Goal: Task Accomplishment & Management: Manage account settings

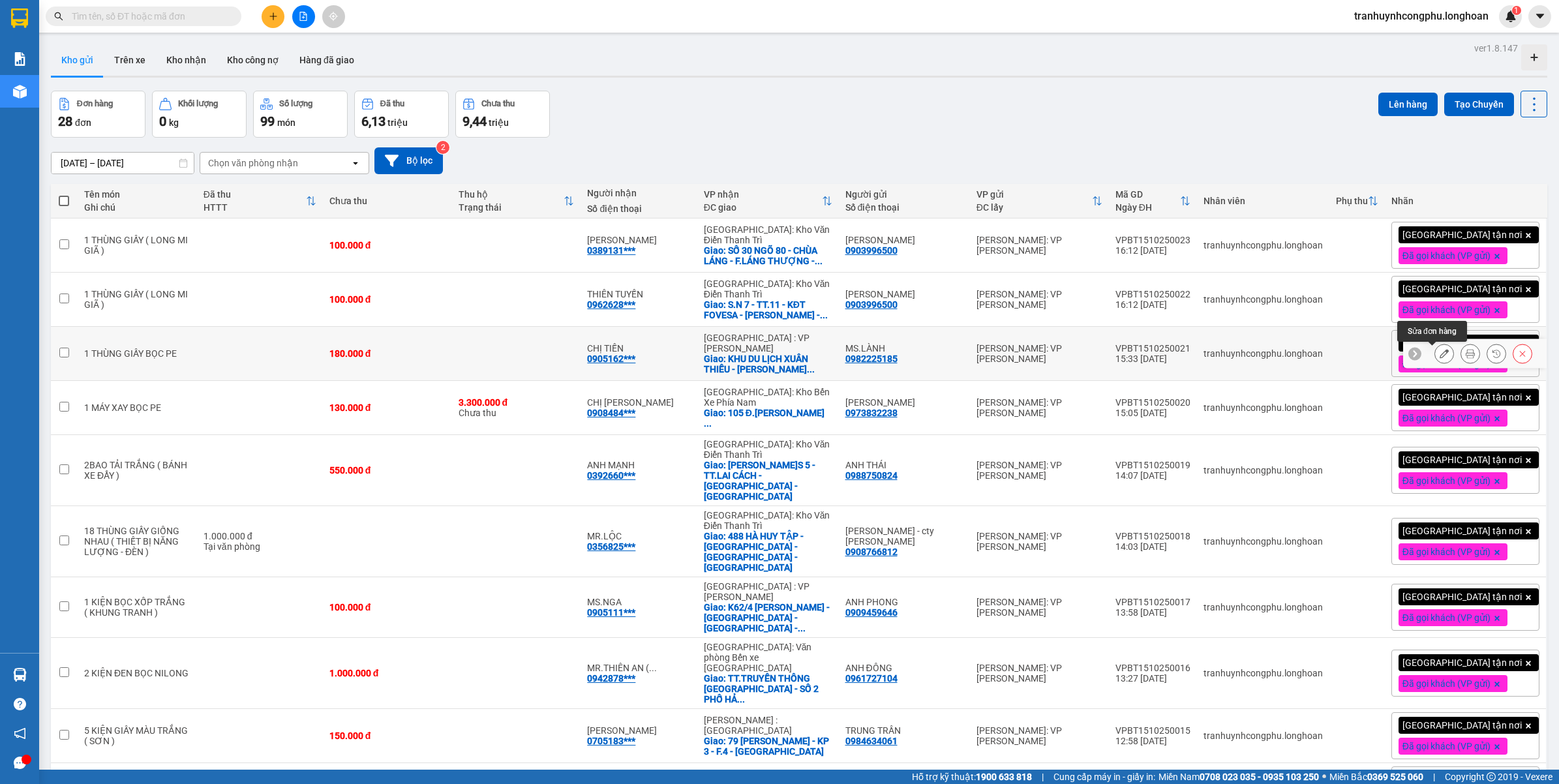
click at [1439, 353] on icon at bounding box center [1444, 353] width 9 height 9
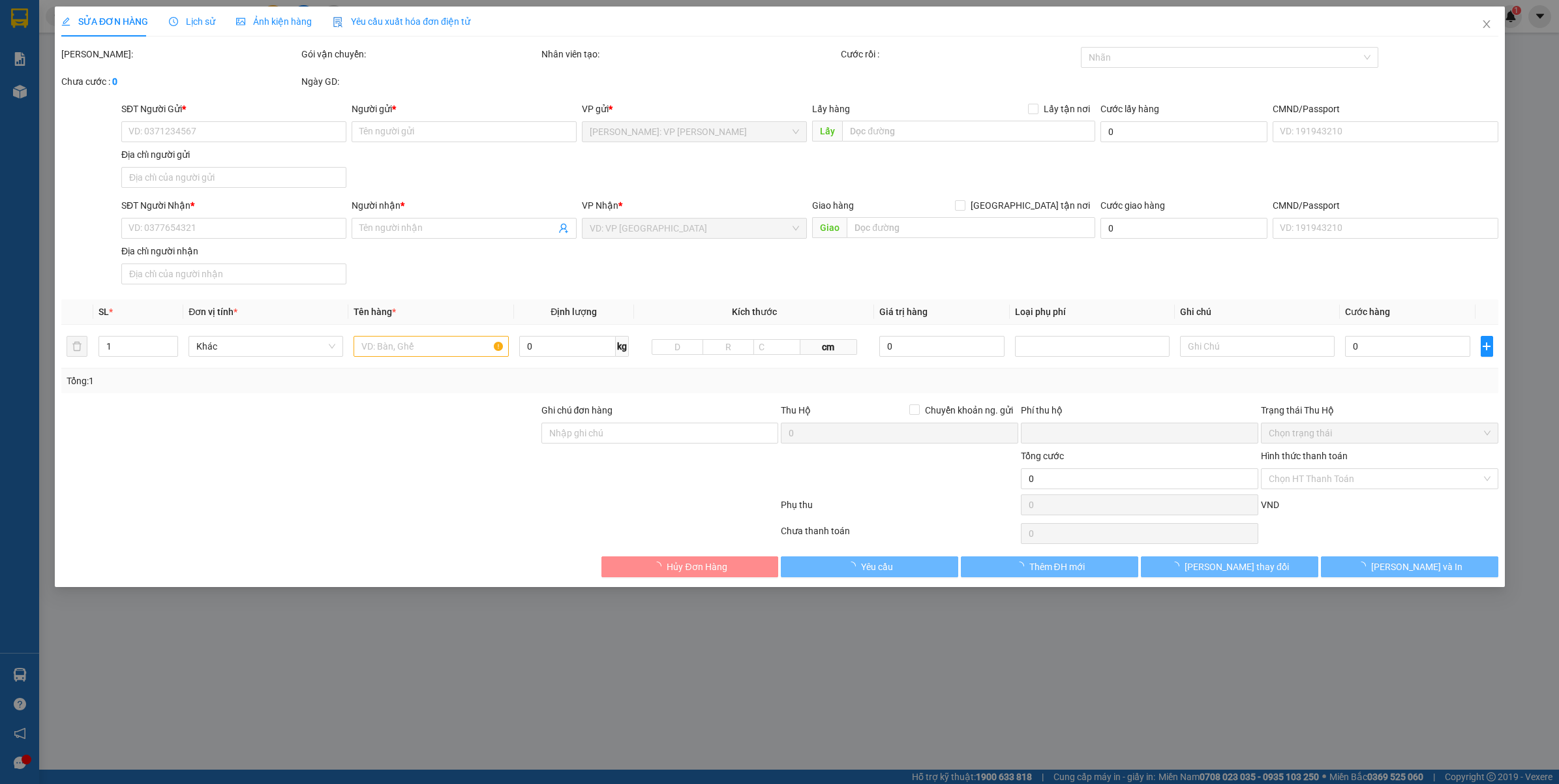
click at [1338, 468] on div "Hình thức thanh toán" at bounding box center [1379, 458] width 237 height 19
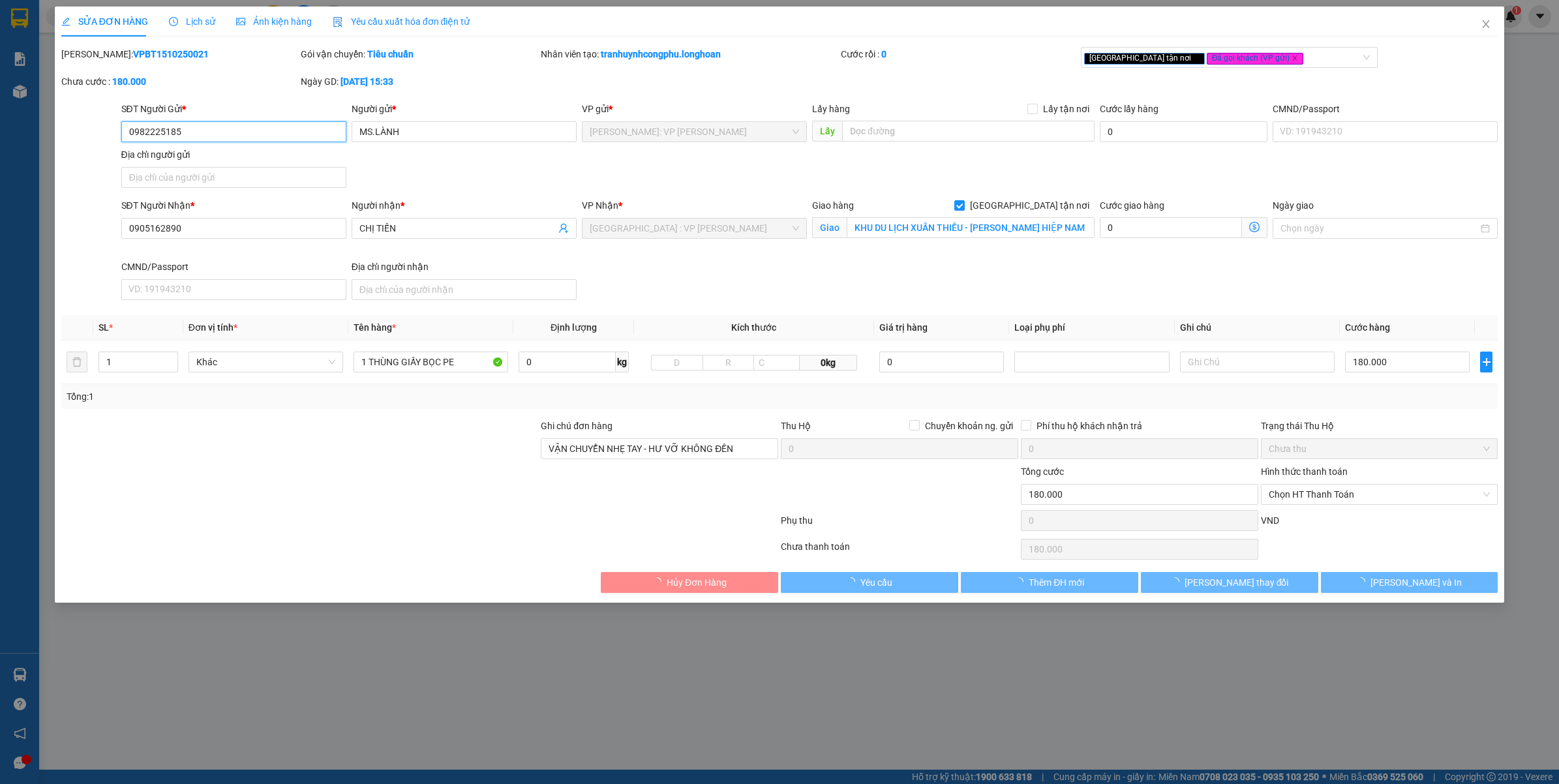
type input "0982225185"
type input "MS.LÀNH"
type input "0905162890"
type input "CHỊ TIẾN"
checkbox input "true"
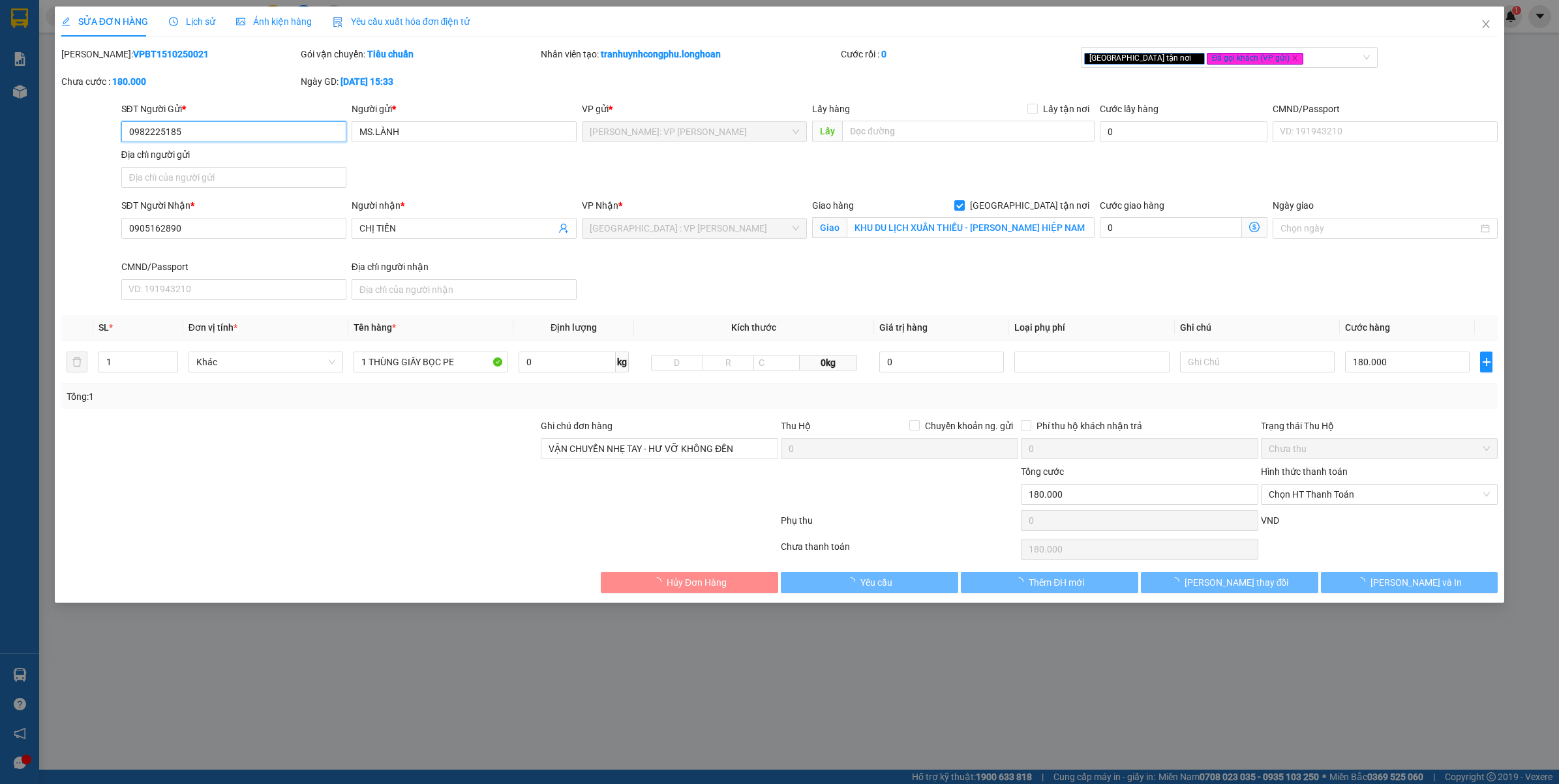
type input "KHU DU LỊCH XUÂN THIỀU - [PERSON_NAME] HIỆP NAM - LIÊN CHIỂU - [GEOGRAPHIC_DATA]"
type input "VẬN CHUYỂN NHẸ TAY - HƯ VỠ KHÔNG ĐỀN"
type input "0"
type input "180.000"
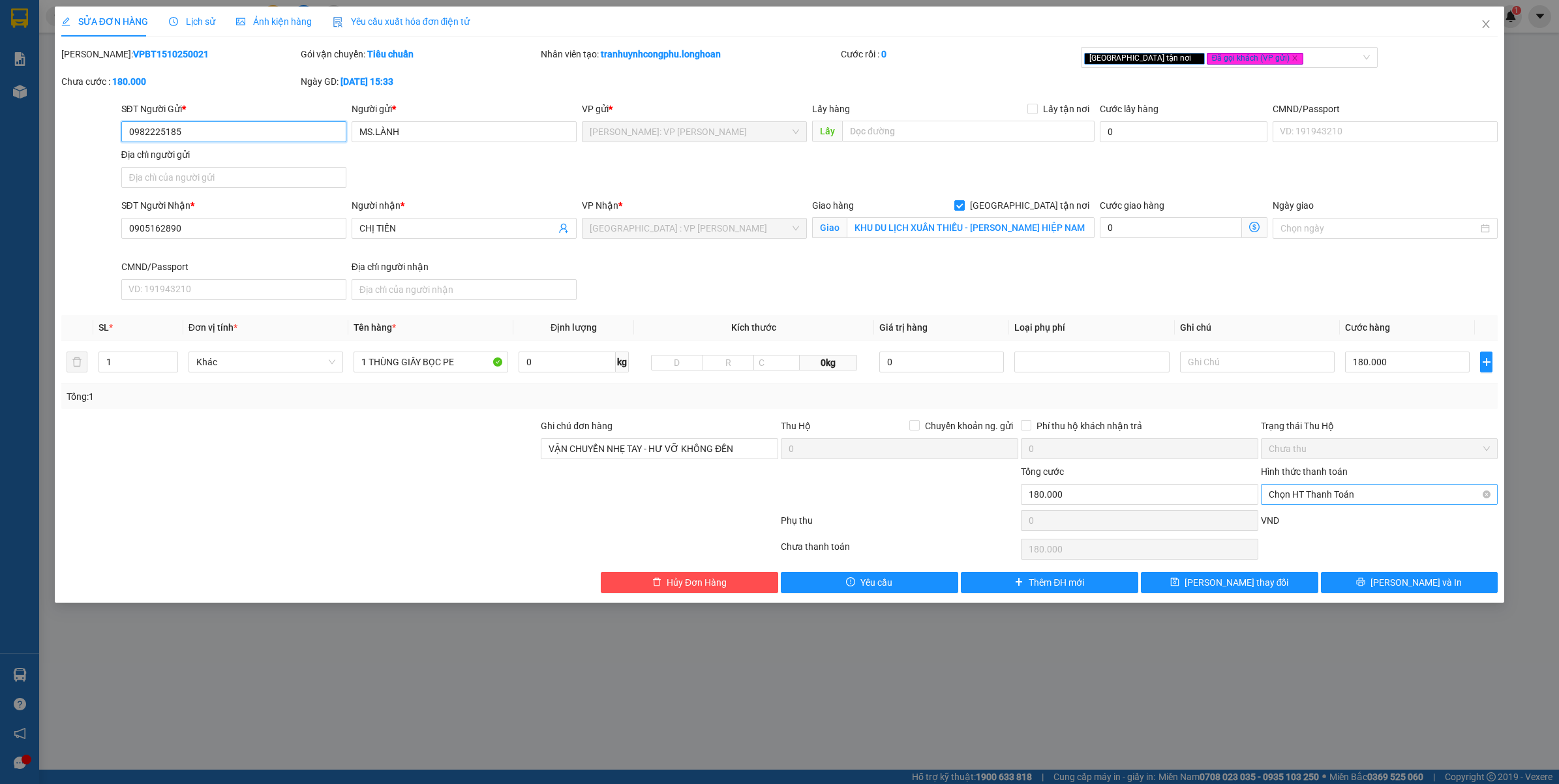
click at [1334, 493] on span "Chọn HT Thanh Toán" at bounding box center [1380, 494] width 222 height 19
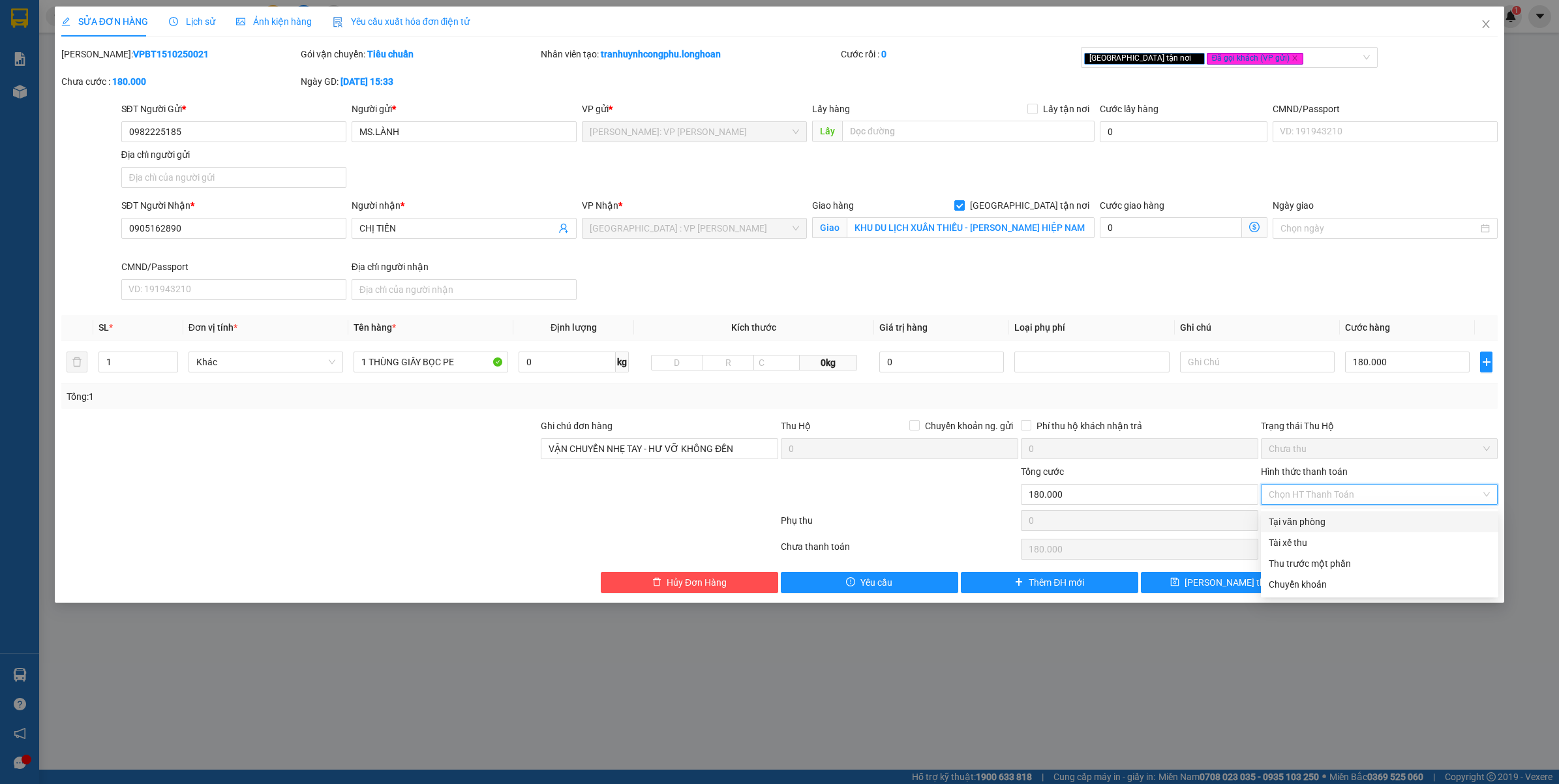
click at [1309, 519] on div "Tại văn phòng" at bounding box center [1380, 522] width 222 height 14
type input "0"
click at [1365, 581] on icon "printer" at bounding box center [1360, 581] width 9 height 9
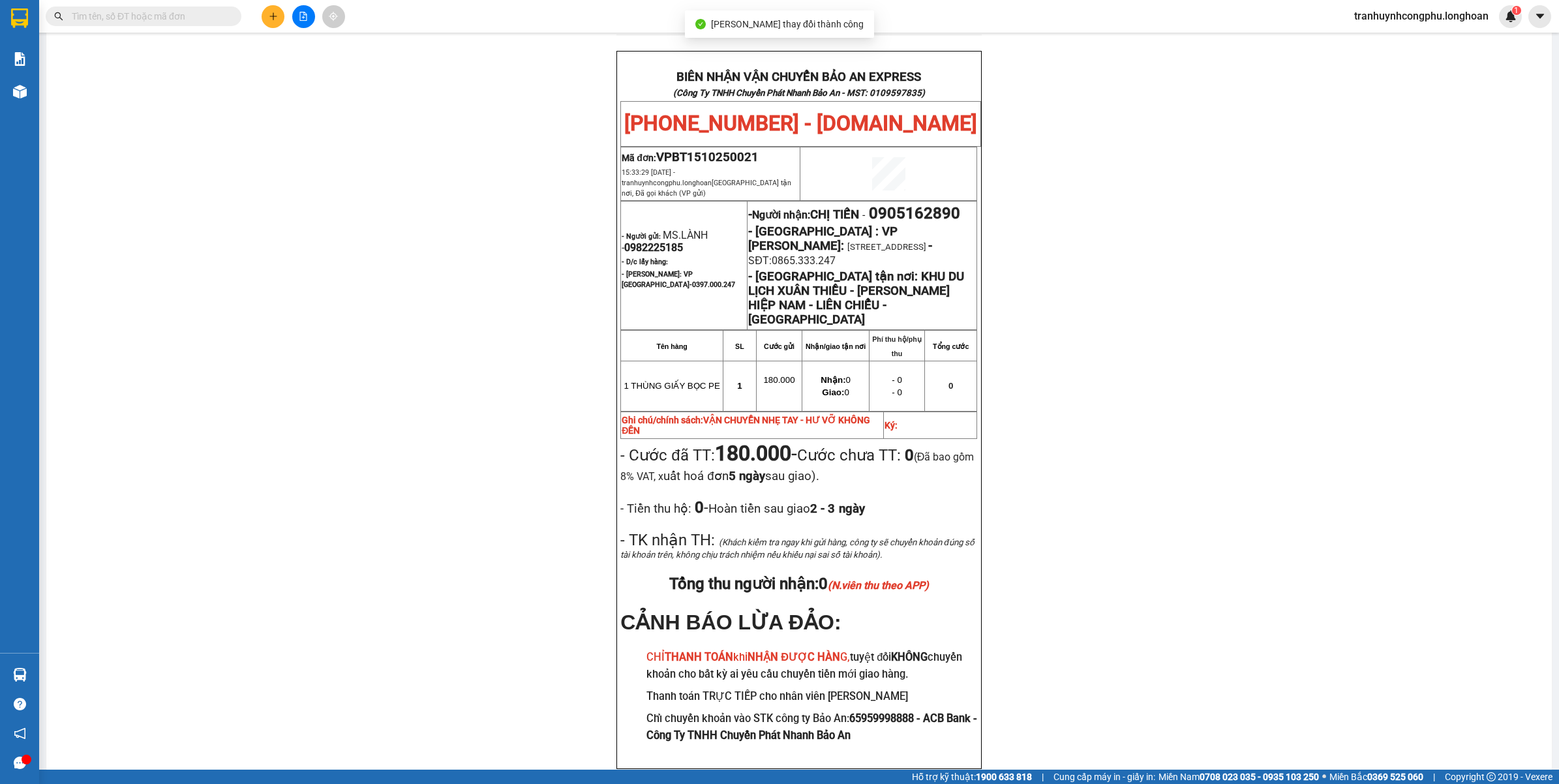
scroll to position [605, 0]
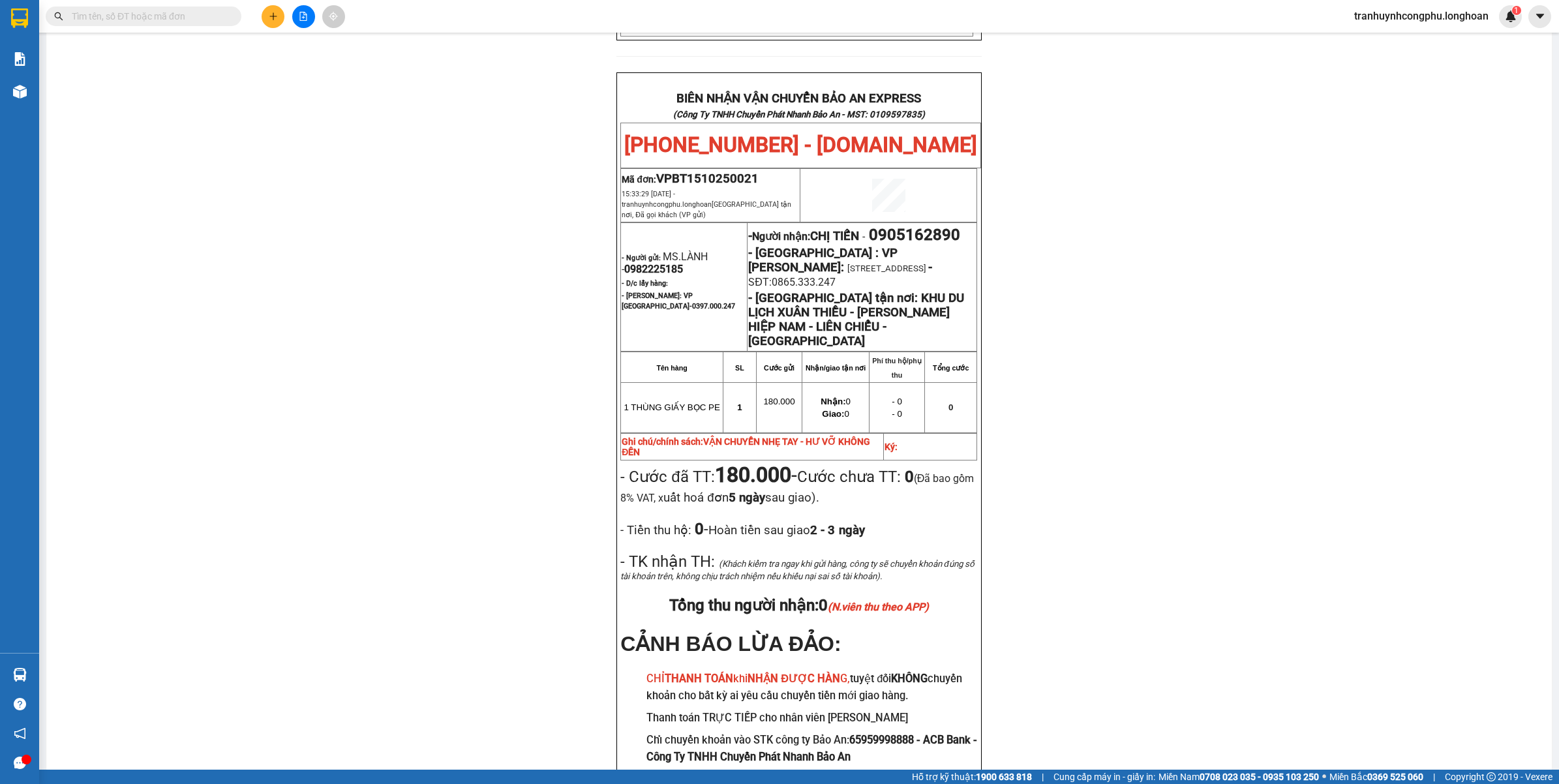
click at [869, 236] on span "0905162890" at bounding box center [914, 234] width 91 height 19
copy span "0905162890"
click at [434, 480] on div "PHIẾU DÁN LÊN HÀNG Ngày in phiếu: 16:14 ngày 15-10-2025 CSKH: 1900.06.88.33 CÔN…" at bounding box center [799, 165] width 1474 height 1313
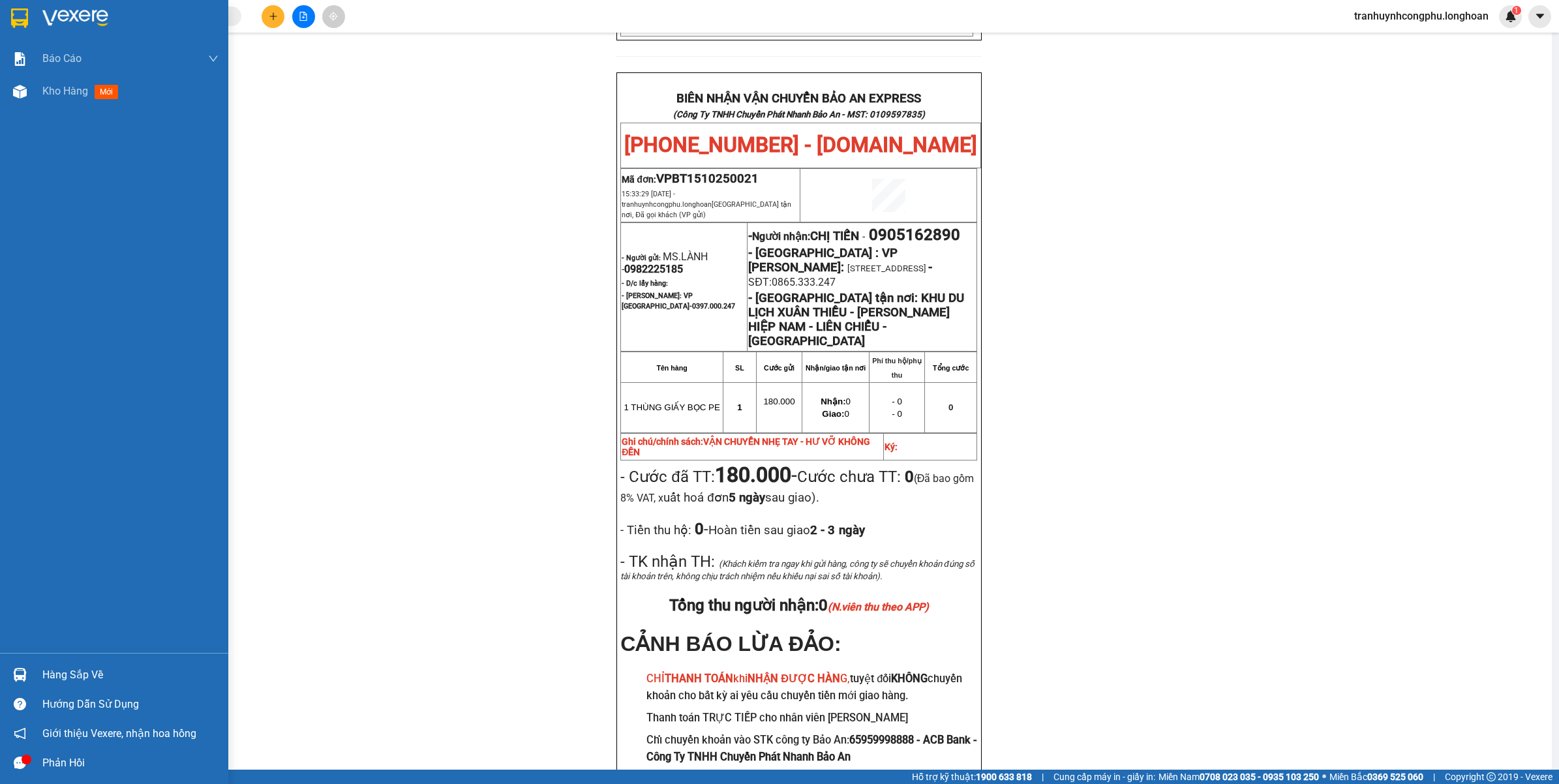
click at [33, 763] on div "Phản hồi" at bounding box center [114, 762] width 228 height 30
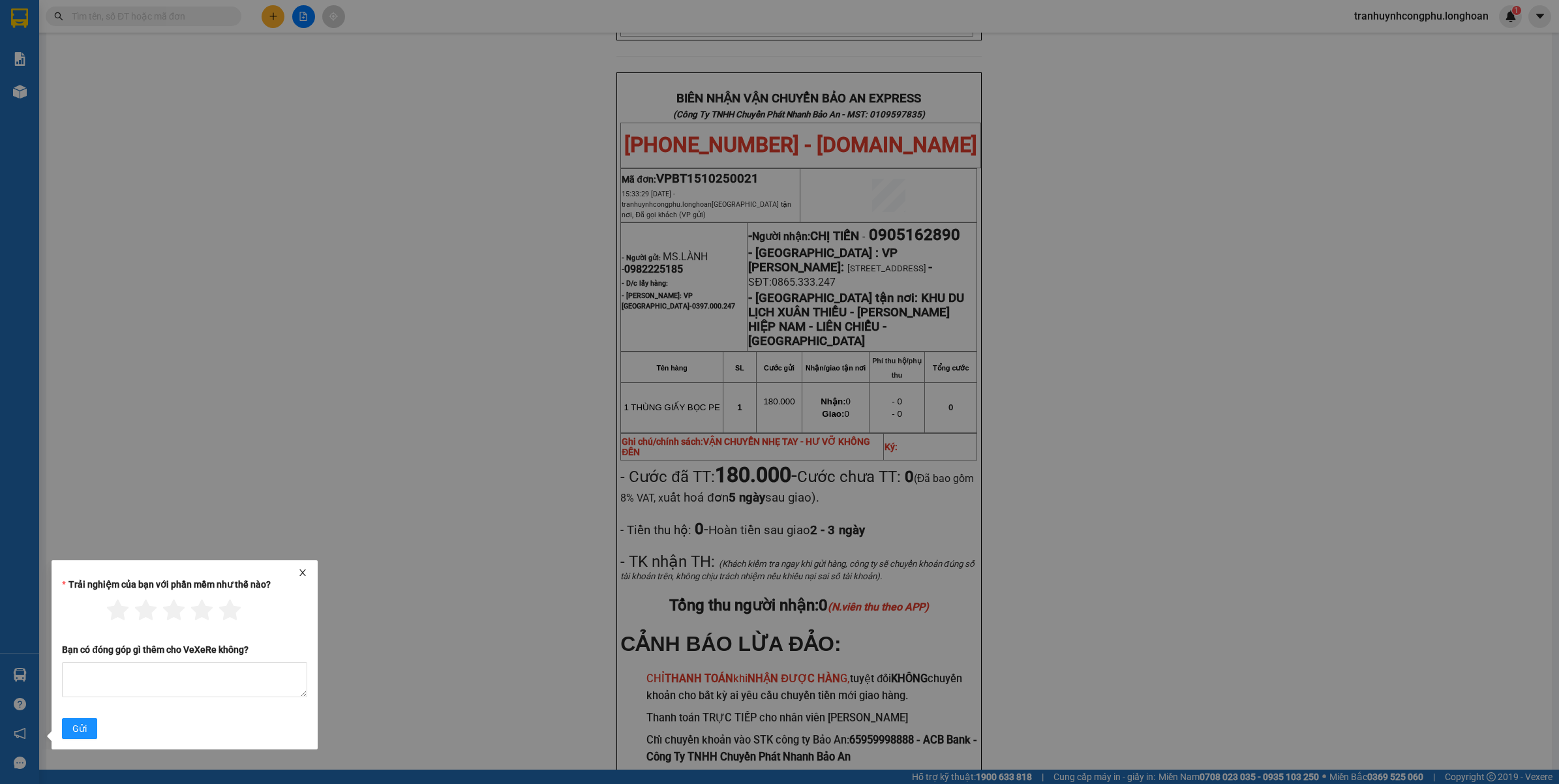
click at [311, 575] on div at bounding box center [185, 572] width 256 height 9
click at [303, 570] on icon "close" at bounding box center [302, 572] width 9 height 9
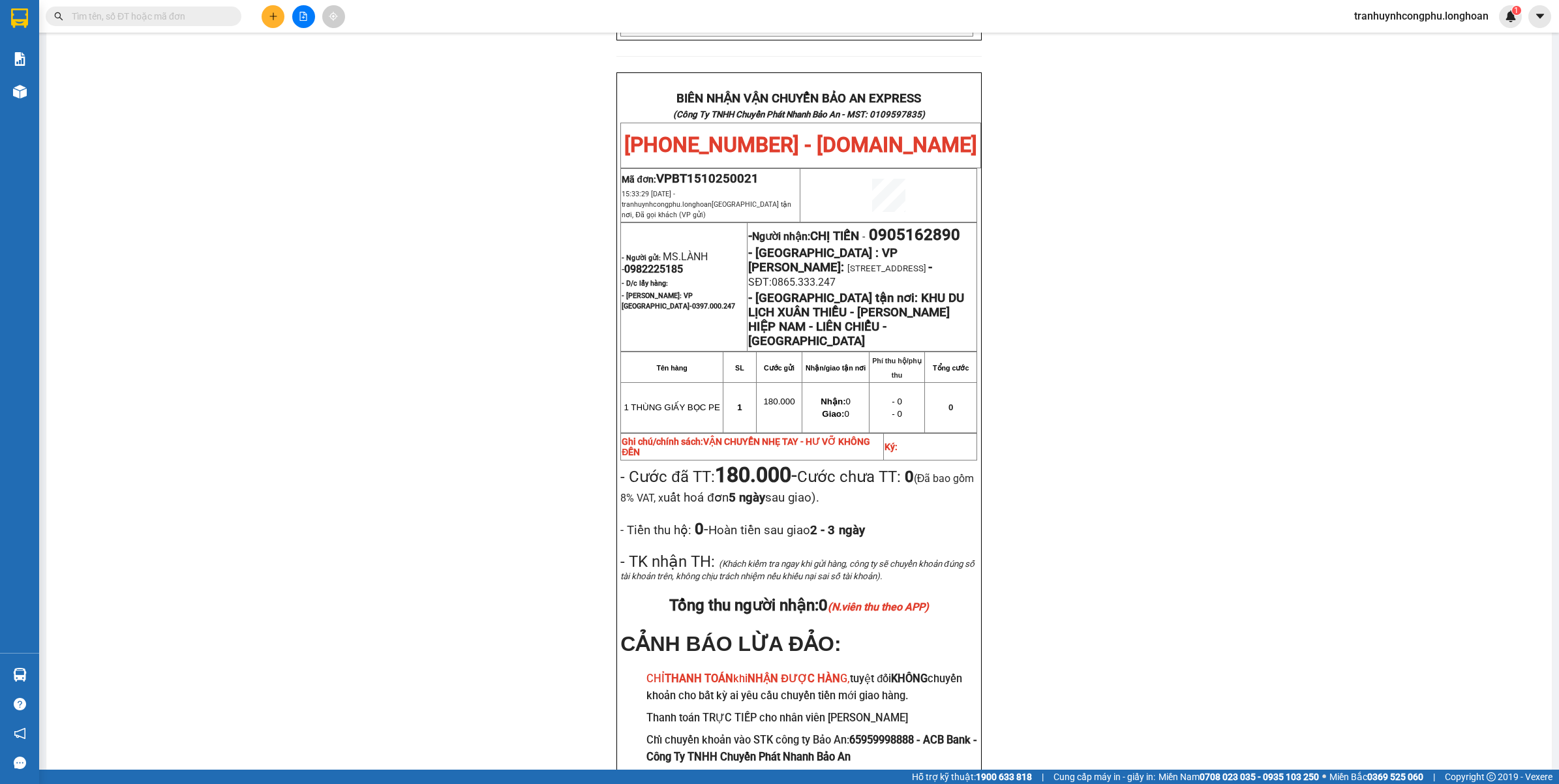
click at [339, 479] on div "PHIẾU DÁN LÊN HÀNG Ngày in phiếu: 16:14 ngày 15-10-2025 CSKH: 1900.06.88.33 CÔN…" at bounding box center [799, 165] width 1474 height 1313
click at [287, 387] on div "PHIẾU DÁN LÊN HÀNG Ngày in phiếu: 16:14 ngày 15-10-2025 CSKH: 1900.06.88.33 CÔN…" at bounding box center [799, 165] width 1474 height 1313
click at [316, 350] on div "PHIẾU DÁN LÊN HÀNG Ngày in phiếu: 16:14 ngày 15-10-2025 CSKH: 1900.06.88.33 CÔN…" at bounding box center [799, 165] width 1474 height 1313
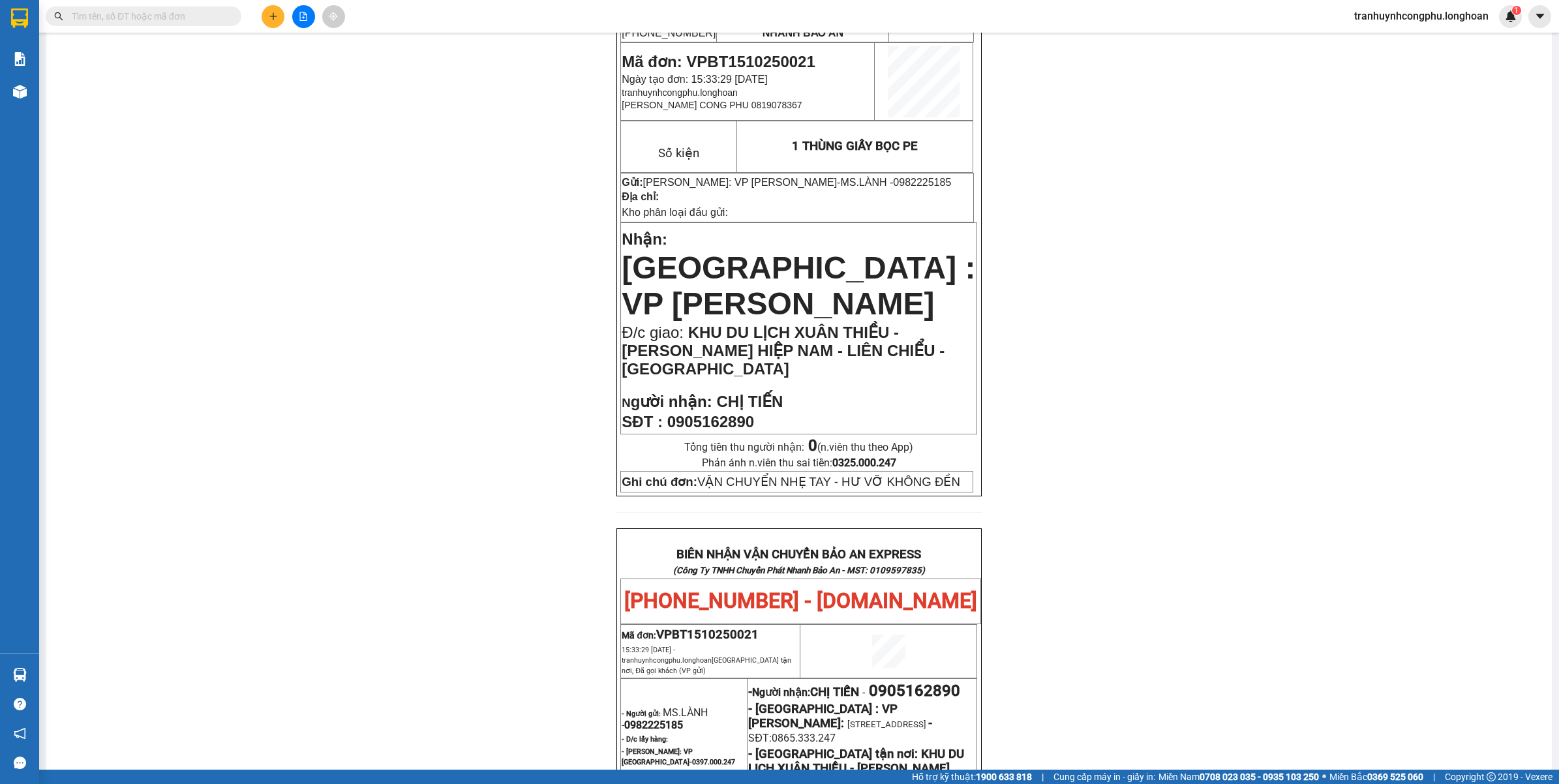
scroll to position [0, 0]
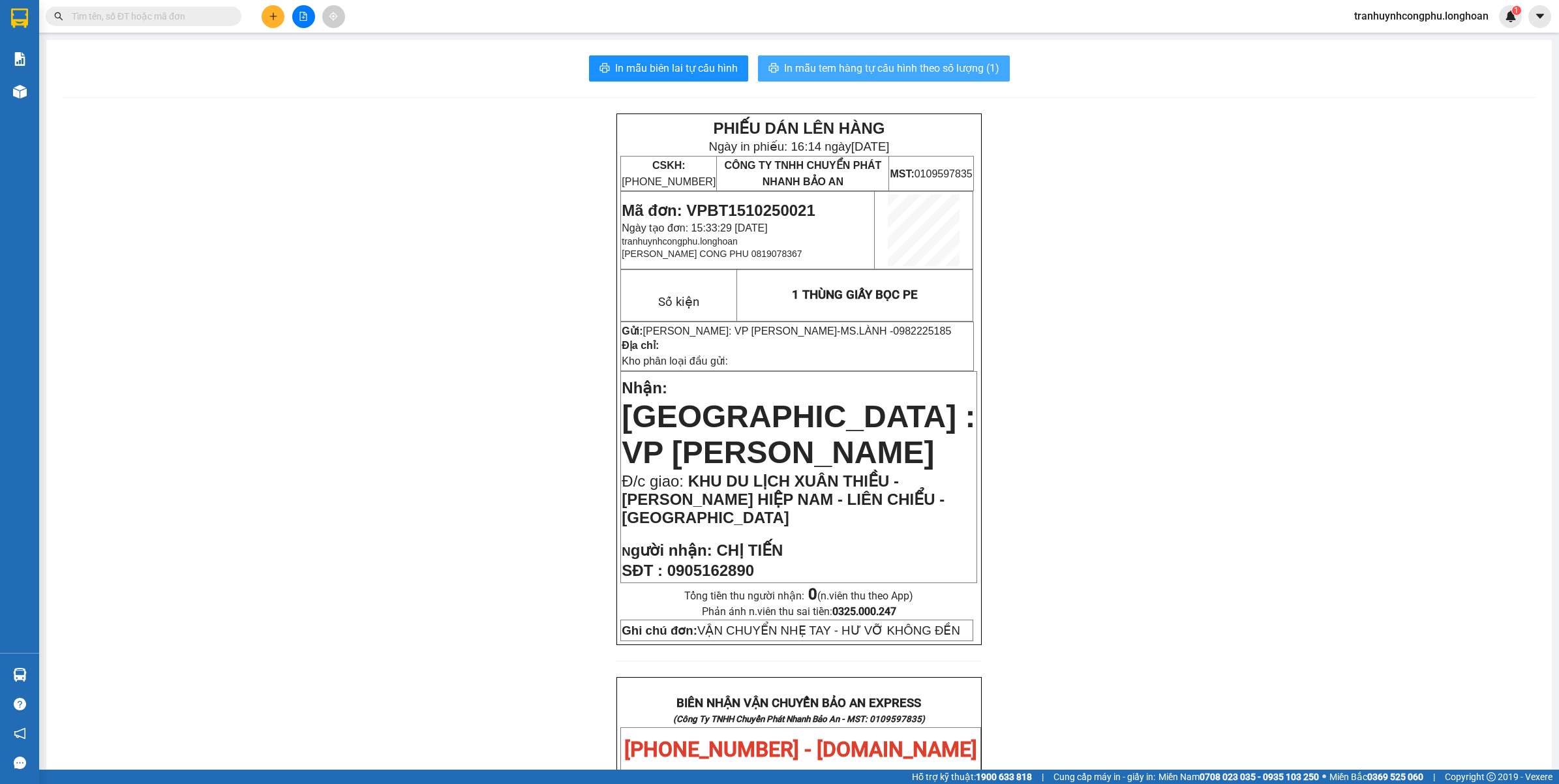
click at [914, 70] on span "In mẫu tem hàng tự cấu hình theo số lượng (1)" at bounding box center [892, 68] width 215 height 16
click at [778, 202] on span "Mã đơn: VPBT1510250021" at bounding box center [718, 210] width 193 height 18
copy span "VPBT1510250021"
click at [315, 229] on div "PHIẾU DÁN LÊN HÀNG Ngày in phiếu: 16:17 ngày 15-10-2025 CSKH: 1900.06.88.33 CÔN…" at bounding box center [799, 770] width 1474 height 1313
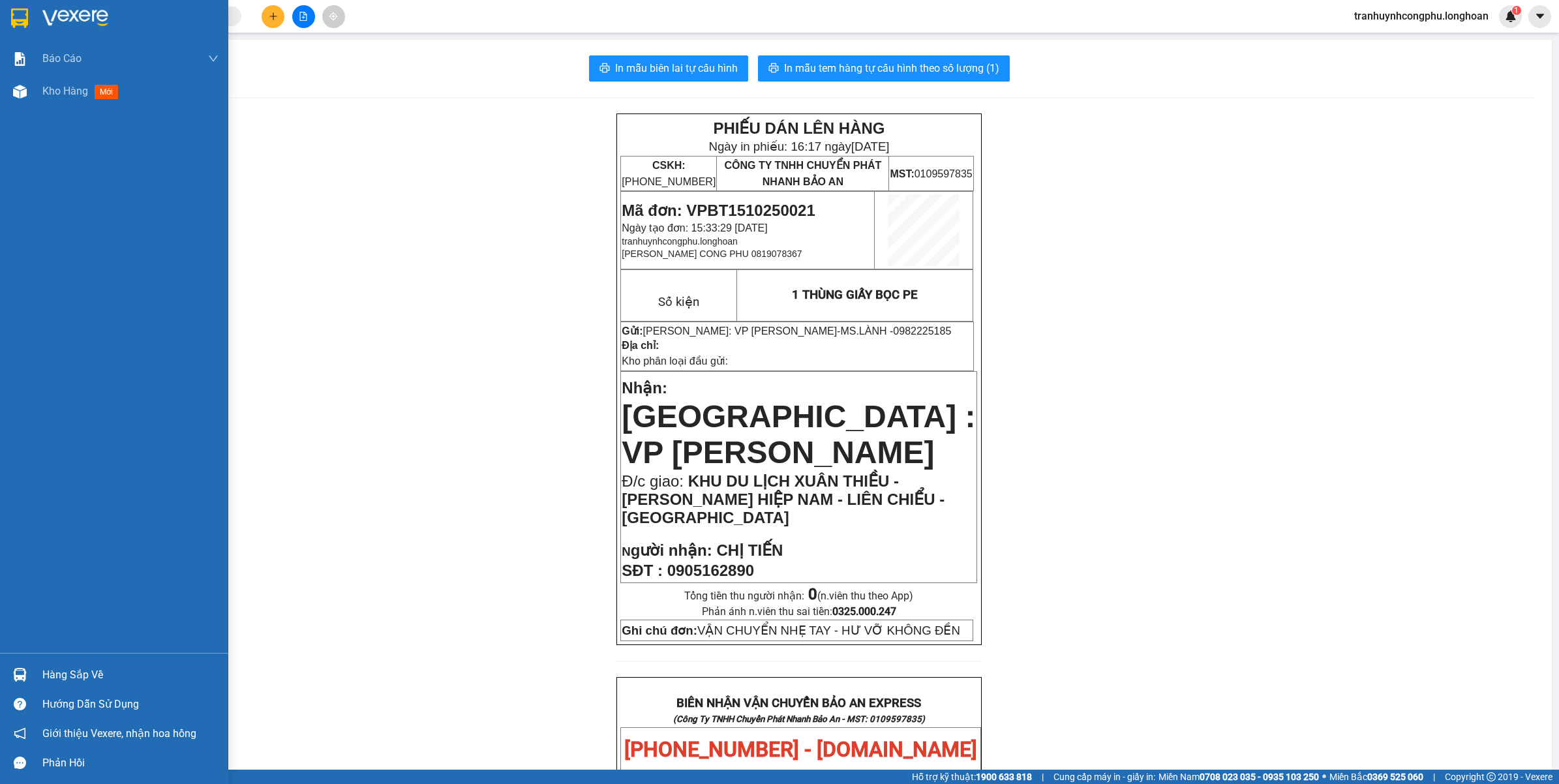
click at [38, 90] on div "Kho hàng mới" at bounding box center [114, 91] width 228 height 32
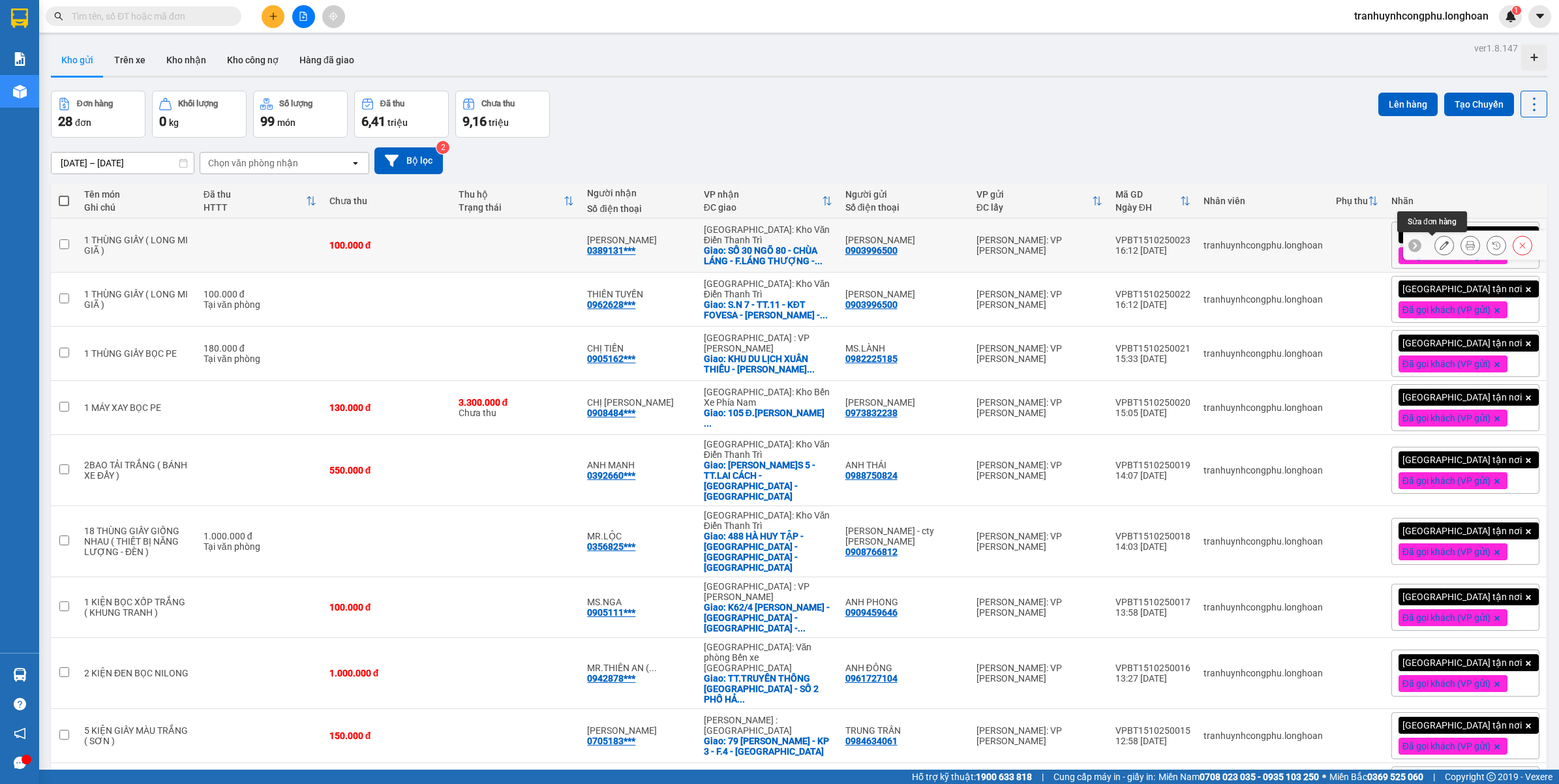
click at [1439, 249] on icon at bounding box center [1444, 245] width 9 height 9
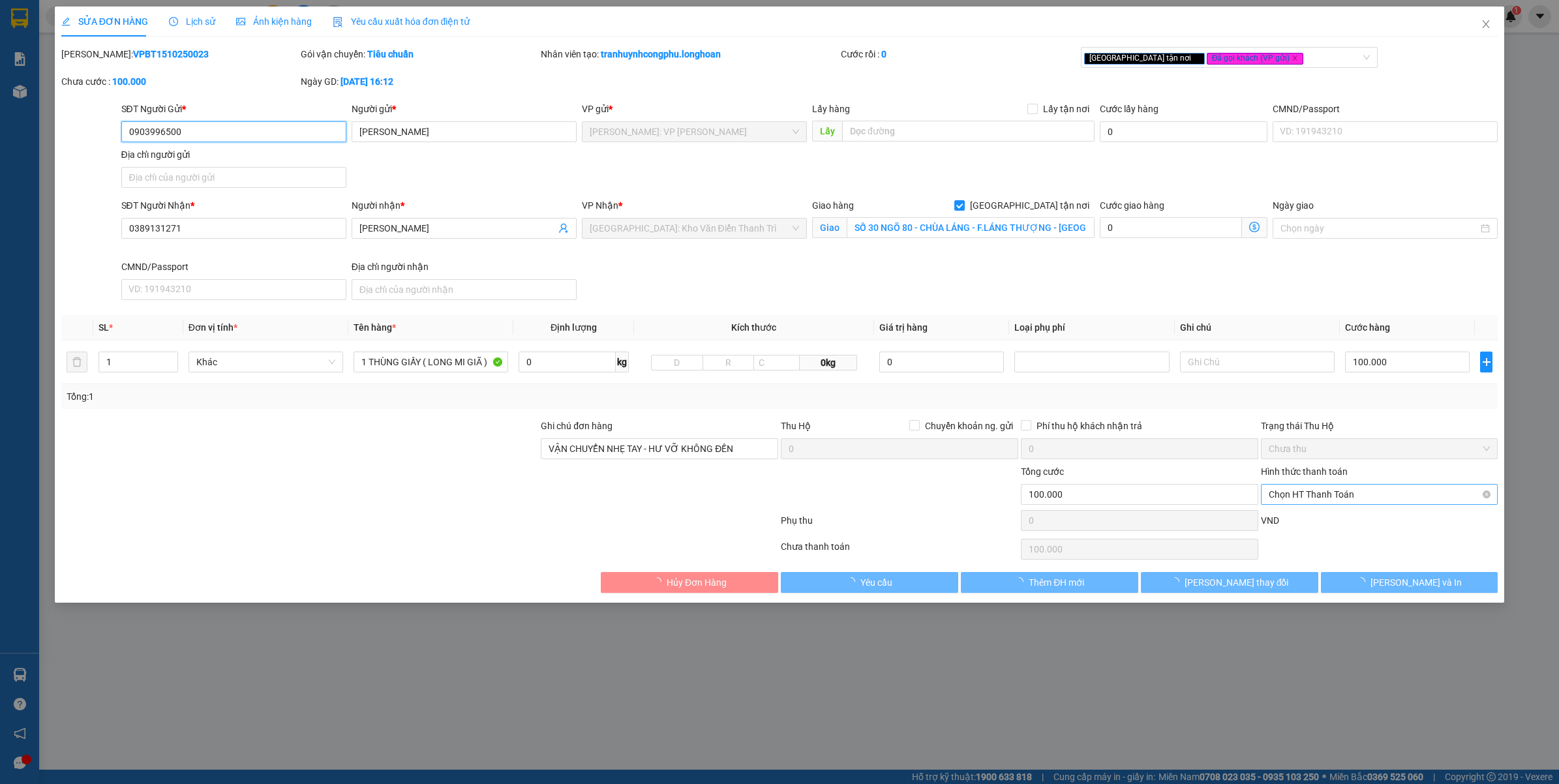
type input "0903996500"
type input "TRẦN THỊ THU HIỀN"
type input "0389131271"
type input "TĂNG MỸ LINH"
checkbox input "true"
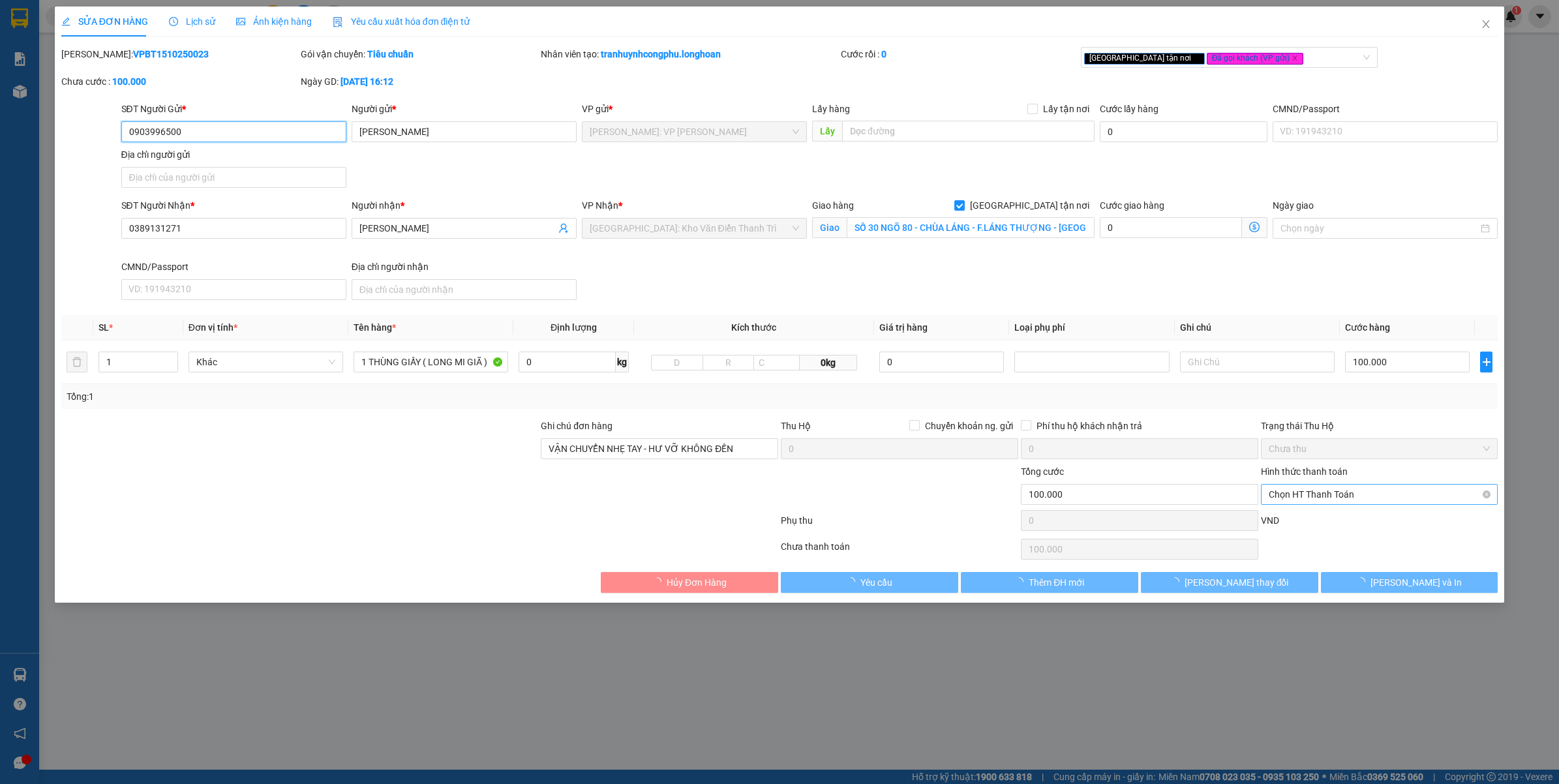
type input "SỐ 30 NGÕ 80 - CHÙA LÁNG - F.LÁNG THƯỢNG - ĐỐNG ĐA - HÀ NỘI"
type input "VẬN CHUYỂN NHẸ TAY - HƯ VỠ KHÔNG ĐỀN"
type input "0"
type input "100.000"
click at [1334, 487] on span "Chọn HT Thanh Toán" at bounding box center [1380, 494] width 222 height 19
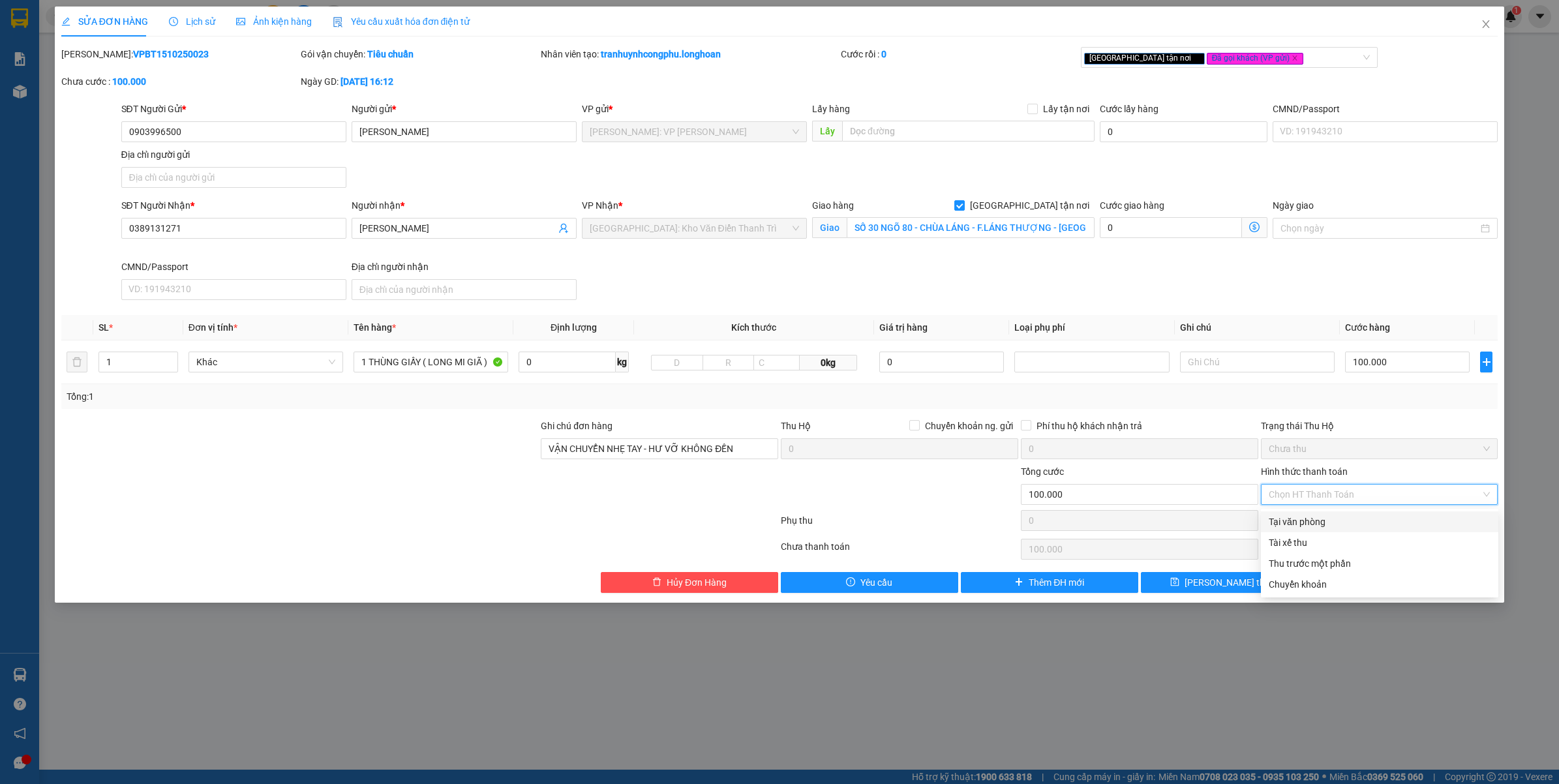
click at [1309, 516] on div "Tại văn phòng" at bounding box center [1380, 522] width 222 height 14
type input "0"
click at [1381, 595] on div "SỬA ĐƠN HÀNG Lịch sử Ảnh kiện hàng Yêu cầu xuất hóa đơn điện tử Total Paid Fee …" at bounding box center [780, 304] width 1450 height 596
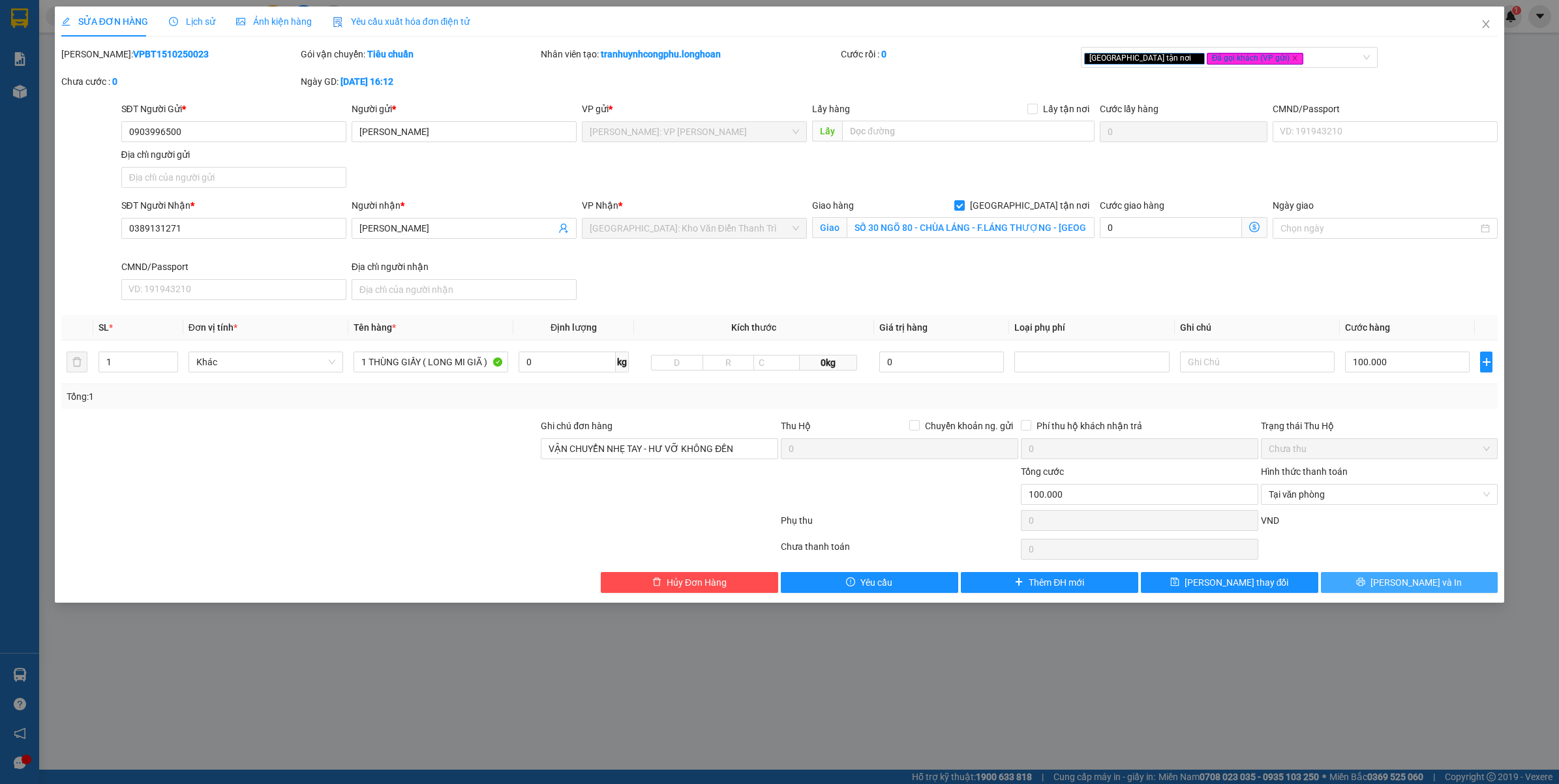
click at [1375, 581] on button "[PERSON_NAME] và In" at bounding box center [1409, 582] width 177 height 21
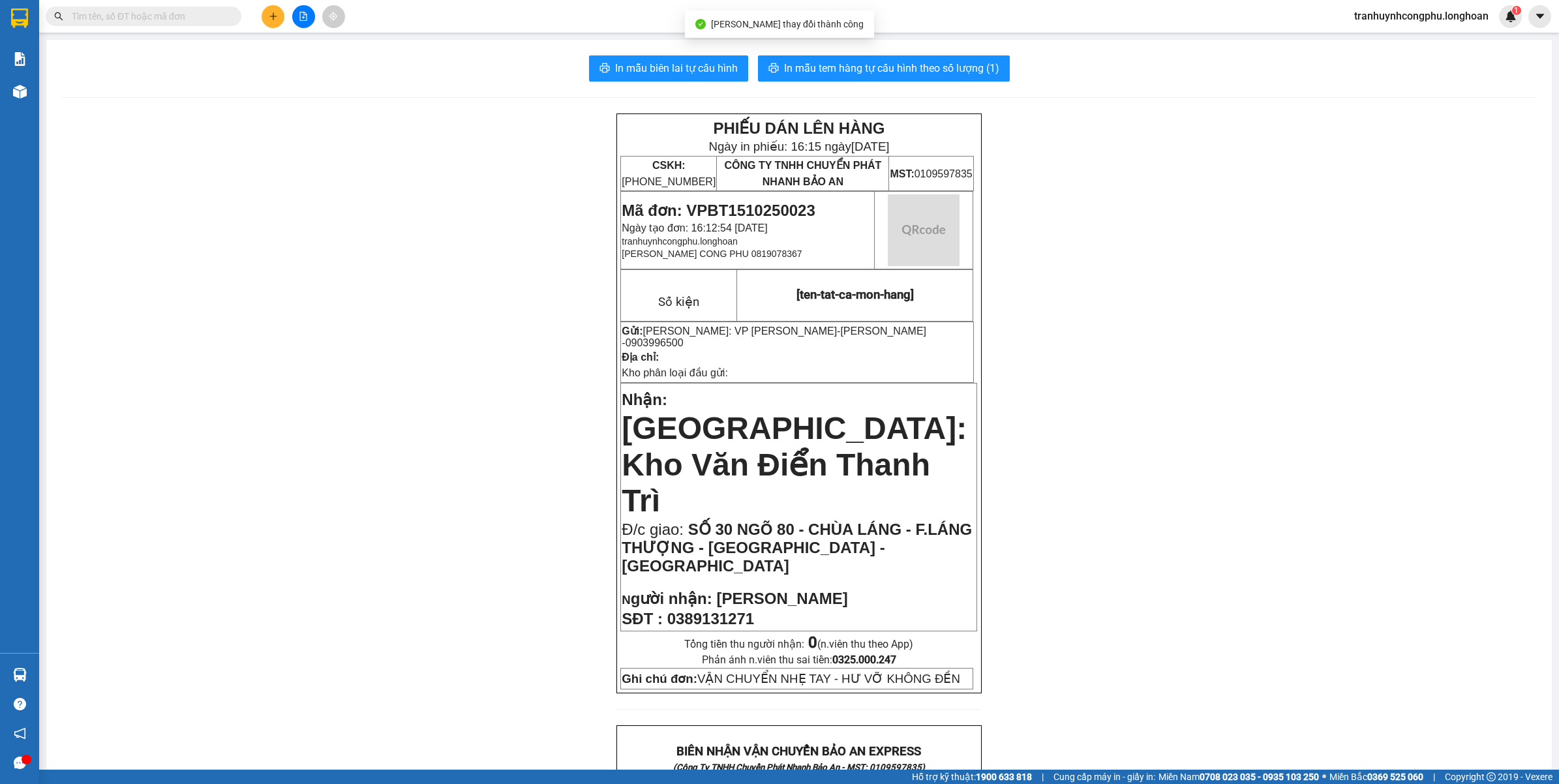
click at [721, 609] on span "0389131271" at bounding box center [711, 618] width 87 height 18
click at [722, 609] on span "0389131271" at bounding box center [711, 618] width 87 height 18
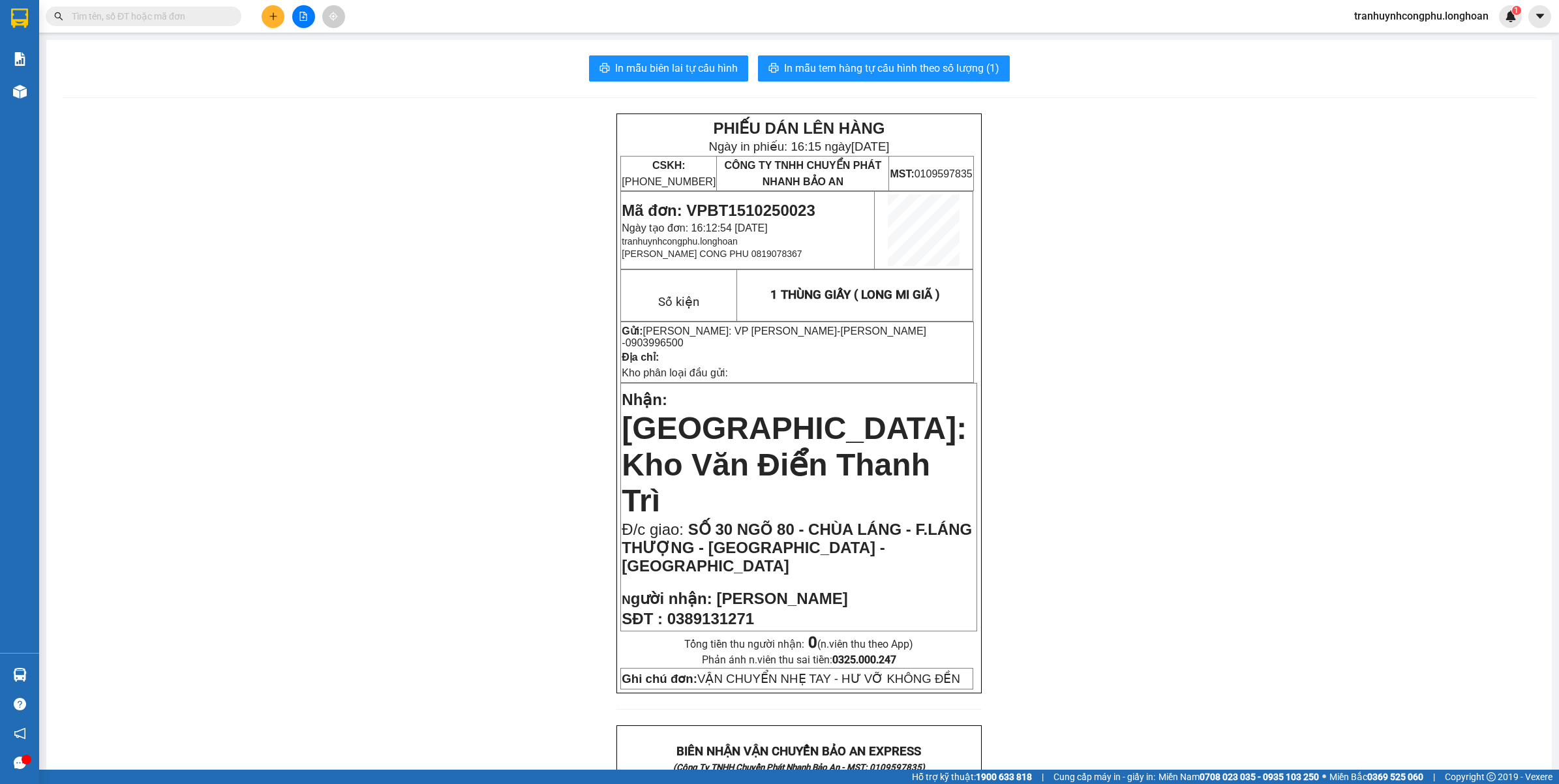
click at [721, 590] on span "[PERSON_NAME]" at bounding box center [782, 598] width 131 height 18
click at [722, 590] on span "[PERSON_NAME]" at bounding box center [782, 598] width 131 height 18
drag, startPoint x: 722, startPoint y: 517, endPoint x: 675, endPoint y: 528, distance: 48.3
click at [675, 609] on span "0389131271" at bounding box center [711, 618] width 87 height 18
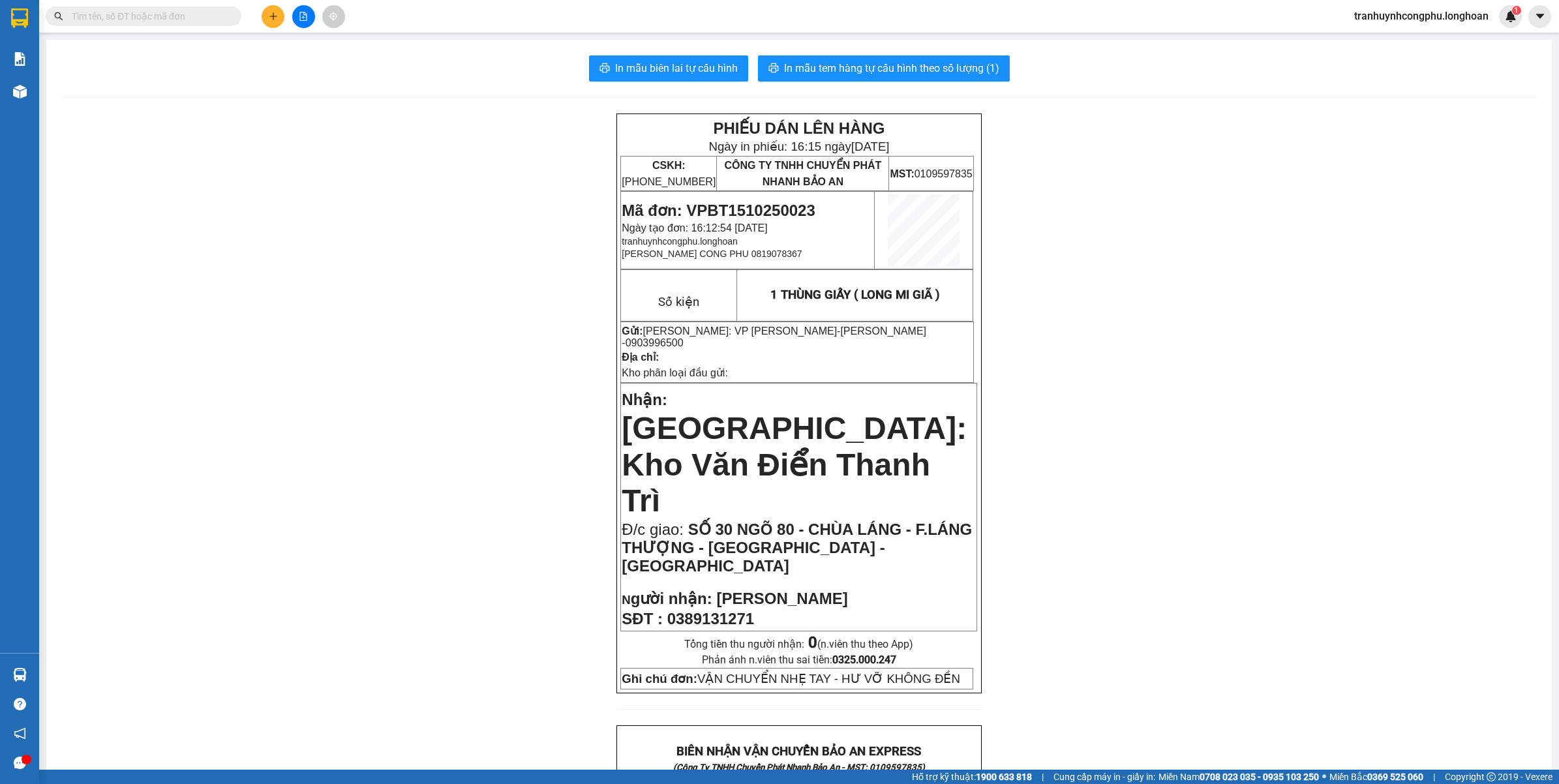
click at [693, 609] on span "0389131271" at bounding box center [711, 618] width 87 height 18
copy span "0389131271"
click at [934, 76] on span "In mẫu tem hàng tự cấu hình theo số lượng (1)" at bounding box center [892, 68] width 215 height 16
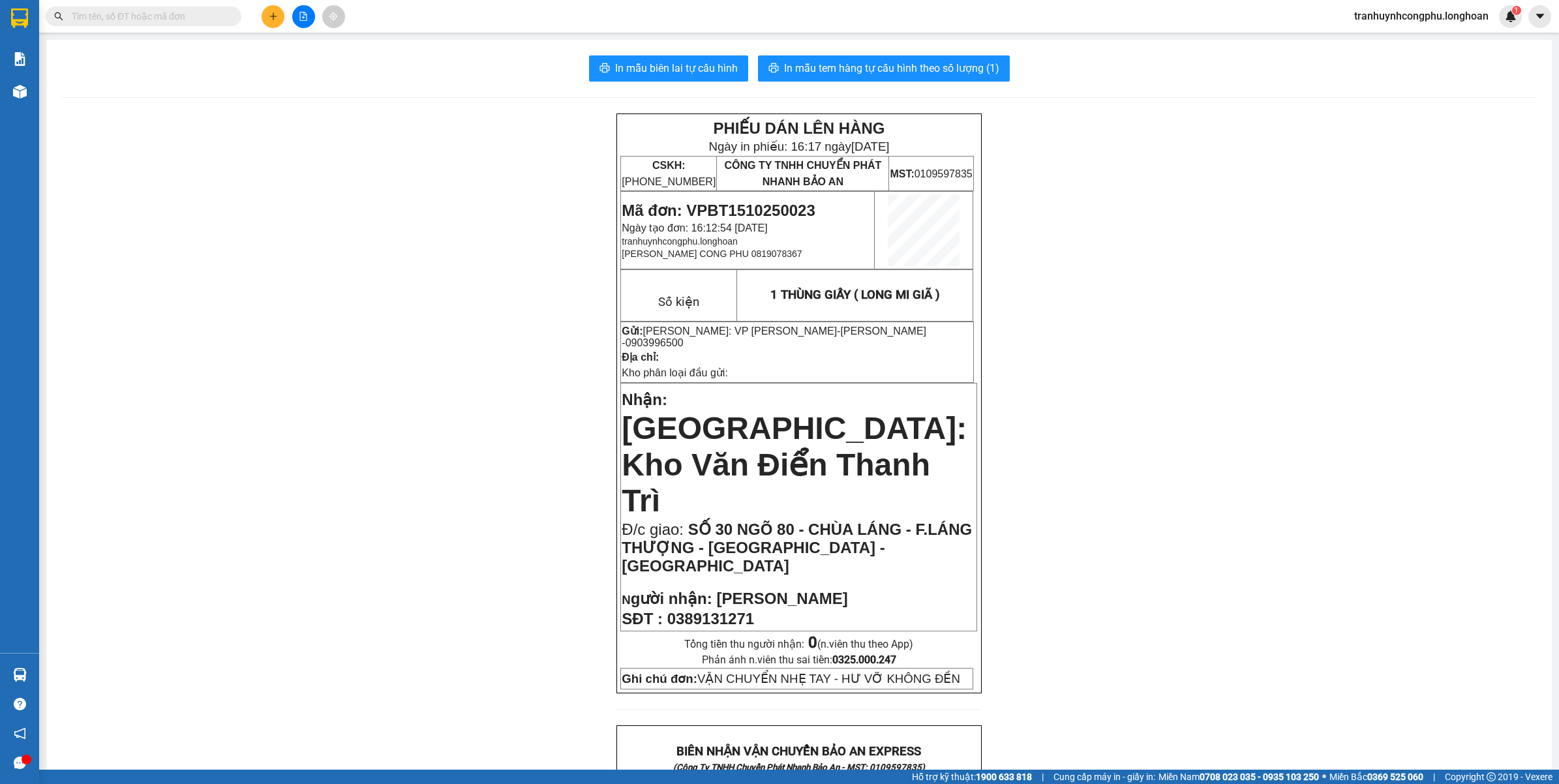
click at [725, 206] on span "Mã đơn: VPBT1510250023" at bounding box center [718, 210] width 193 height 18
drag, startPoint x: 725, startPoint y: 206, endPoint x: 715, endPoint y: 204, distance: 10.2
click at [722, 202] on span "Mã đơn: VPBT1510250023" at bounding box center [718, 210] width 193 height 18
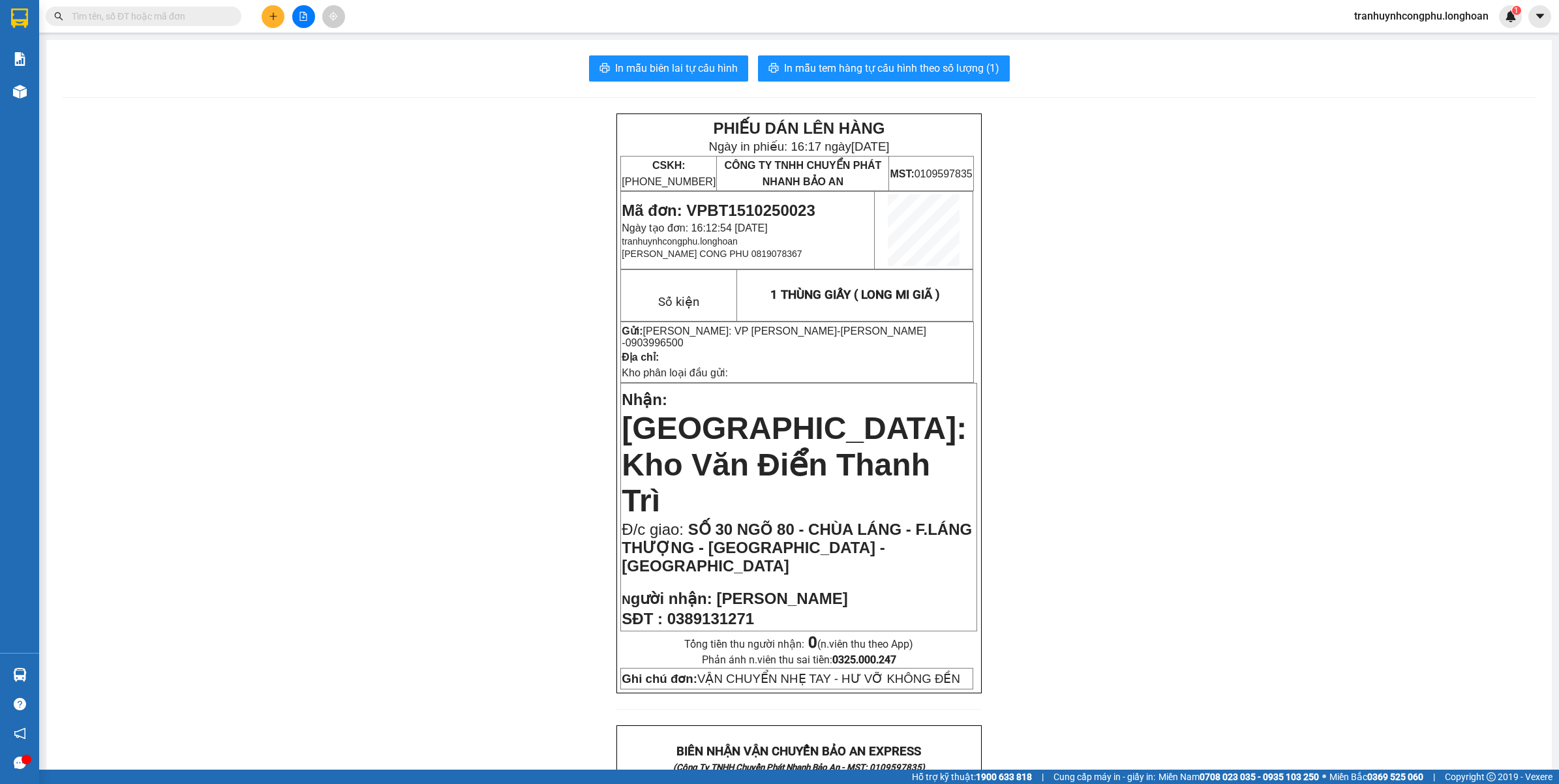
click at [713, 204] on span "Mã đơn: VPBT1510250023" at bounding box center [718, 210] width 193 height 18
copy span "VPBT1510250023"
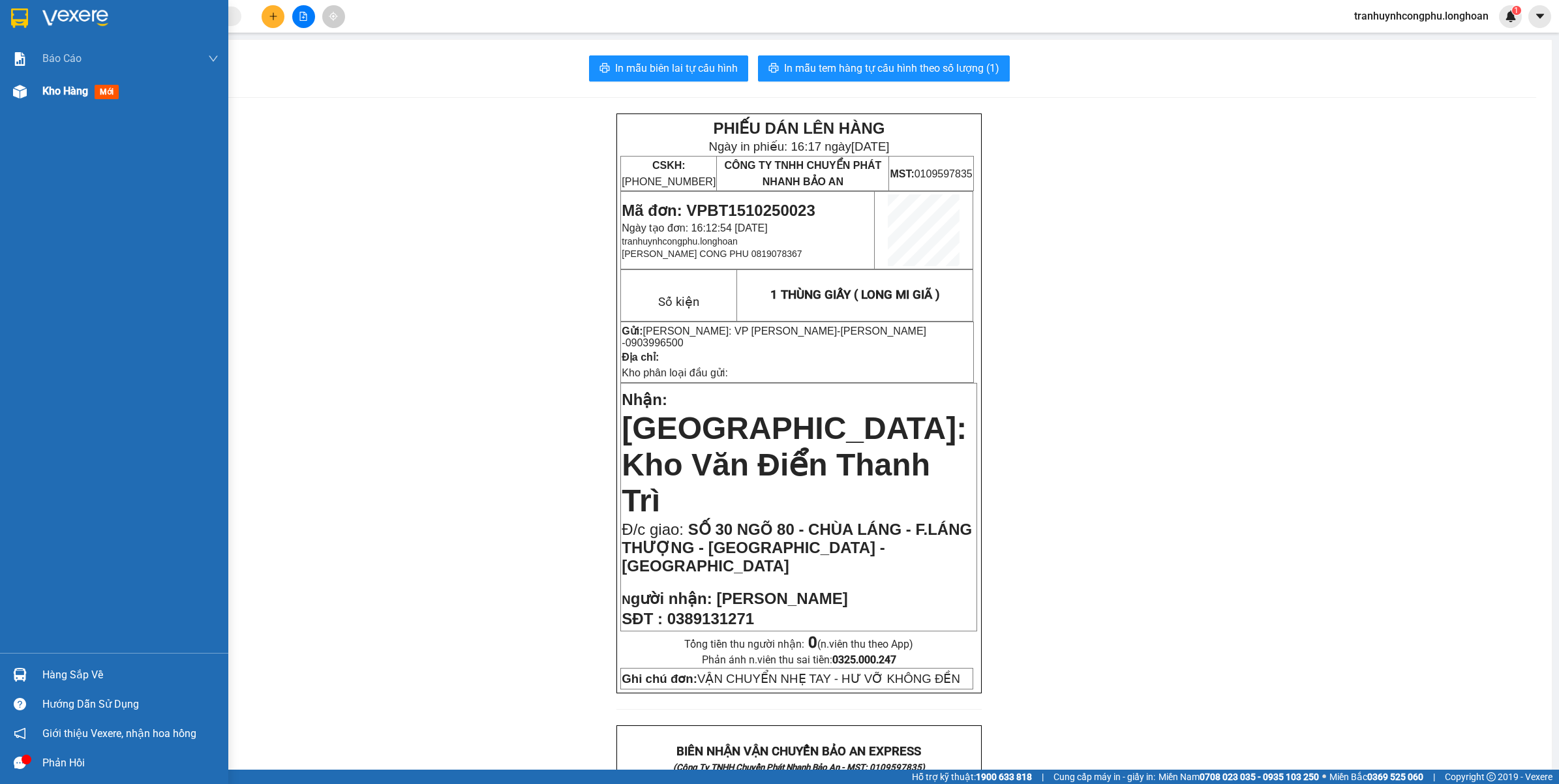
click at [32, 92] on div "Kho hàng mới" at bounding box center [114, 91] width 228 height 32
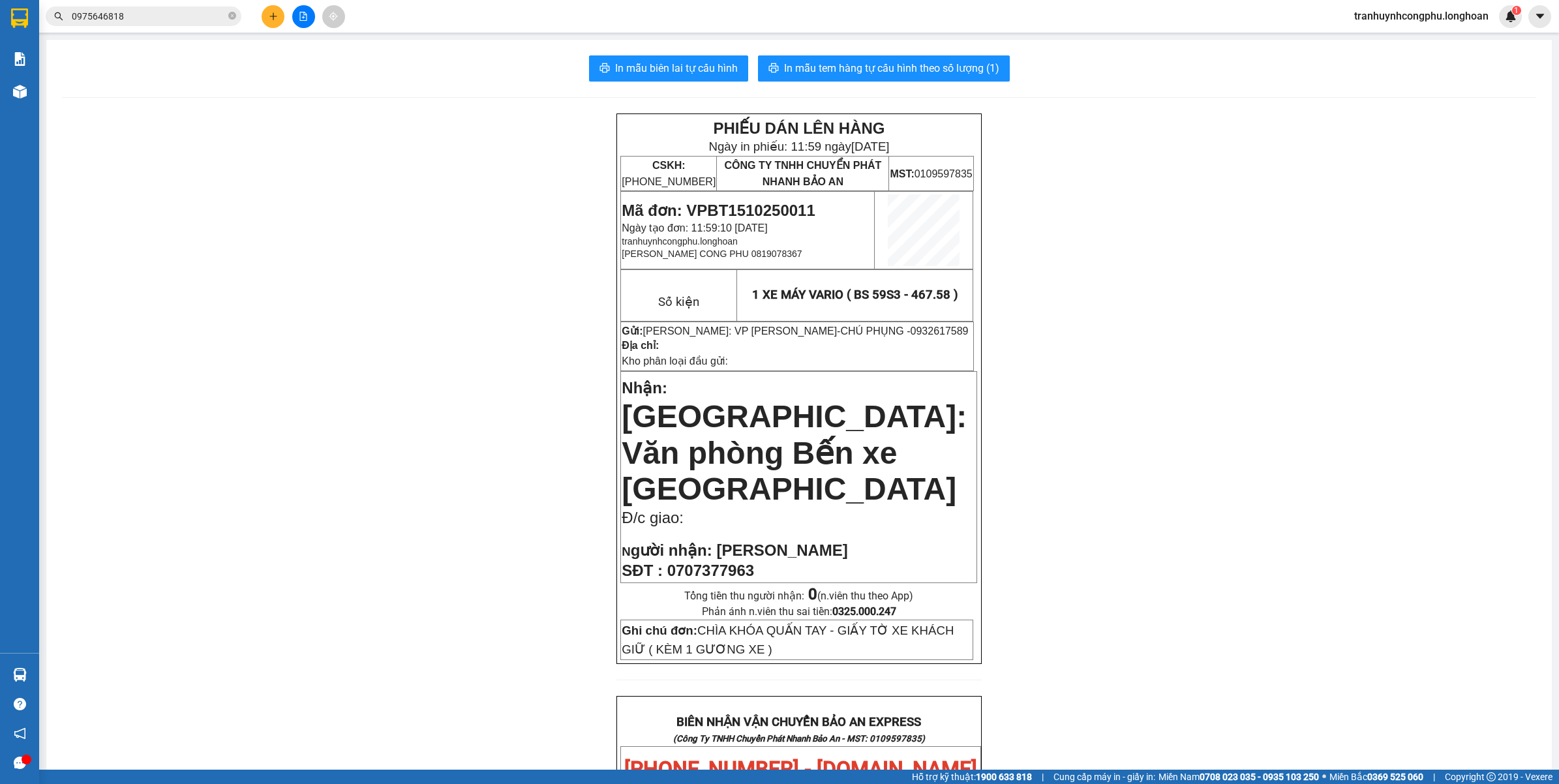
scroll to position [632, 0]
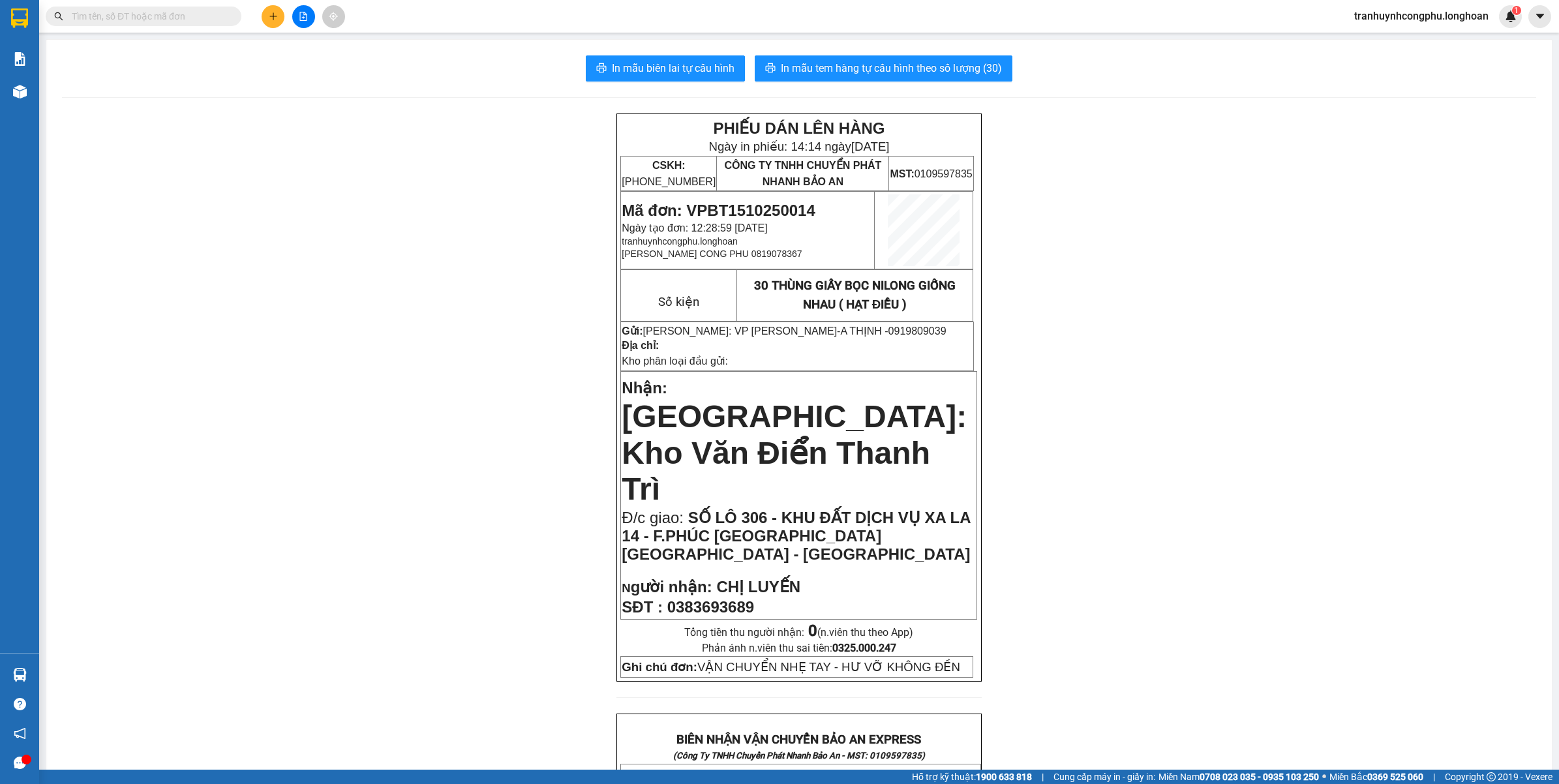
click at [139, 24] on span at bounding box center [143, 16] width 196 height 19
click at [144, 18] on input "text" at bounding box center [148, 16] width 154 height 14
paste input "0988978891"
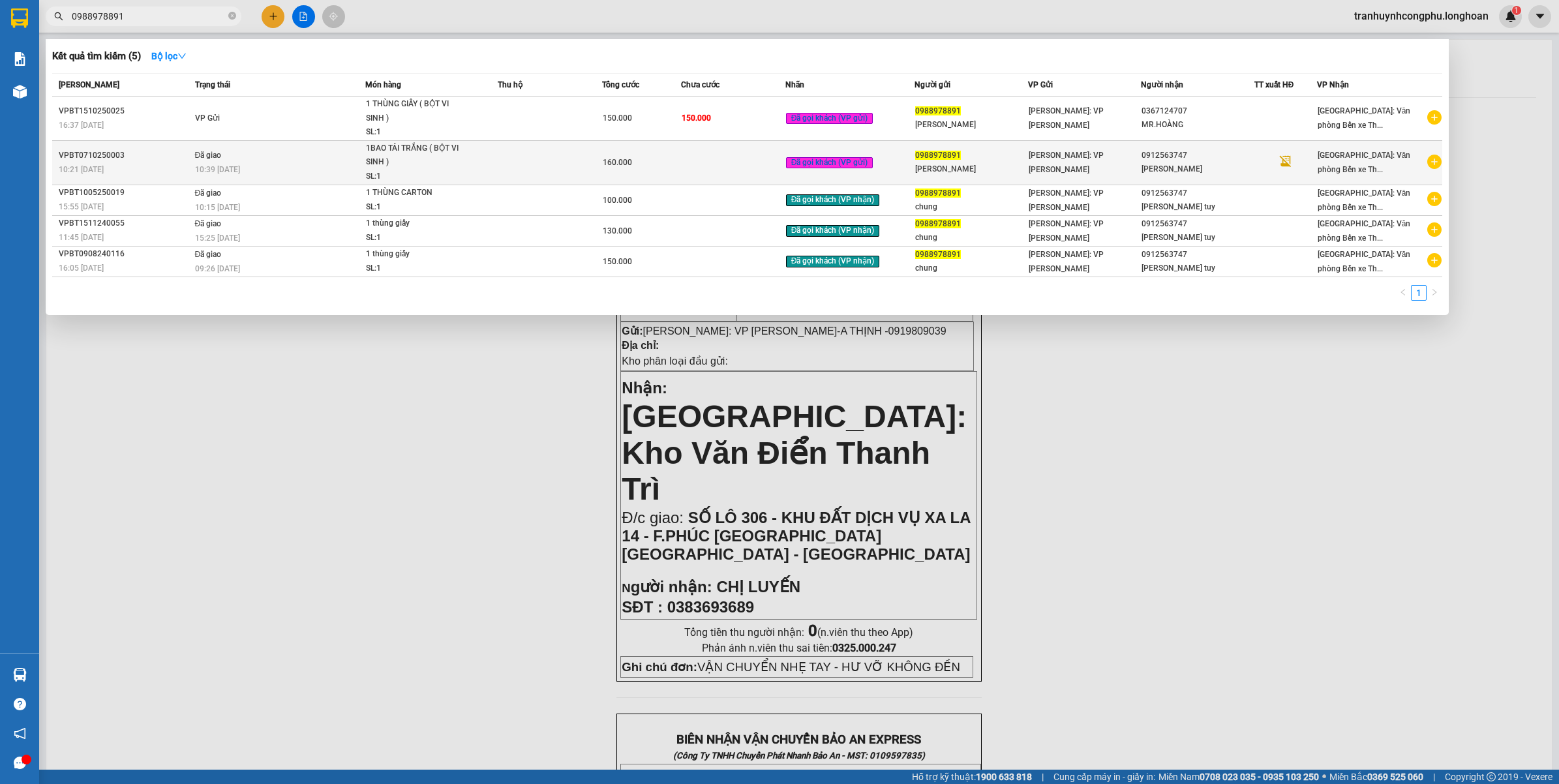
type input "0988978891"
click at [460, 159] on div "1BAO TẢI TRẮNG ( BỘT VI SINH )" at bounding box center [414, 155] width 98 height 28
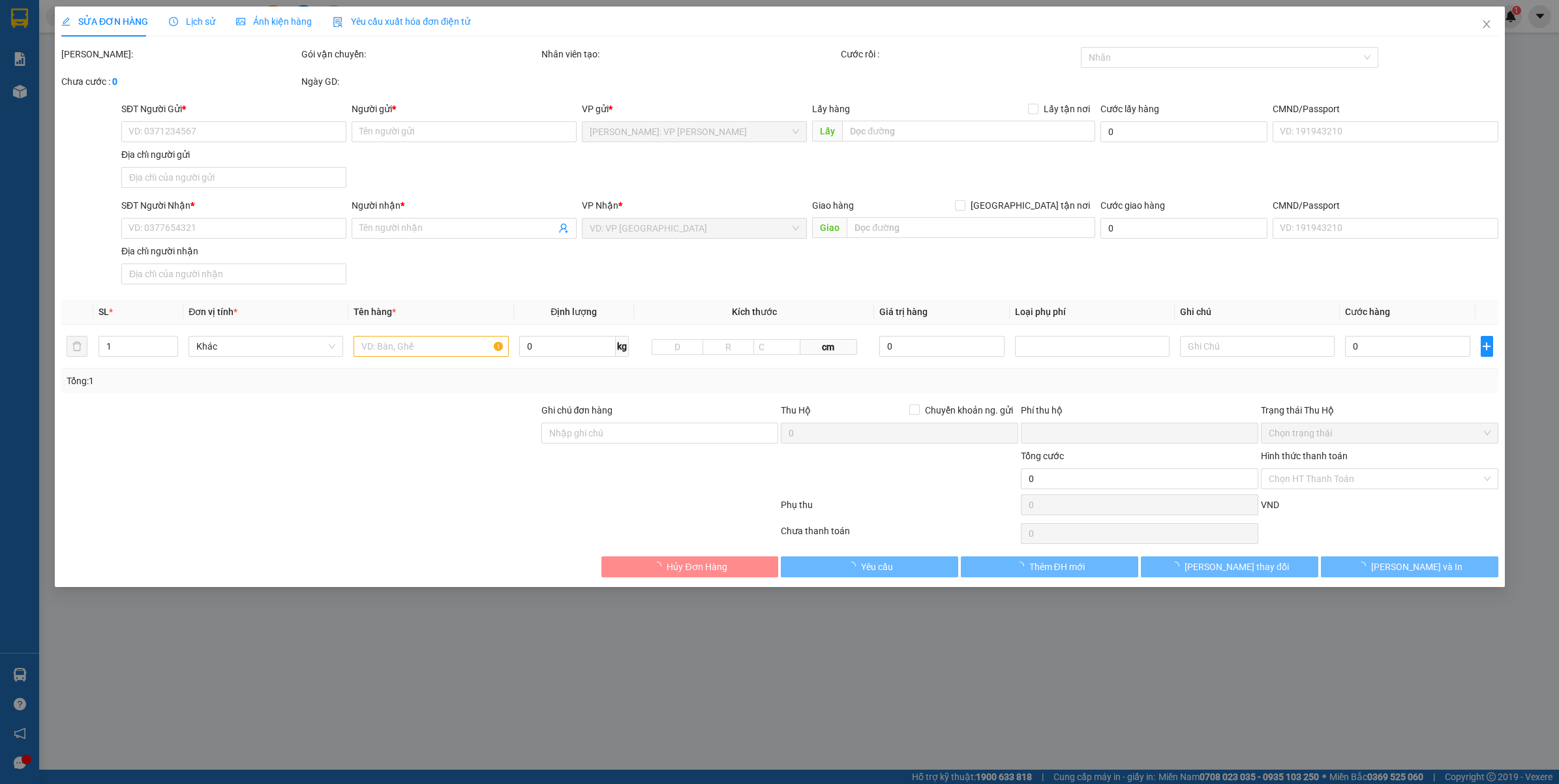
click at [187, 23] on span "Lịch sử" at bounding box center [192, 21] width 46 height 10
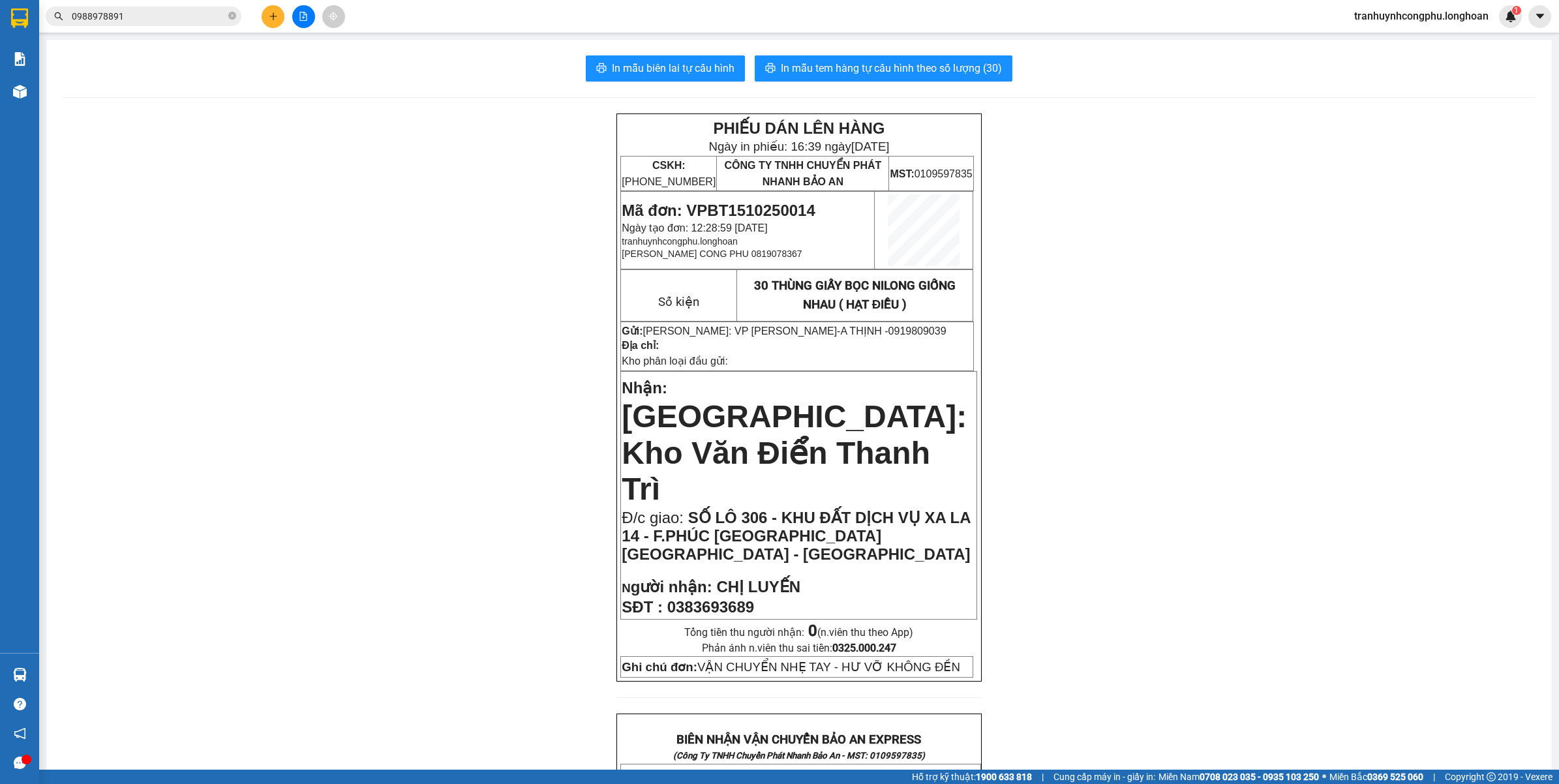
click at [507, 445] on div "PHIẾU DÁN LÊN HÀNG Ngày in phiếu: 16:39 ngày 15-10-2025 CSKH: 1900.06.88.33 CÔN…" at bounding box center [799, 795] width 1474 height 1364
click at [278, 346] on div "PHIẾU DÁN LÊN HÀNG Ngày in phiếu: 16:39 ngày 15-10-2025 CSKH: 1900.06.88.33 CÔN…" at bounding box center [799, 795] width 1474 height 1364
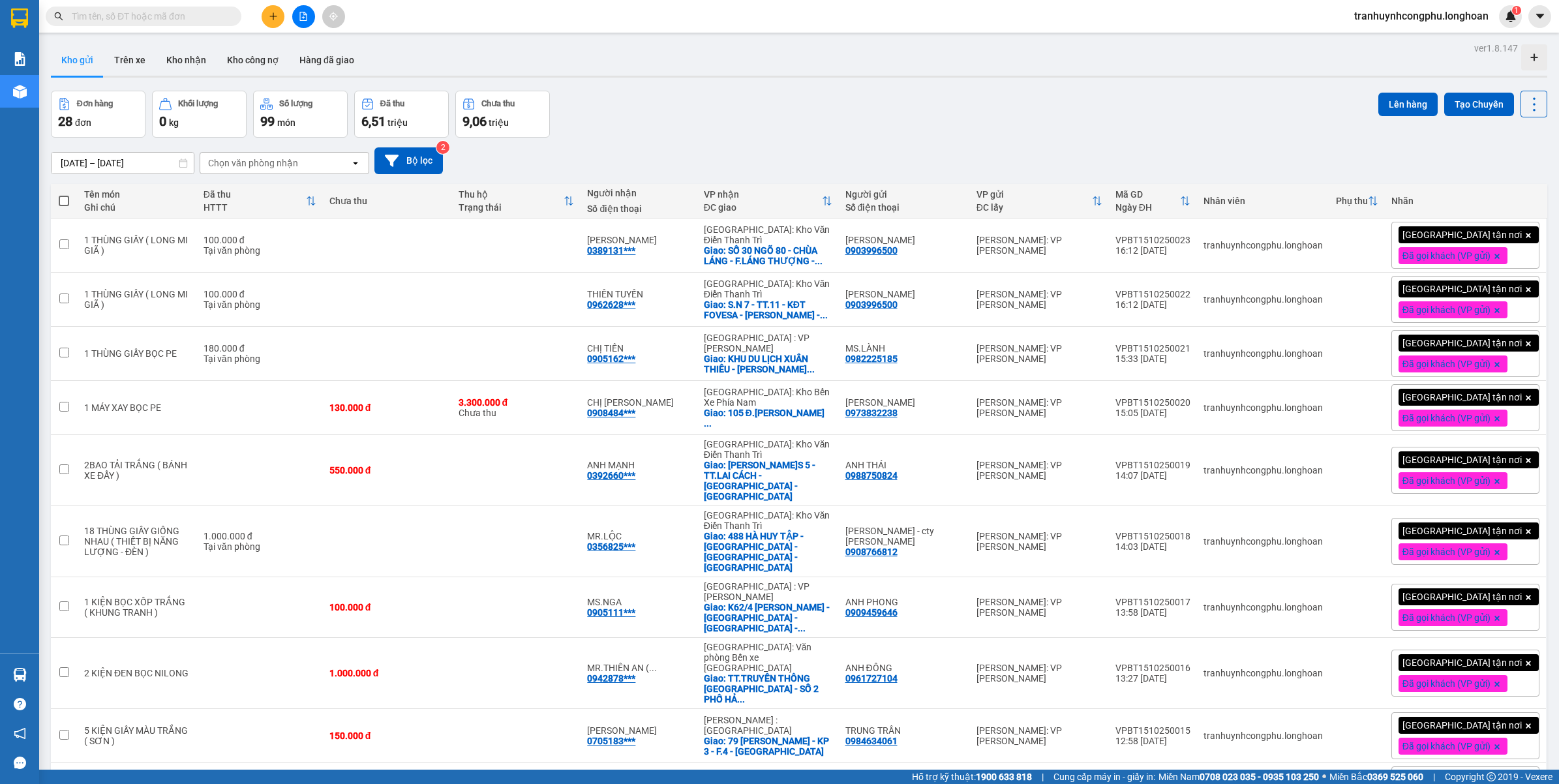
click at [269, 12] on icon "plus" at bounding box center [273, 16] width 9 height 9
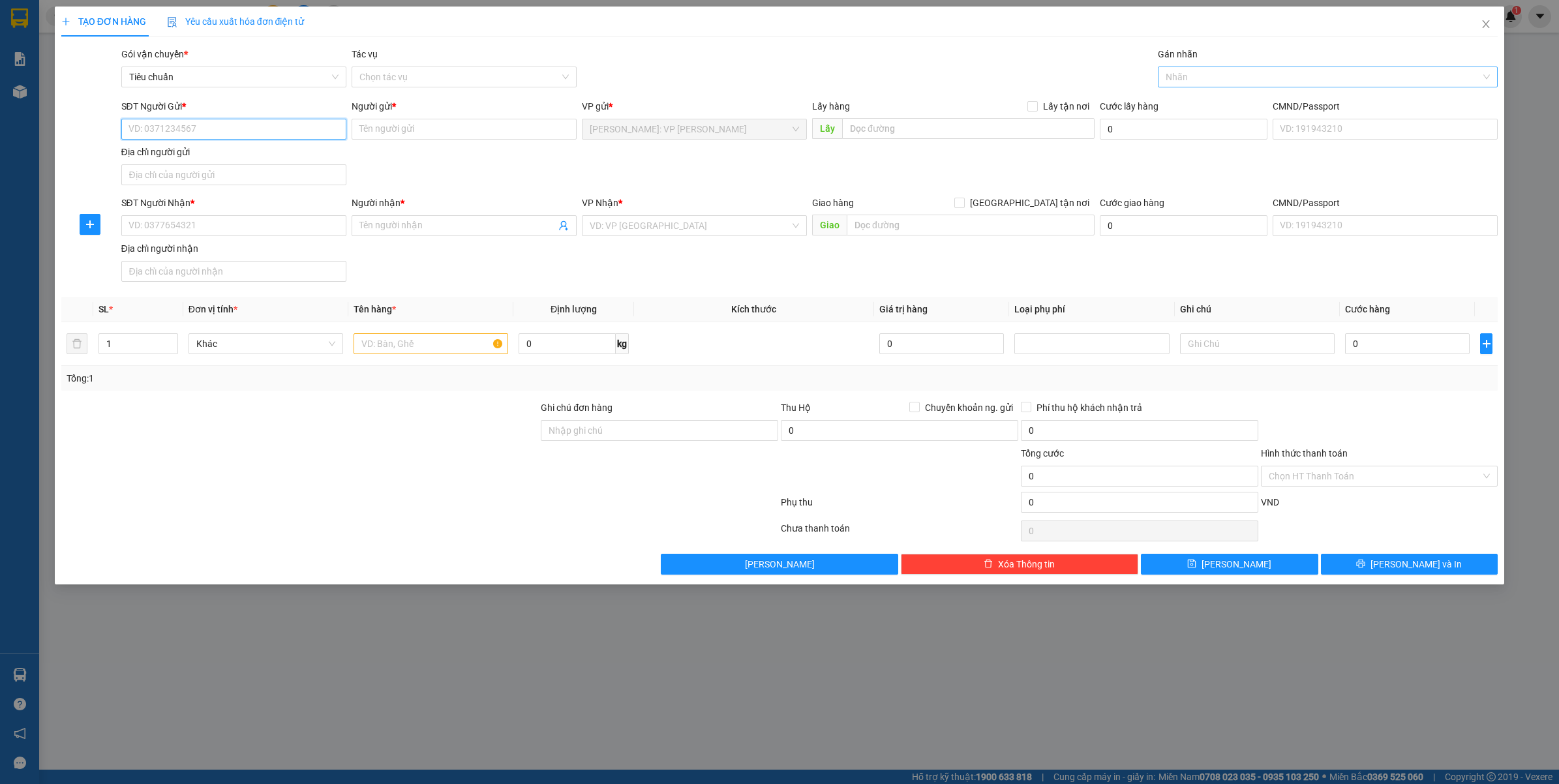
click at [1202, 87] on div "Nhãn" at bounding box center [1327, 77] width 340 height 21
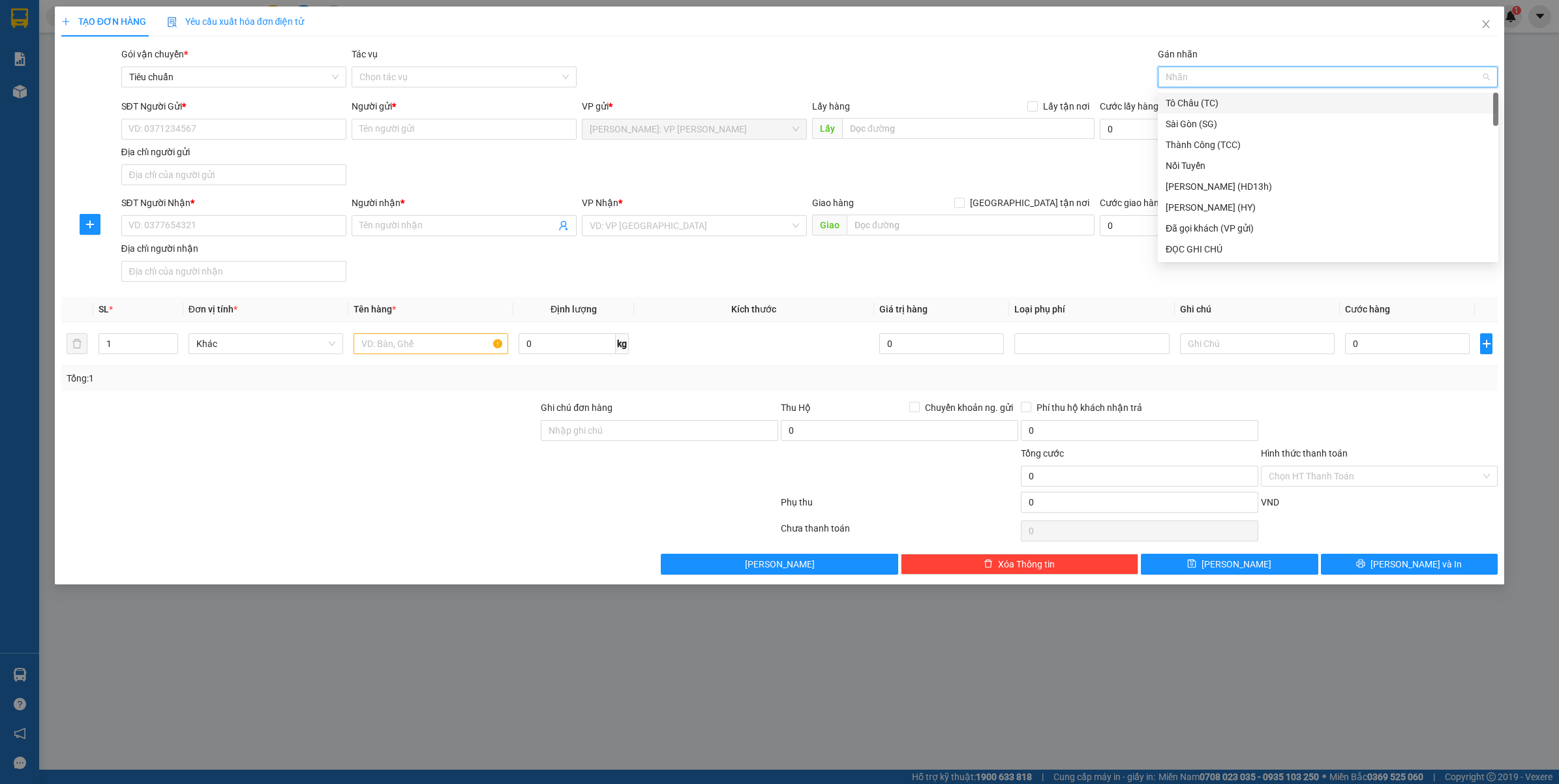
type input "F"
type input "GT"
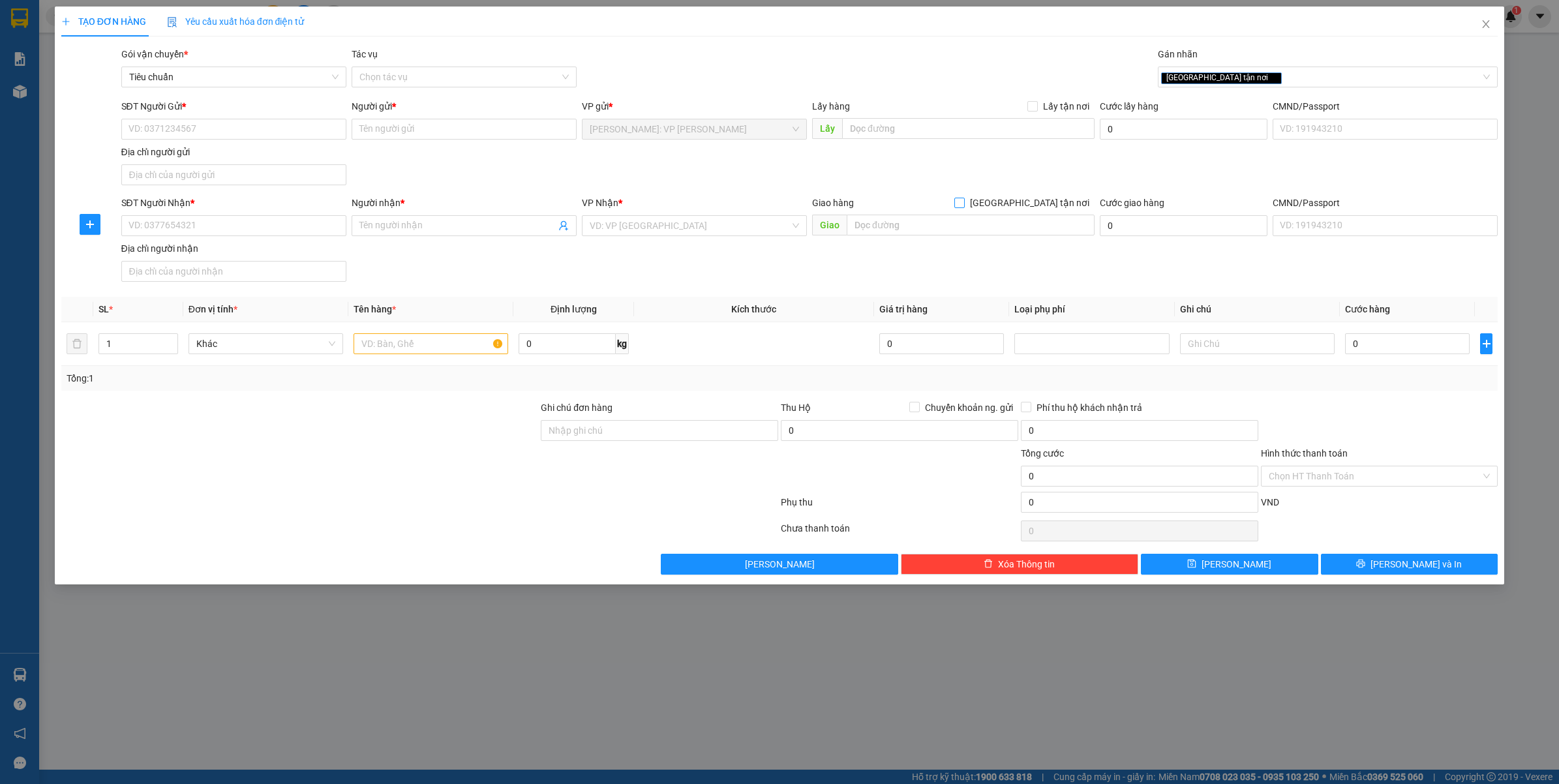
click at [1067, 206] on span "[GEOGRAPHIC_DATA] tận nơi" at bounding box center [1029, 203] width 130 height 14
click at [963, 206] on input "[GEOGRAPHIC_DATA] tận nơi" at bounding box center [958, 202] width 9 height 9
checkbox input "true"
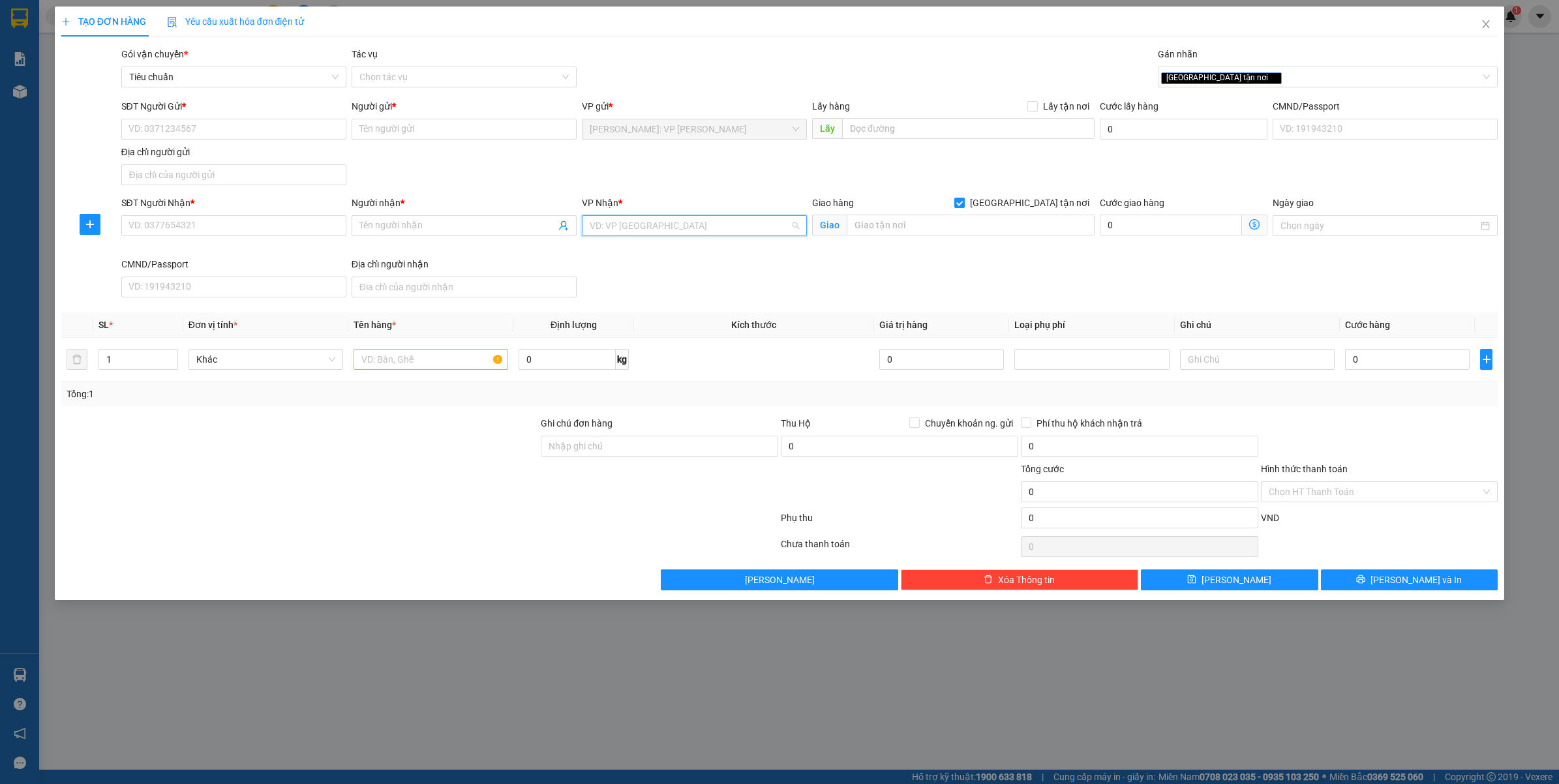
click at [702, 229] on input "search" at bounding box center [689, 225] width 200 height 19
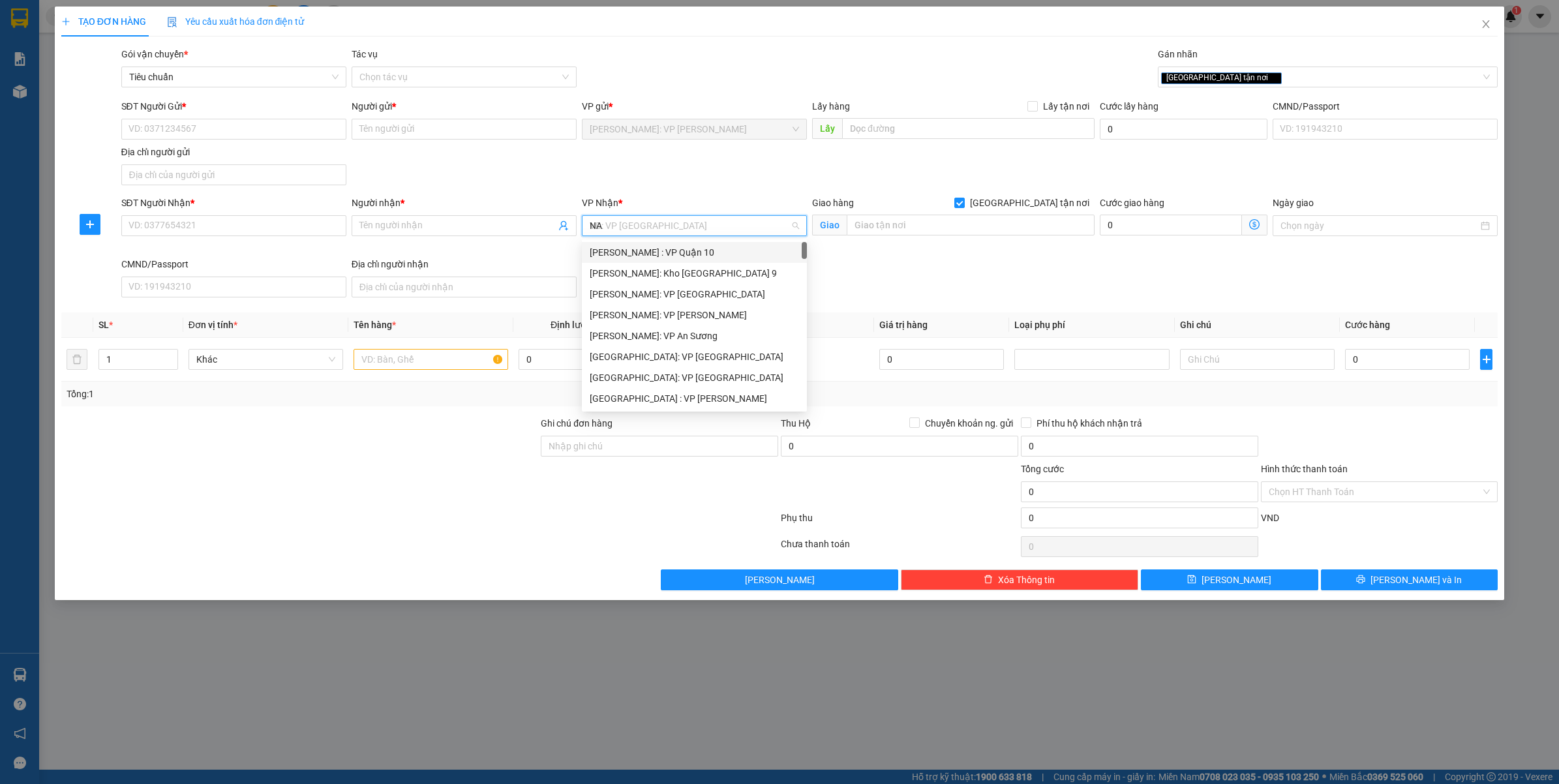
type input "NAM"
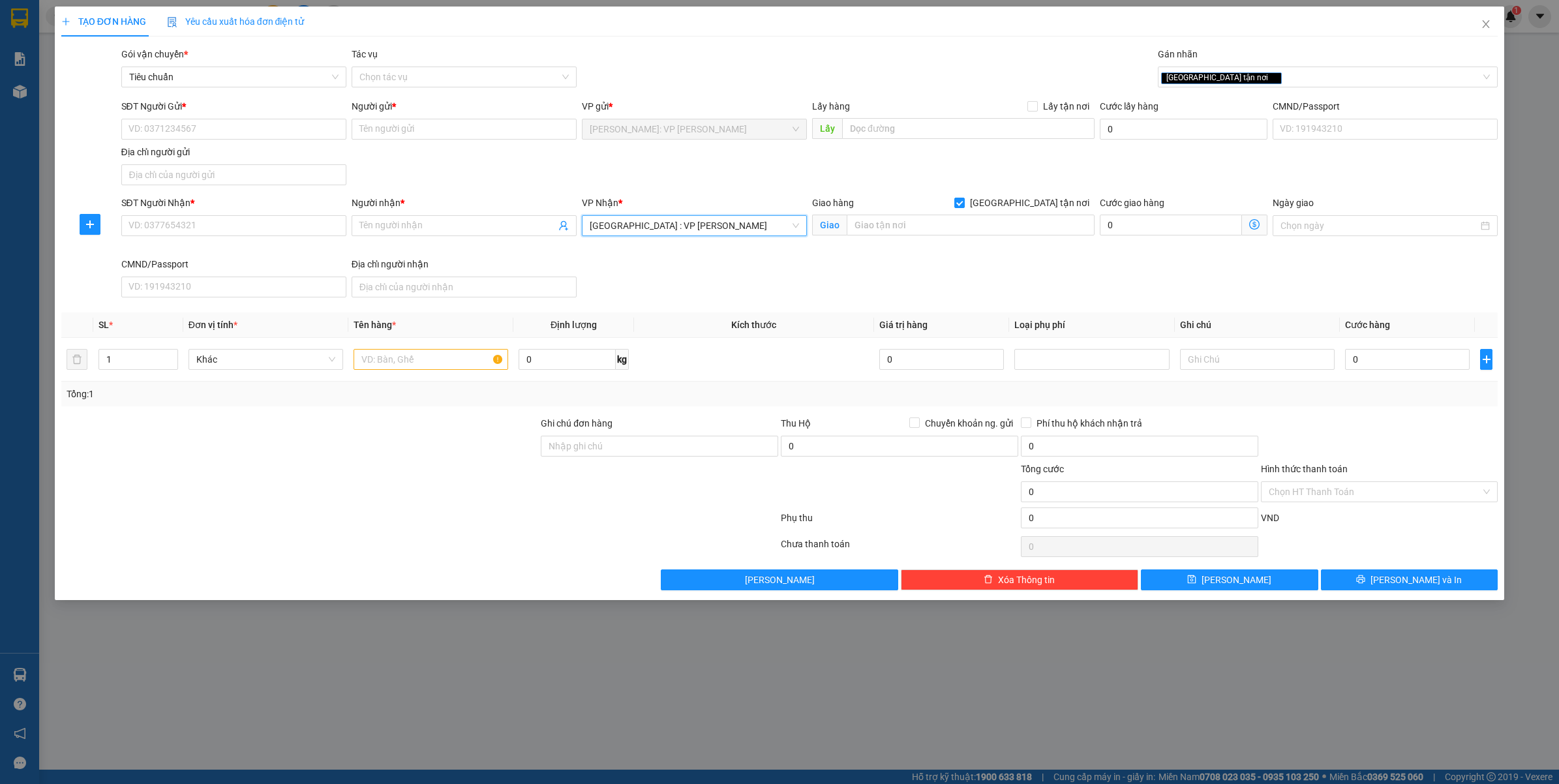
click at [1023, 203] on div "Giao hàng [GEOGRAPHIC_DATA] tận nơi" at bounding box center [953, 203] width 283 height 14
click at [963, 202] on input "[GEOGRAPHIC_DATA] tận nơi" at bounding box center [958, 202] width 9 height 9
checkbox input "false"
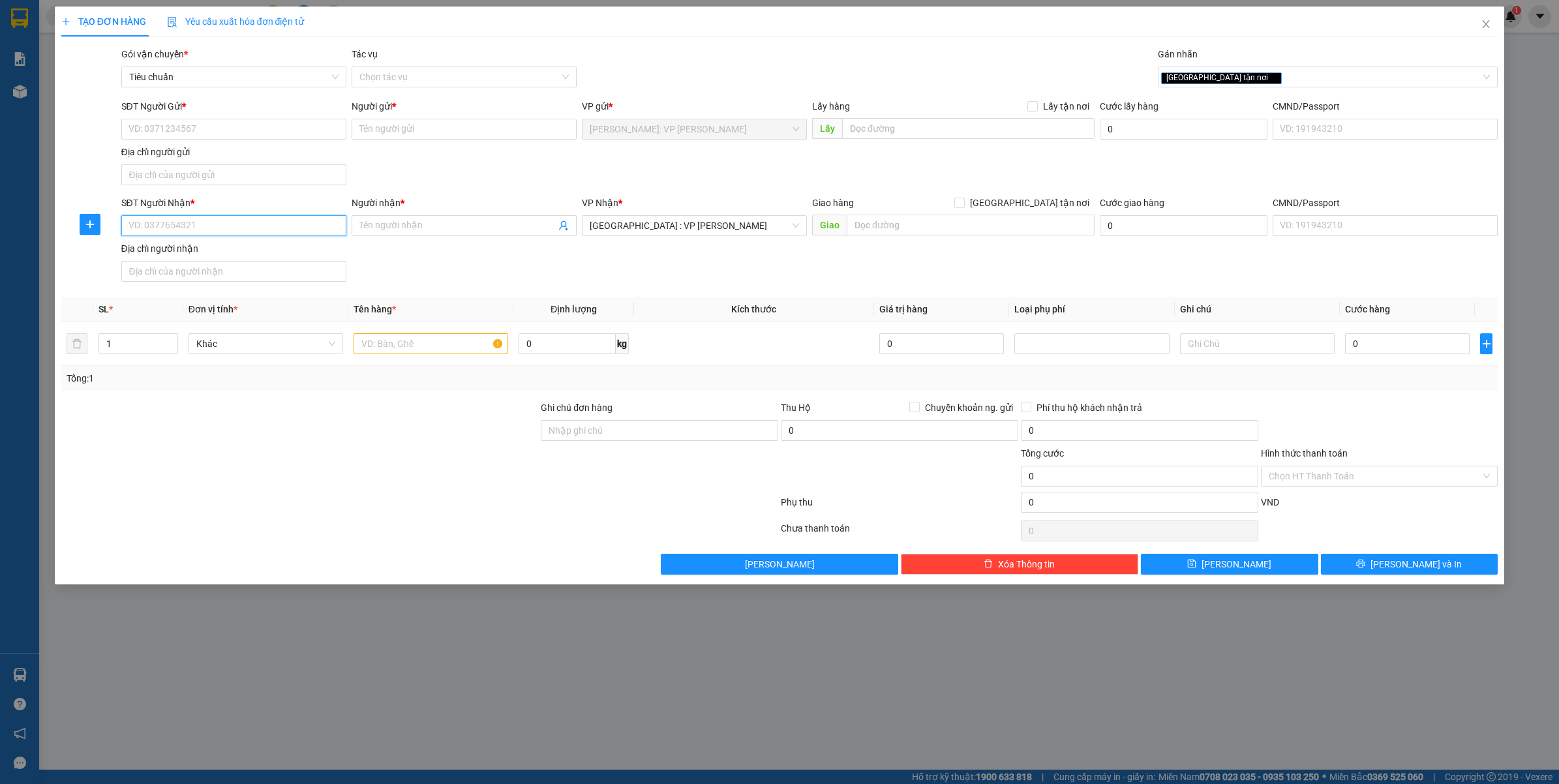
click at [208, 221] on input "SĐT Người Nhận *" at bounding box center [233, 225] width 225 height 21
type input "0345392900"
click at [202, 253] on div "0345392900 - MR.HIẾU" at bounding box center [234, 253] width 210 height 14
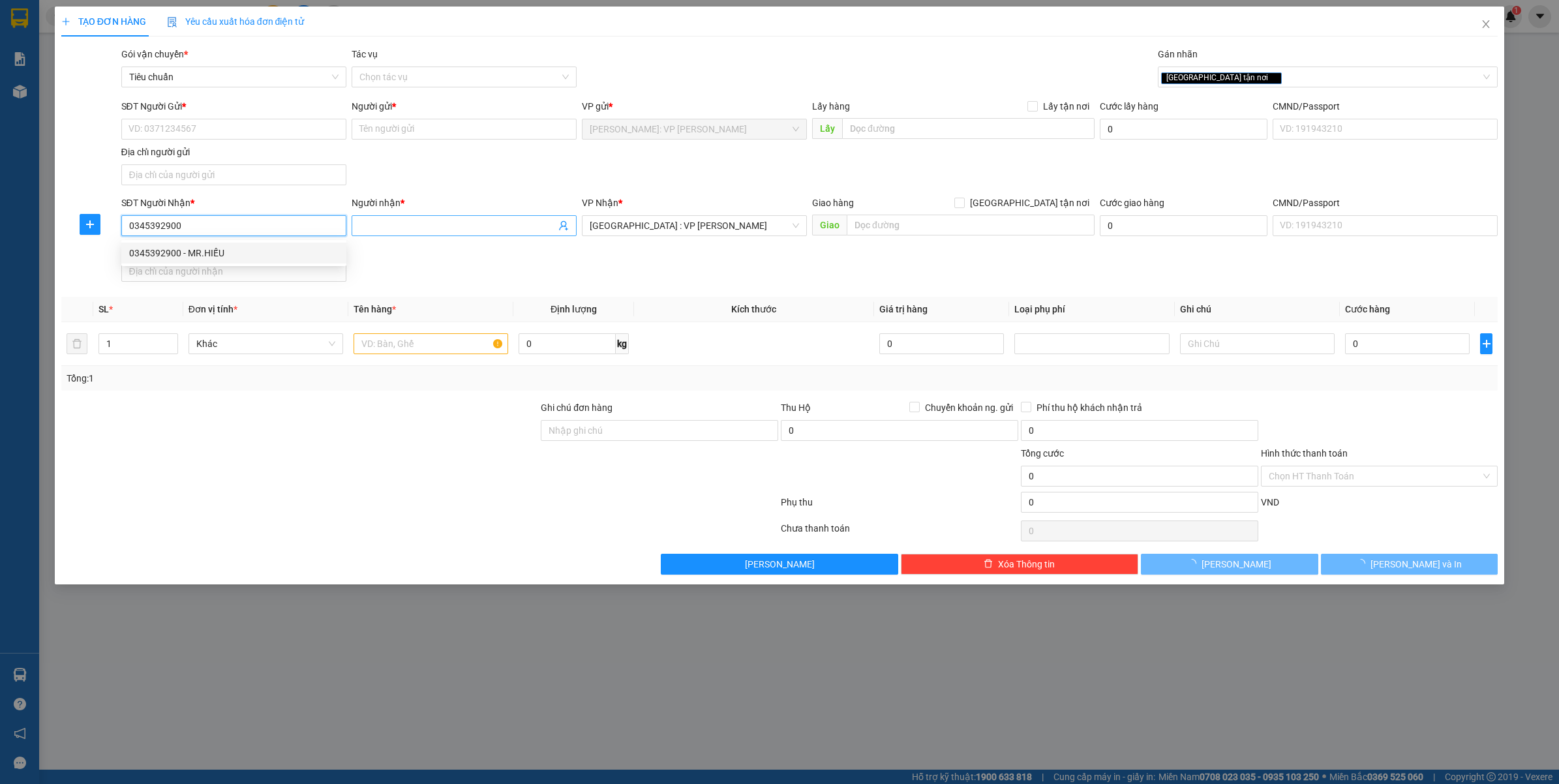
type input "MR.HIẾU"
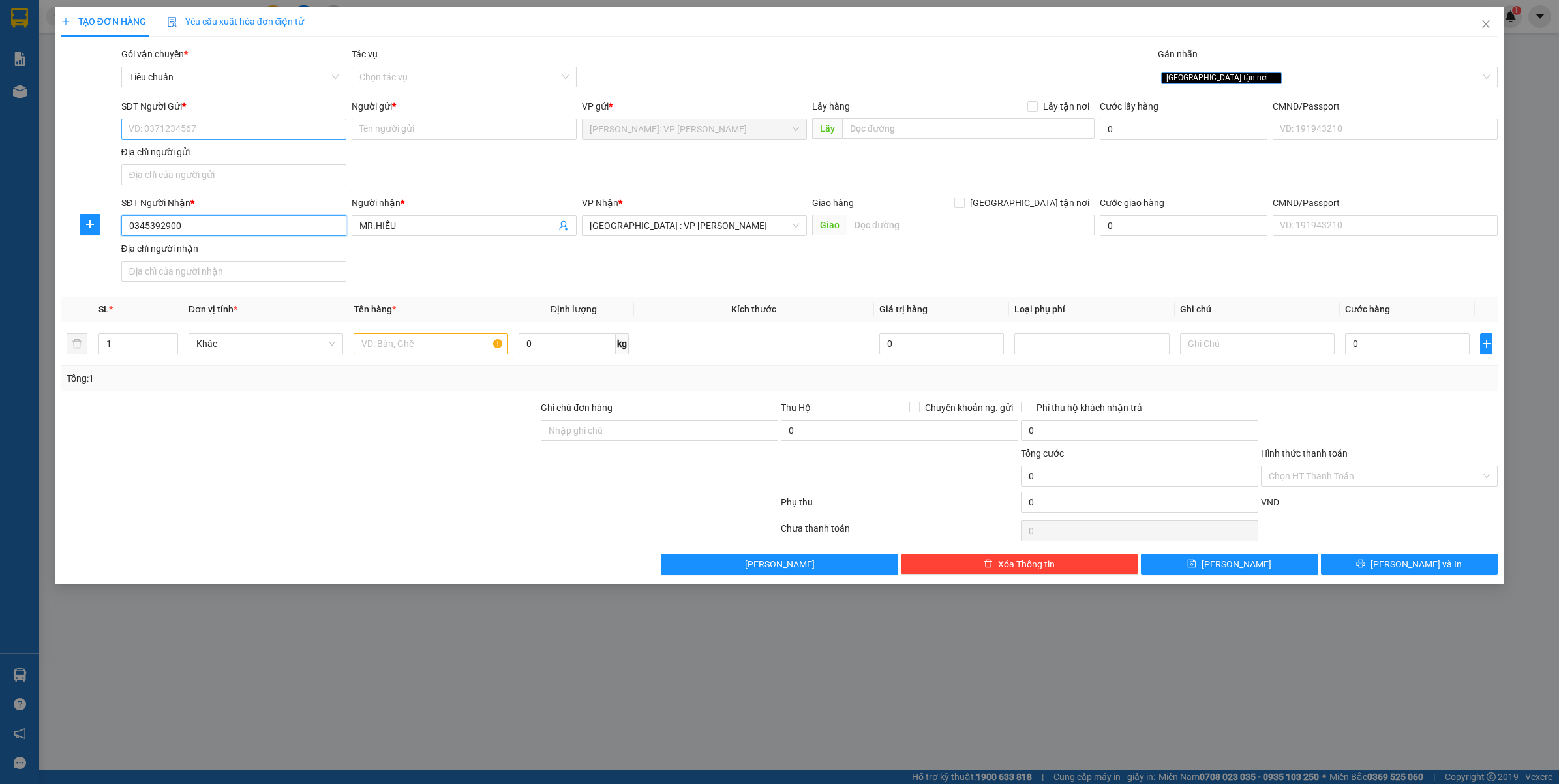
type input "0345392900"
click at [229, 131] on input "SĐT Người Gửi *" at bounding box center [233, 129] width 225 height 21
click at [261, 155] on div "02835155101 - CTY CHÂU DUY PHÁT ( 0834210128 )" at bounding box center [236, 155] width 214 height 14
type input "02835155101"
click at [485, 191] on form "SĐT Người Gửi * 02835155101 02835155101 Người gửi * CTY CHÂU DUY PHÁT ( 0834210…" at bounding box center [780, 192] width 1437 height 188
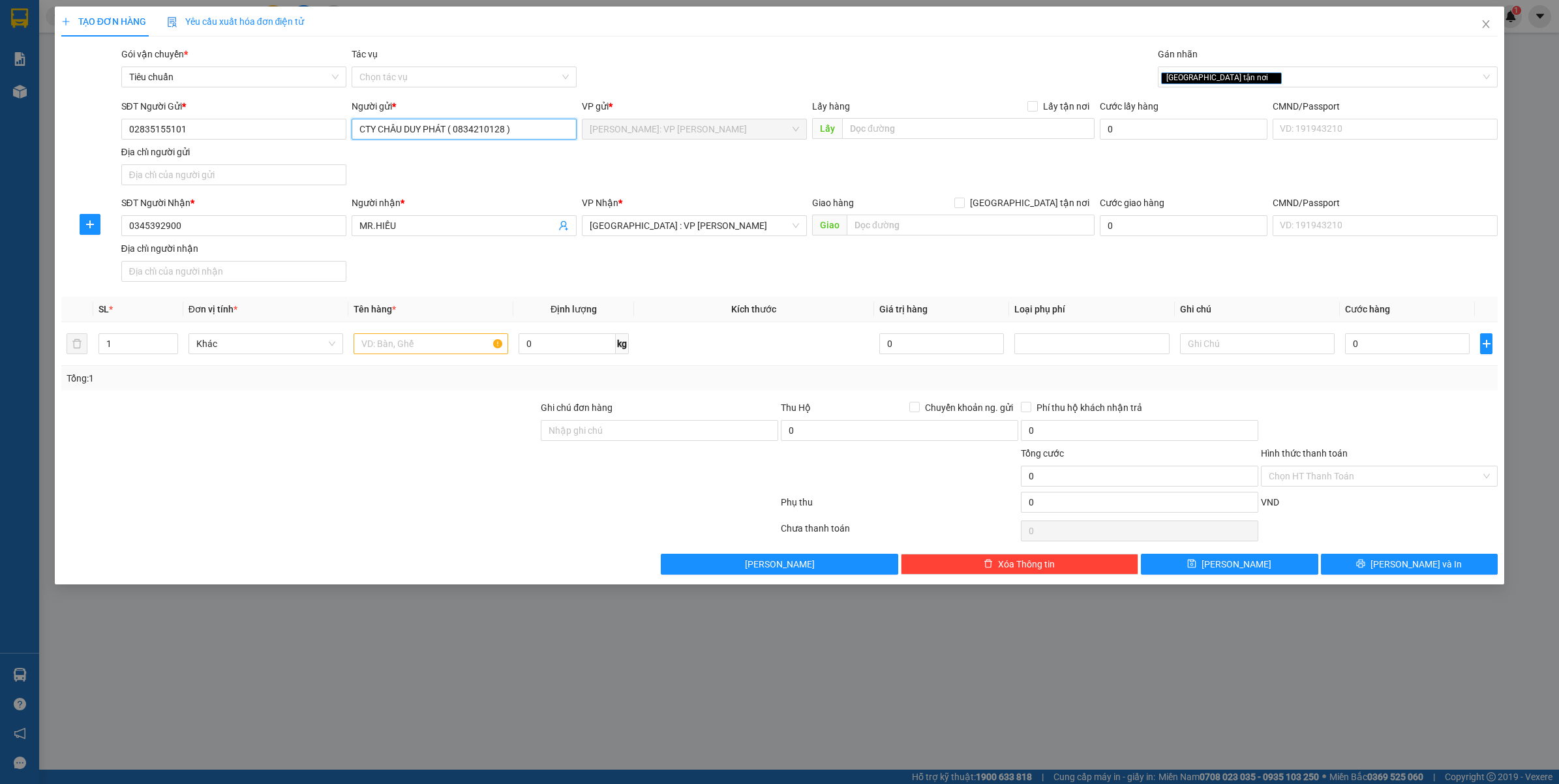
click at [376, 125] on input "CTY CHÂU DUY PHÁT ( 0834210128 )" at bounding box center [463, 129] width 225 height 21
click at [245, 124] on input "02835155101" at bounding box center [233, 129] width 225 height 21
click at [364, 124] on input "CHÂU DUY PHÁT ( 0834210128 )" at bounding box center [463, 129] width 225 height 21
type input "cty CHÂU DUY PHÁT ( 0834210128 )"
click at [706, 168] on div "SĐT Người Gửi * 02835155101 Người gửi * cty CHÂU DUY PHÁT ( 0834210128 ) cty CH…" at bounding box center [810, 144] width 1382 height 91
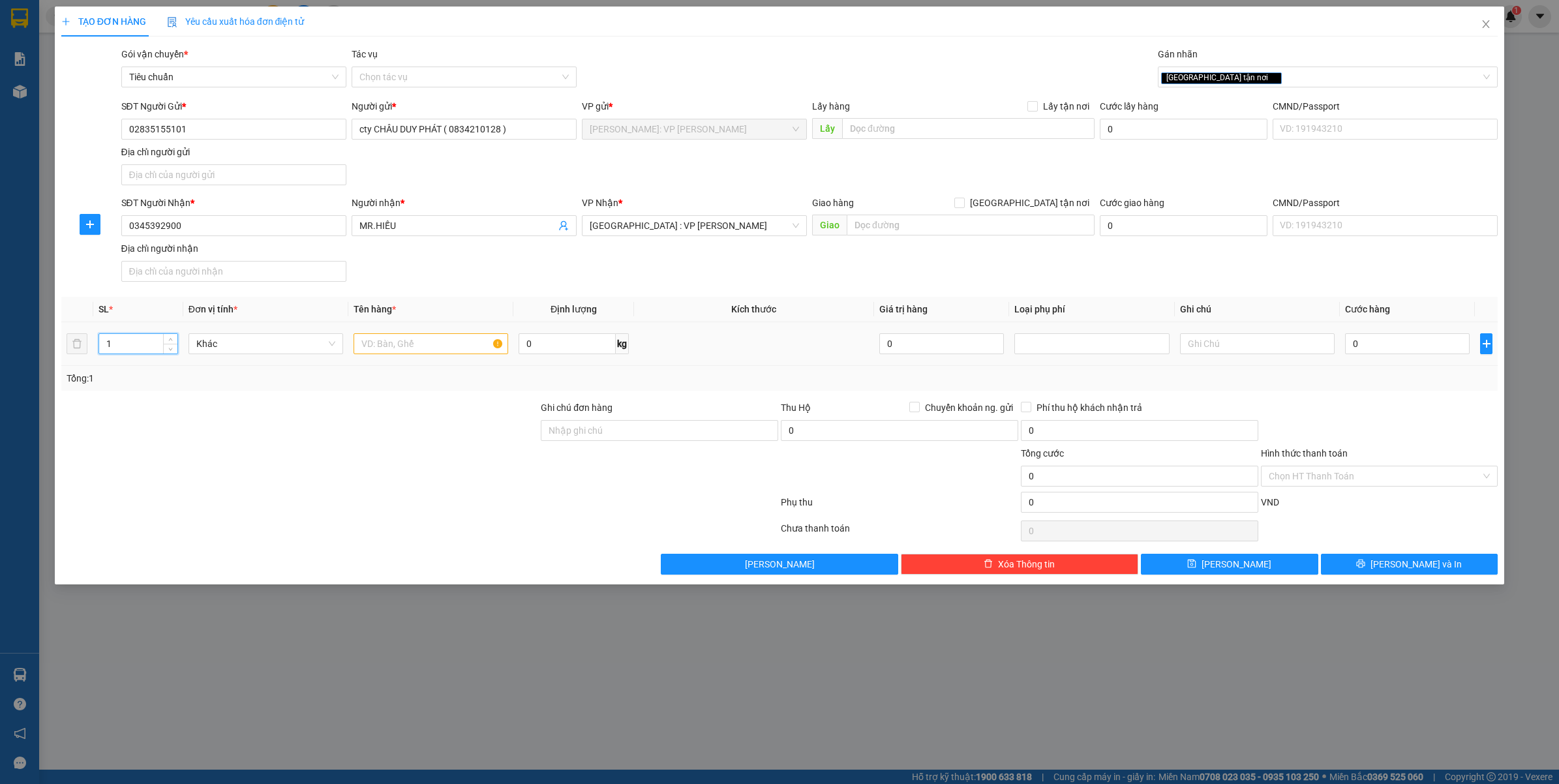
click at [132, 339] on input "1" at bounding box center [138, 344] width 78 height 19
type input "2"
click at [399, 344] on input "text" at bounding box center [430, 344] width 155 height 21
type input "2 CUỘN TRÒN ( DÂY CÁP )"
click at [487, 467] on div at bounding box center [300, 469] width 480 height 45
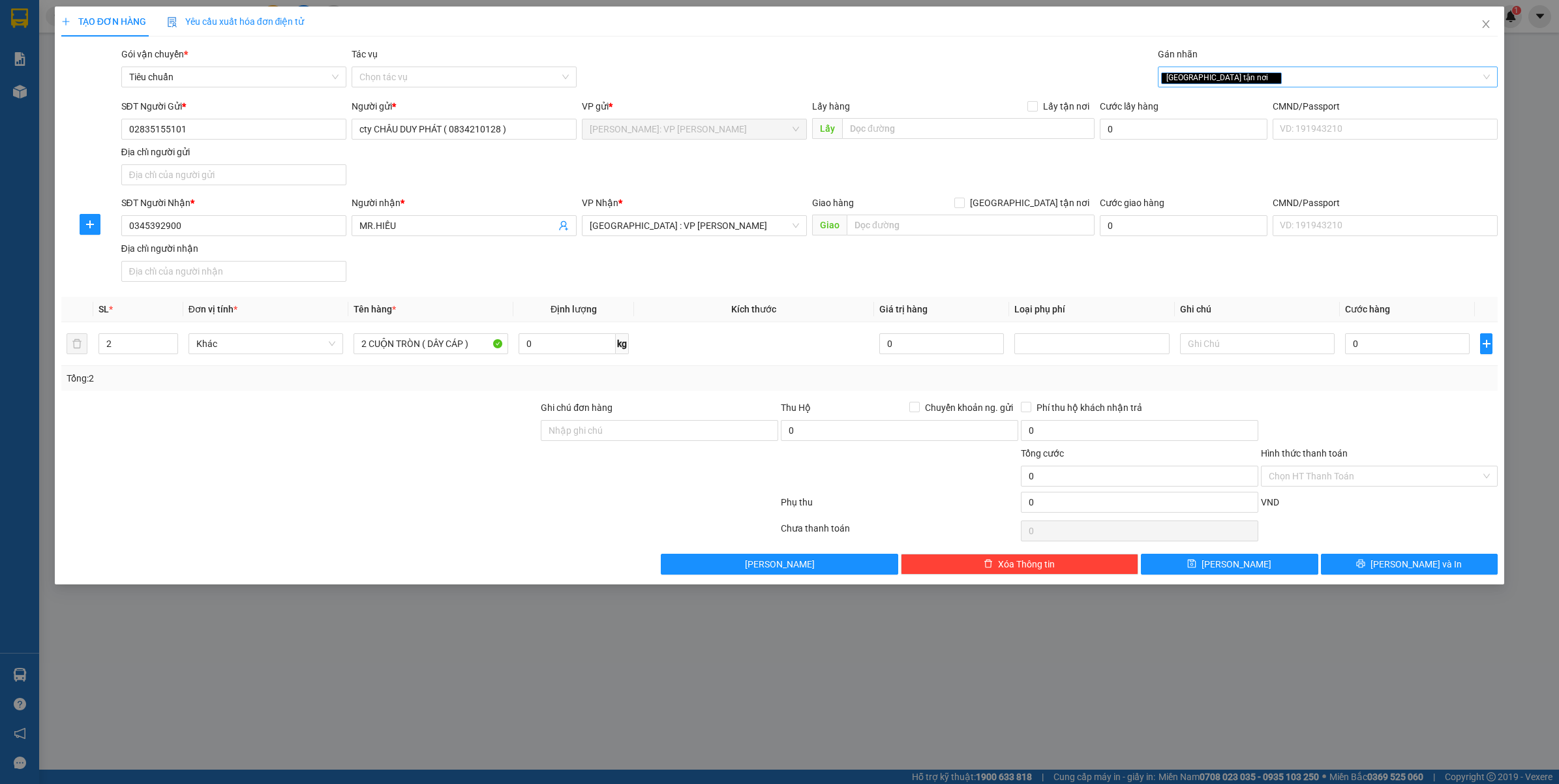
click at [1289, 73] on div "[GEOGRAPHIC_DATA] tận nơi" at bounding box center [1321, 77] width 321 height 16
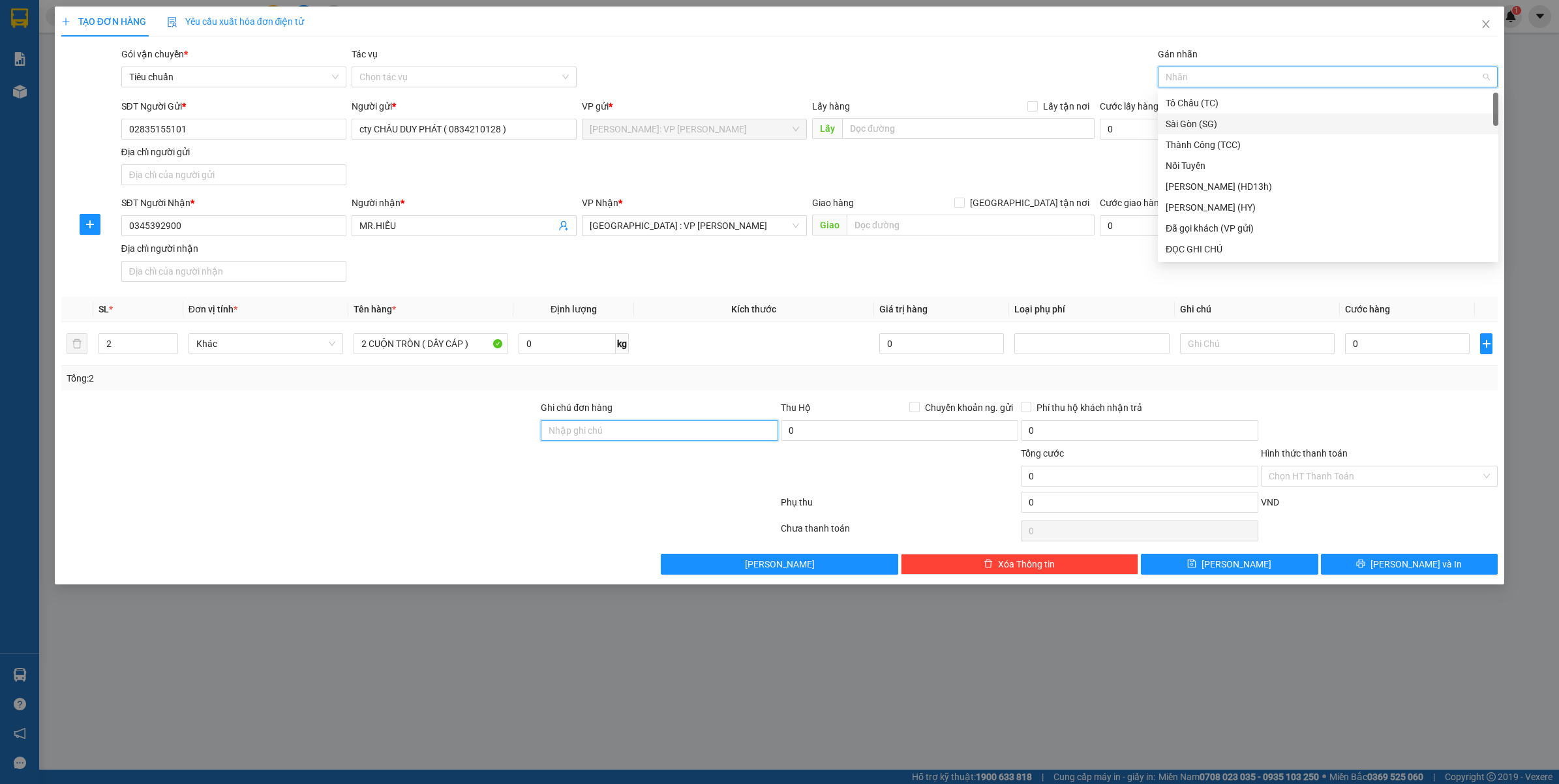
click at [670, 440] on input "Ghi chú đơn hàng" at bounding box center [659, 430] width 237 height 21
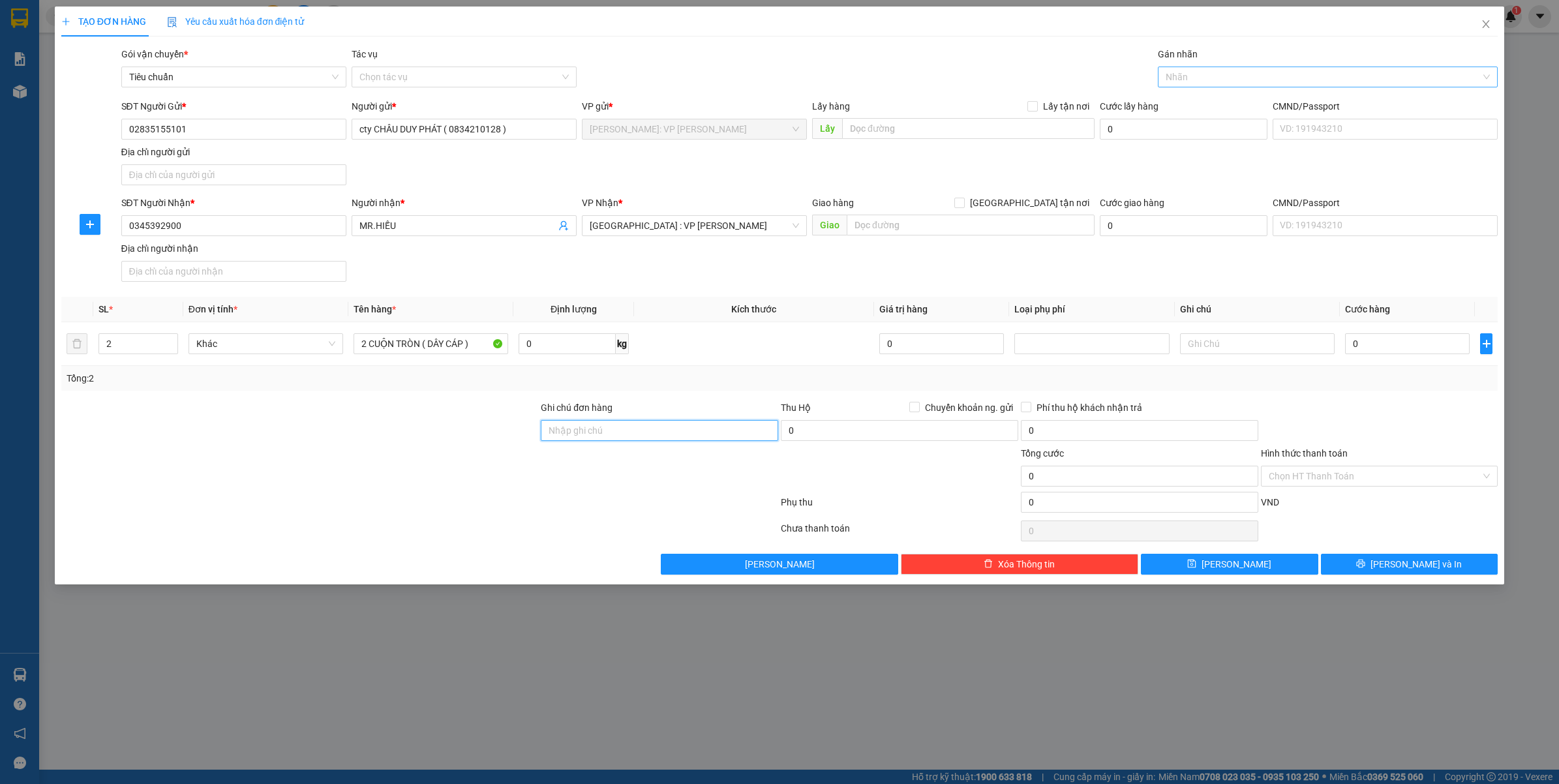
click at [1243, 79] on div at bounding box center [1321, 77] width 321 height 16
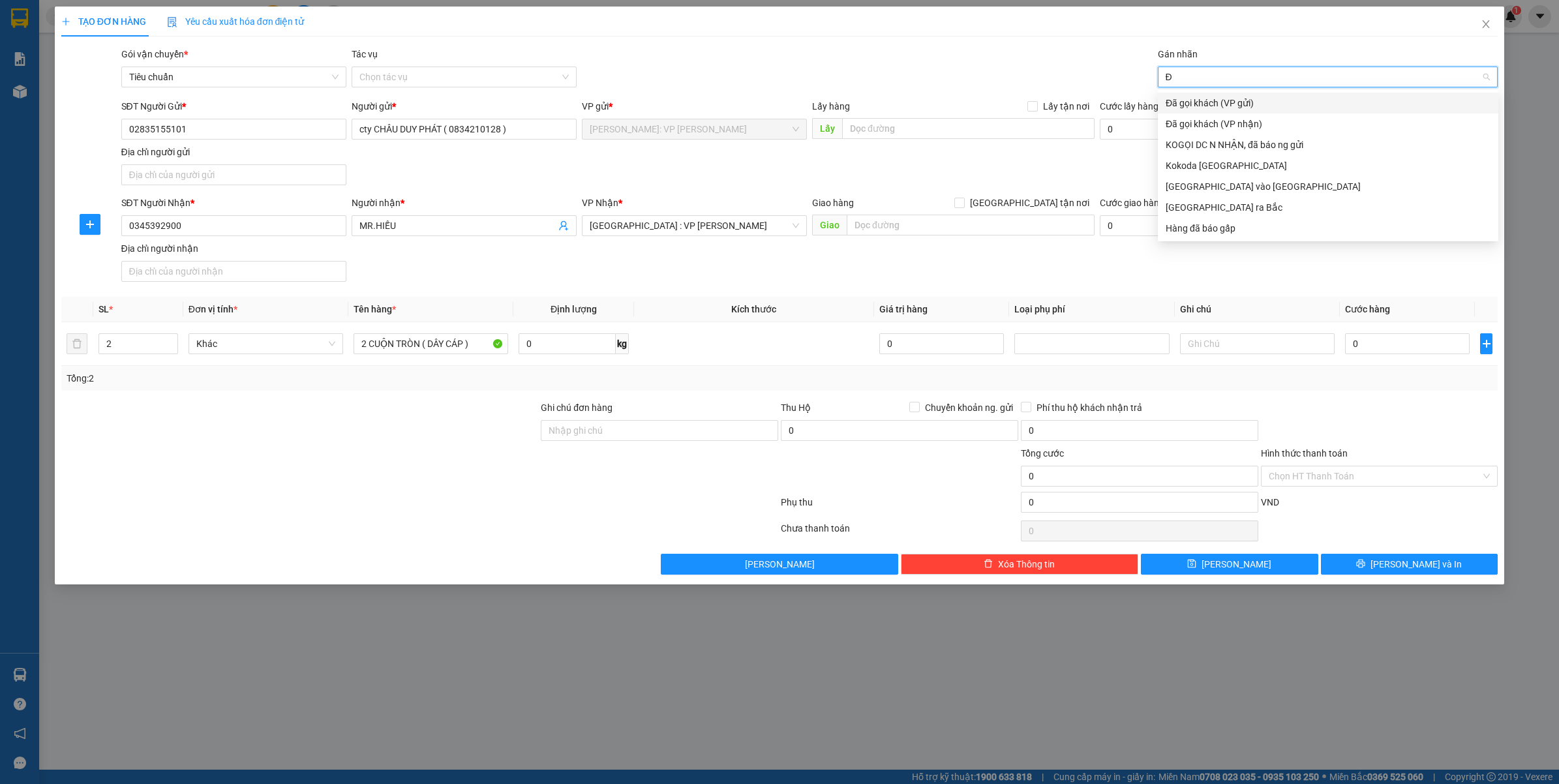
type input "ĐA"
click at [1215, 101] on div "Đã gọi khách (VP gửi)" at bounding box center [1328, 102] width 325 height 14
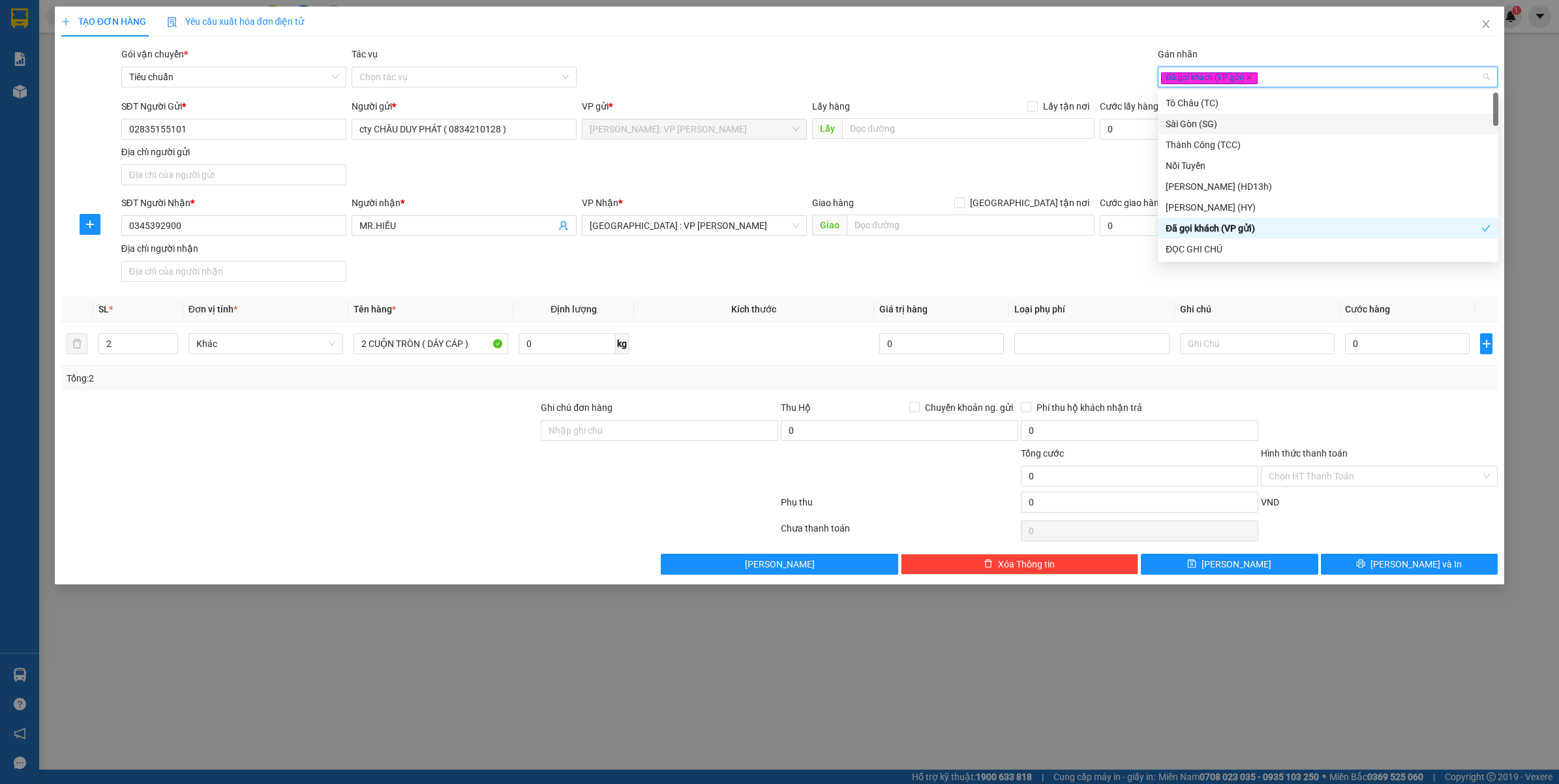
drag, startPoint x: 439, startPoint y: 504, endPoint x: 448, endPoint y: 507, distance: 9.5
click at [441, 504] on div at bounding box center [419, 504] width 720 height 26
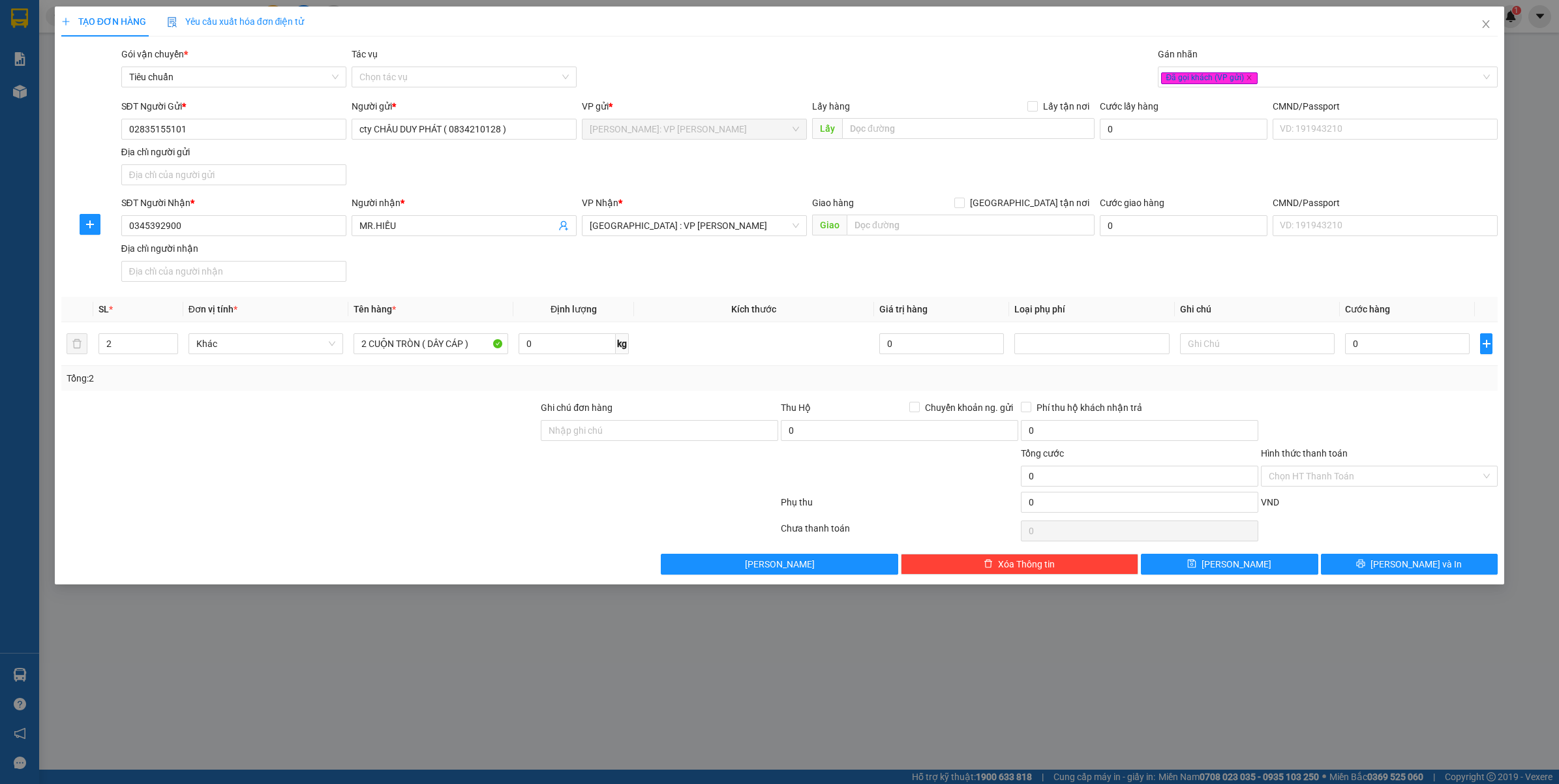
click at [379, 724] on div "TẠO ĐƠN HÀNG Yêu cầu xuất hóa đơn điện tử Transit Pickup Surcharge Ids Transit …" at bounding box center [780, 392] width 1559 height 784
click at [588, 438] on input "Ghi chú đơn hàng" at bounding box center [659, 430] width 237 height 21
type input "VẬN CHUYỂN NHẸ TAY - HƯ VỠ KHÔNG ĐỀN"
drag, startPoint x: 419, startPoint y: 520, endPoint x: 461, endPoint y: 572, distance: 66.8
click at [421, 524] on div at bounding box center [419, 530] width 720 height 26
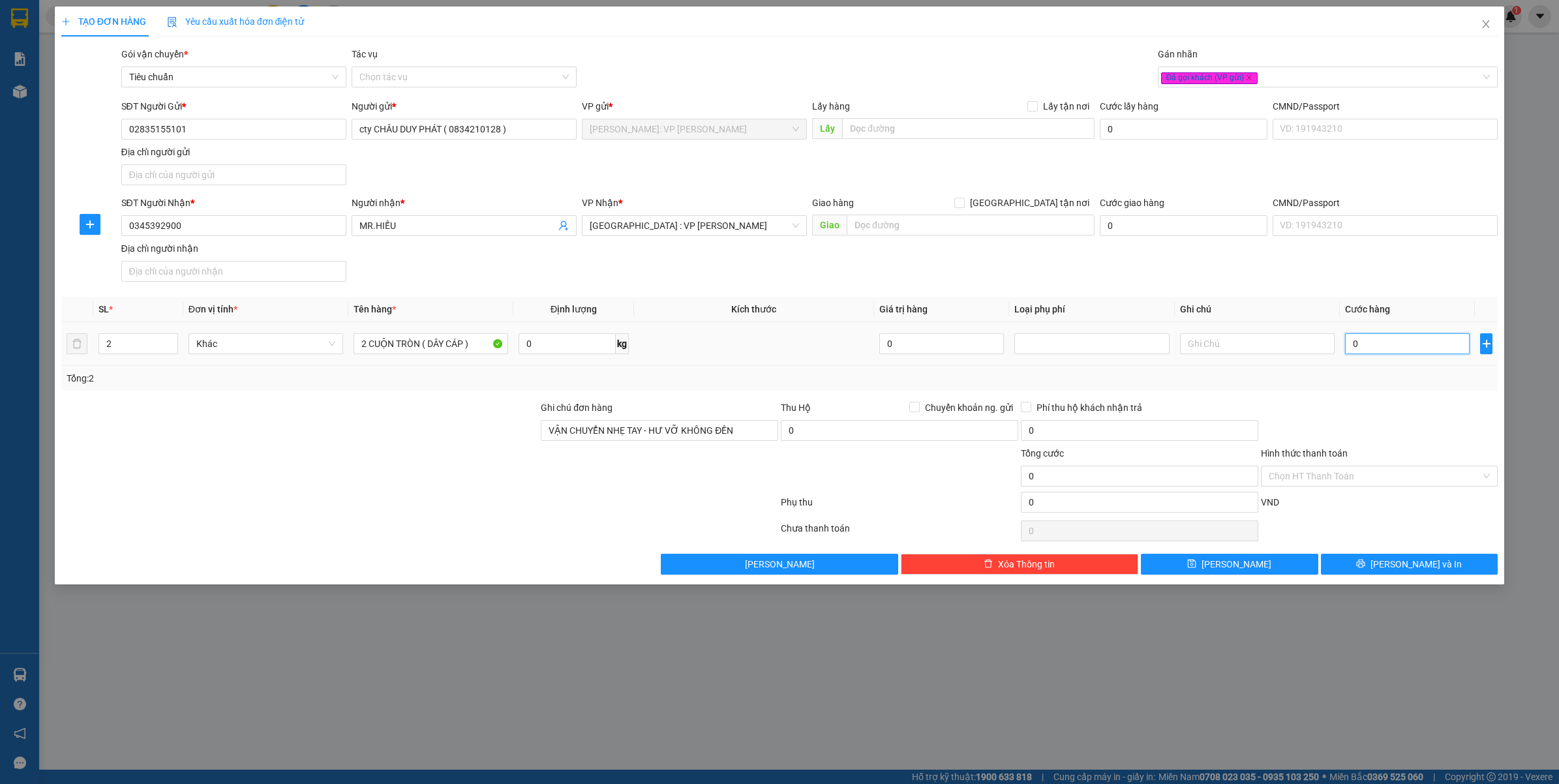
click at [1365, 342] on input "0" at bounding box center [1407, 344] width 124 height 21
type input "5"
type input "59"
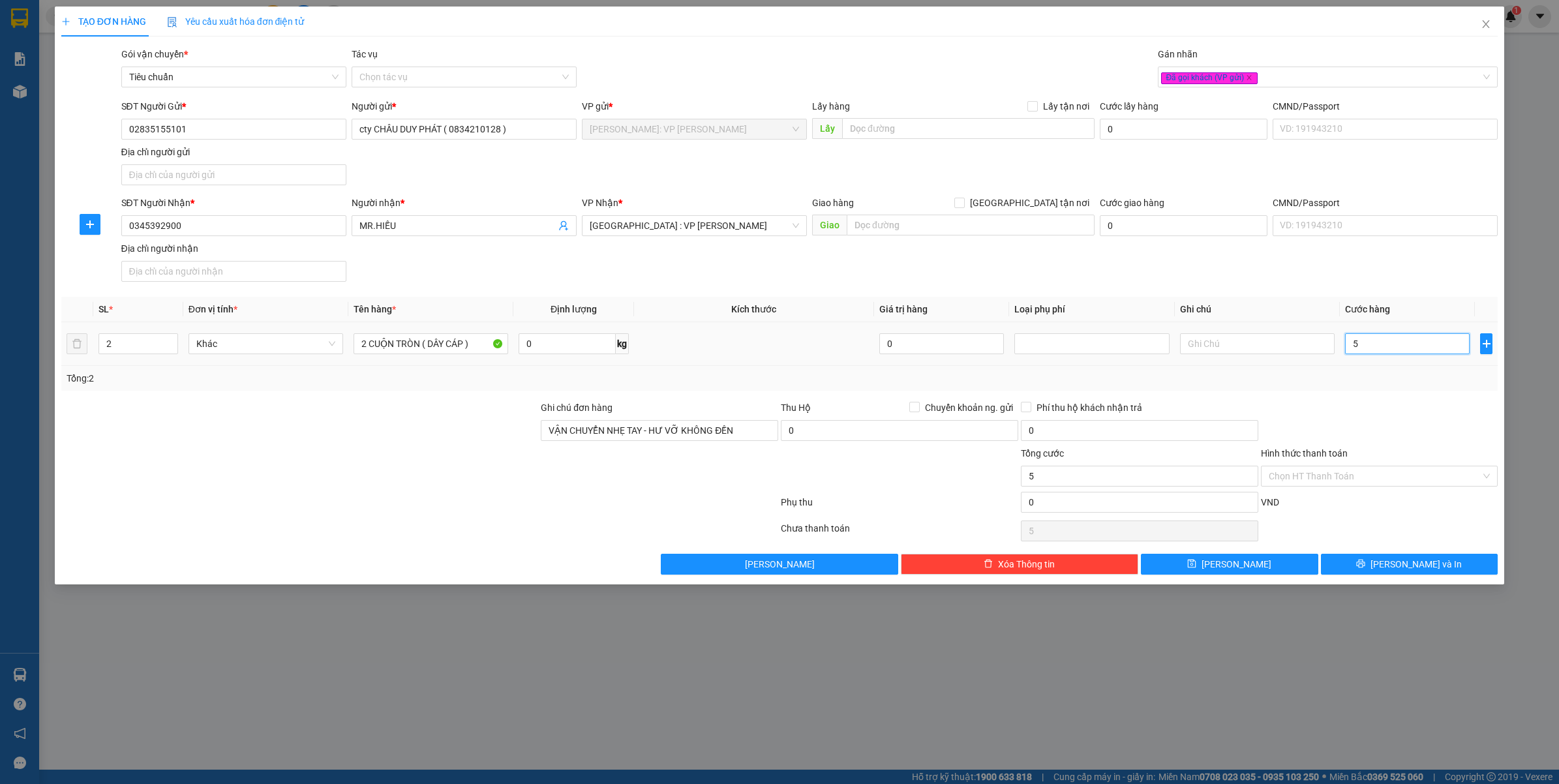
type input "59"
type input "590"
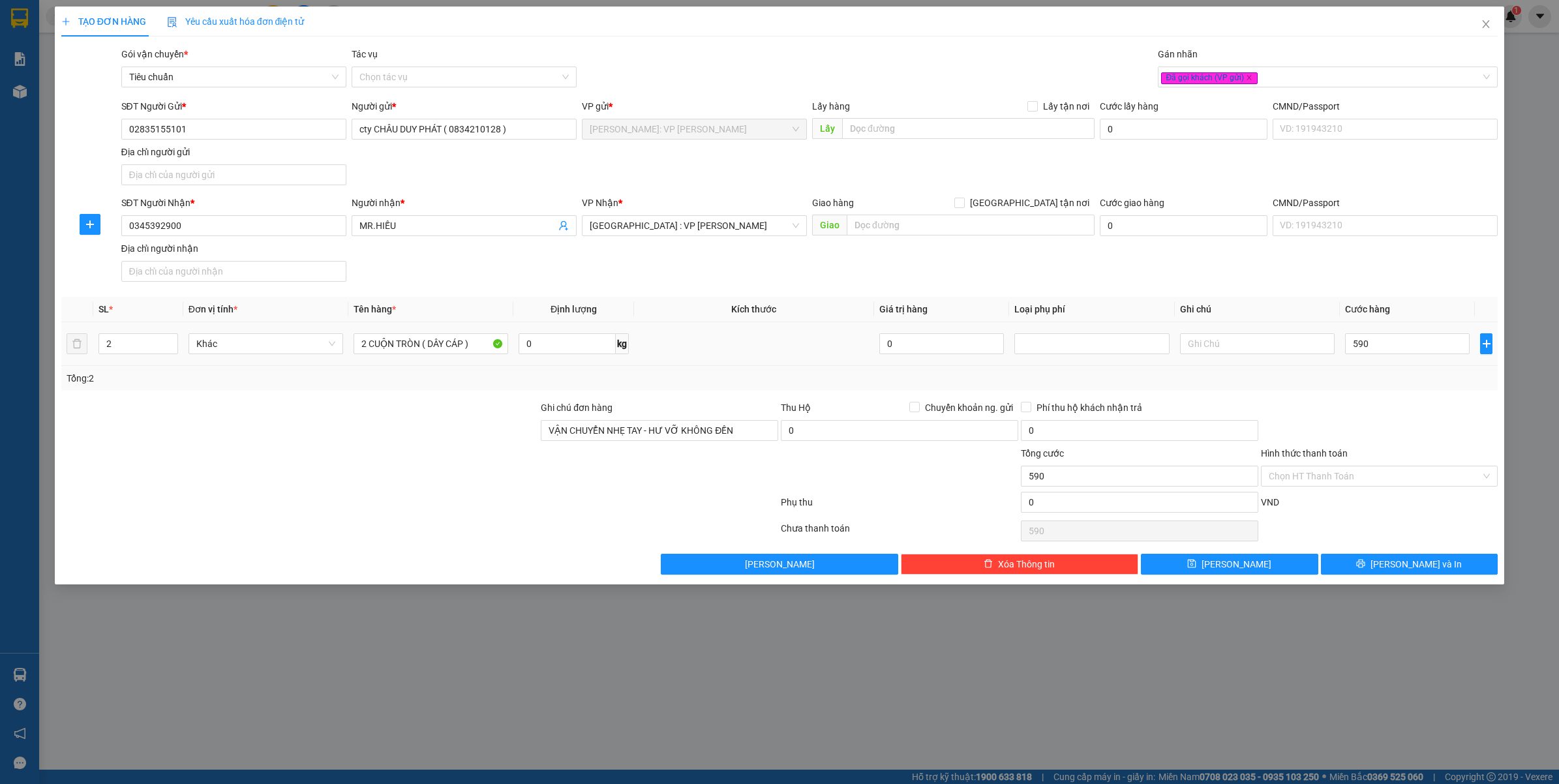
click at [1368, 393] on div "Transit Pickup Surcharge Ids Transit Deliver Surcharge Ids Transit Deliver Surc…" at bounding box center [780, 311] width 1437 height 528
type input "590.000"
click at [487, 129] on input "cty CHÂU DUY PHÁT ( 0834210128 )" at bounding box center [463, 129] width 225 height 21
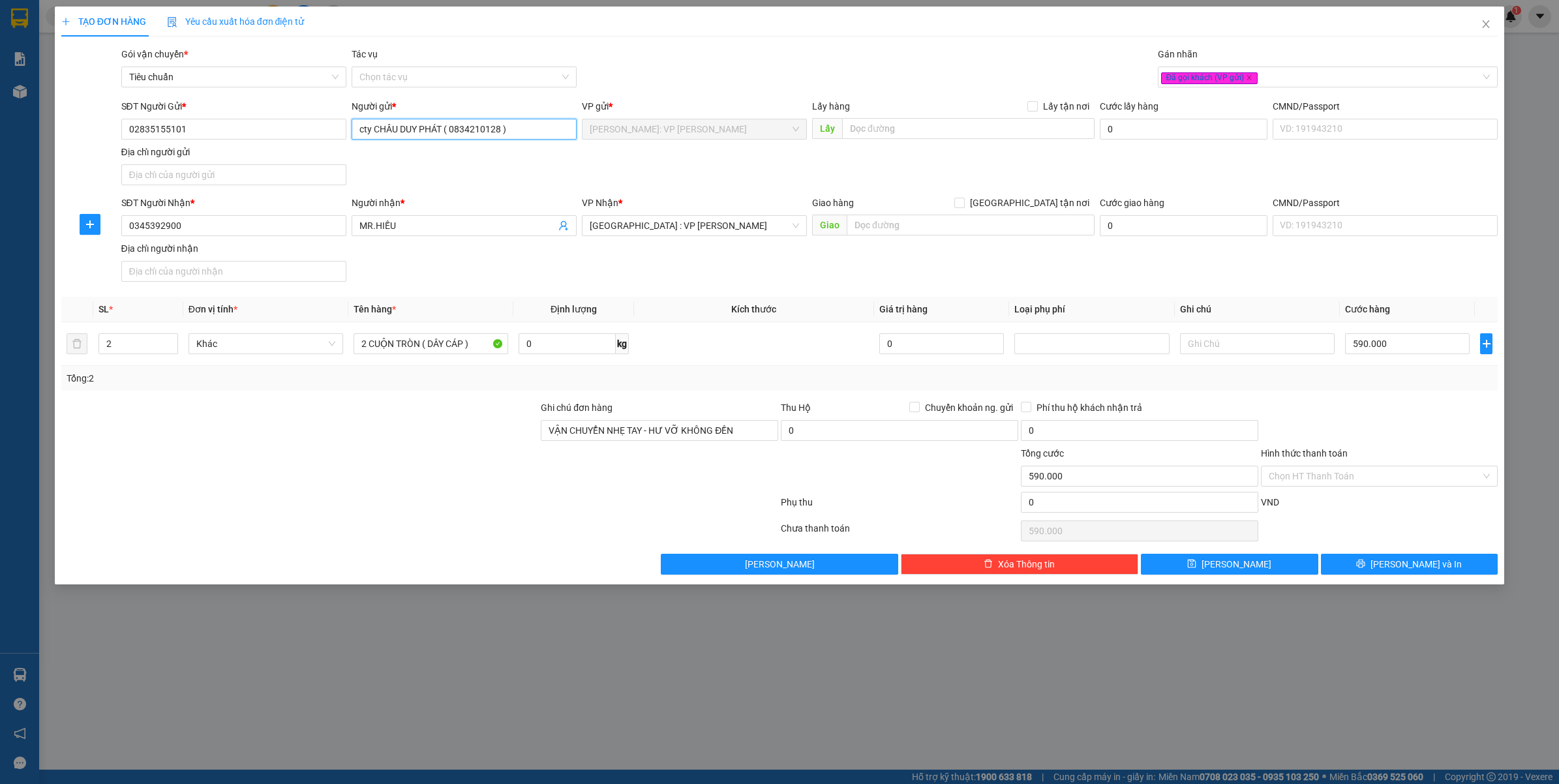
click at [487, 129] on input "cty CHÂU DUY PHÁT ( 0834210128 )" at bounding box center [463, 129] width 225 height 21
click at [234, 114] on div "SĐT Người Gửi *" at bounding box center [233, 109] width 225 height 19
click at [229, 128] on input "02835155101" at bounding box center [233, 129] width 225 height 21
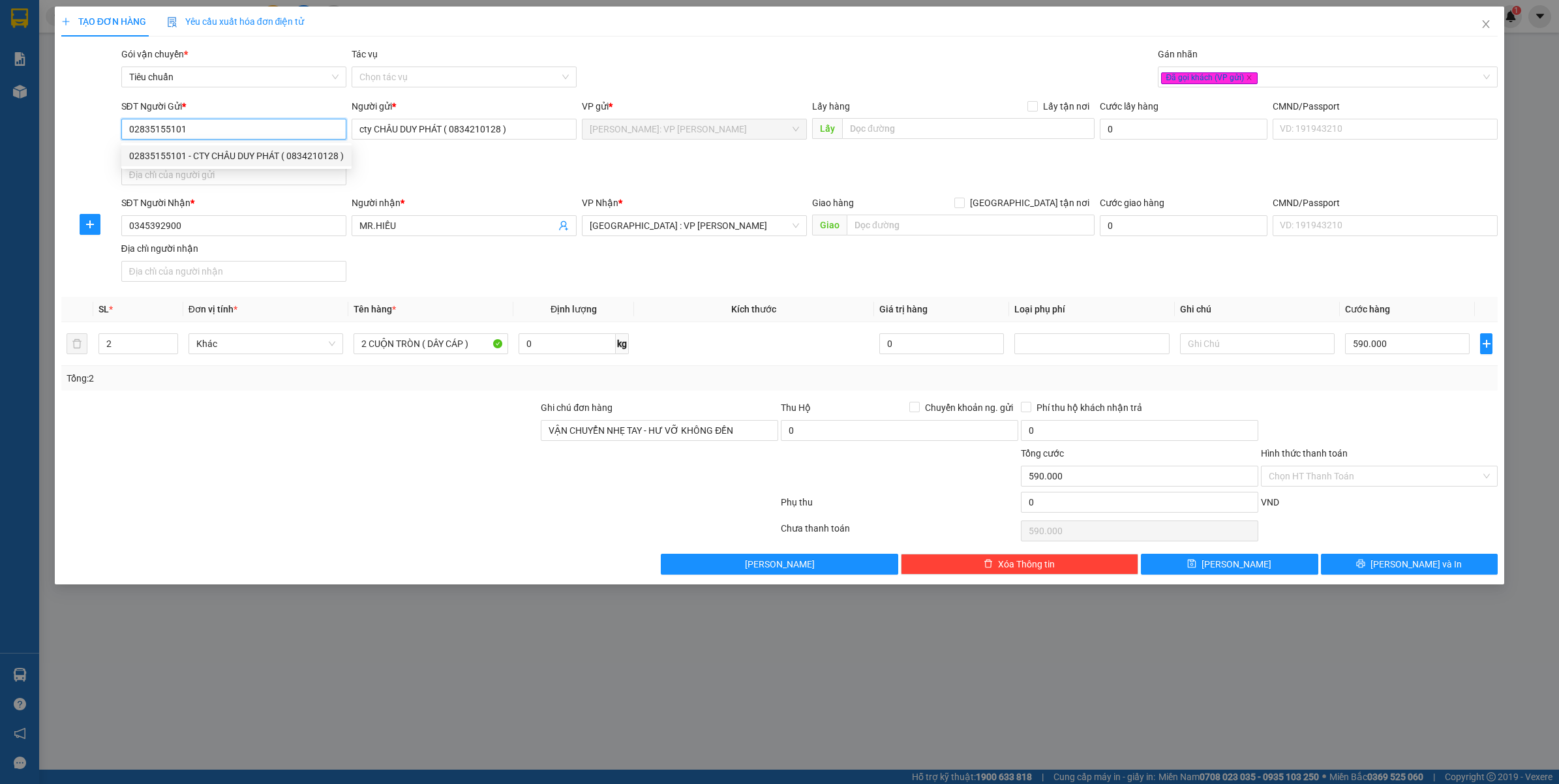
paste input "972603139"
type input "0972603139"
click at [253, 151] on div "0972603139 - CHỊ KIỀU - cty CHÂU DUY PHÁT" at bounding box center [234, 155] width 210 height 14
type input "CHỊ KIỀU - [PERSON_NAME]"
type input "0972603139"
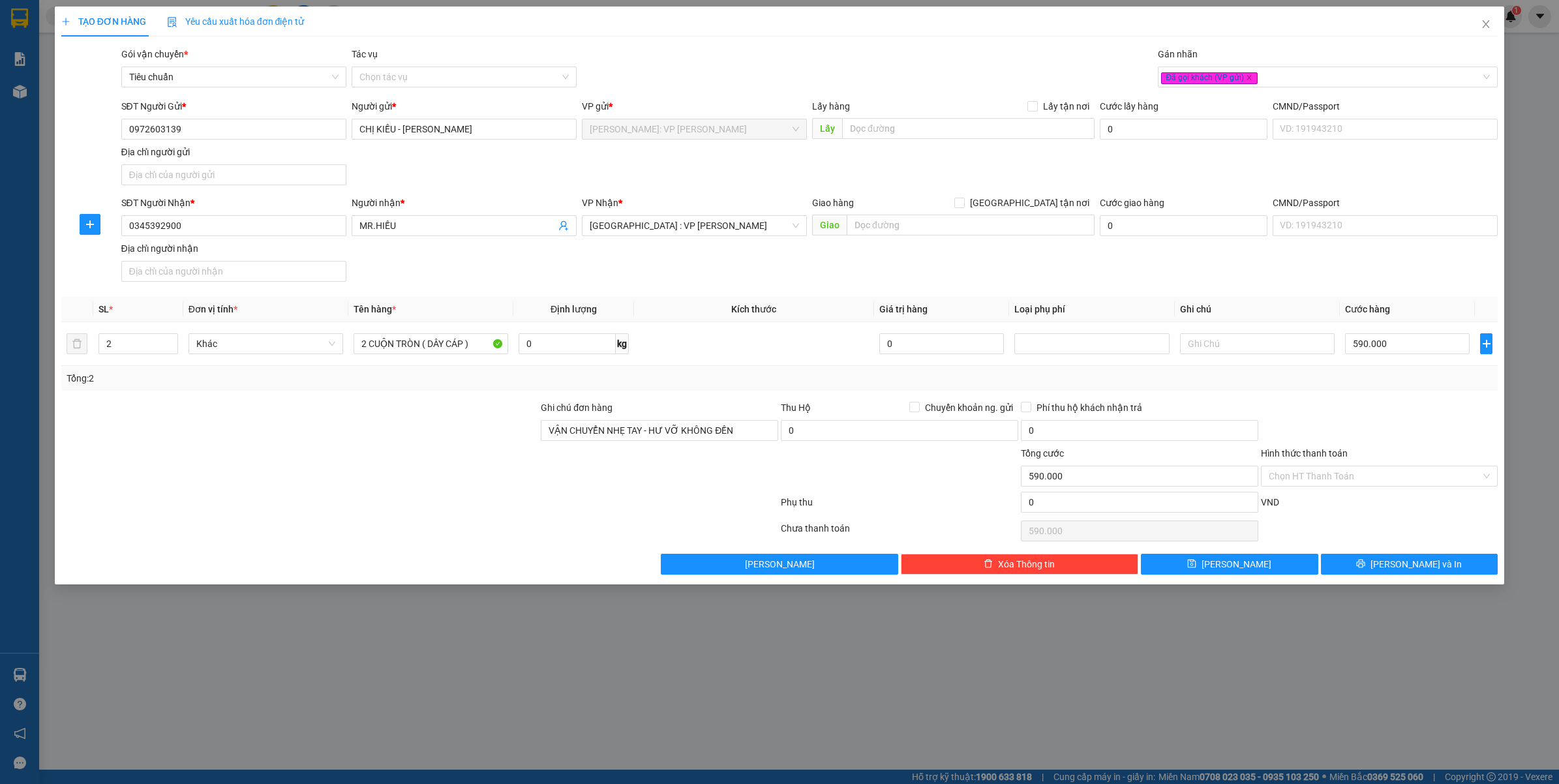
click at [487, 171] on div "SĐT Người Gửi * 0972603139 Người gửi * CHỊ KIỀU - cty CHÂU DUY PHÁT VP gửi * Hồ…" at bounding box center [810, 144] width 1382 height 91
click at [215, 124] on input "0972603139" at bounding box center [233, 129] width 225 height 21
click at [252, 230] on input "0345392900" at bounding box center [233, 225] width 225 height 21
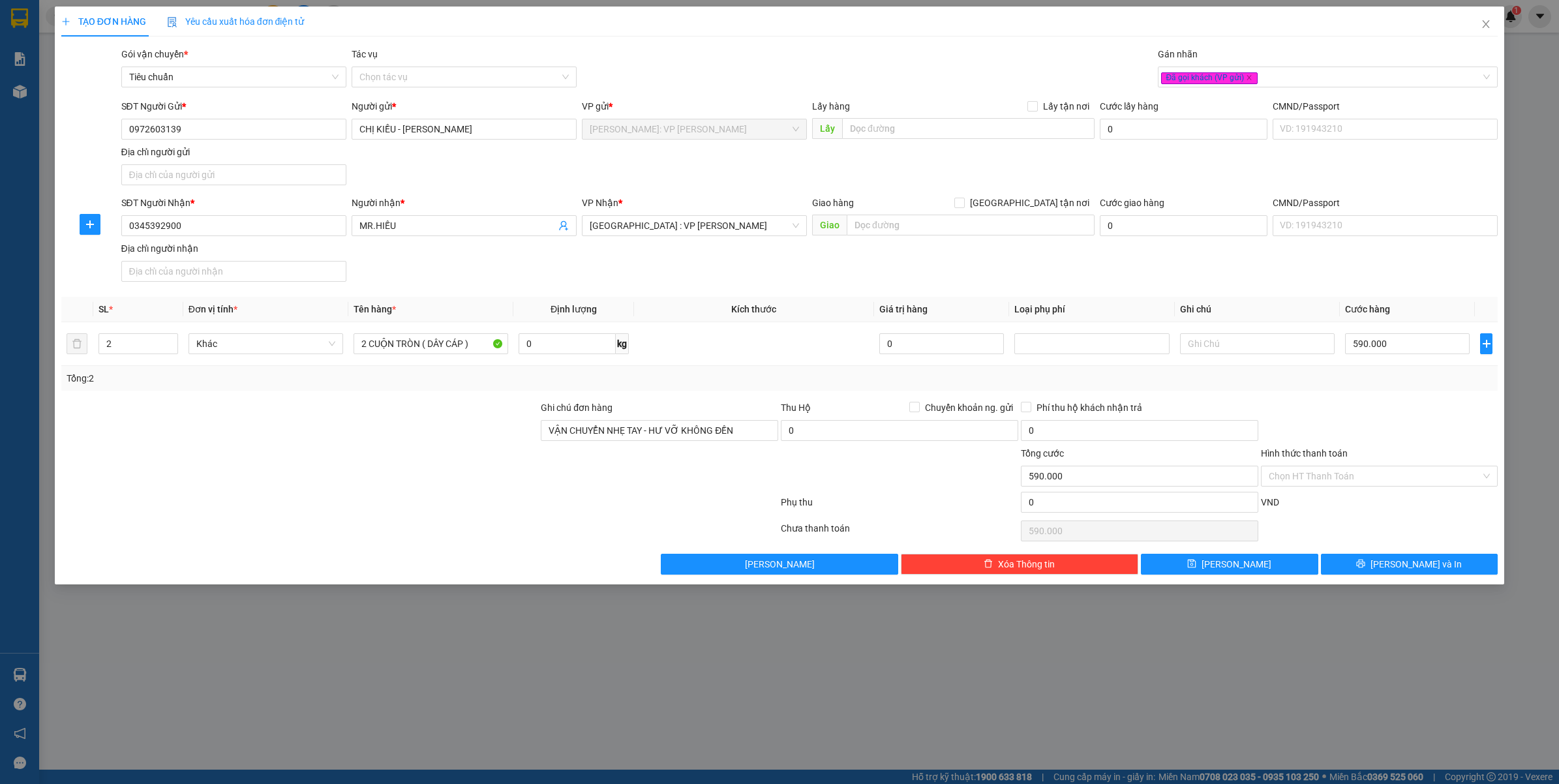
click at [452, 688] on div "TẠO ĐƠN HÀNG Yêu cầu xuất hóa đơn điện tử Transit Pickup Surcharge Ids Transit …" at bounding box center [780, 392] width 1559 height 784
click at [1413, 399] on div "Transit Pickup Surcharge Ids Transit Deliver Surcharge Ids Transit Deliver Surc…" at bounding box center [780, 311] width 1437 height 528
click at [1363, 564] on button "[PERSON_NAME] và In" at bounding box center [1409, 564] width 177 height 21
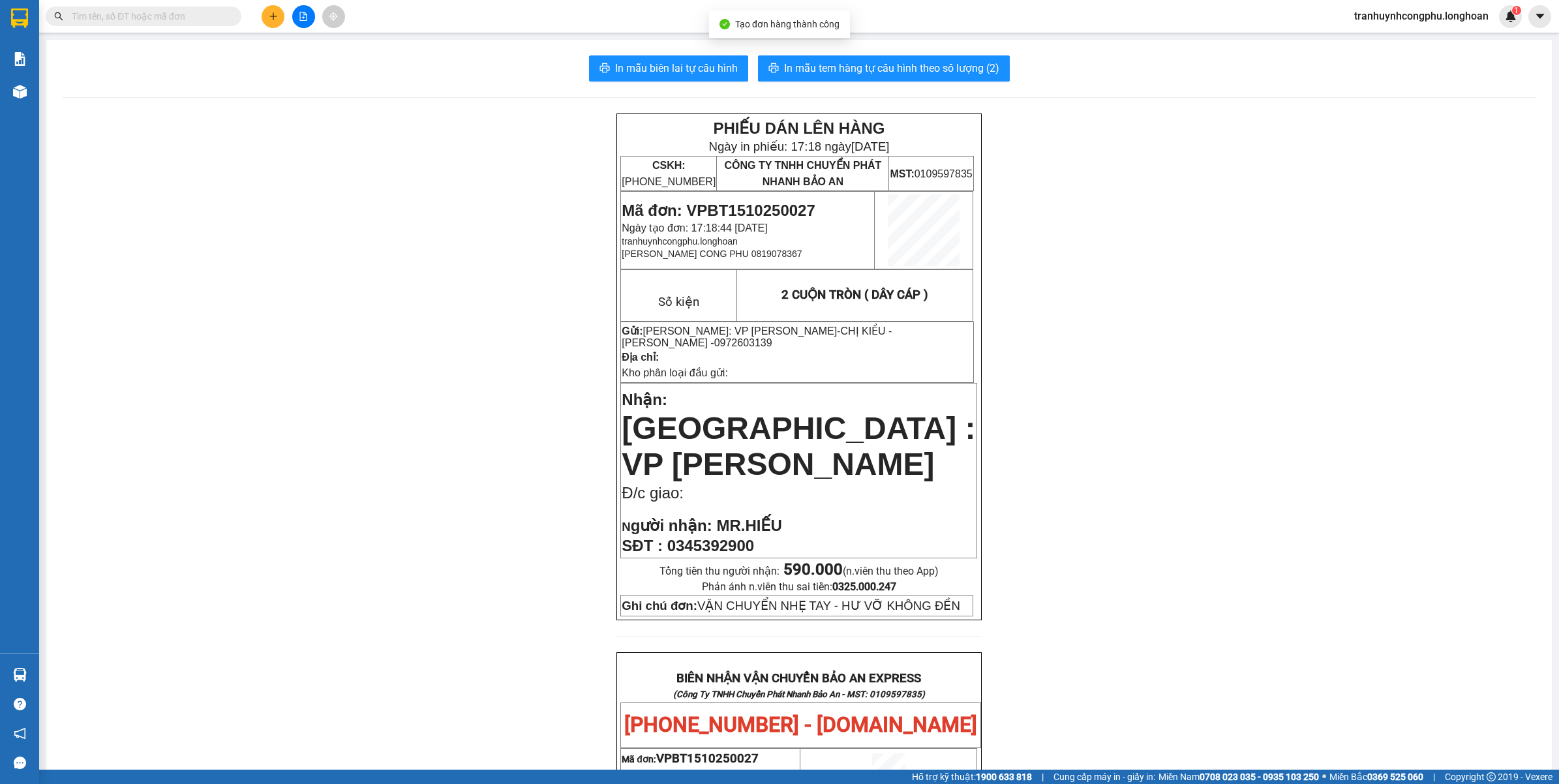
click at [1448, 398] on div "PHIẾU DÁN LÊN HÀNG Ngày in phiếu: 17:18 ngày 15-10-2025 CSKH: 1900.06.88.33 CÔN…" at bounding box center [799, 738] width 1474 height 1249
click at [716, 537] on span "0345392900" at bounding box center [711, 546] width 87 height 18
copy span "0345392900"
click at [463, 491] on div "PHIẾU DÁN LÊN HÀNG Ngày in phiếu: 17:18 ngày 15-10-2025 CSKH: 1900.06.88.33 CÔN…" at bounding box center [799, 738] width 1474 height 1249
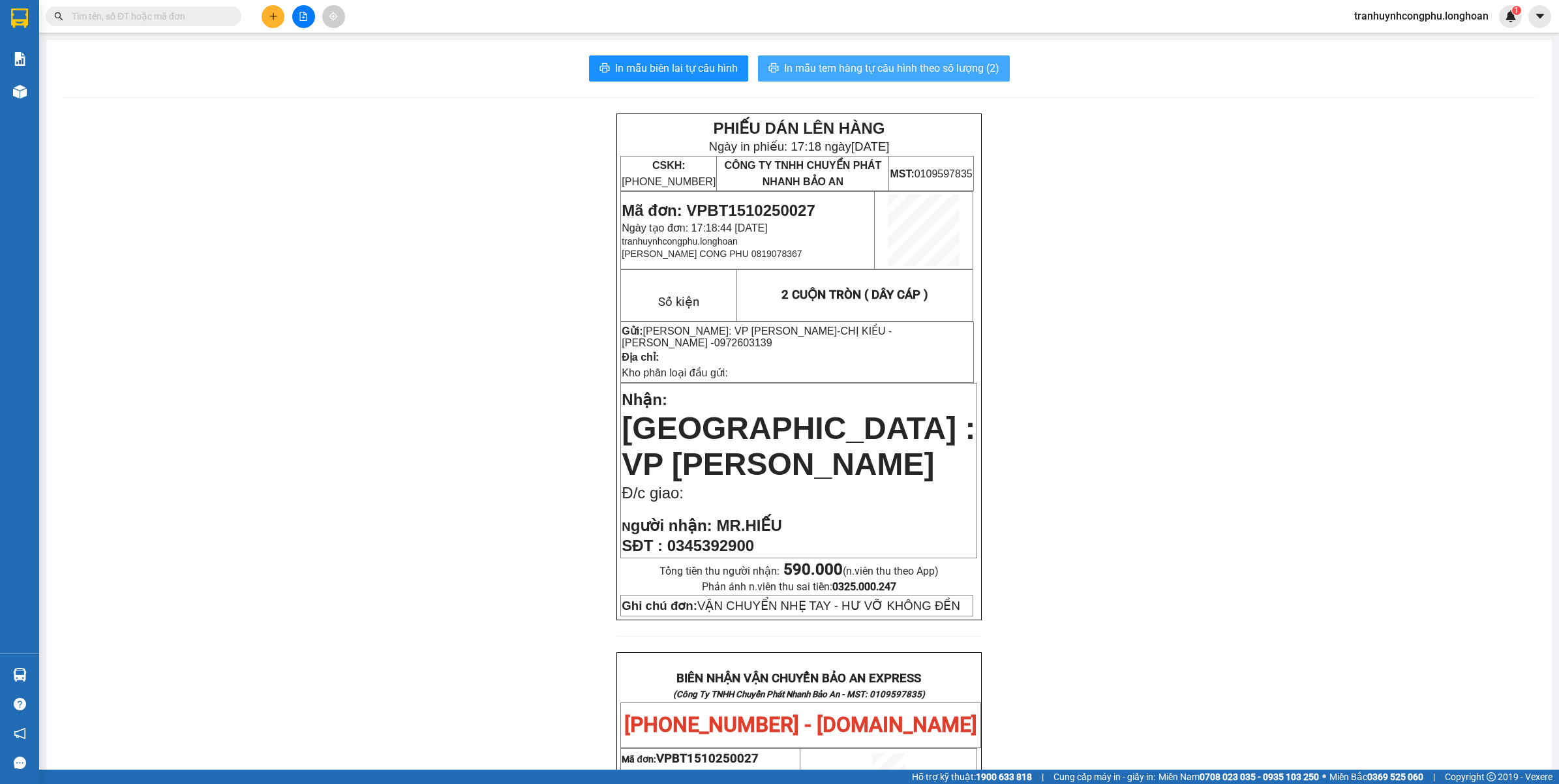
click at [920, 64] on span "In mẫu tem hàng tự cấu hình theo số lượng (2)" at bounding box center [892, 68] width 215 height 16
click at [797, 201] on span "Mã đơn: VPBT1510250027" at bounding box center [718, 210] width 193 height 18
copy span "VPBT1510250027"
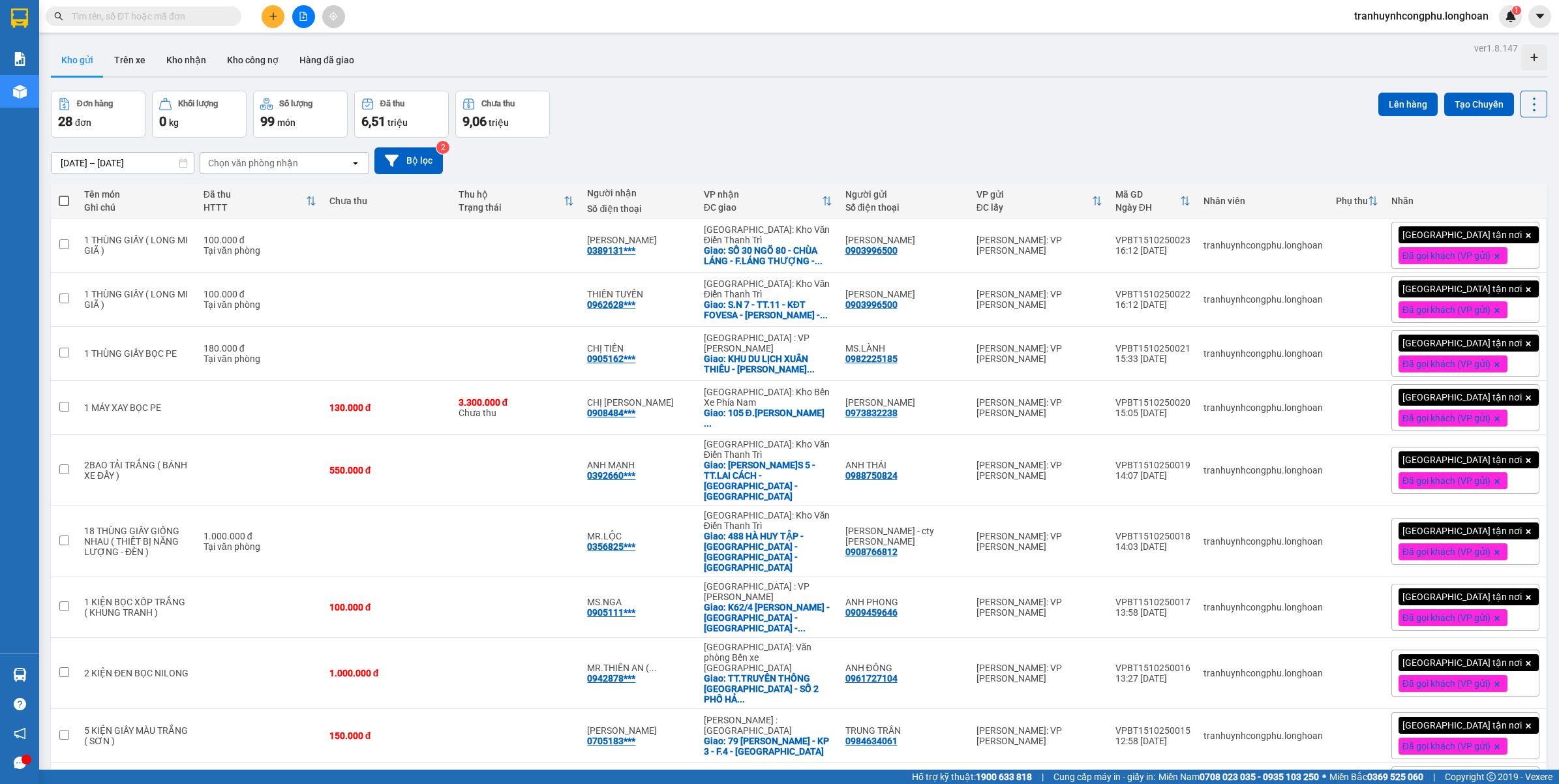
click at [744, 121] on div "Đơn hàng 28 đơn Khối lượng 0 kg Số lượng 99 món Đã thu 6,51 triệu Chưa thu 9,06…" at bounding box center [799, 114] width 1496 height 47
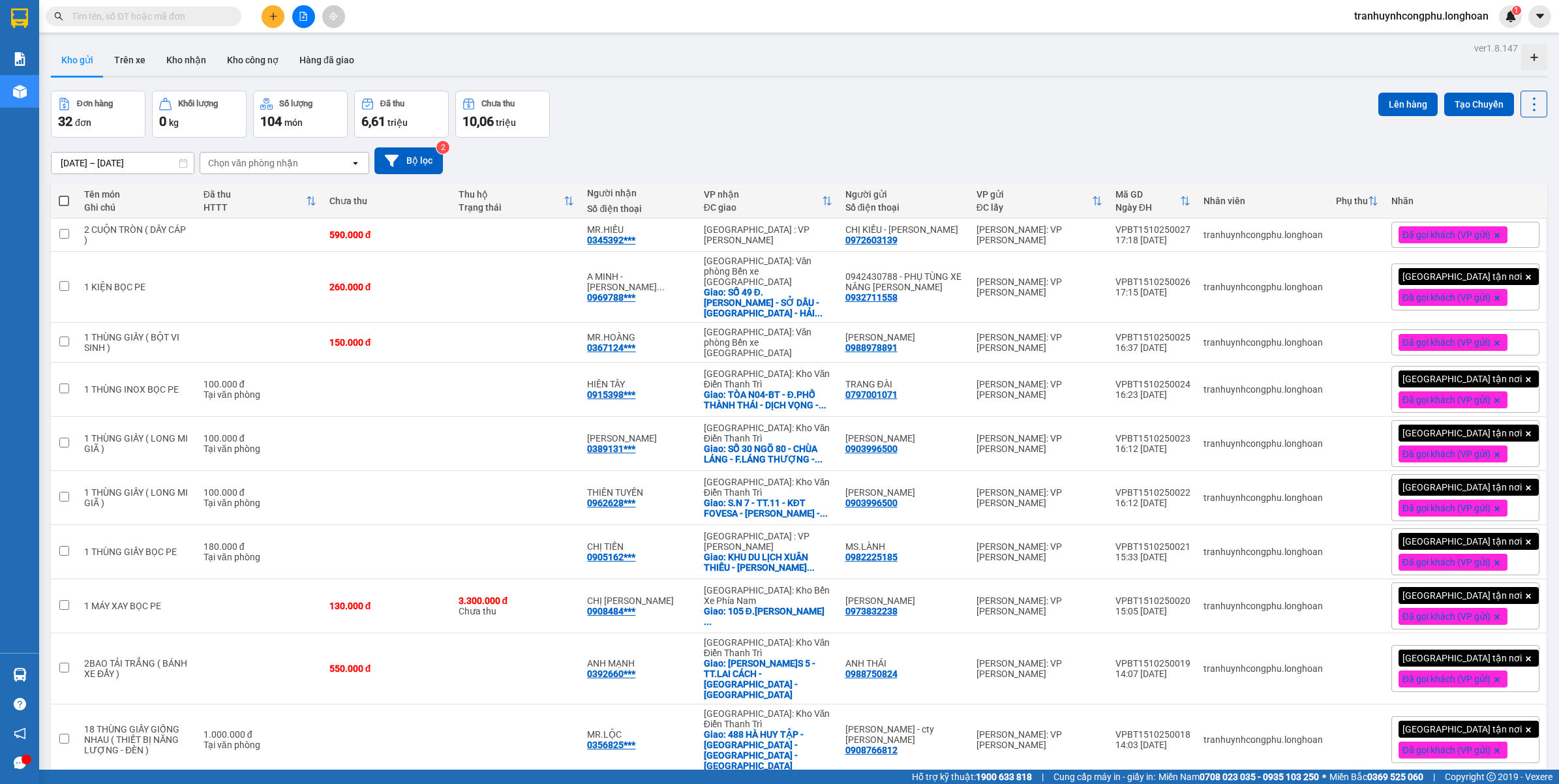
click at [700, 157] on div "[DATE] – [DATE] Press the down arrow key to interact with the calendar and sele…" at bounding box center [799, 160] width 1496 height 27
click at [269, 20] on icon "plus" at bounding box center [273, 16] width 9 height 9
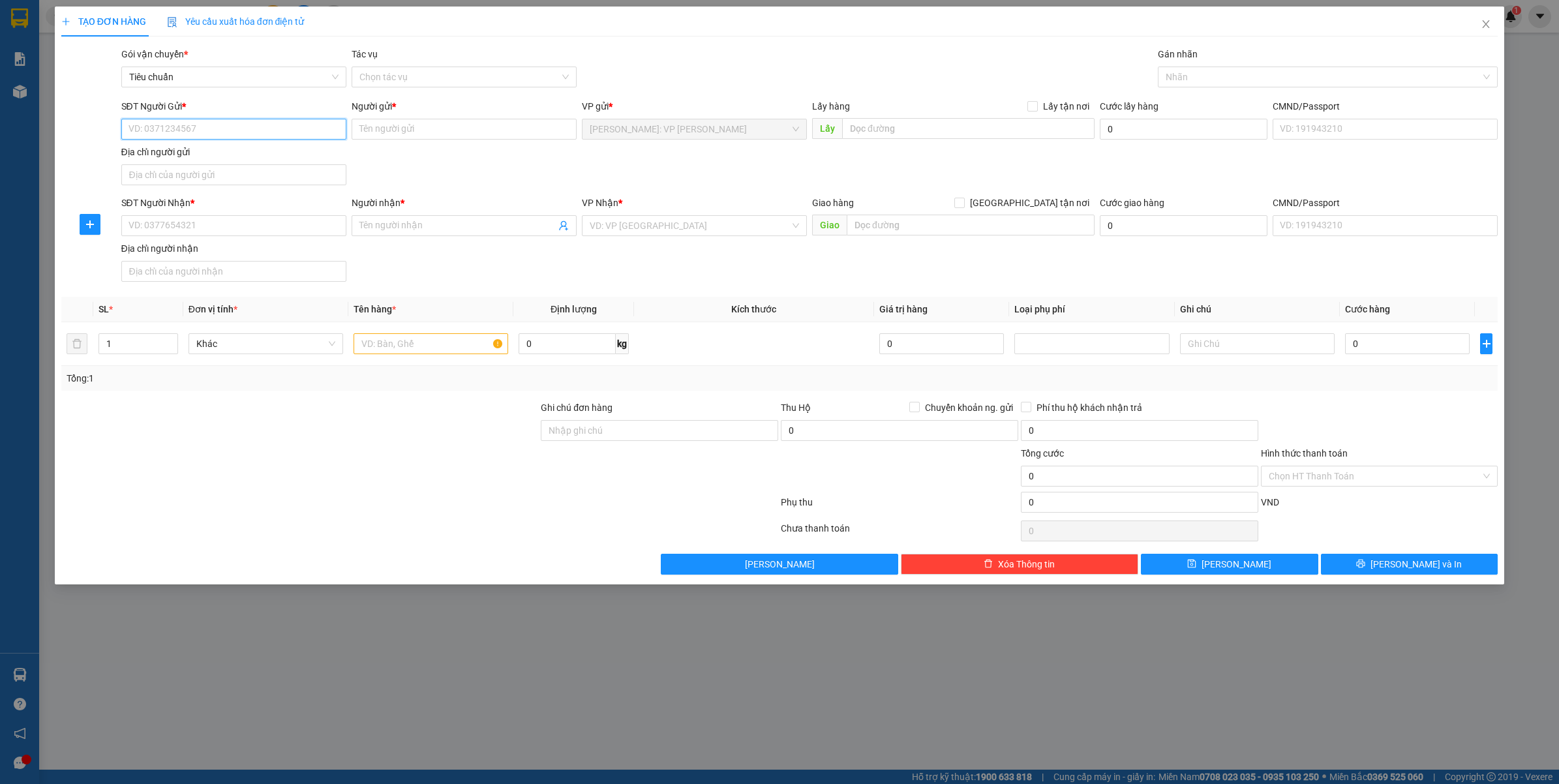
paste input "0942430788"
click at [210, 135] on input "0942430788" at bounding box center [233, 129] width 225 height 21
click at [212, 127] on input "0942430788" at bounding box center [233, 129] width 225 height 21
type input "0942430788"
click at [191, 124] on input "0942430788" at bounding box center [233, 129] width 225 height 21
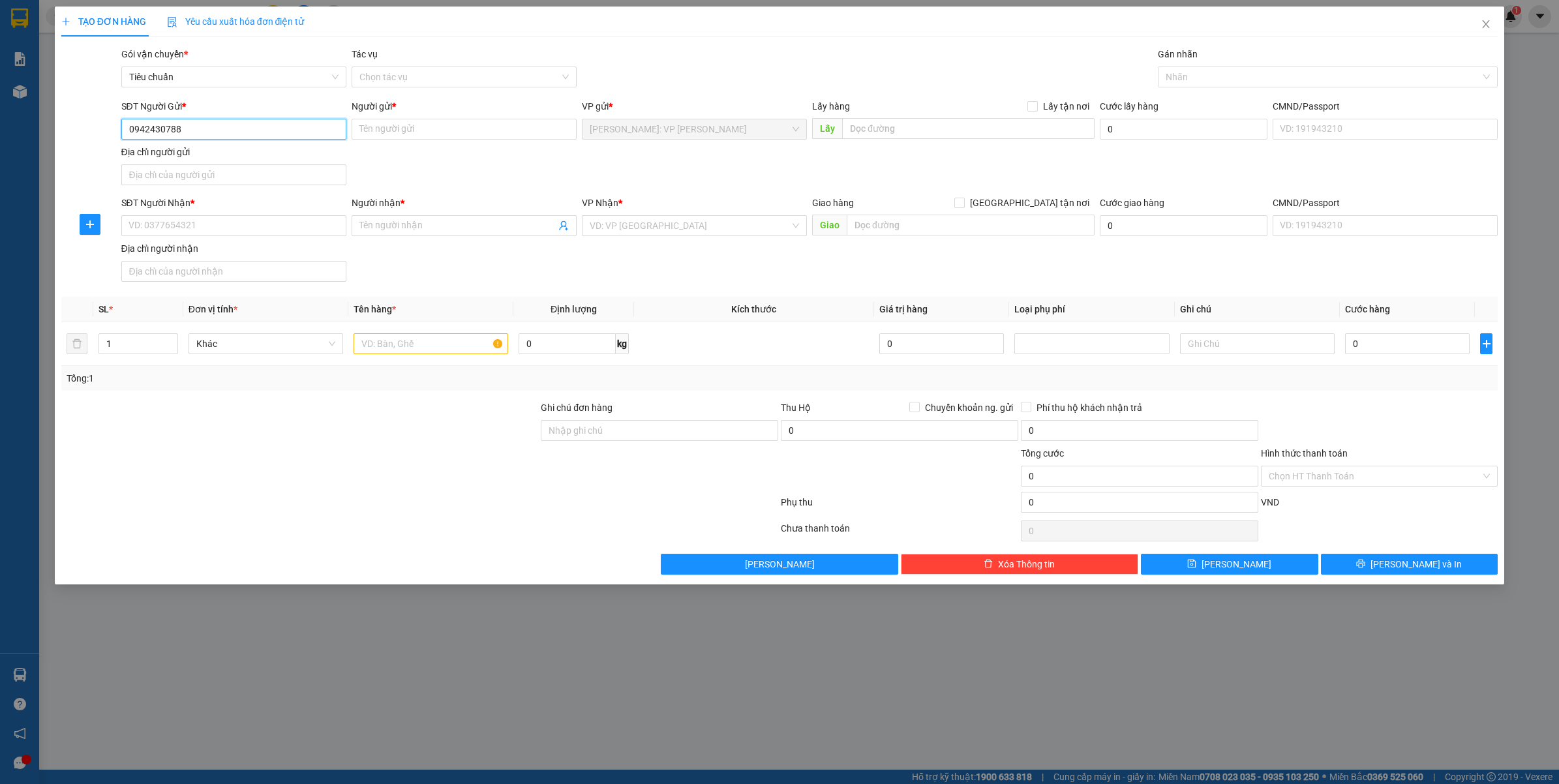
click at [191, 124] on input "0942430788" at bounding box center [233, 129] width 225 height 21
paste input "0942430788"
type input "0942430788"
click at [1187, 67] on div "Nhãn" at bounding box center [1327, 77] width 340 height 21
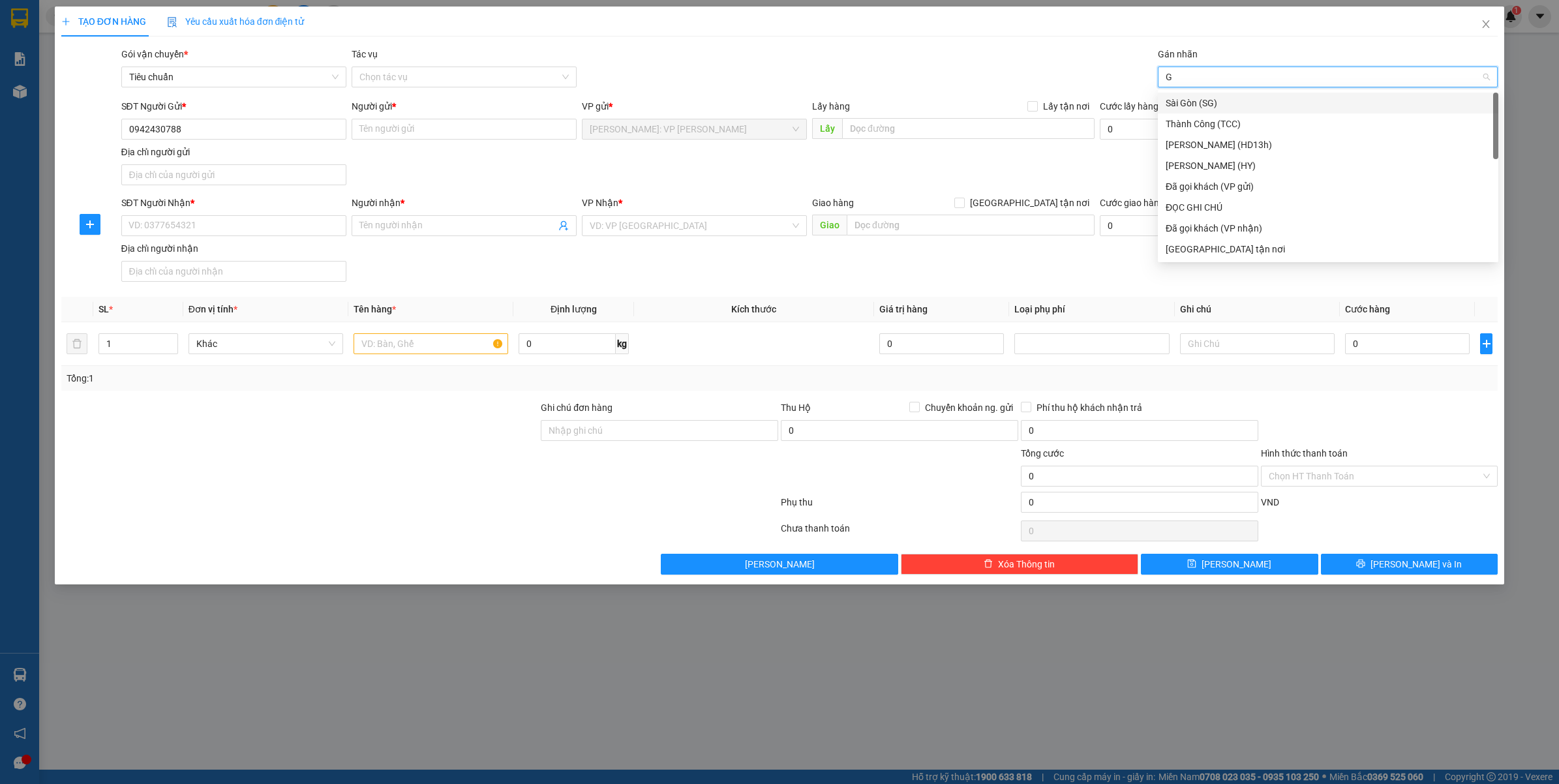
type input "GT"
click at [1042, 207] on span "[GEOGRAPHIC_DATA] tận nơi" at bounding box center [1029, 203] width 130 height 14
click at [963, 207] on input "[GEOGRAPHIC_DATA] tận nơi" at bounding box center [958, 202] width 9 height 9
checkbox input "true"
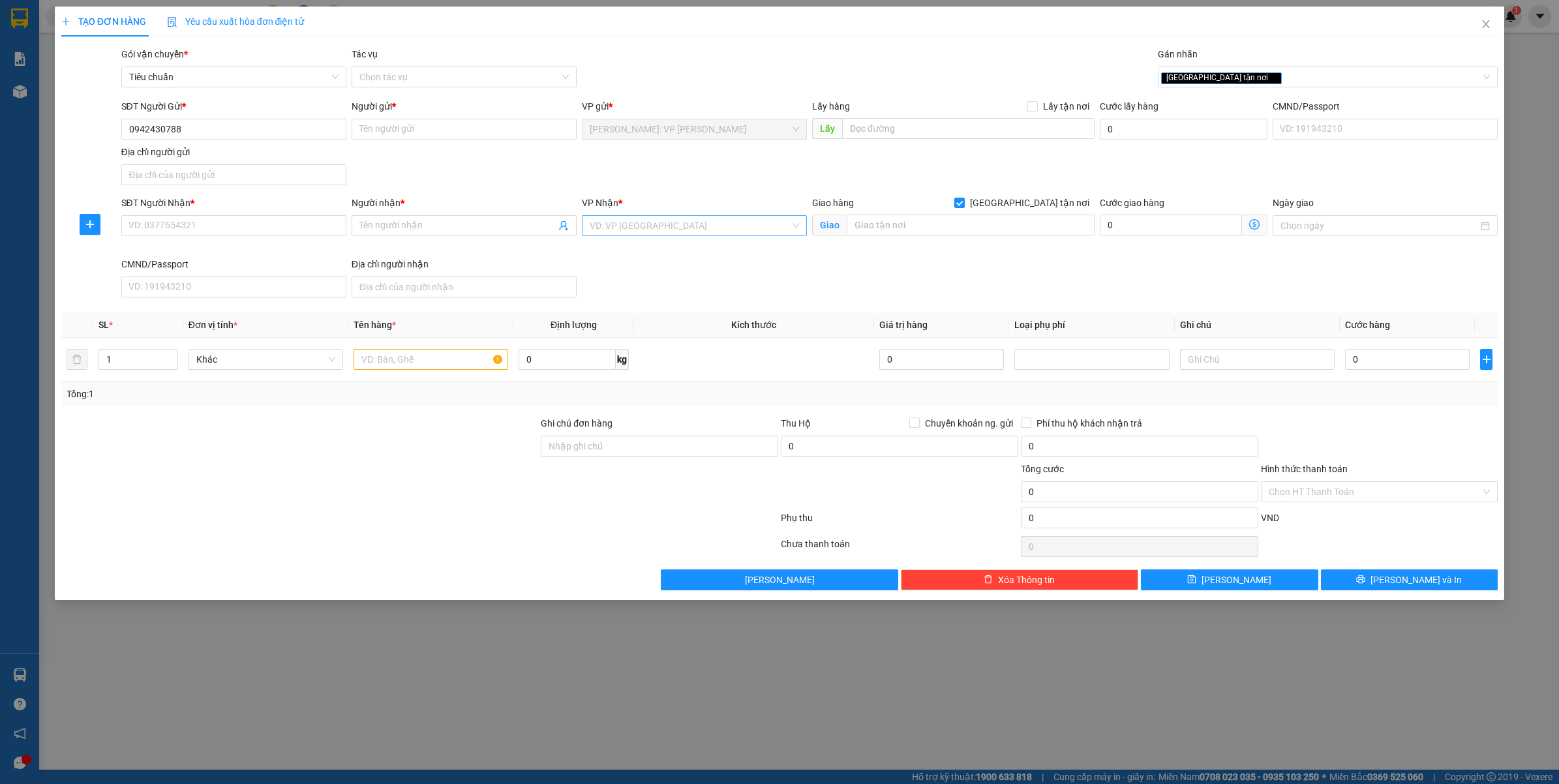
click at [673, 225] on input "search" at bounding box center [689, 225] width 200 height 19
type input "VĂN"
click at [199, 126] on input "0942430788" at bounding box center [233, 129] width 225 height 21
click at [408, 135] on input "Người gửi *" at bounding box center [463, 129] width 225 height 21
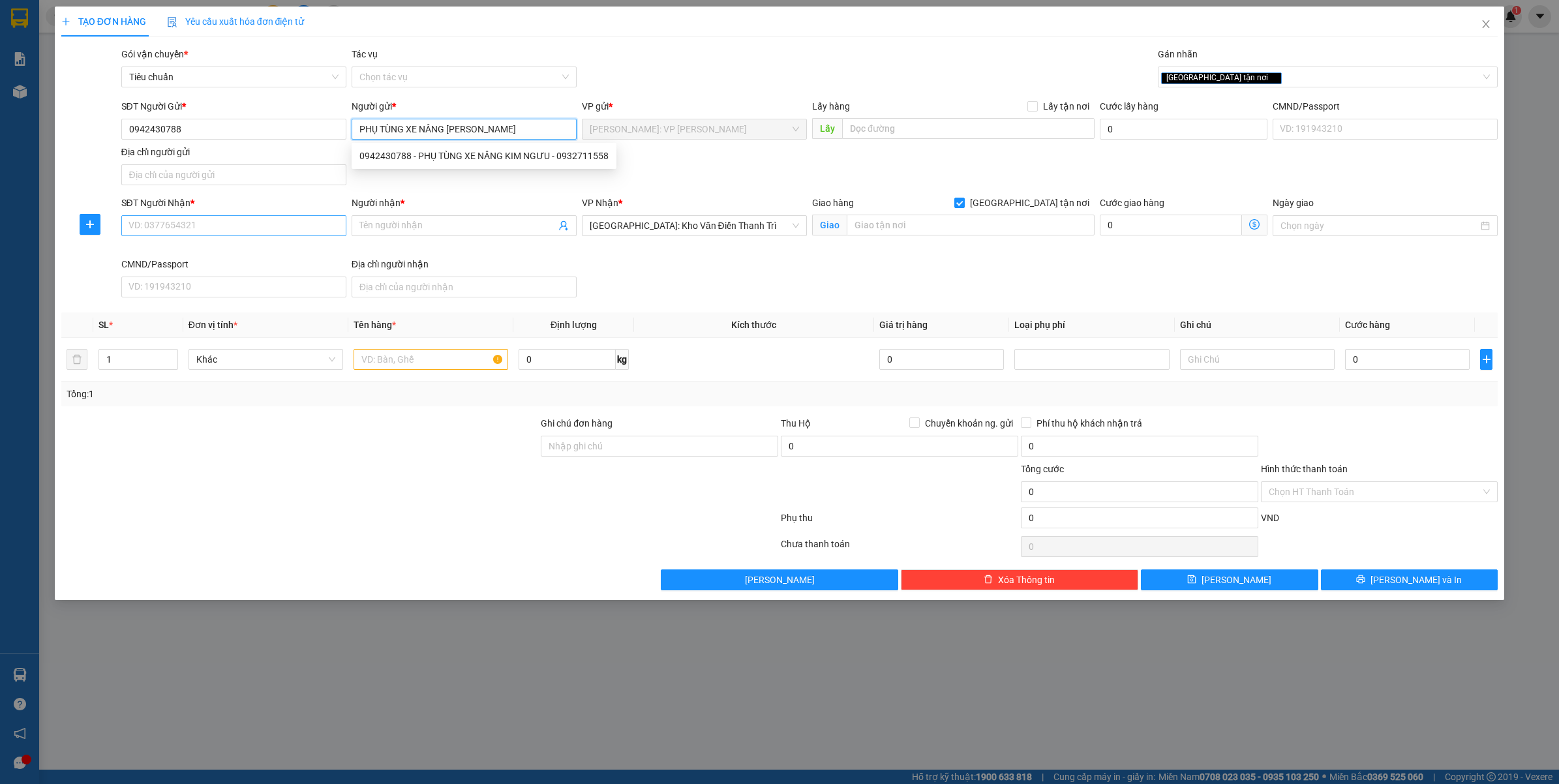
type input "PHỤ TÙNG XE NÂNG [PERSON_NAME]"
click at [233, 227] on input "SĐT Người Nhận *" at bounding box center [233, 225] width 225 height 21
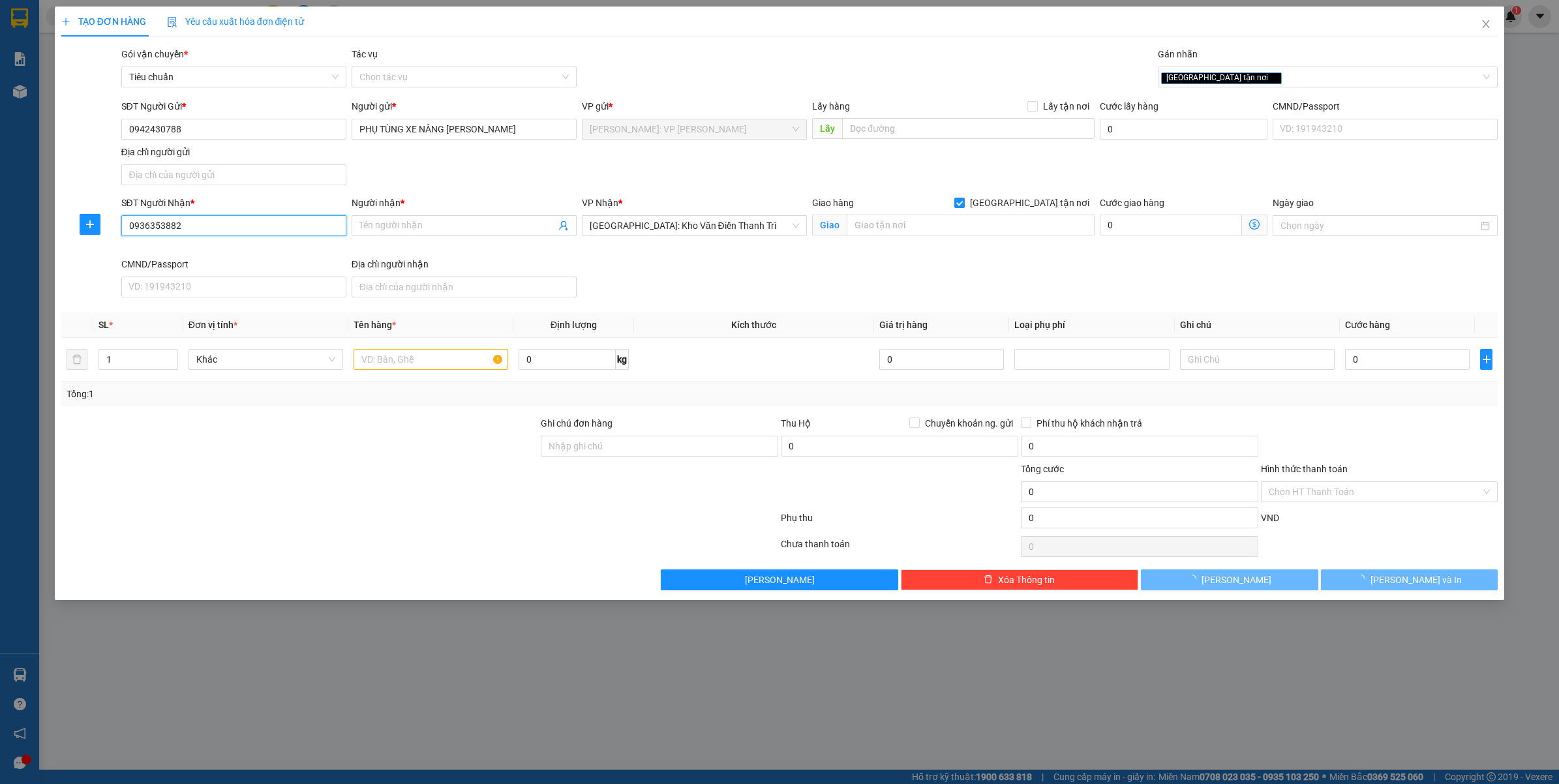
click at [233, 227] on input "0936353882" at bounding box center [233, 225] width 225 height 21
type input "0936353882"
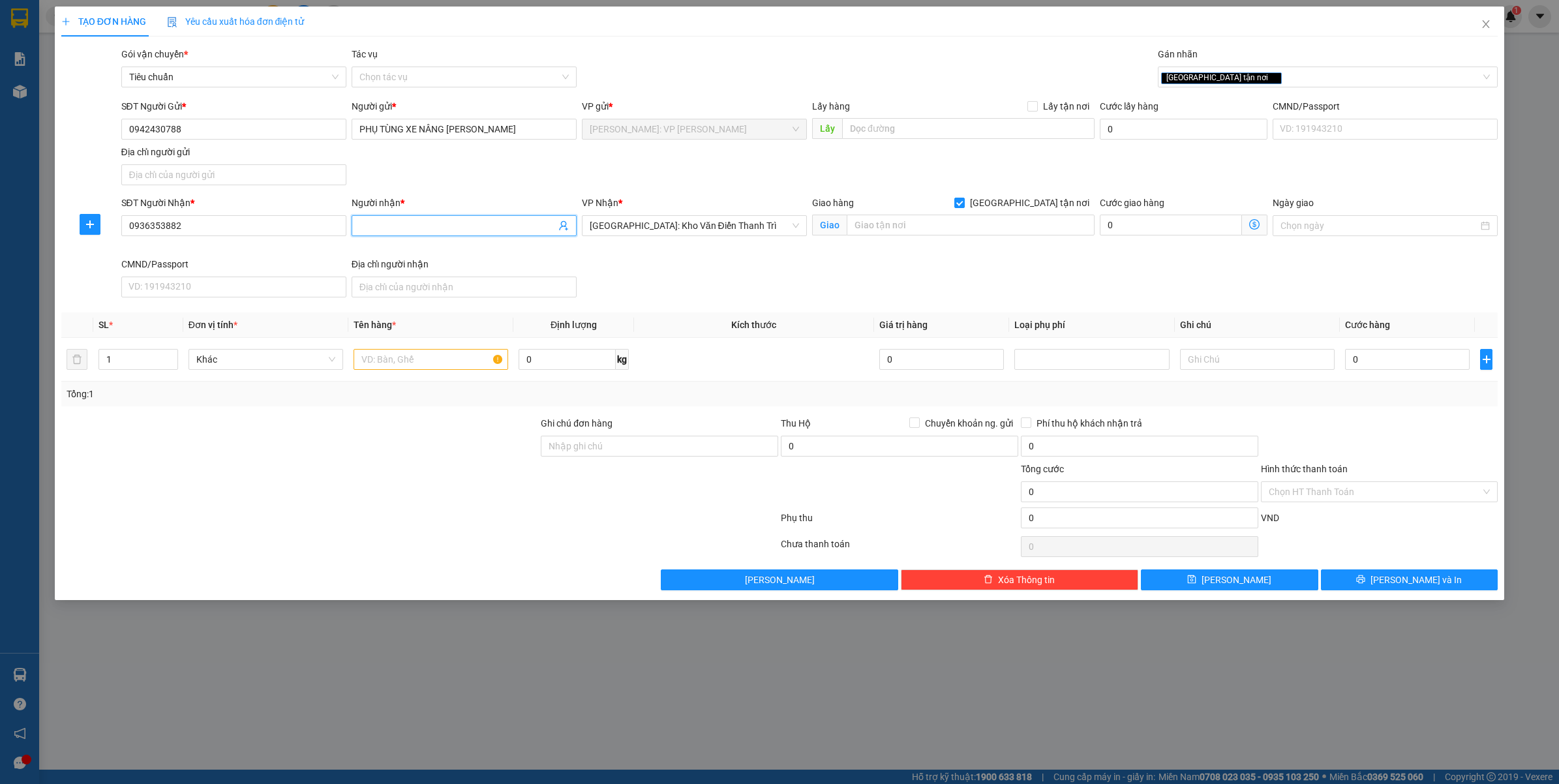
click at [453, 233] on input "Người nhận *" at bounding box center [458, 225] width 197 height 14
type input "ĐÀM HƯƠNG - cty [PERSON_NAME]"
click at [1044, 225] on input "text" at bounding box center [971, 225] width 248 height 21
click at [1252, 87] on div "[GEOGRAPHIC_DATA] tận nơi" at bounding box center [1327, 77] width 340 height 21
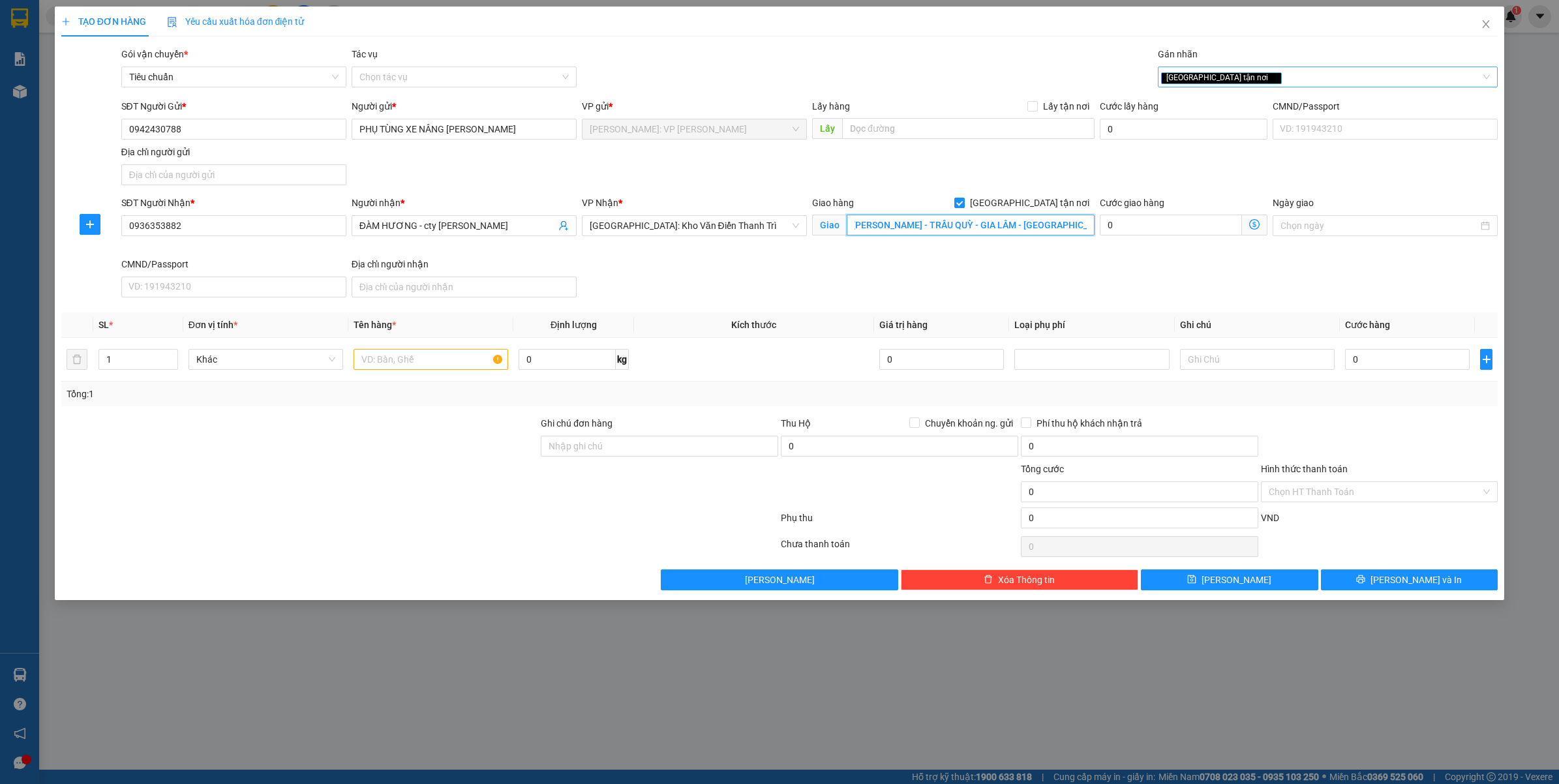
type input "SỐ 903 NGUYỄN ĐỨC THUÂN - TRÂU QUỲ - GIA LÂM - HÀ NỘI"
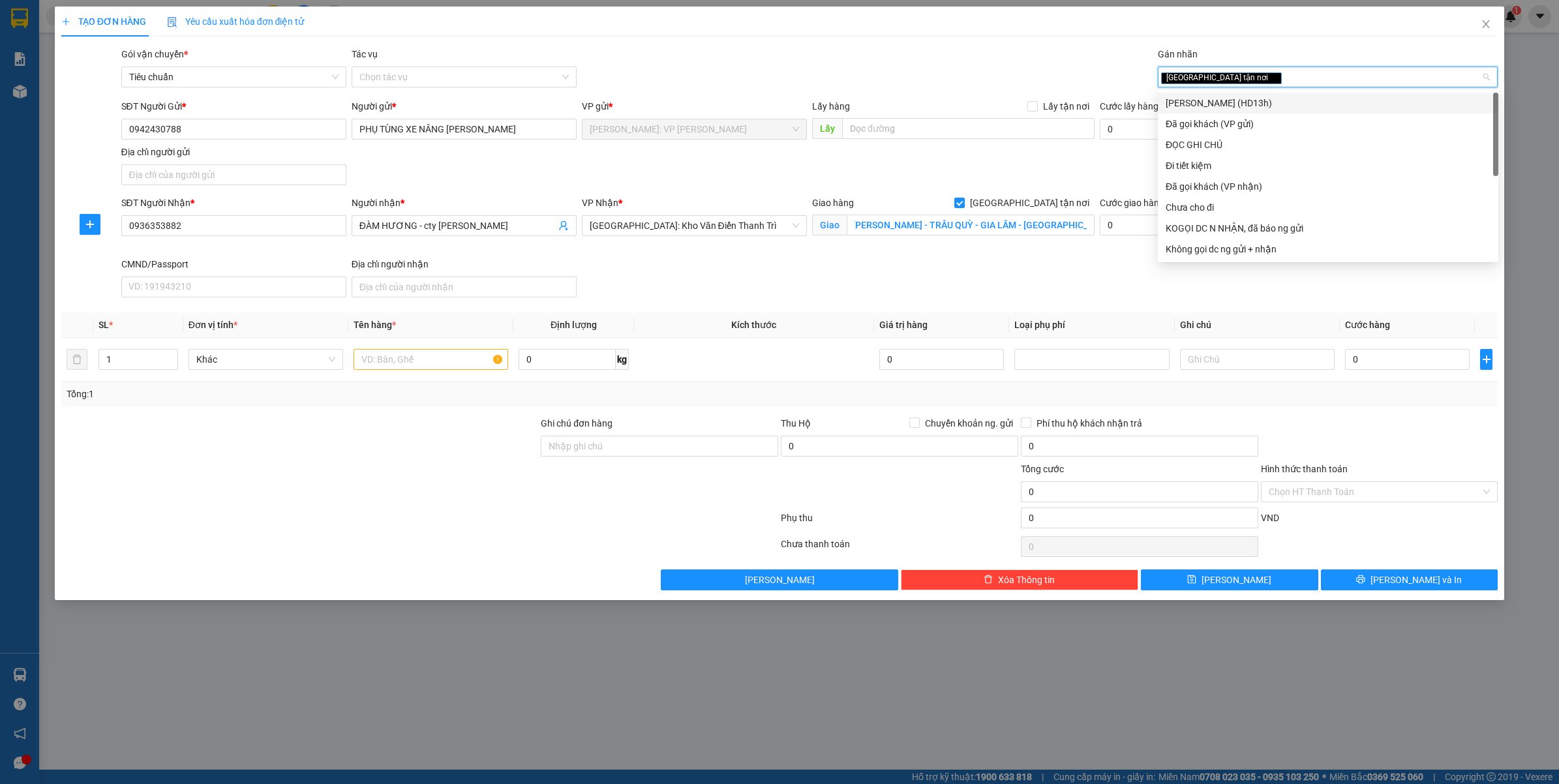
scroll to position [0, 0]
type input "ĐA"
click at [1246, 98] on div "Đã gọi khách (VP gửi)" at bounding box center [1328, 102] width 325 height 14
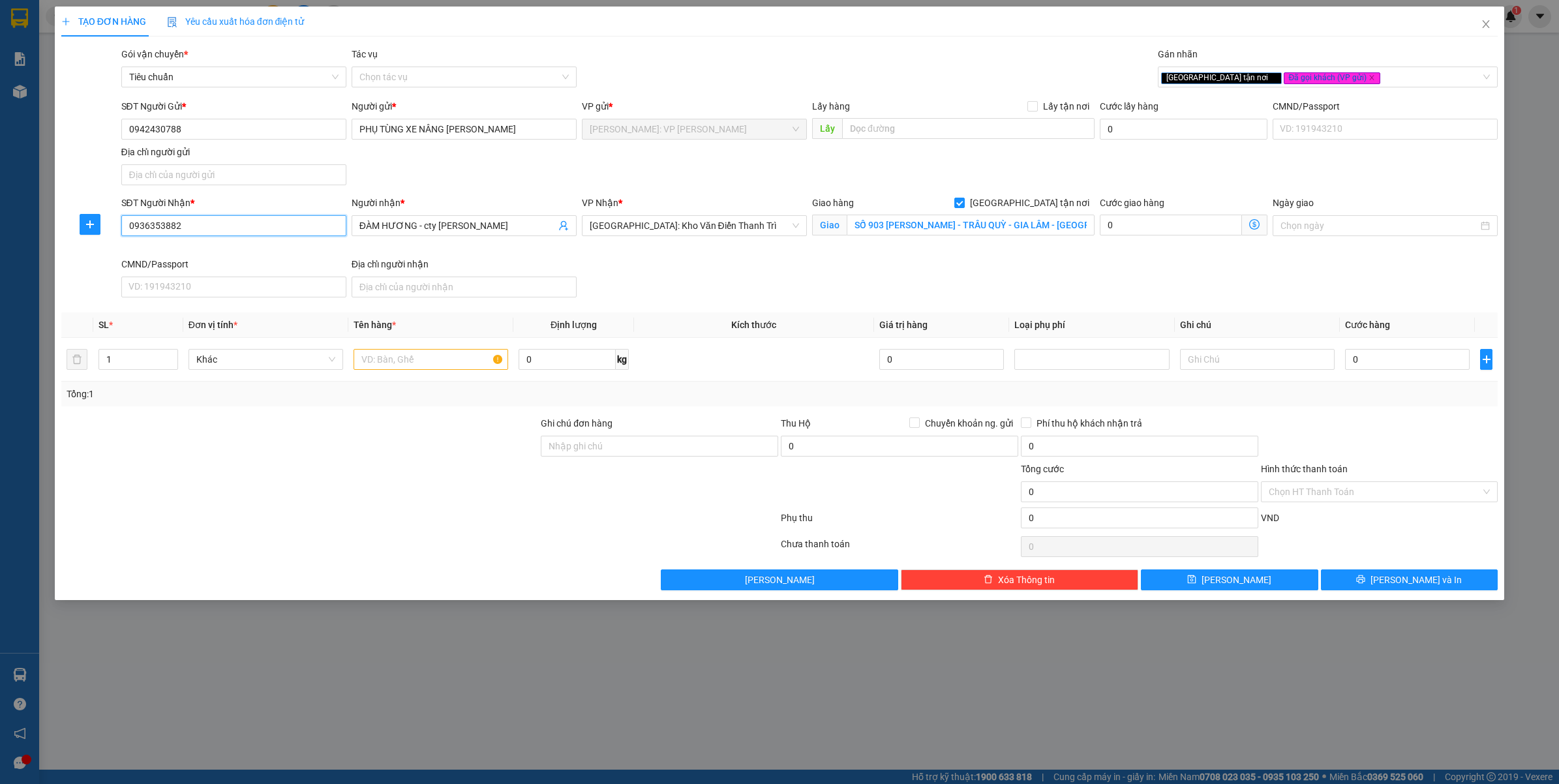
click at [264, 227] on input "0936353882" at bounding box center [233, 225] width 225 height 21
click at [226, 122] on input "0942430788" at bounding box center [233, 129] width 225 height 21
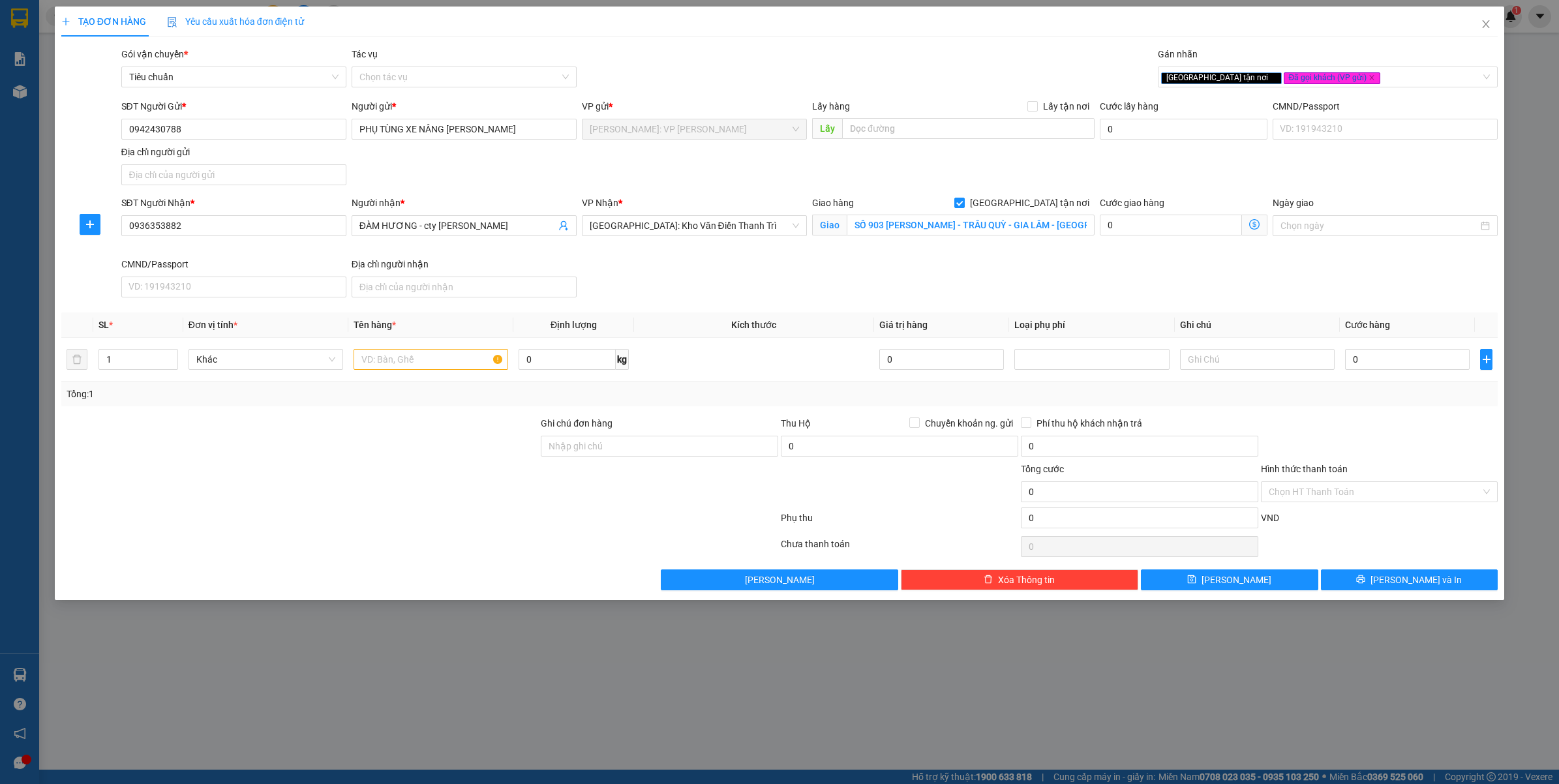
click at [325, 504] on div at bounding box center [300, 484] width 480 height 45
type input "SỐ 903 NGUYỄN ĐỨC THUẬN - TRÂU QUỲ - GIA LÂM - HÀ NỘI"
click at [712, 170] on div "SĐT Người Gửi * 0942430788 Người gửi * PHỤ TÙNG XE NÂNG KIM NGƯU VP gửi * Hồ Ch…" at bounding box center [810, 144] width 1382 height 91
click at [406, 356] on input "text" at bounding box center [430, 359] width 155 height 21
type input "1 HỘP GIẤY NHỎ"
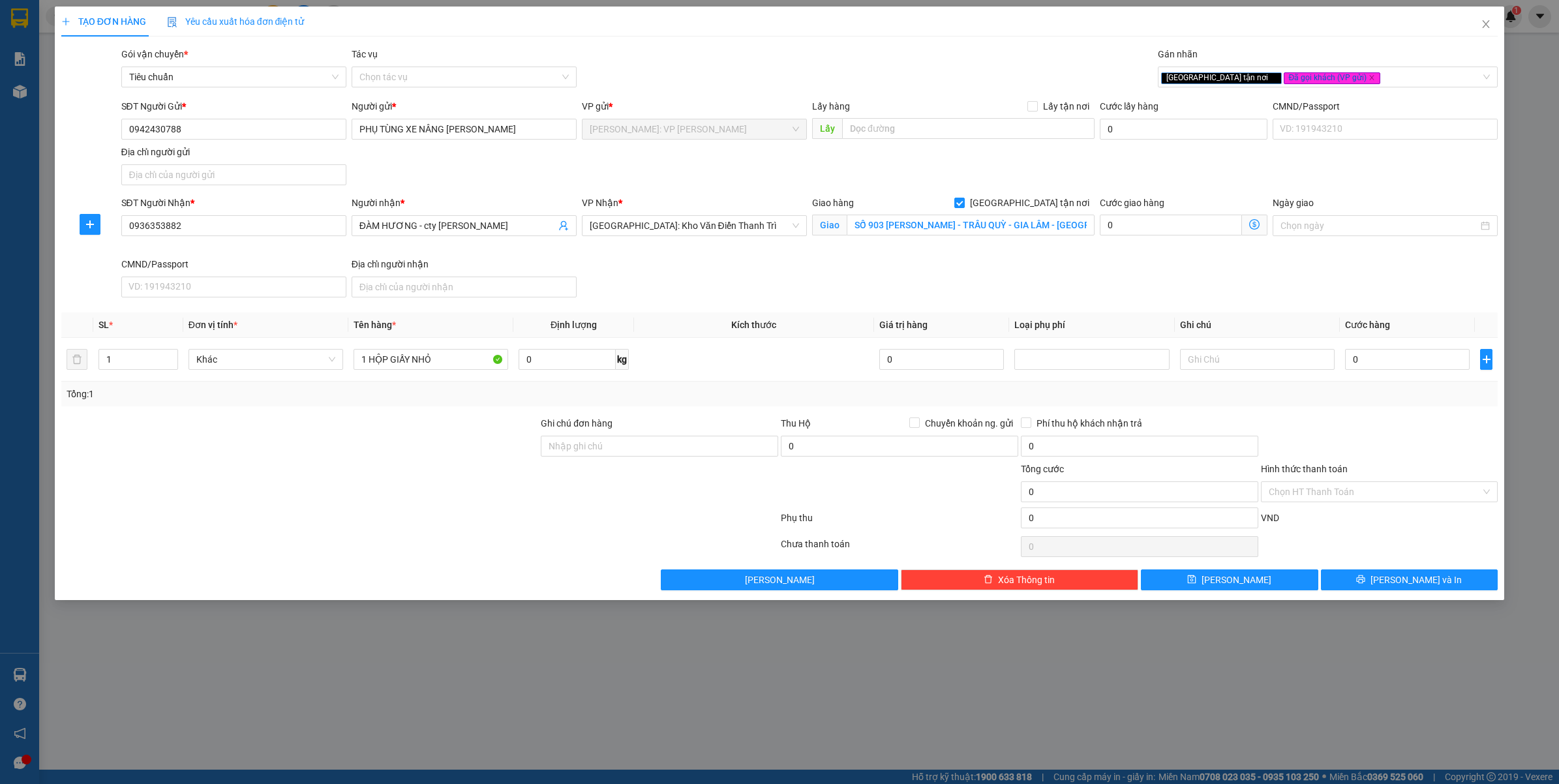
drag, startPoint x: 379, startPoint y: 492, endPoint x: 573, endPoint y: 435, distance: 202.2
click at [384, 492] on div at bounding box center [300, 484] width 480 height 45
click at [588, 444] on input "Ghi chú đơn hàng" at bounding box center [659, 446] width 237 height 21
type input "VẬN CHUYỂN NHẸ TAY - HƯ VỠ KHÔNG ĐỀN"
click at [544, 517] on div at bounding box center [419, 520] width 720 height 26
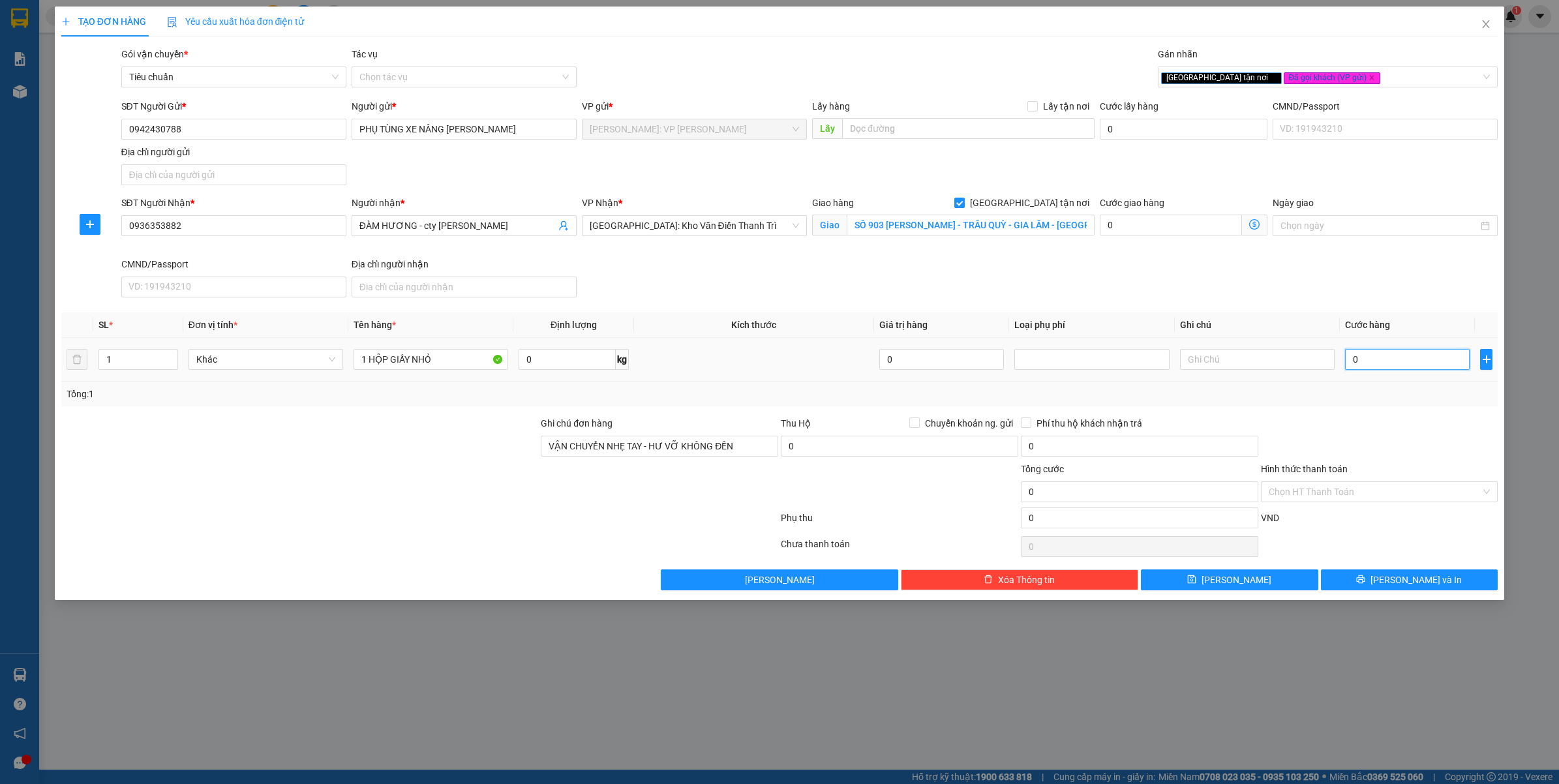
click at [1364, 359] on input "0" at bounding box center [1407, 359] width 124 height 21
type input "1"
type input "12"
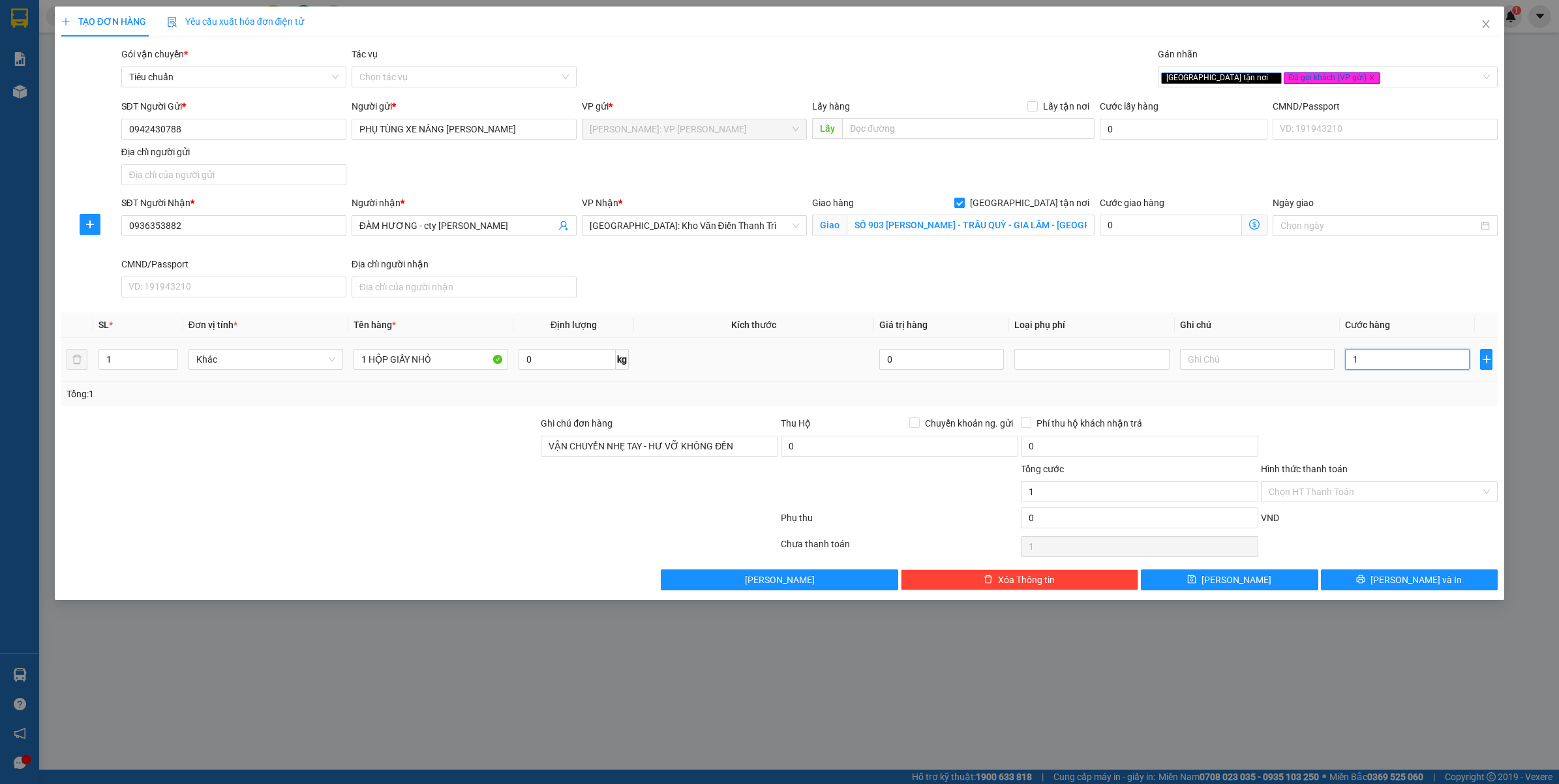
type input "12"
type input "120"
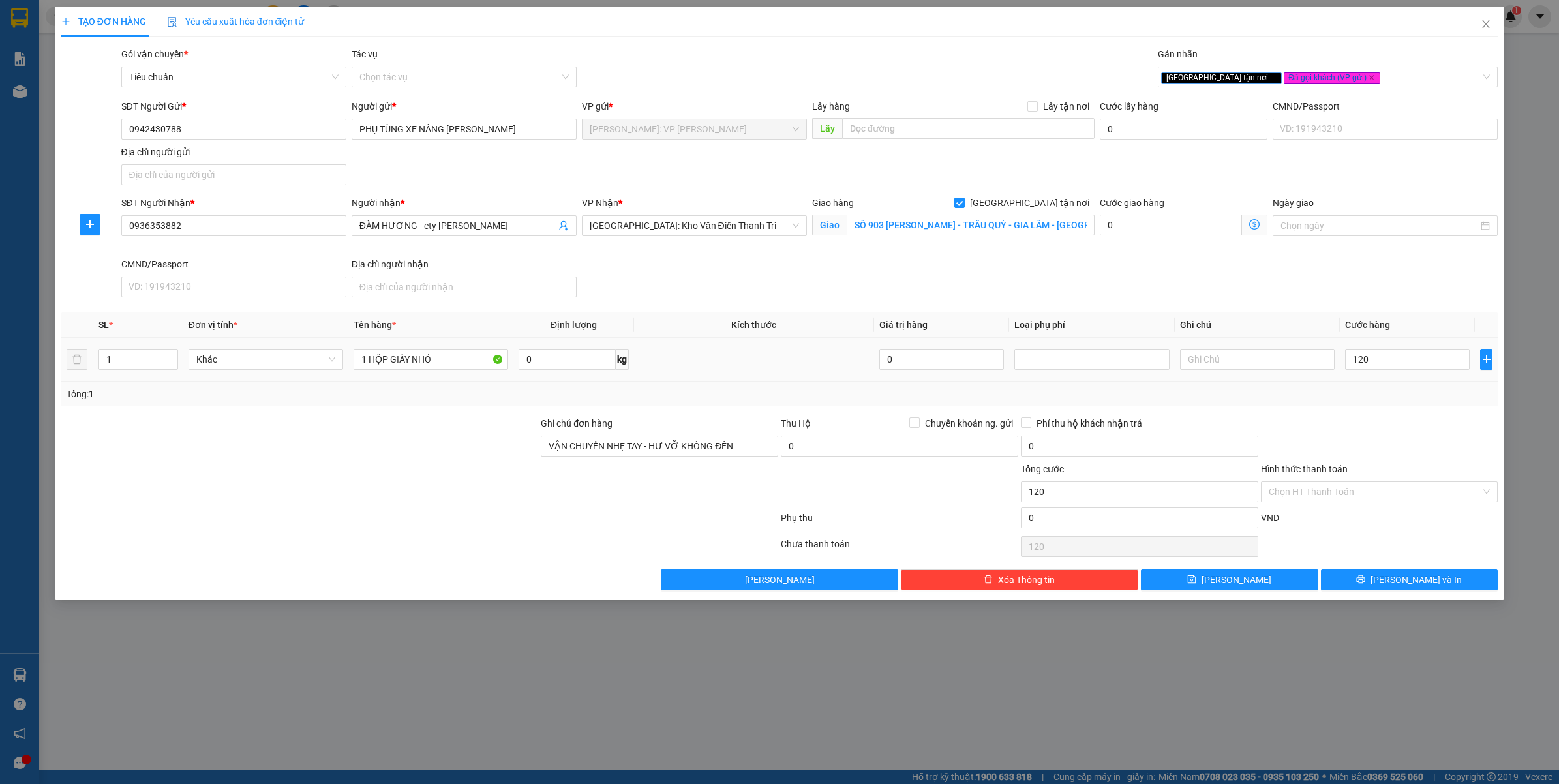
click at [1393, 401] on div "Tổng: 1" at bounding box center [780, 394] width 1426 height 14
type input "120.000"
click at [1383, 583] on button "[PERSON_NAME] và In" at bounding box center [1409, 579] width 177 height 21
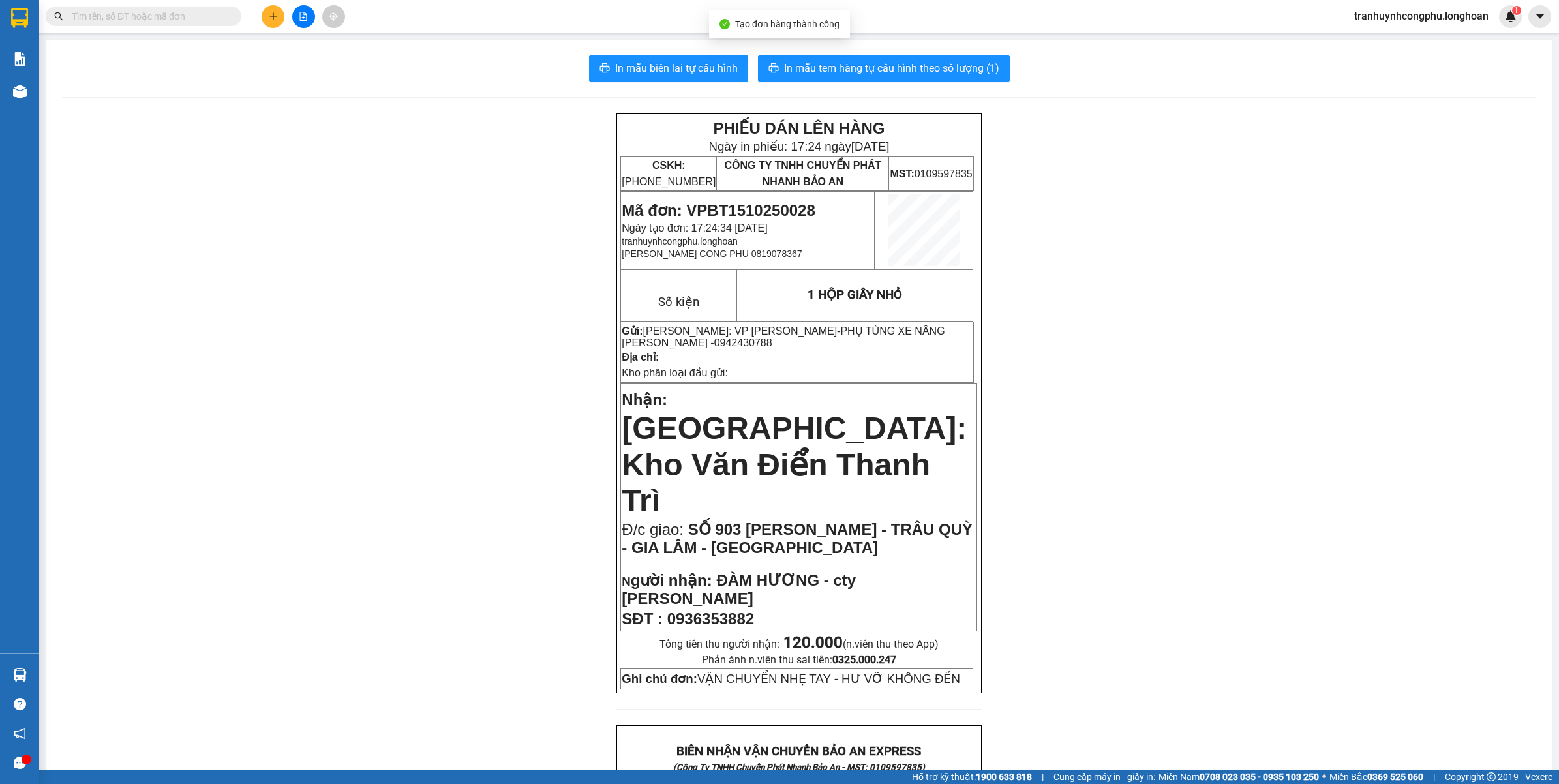
click at [1110, 438] on div "PHIẾU DÁN LÊN HÀNG Ngày in phiếu: 17:24 ngày 15-10-2025 CSKH: 1900.06.88.33 CÔN…" at bounding box center [799, 794] width 1474 height 1361
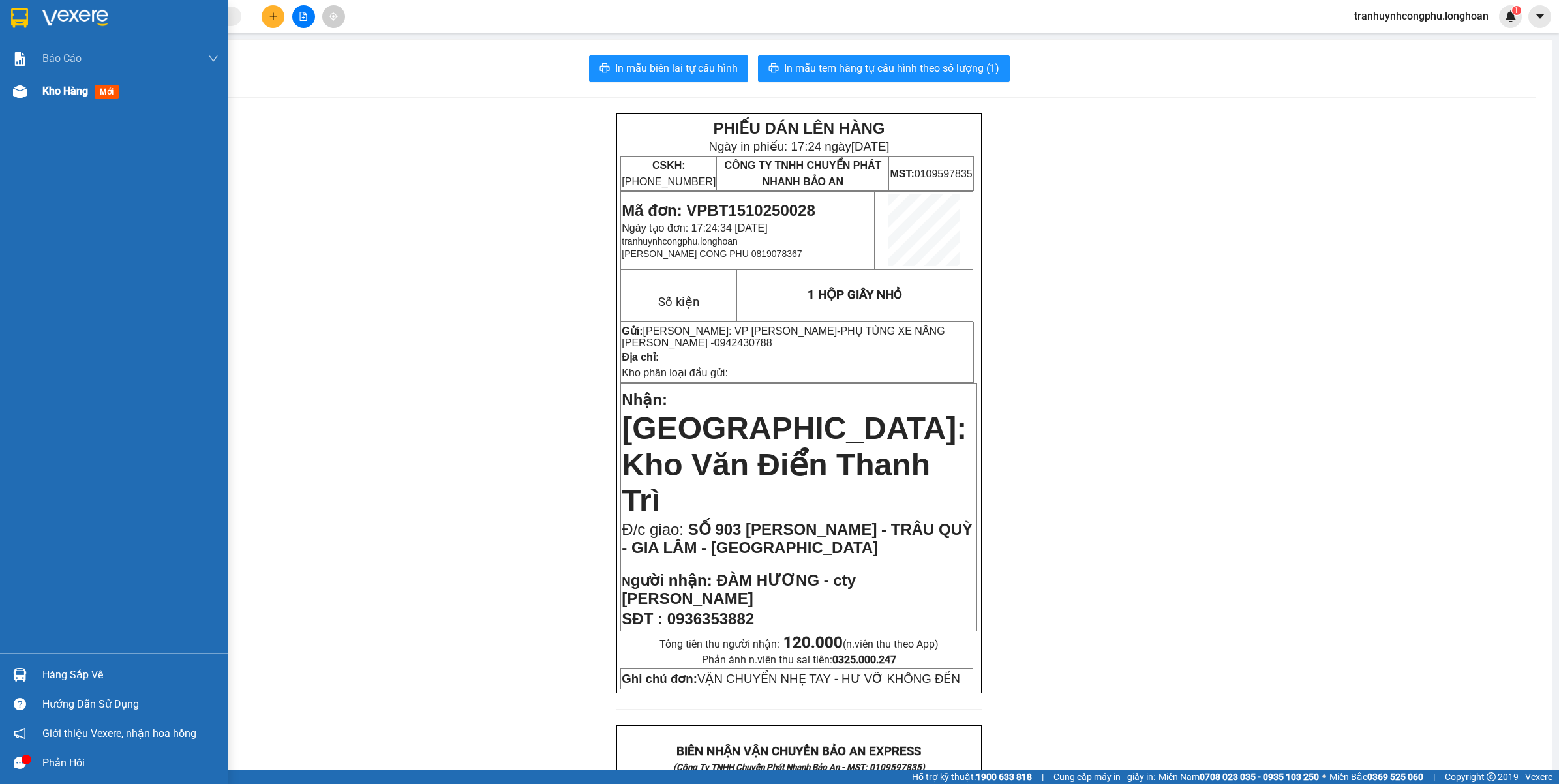
click at [27, 82] on div at bounding box center [19, 91] width 23 height 23
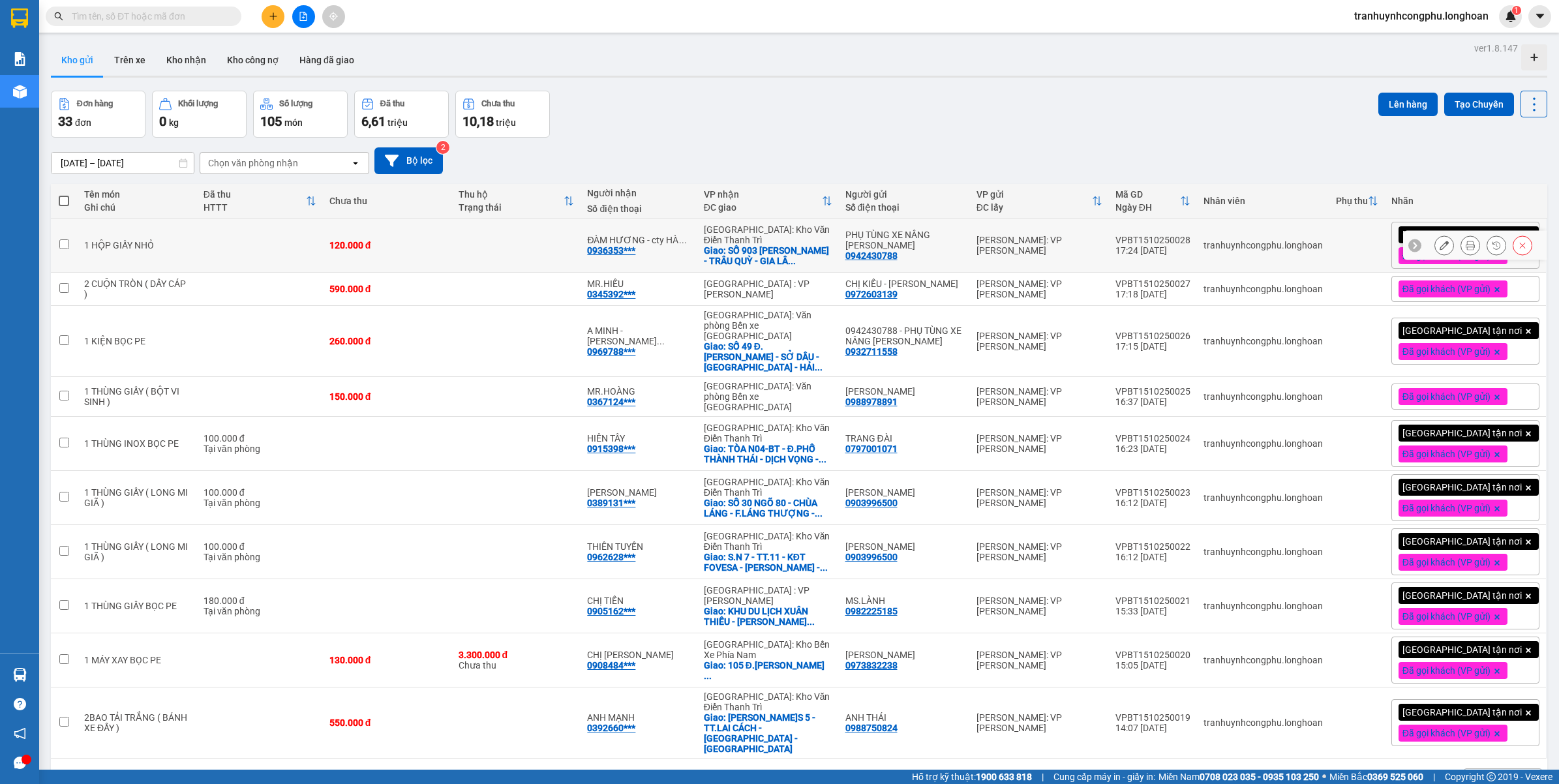
click at [1439, 247] on icon at bounding box center [1444, 245] width 9 height 9
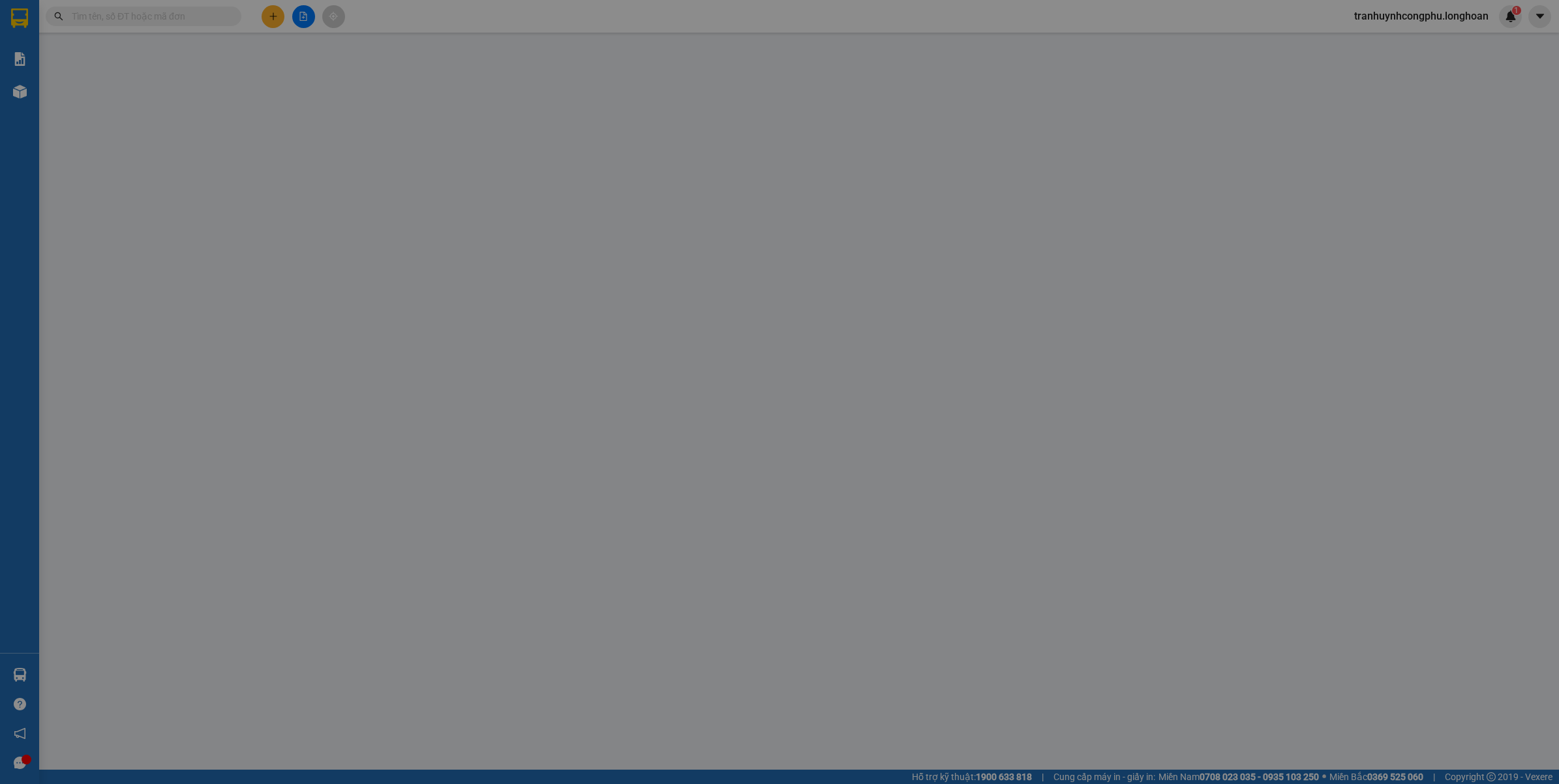
type input "0942430788"
type input "PHỤ TÙNG XE NÂNG [PERSON_NAME]"
type input "0936353882"
type input "ĐÀM HƯƠNG - cty [PERSON_NAME]"
checkbox input "true"
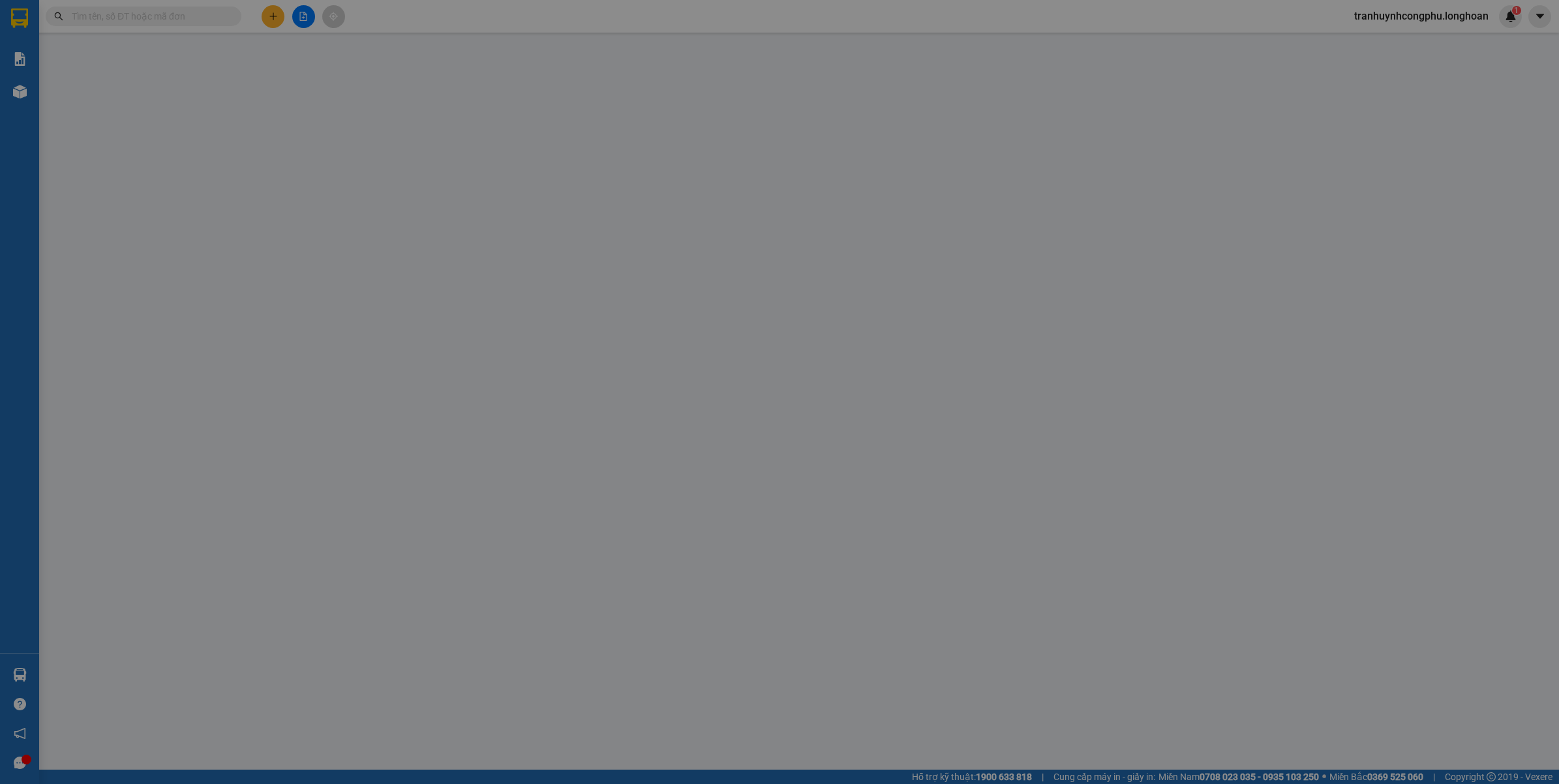
type input "SỐ 903 [PERSON_NAME] - TRÂU QUỲ - GIA LÂM - [GEOGRAPHIC_DATA]"
type input "VẬN CHUYỂN NHẸ TAY - HƯ VỠ KHÔNG ĐỀN"
type input "0"
type input "120.000"
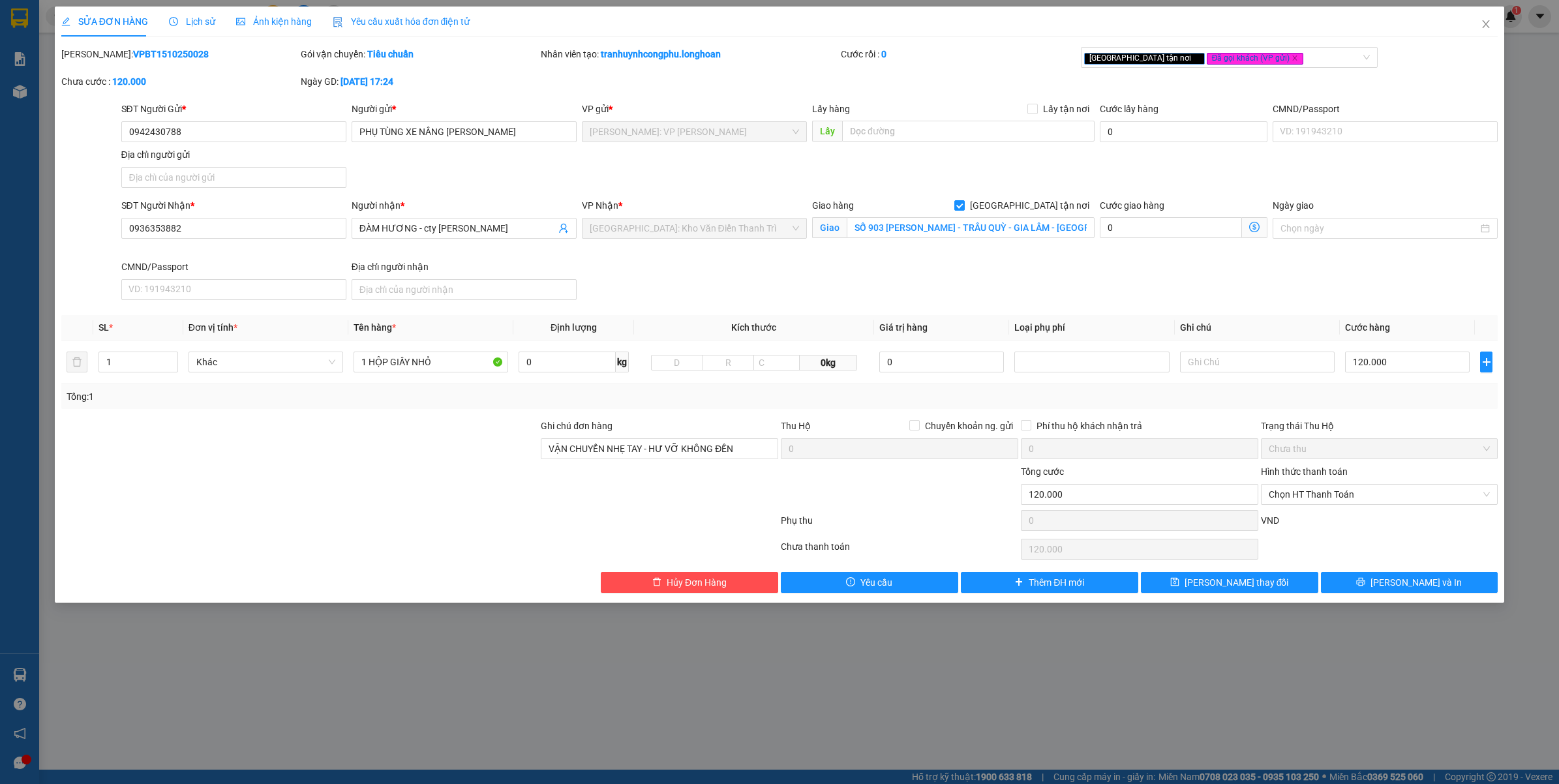
click at [150, 57] on b "VPBT1510250028" at bounding box center [171, 54] width 76 height 10
copy b "VPBT1510250028"
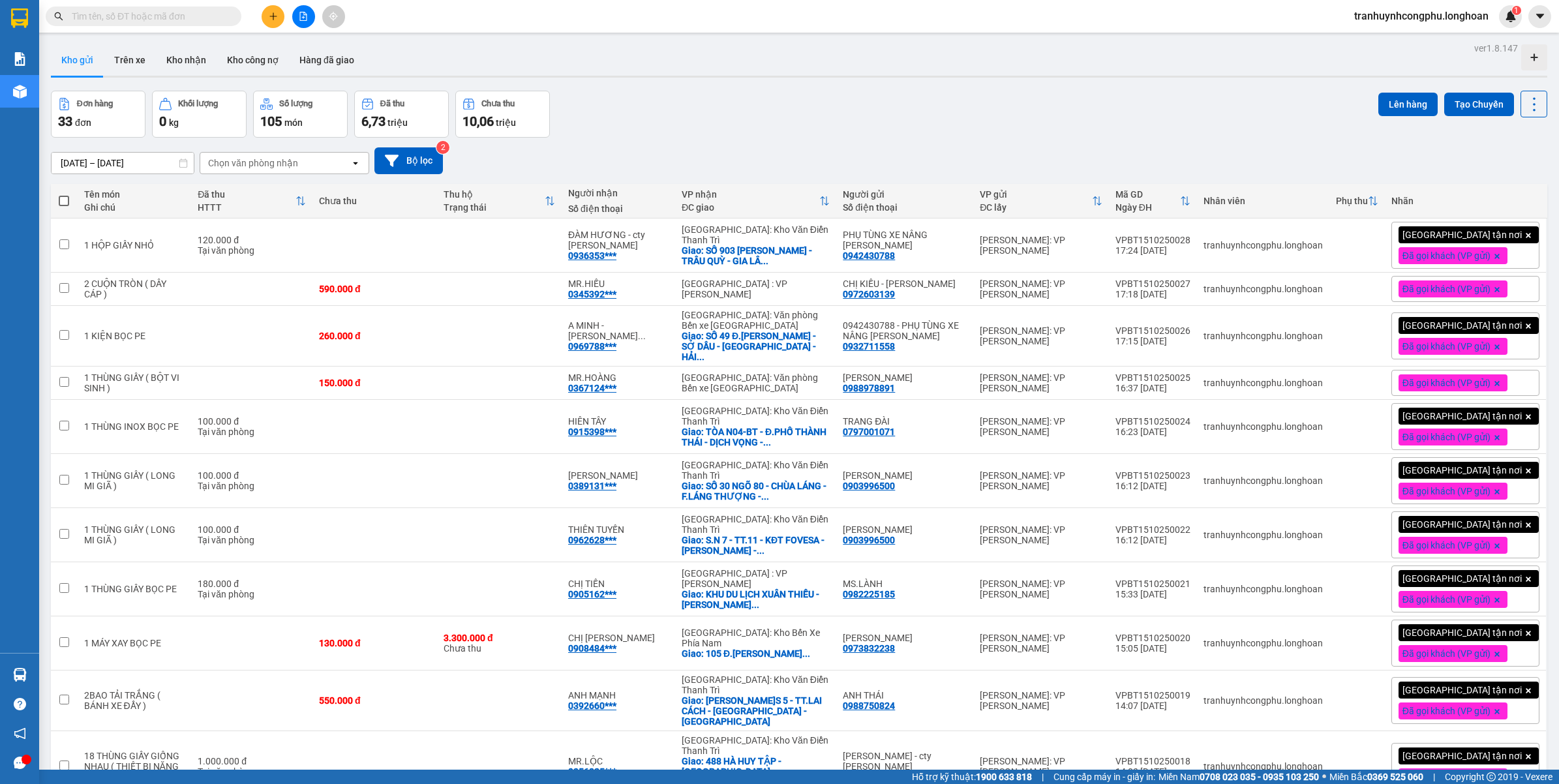
scroll to position [1350, 0]
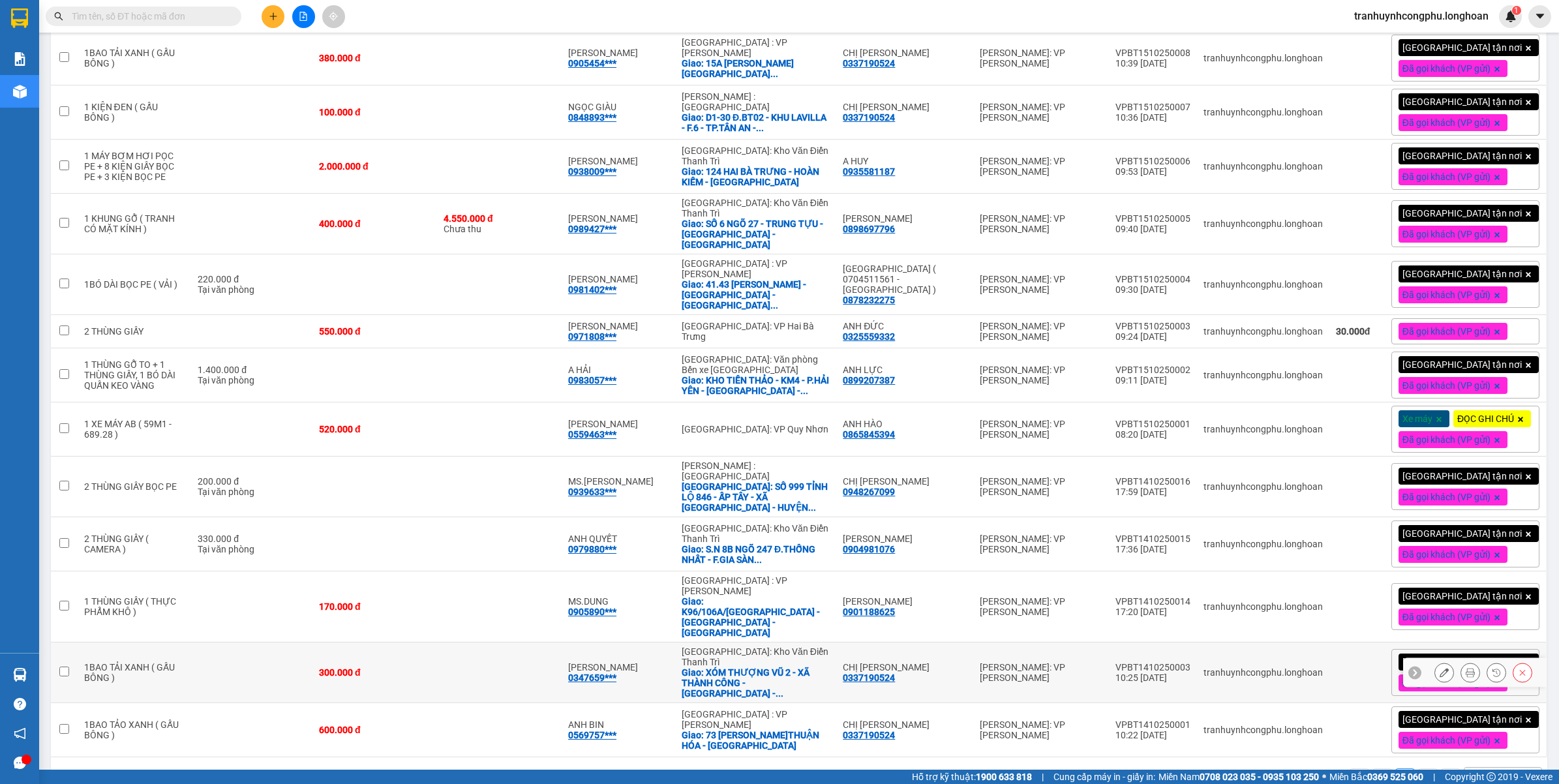
click at [1435, 661] on button at bounding box center [1444, 672] width 19 height 23
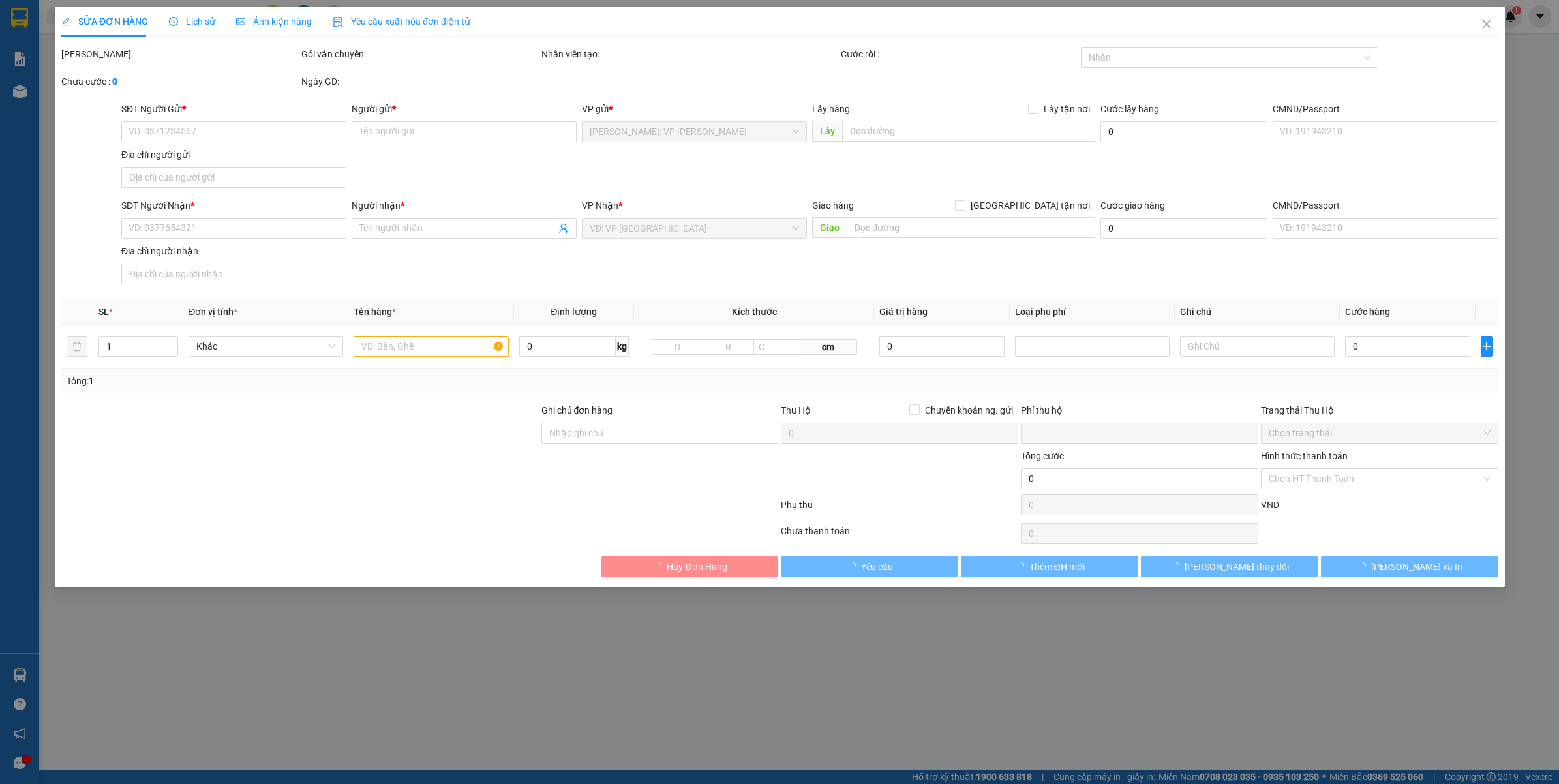
type input "0337190524"
type input "CHỊ NHUNG"
type input "0347659418"
type input "NGUYỄN LAN"
checkbox input "true"
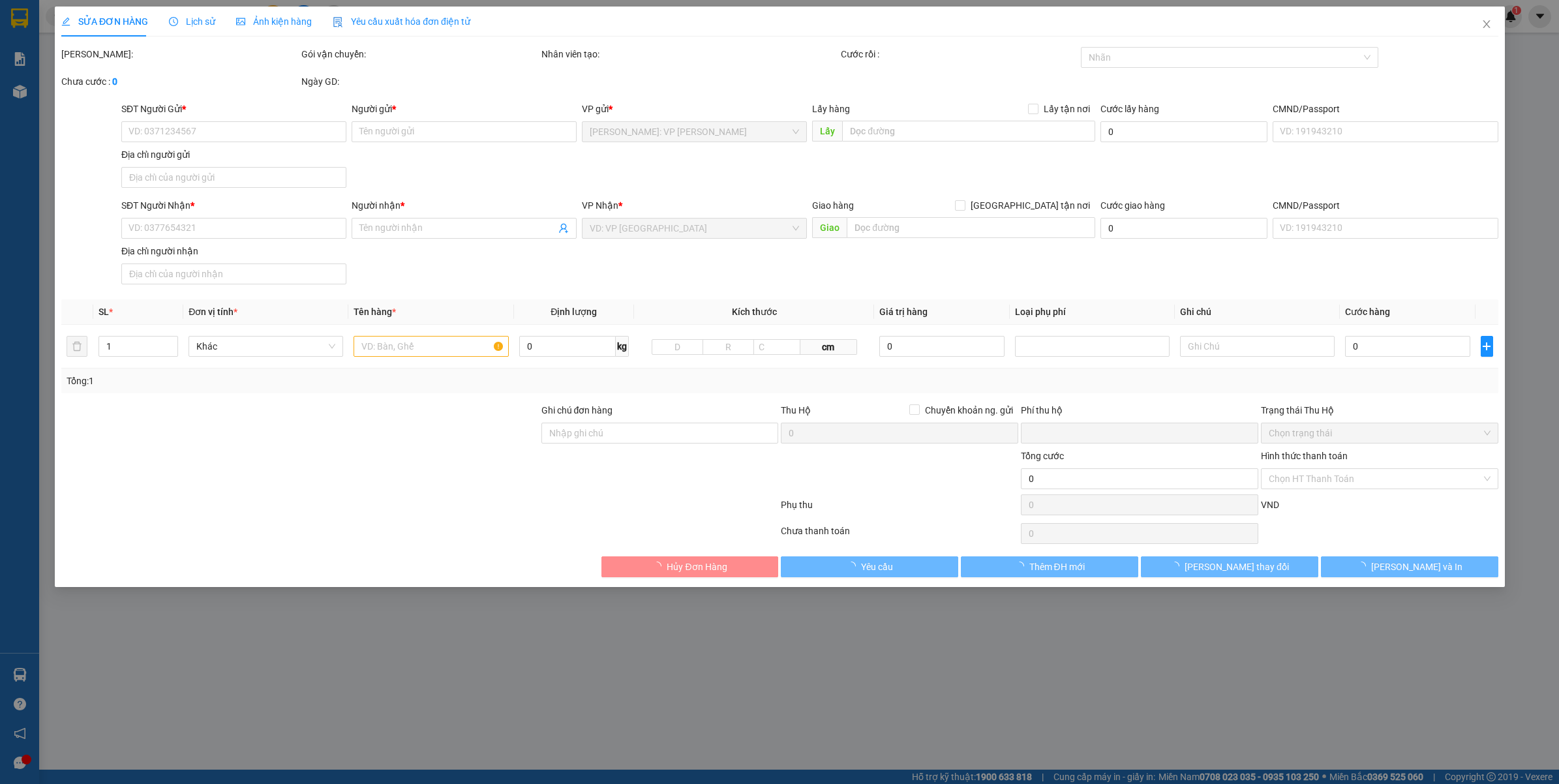
type input "XÓM THƯỢNG VŨ 2 - XÃ THÀNH CÔNG - PHỔ YÊN - THÁI NGUYÊN"
type input "VẬN CHUYỂN NHẸ TAY - HƯ VỠ KHÔNG ĐỀN"
type input "0"
type input "300.000"
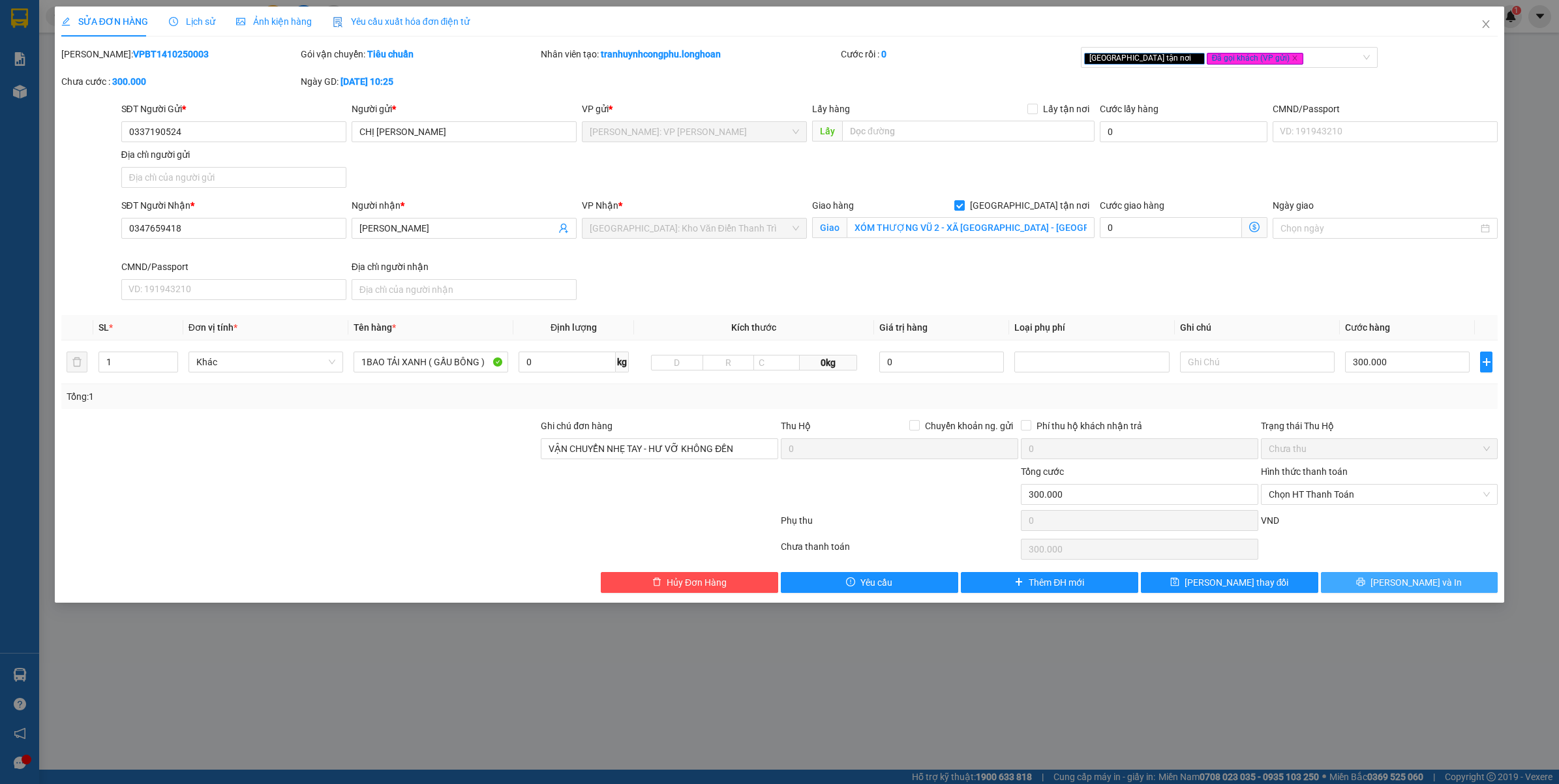
click at [1375, 581] on button "[PERSON_NAME] và In" at bounding box center [1409, 582] width 177 height 21
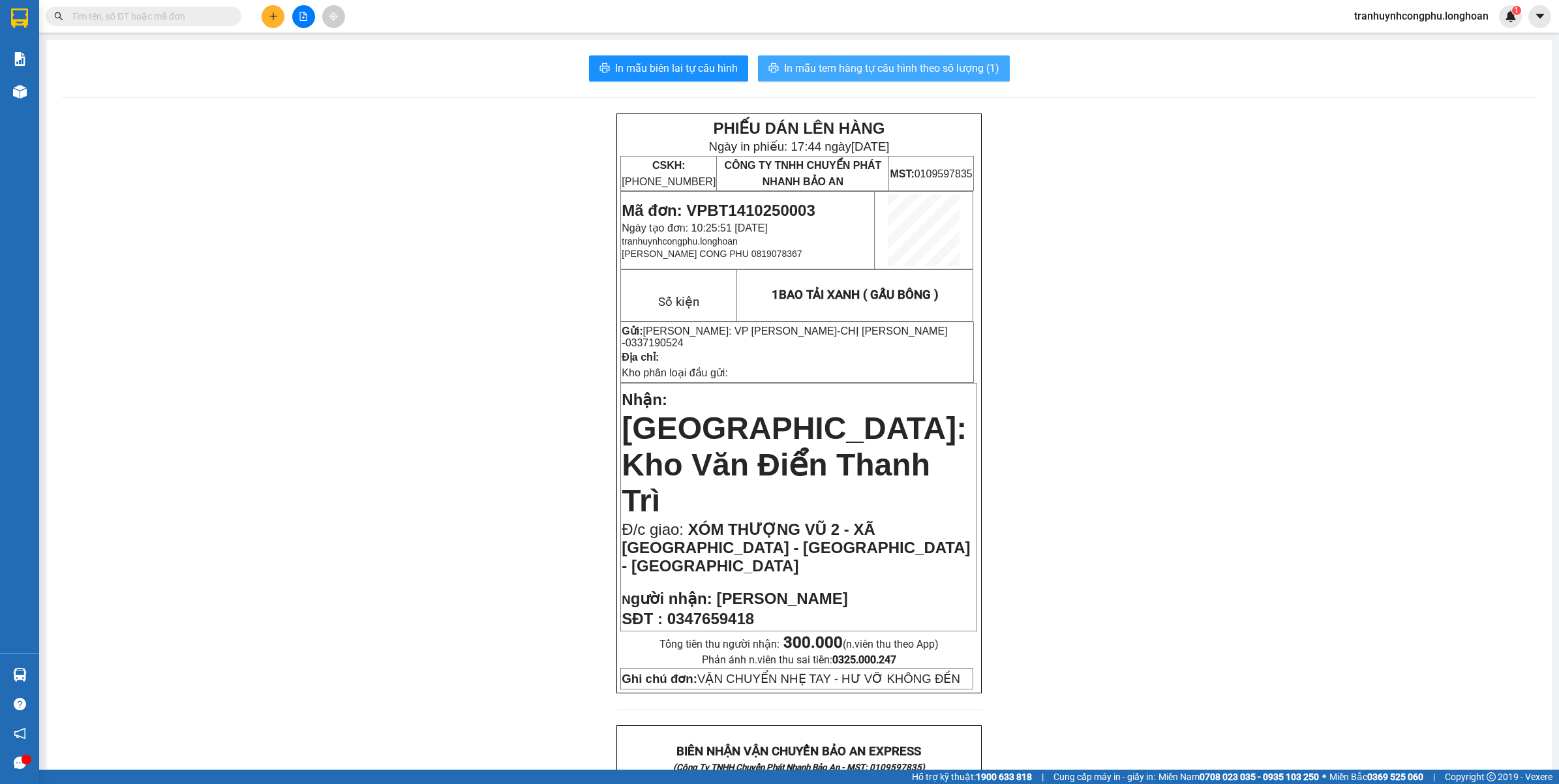
click at [953, 77] on button "In mẫu tem hàng tự cấu hình theo số lượng (1)" at bounding box center [884, 69] width 252 height 26
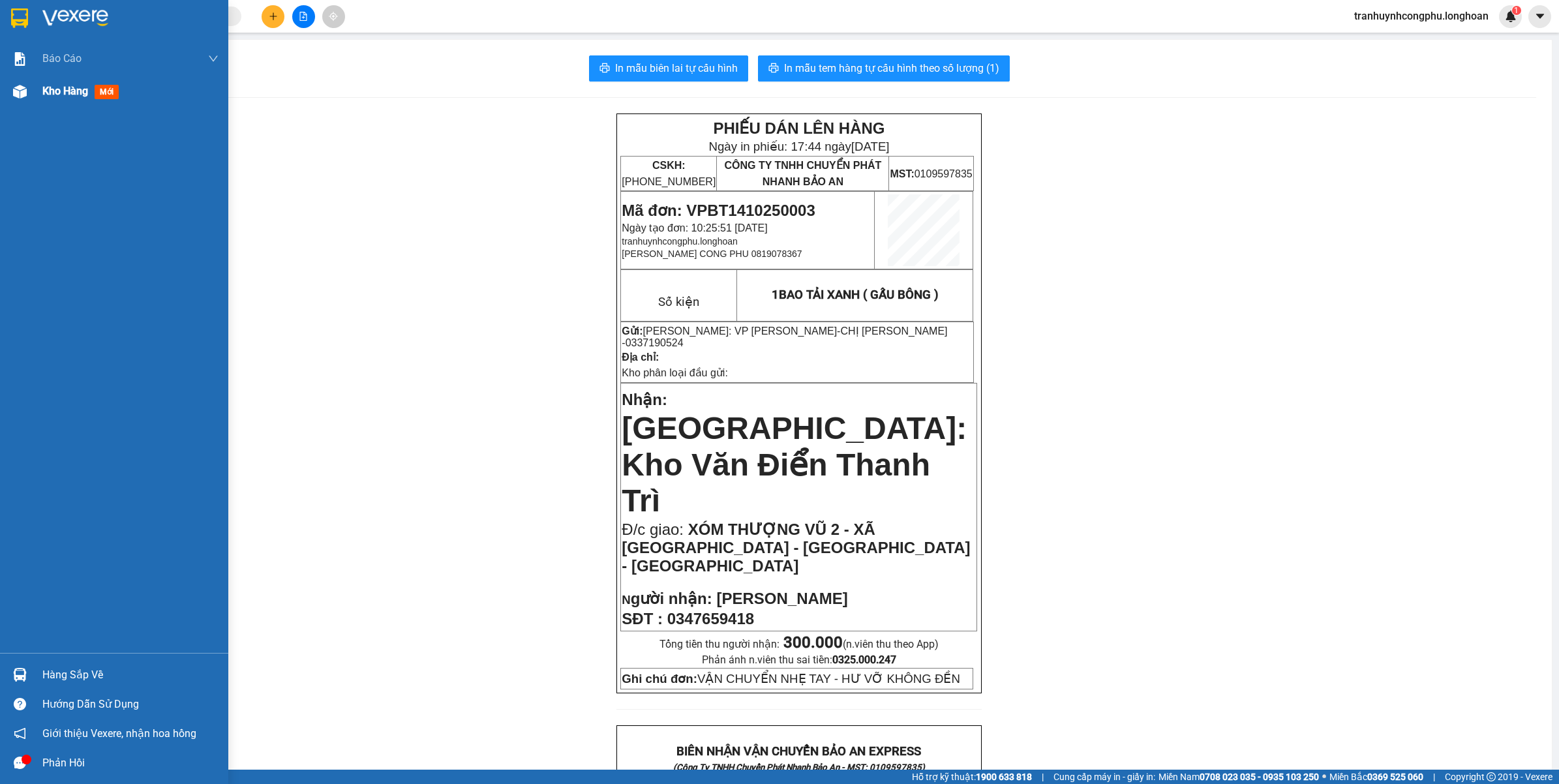
click at [53, 89] on span "Kho hàng" at bounding box center [65, 91] width 45 height 12
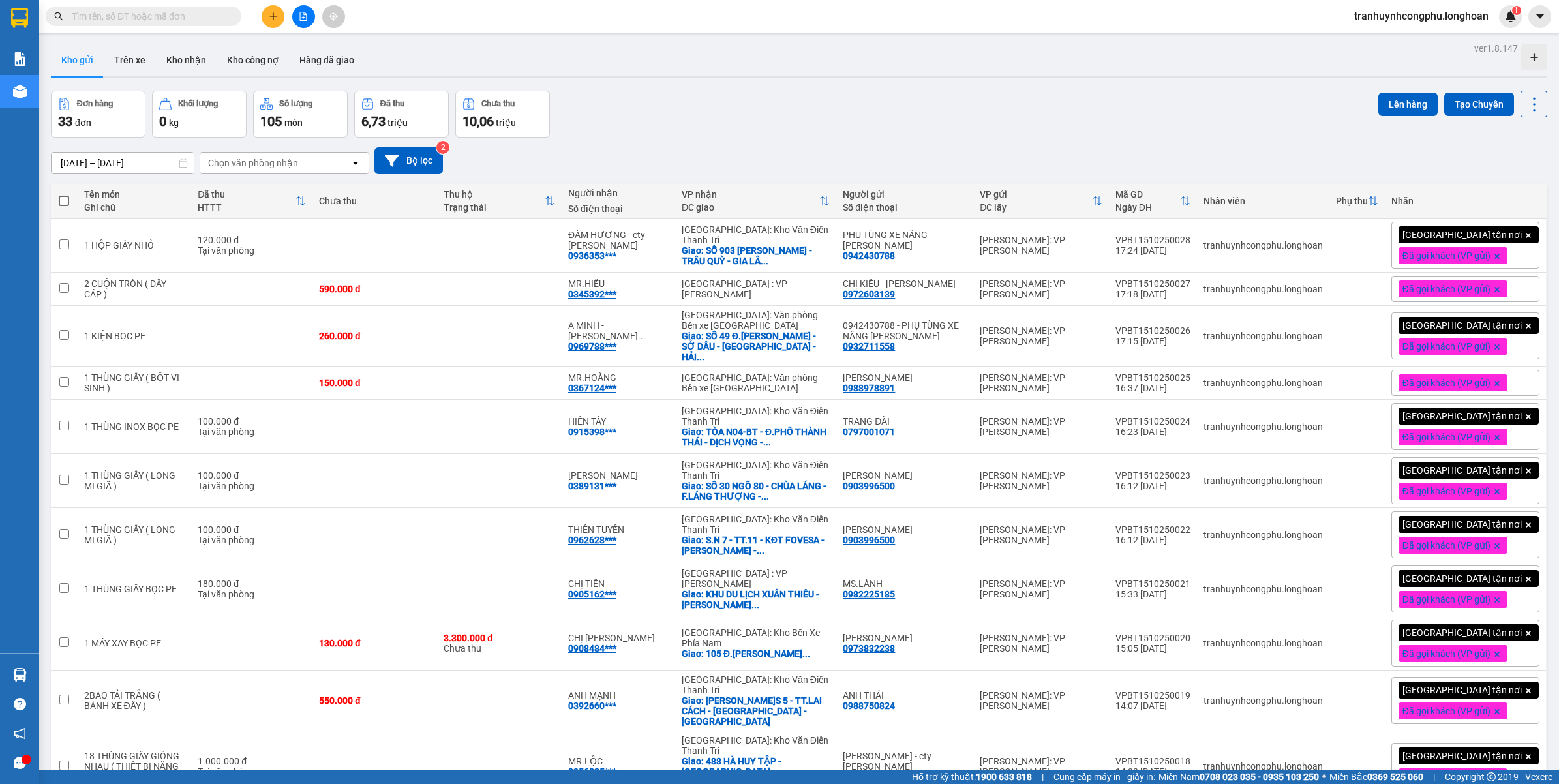
click at [269, 12] on button at bounding box center [272, 16] width 23 height 23
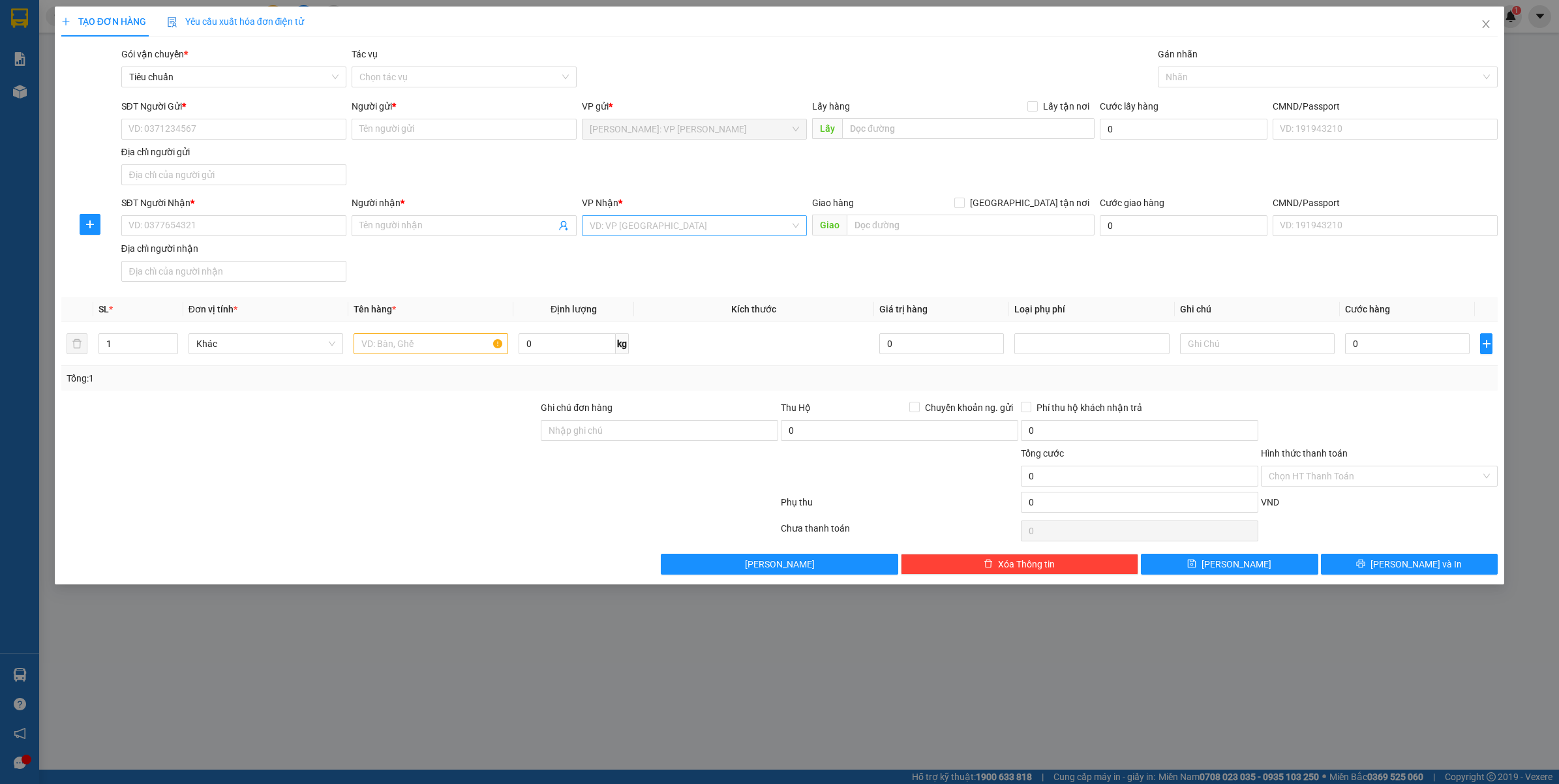
click at [707, 232] on input "search" at bounding box center [689, 225] width 200 height 19
type input "long"
click at [1232, 76] on div at bounding box center [1321, 77] width 321 height 16
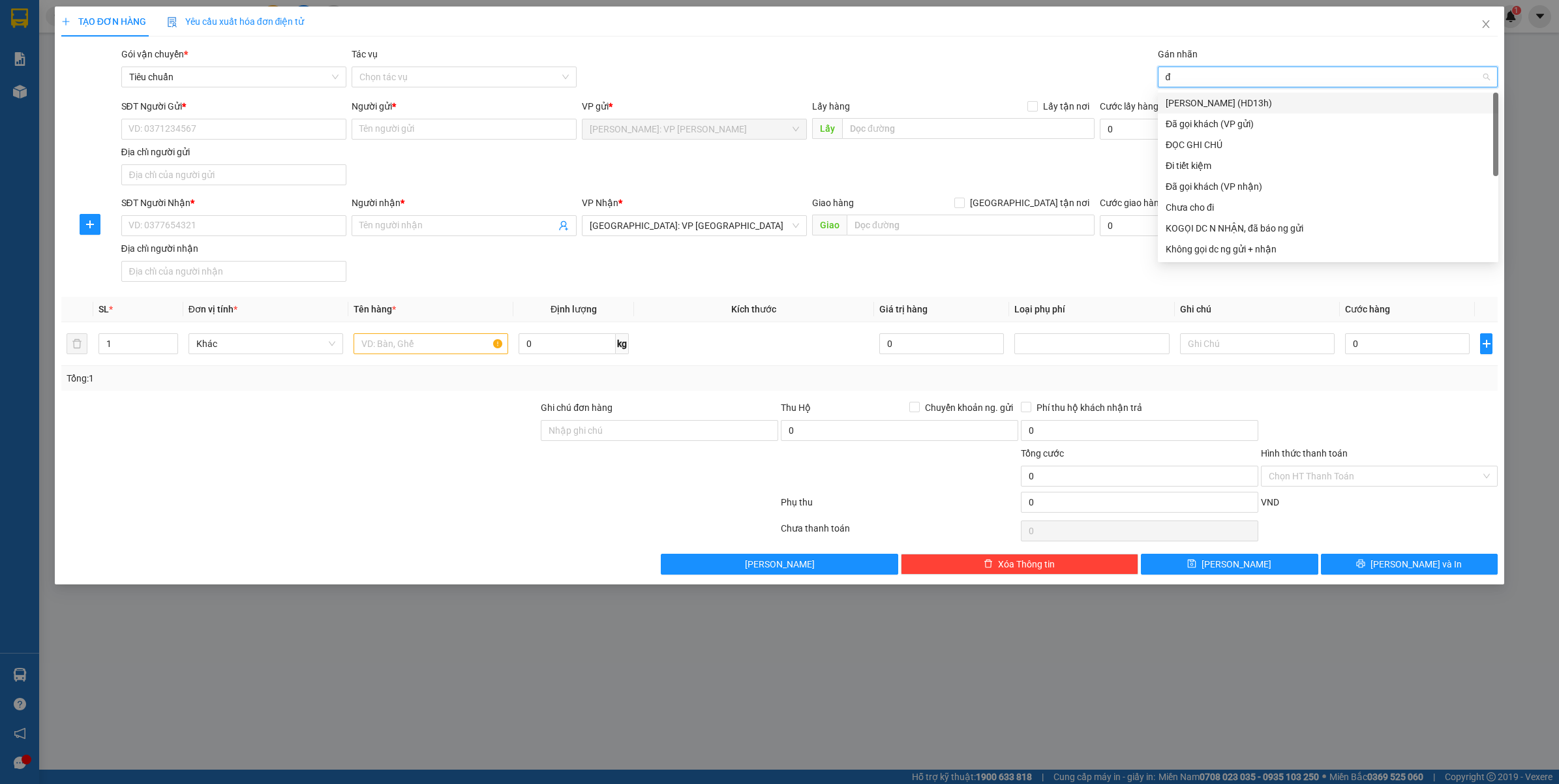
type input "đa"
click at [1219, 98] on div "Đã gọi khách (VP gửi)" at bounding box center [1328, 102] width 325 height 14
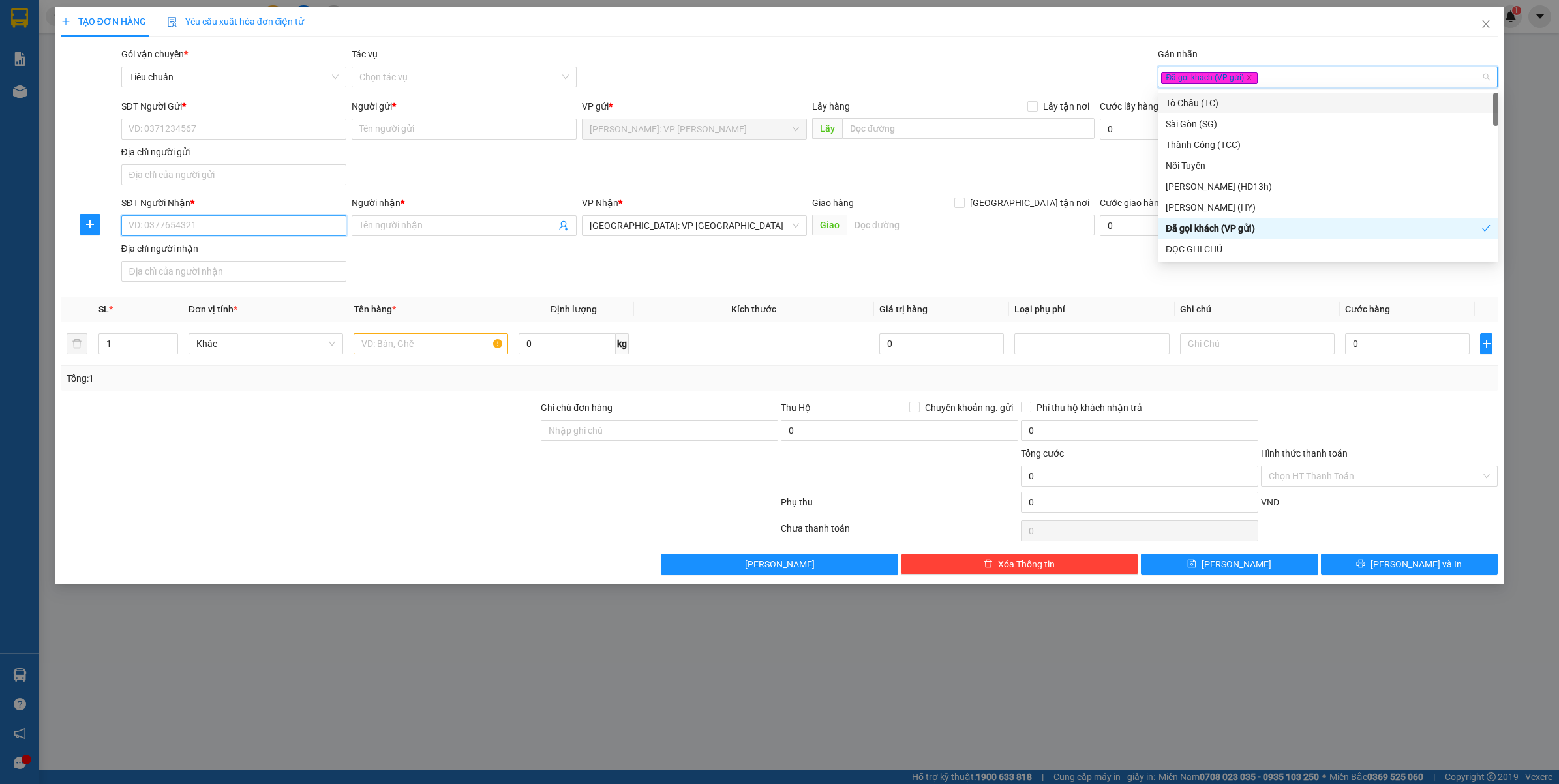
click at [271, 234] on input "SĐT Người Nhận *" at bounding box center [233, 225] width 225 height 21
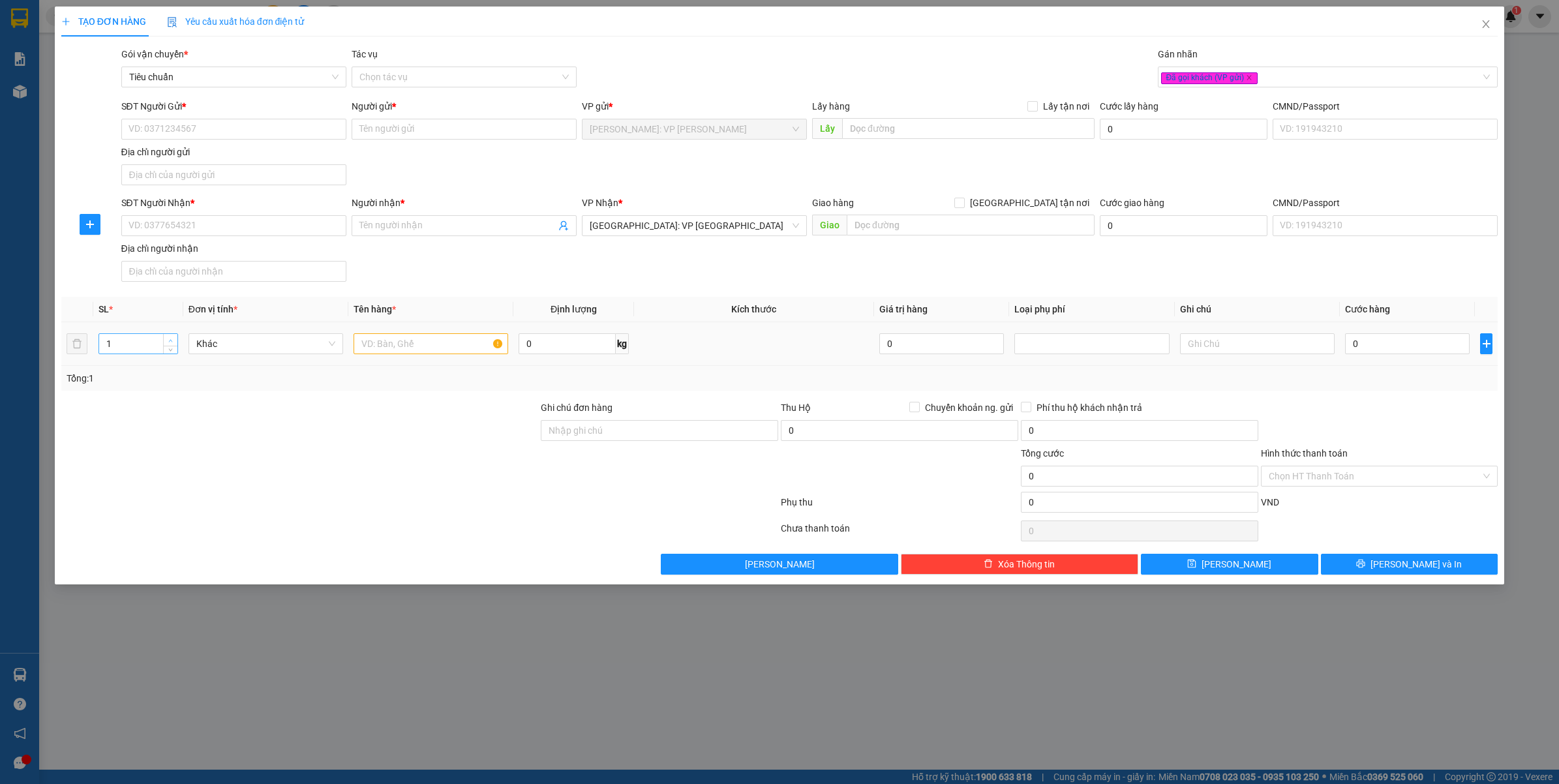
type input "2"
click at [171, 342] on icon "up" at bounding box center [170, 340] width 5 height 5
click at [371, 340] on input "text" at bounding box center [430, 344] width 155 height 21
type input "2 THÙNG GIẤY"
click at [651, 434] on input "Ghi chú đơn hàng" at bounding box center [659, 430] width 237 height 21
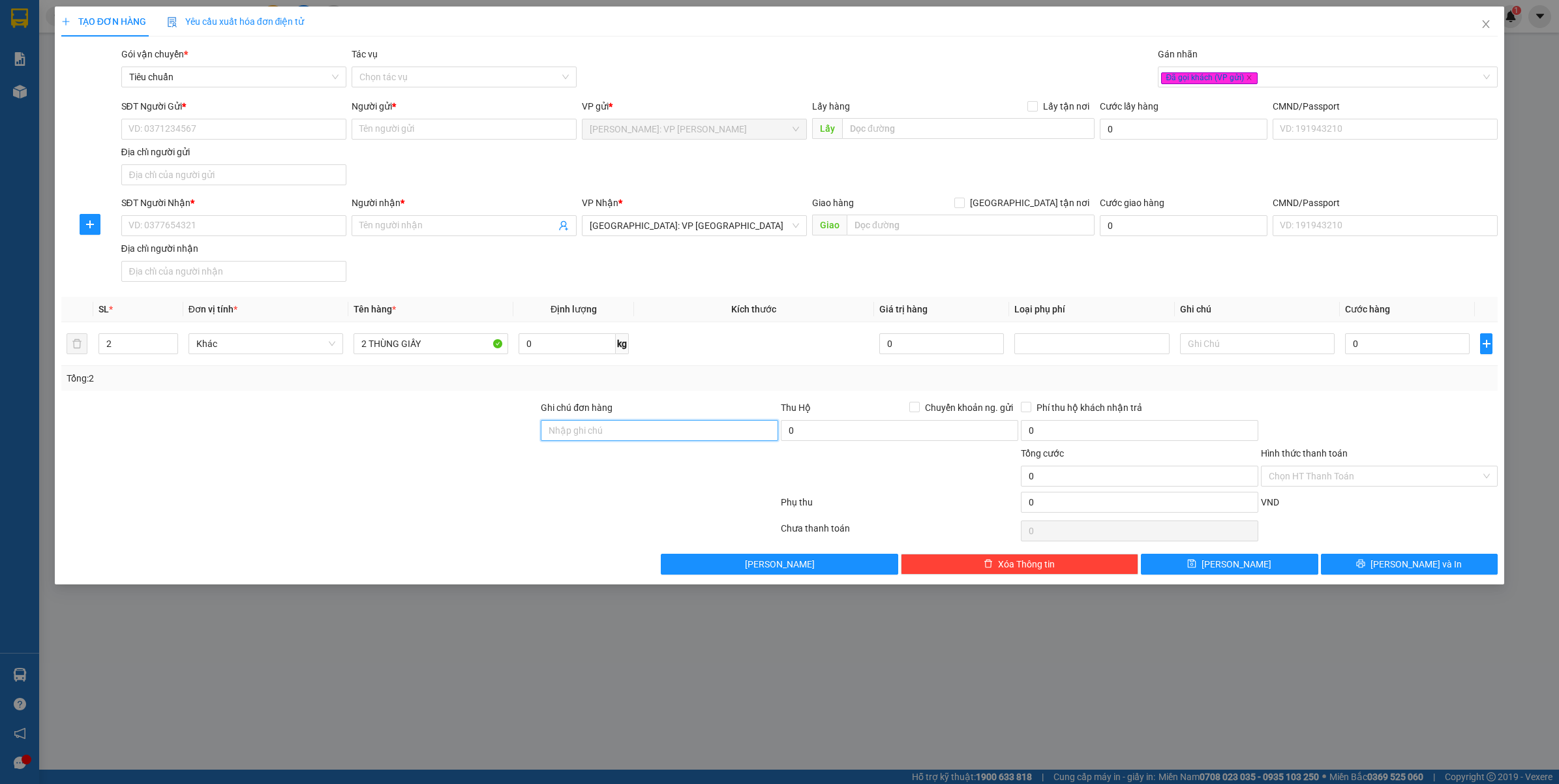
type input "VẬN CHUYỂN NHẸ TAY - HƯ VỠ KHÔNG ĐỀN"
click at [178, 216] on input "SĐT Người Nhận *" at bounding box center [233, 225] width 225 height 21
type input "0925262262"
click at [396, 220] on input "Người nhận *" at bounding box center [458, 225] width 197 height 14
type input "ANH BÁU"
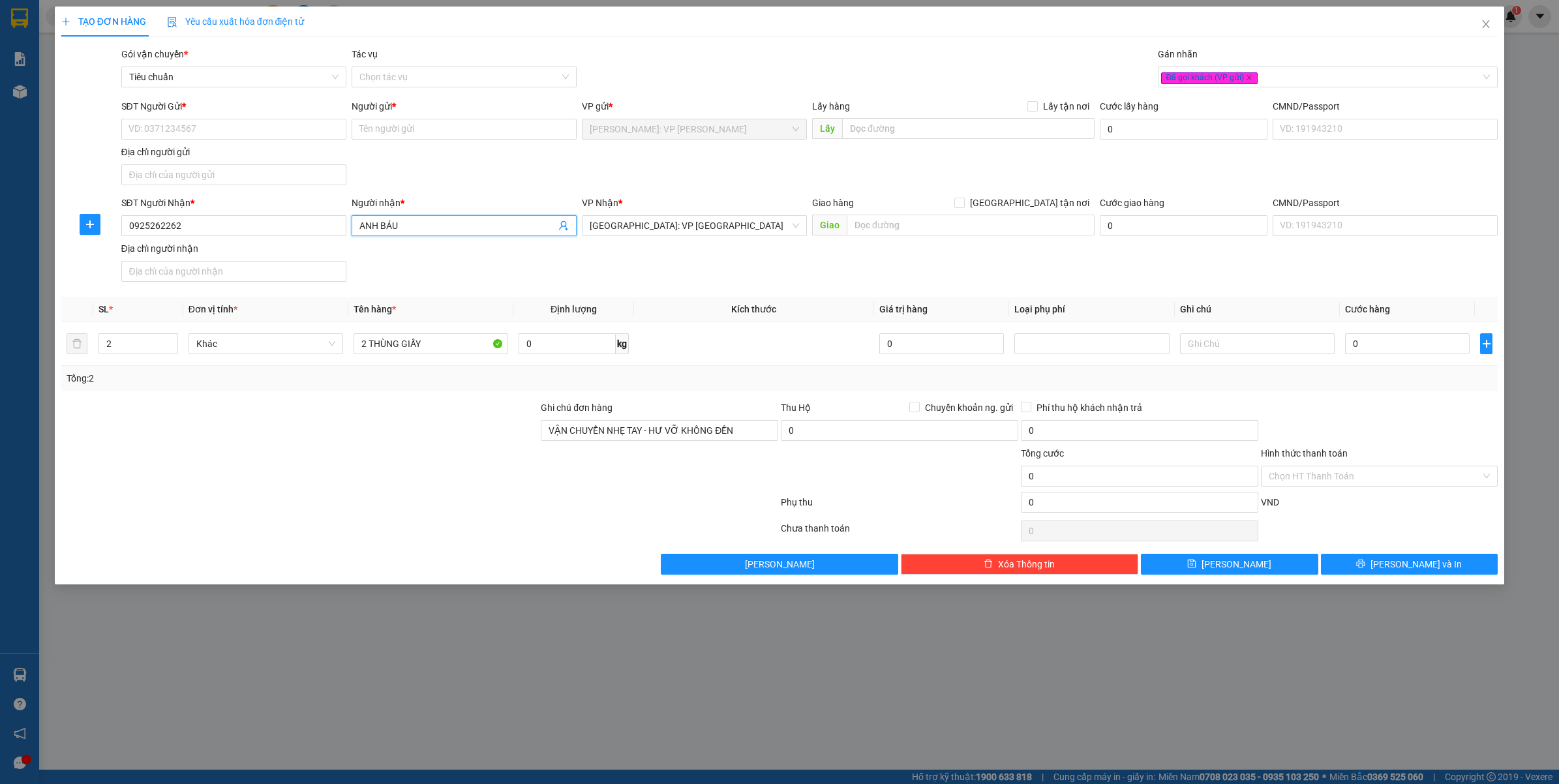
click at [355, 456] on div at bounding box center [300, 469] width 480 height 45
click at [181, 134] on input "SĐT Người Gửi *" at bounding box center [233, 129] width 225 height 21
click at [263, 131] on input "SĐT Người Gửi *" at bounding box center [233, 129] width 225 height 21
click at [258, 133] on input "SĐT Người Gửi *" at bounding box center [233, 129] width 225 height 21
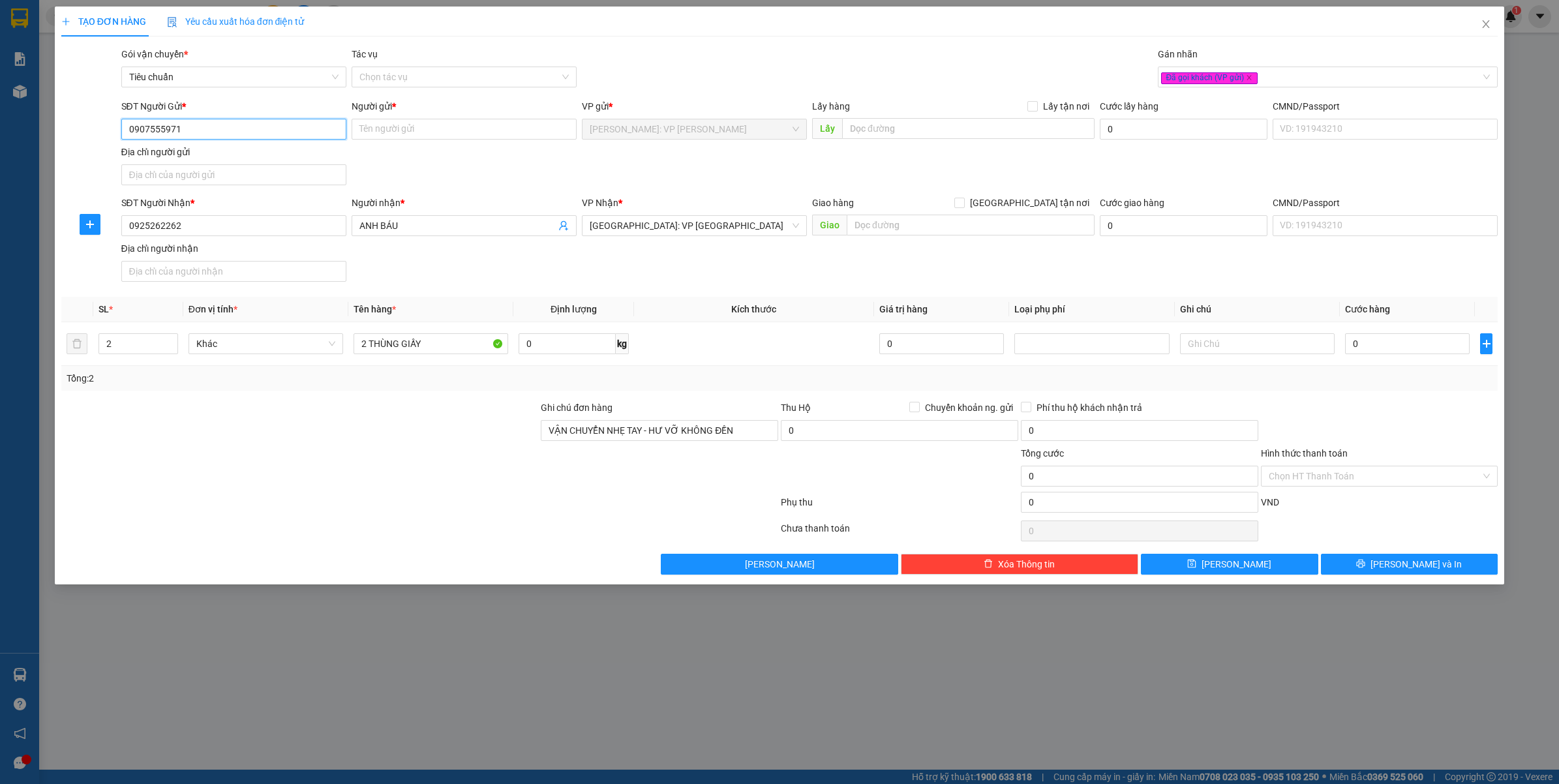
click at [258, 133] on input "0907555971" at bounding box center [233, 129] width 225 height 21
click at [274, 125] on input "0907305971" at bounding box center [233, 129] width 225 height 21
type input "0907305971"
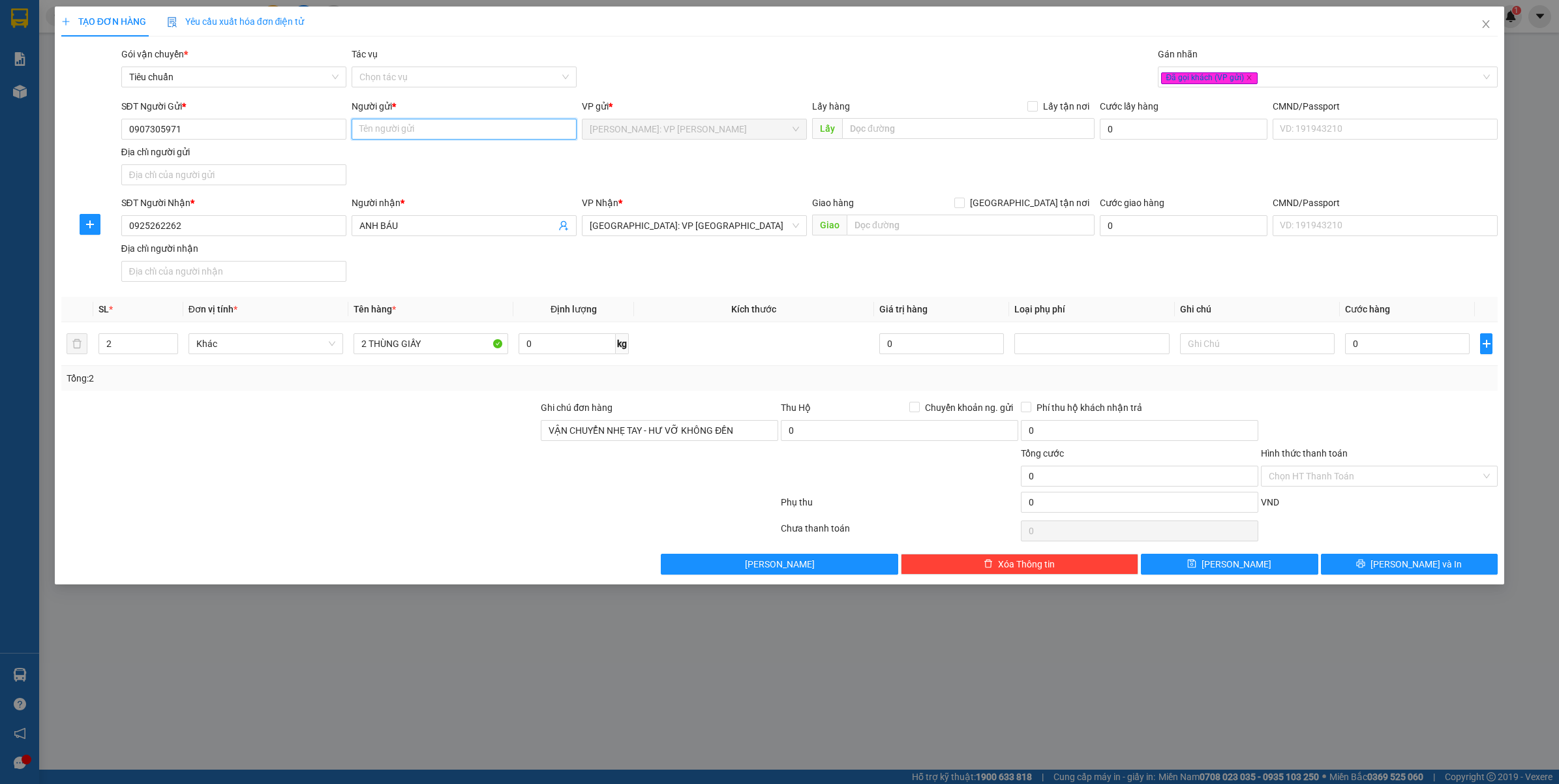
click at [421, 135] on input "Người gửi *" at bounding box center [463, 129] width 225 height 21
type input "ANH DIỆN"
click at [679, 65] on div "Gói vận chuyển * Tiêu chuẩn Tác vụ Chọn tác vụ Gán nhãn Đã gọi khách (VP gửi)" at bounding box center [810, 69] width 1382 height 45
click at [232, 234] on input "0925262262" at bounding box center [233, 225] width 225 height 21
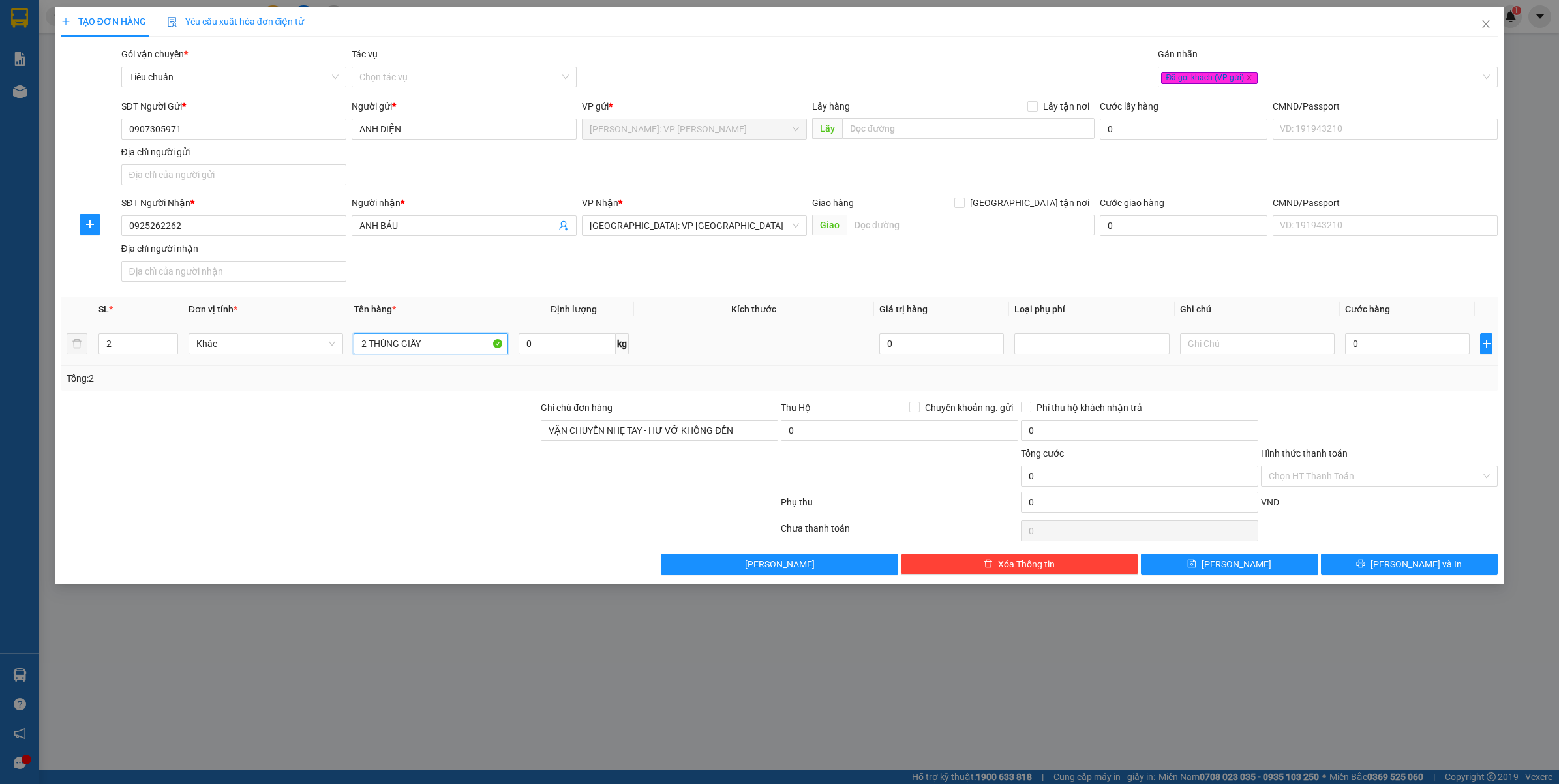
click at [445, 347] on input "2 THÙNG GIẤY" at bounding box center [430, 344] width 155 height 21
type input "2 THÙNG GIẤY ( ĐỒ ĐIỆN TỬ )"
click at [379, 524] on div at bounding box center [419, 530] width 720 height 26
click at [1394, 350] on input "0" at bounding box center [1407, 344] width 124 height 21
type input "1"
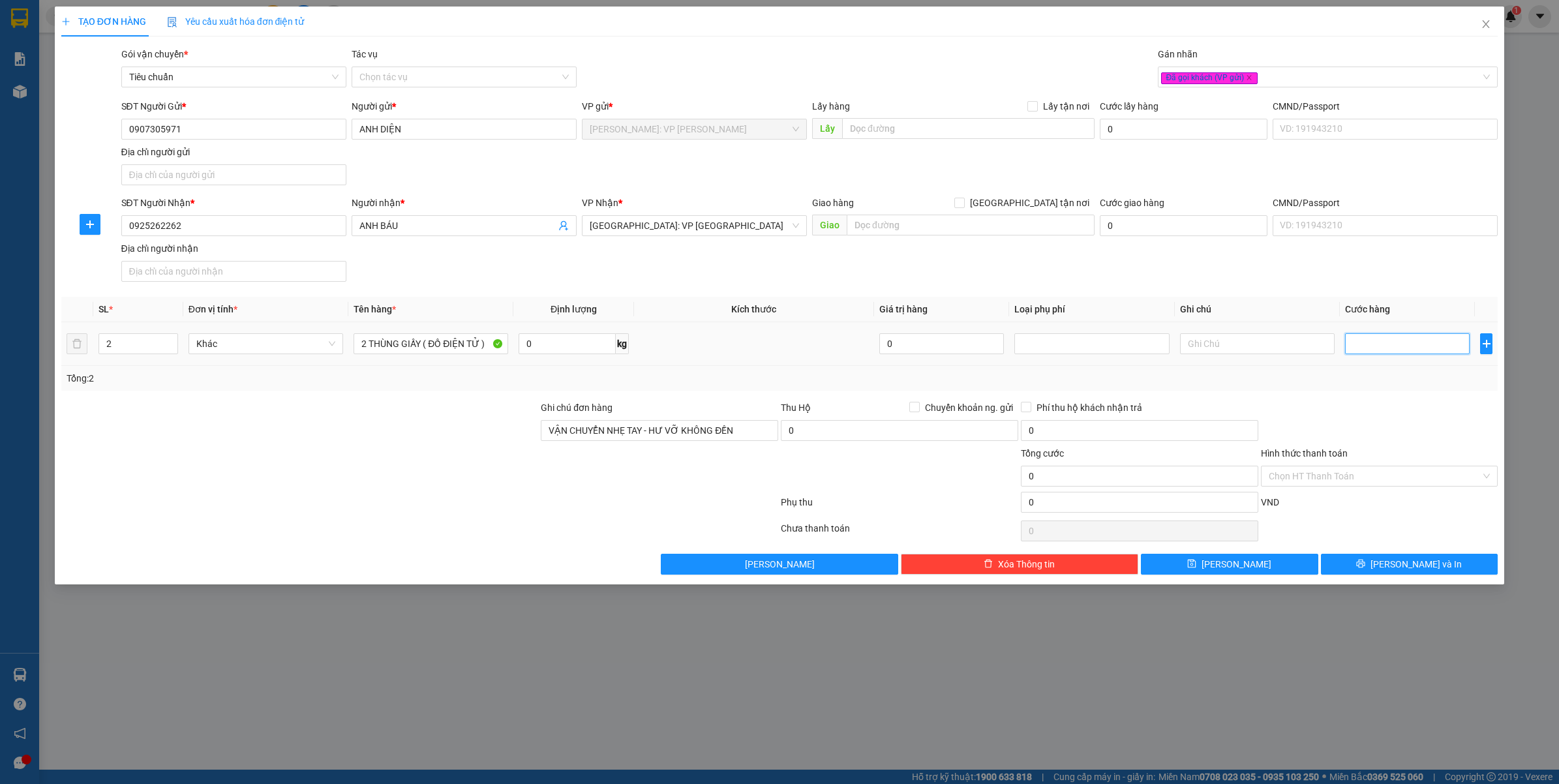
type input "1"
type input "17"
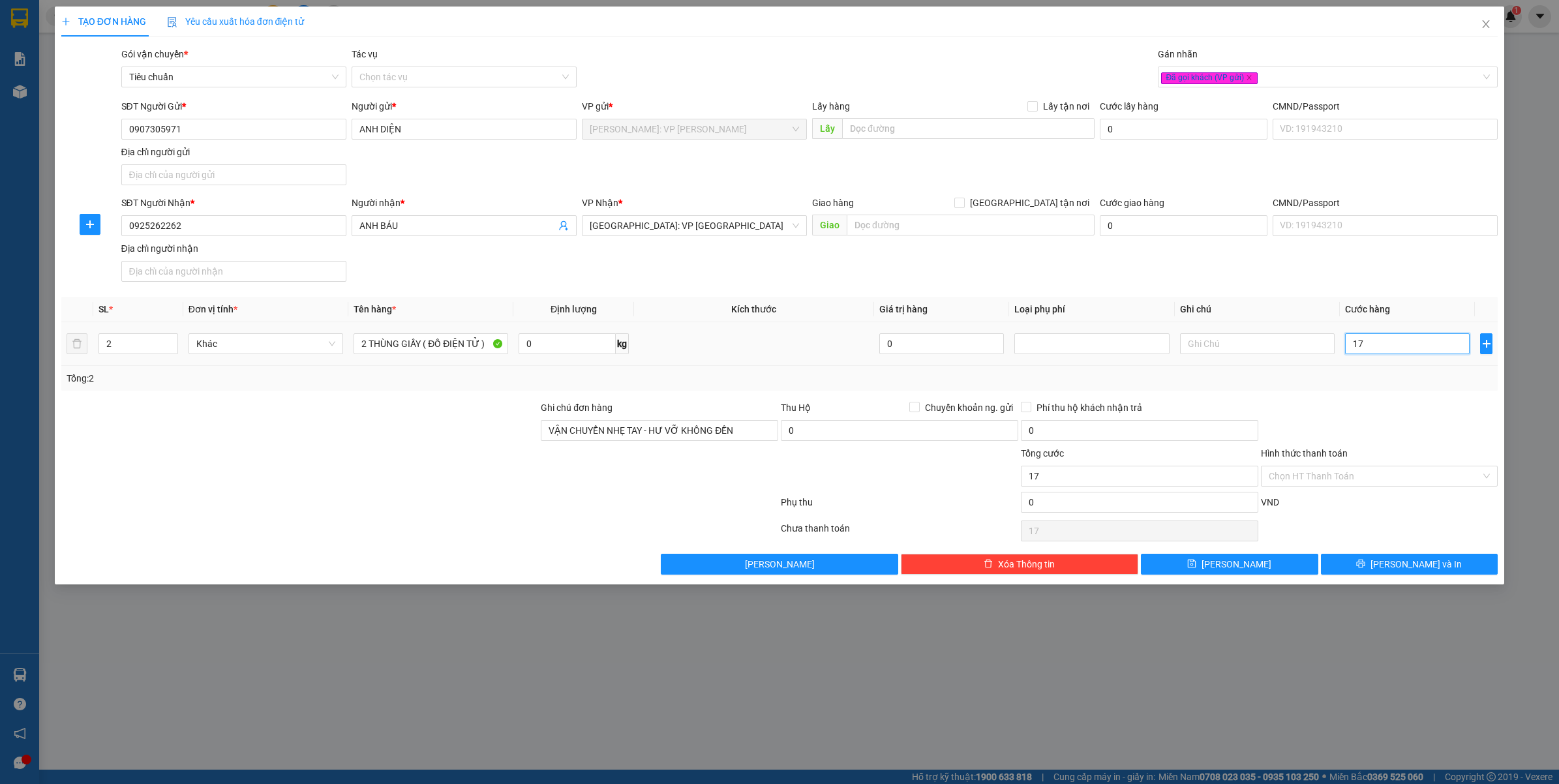
type input "170"
click at [1397, 385] on div "Tổng: 2" at bounding box center [780, 378] width 1426 height 14
type input "170.000"
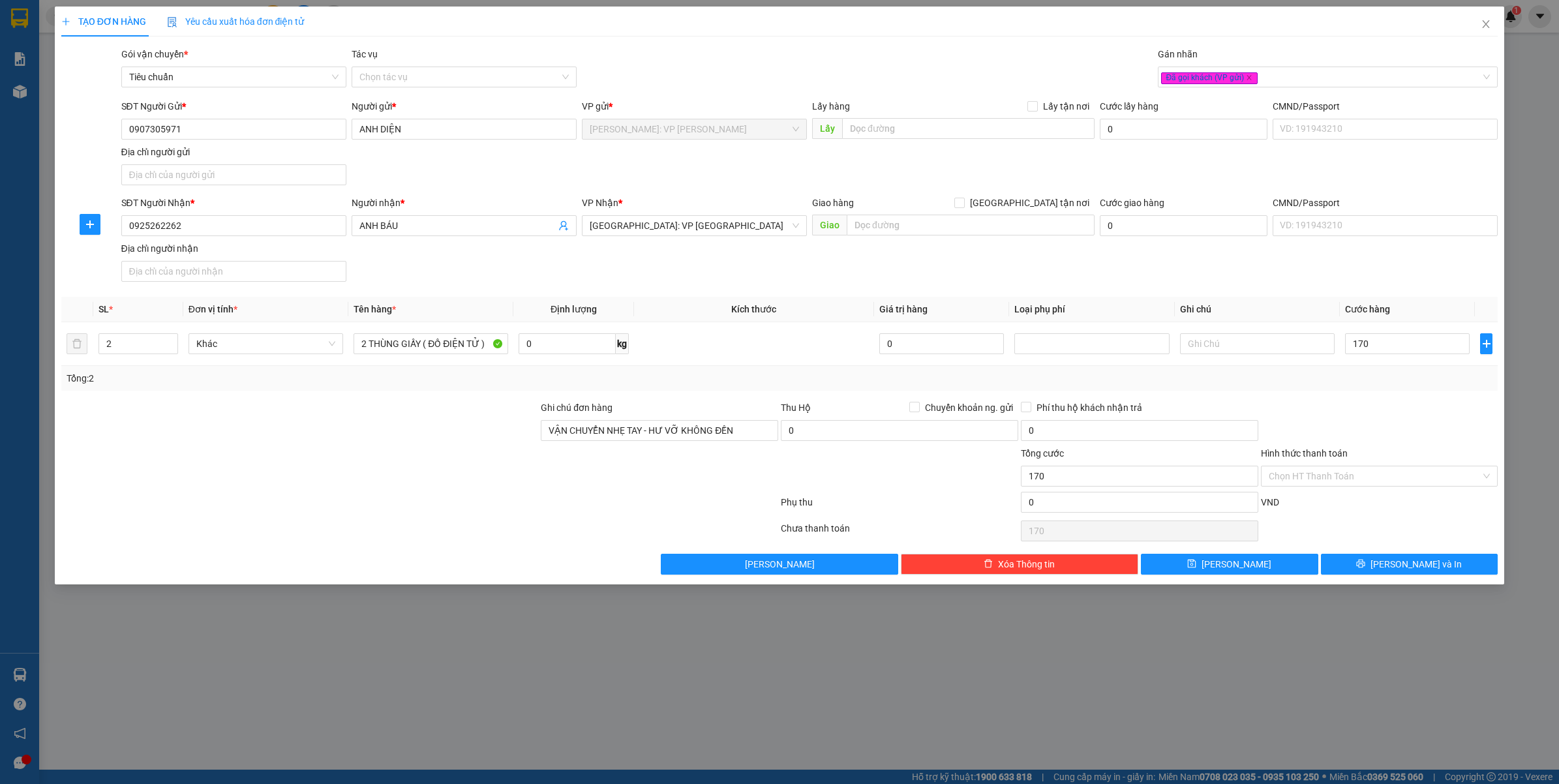
type input "170.000"
click at [1338, 477] on input "Hình thức thanh toán" at bounding box center [1375, 475] width 212 height 19
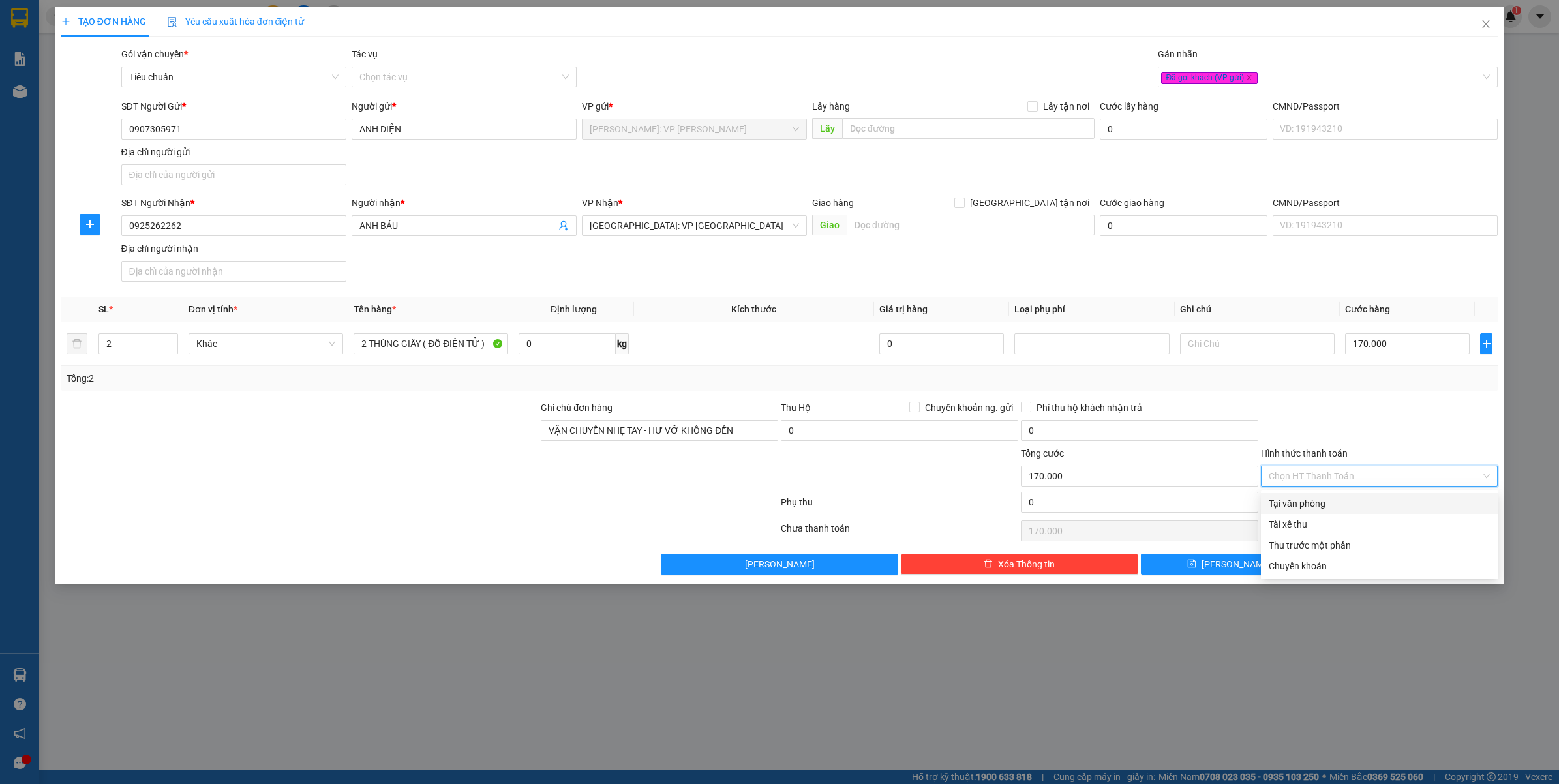
click at [1322, 506] on div "Tại văn phòng" at bounding box center [1380, 503] width 222 height 14
type input "0"
click at [1383, 555] on button "[PERSON_NAME] và In" at bounding box center [1409, 564] width 177 height 21
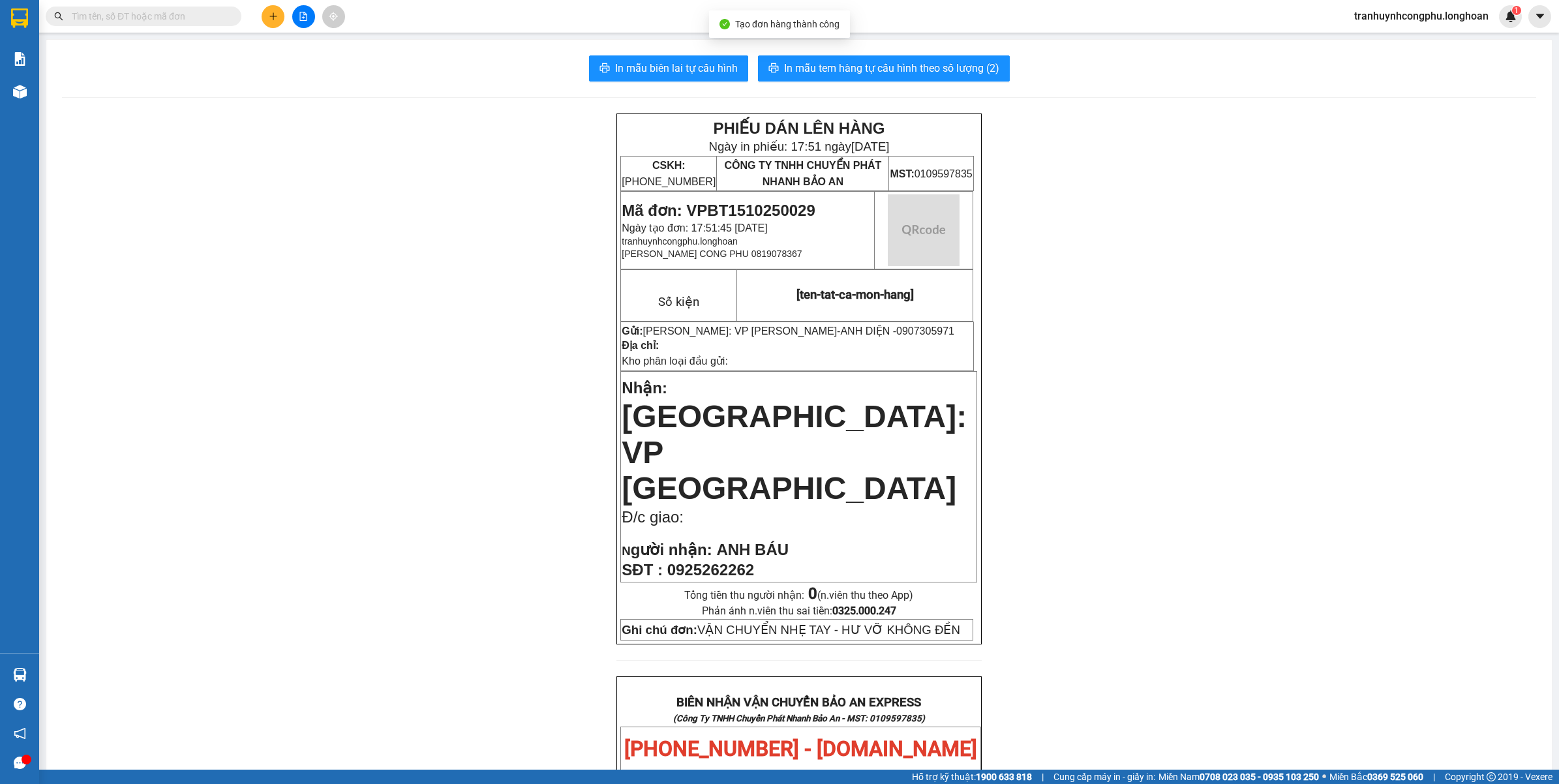
click at [1150, 511] on div "PHIẾU DÁN LÊN HÀNG Ngày in phiếu: 17:51 ngày 15-10-2025 CSKH: 1900.06.88.33 CÔN…" at bounding box center [799, 743] width 1474 height 1259
click at [1002, 607] on div "PHIẾU DÁN LÊN HÀNG Ngày in phiếu: 17:51 ngày 15-10-2025 CSKH: 1900.06.88.33 CÔN…" at bounding box center [799, 743] width 1474 height 1259
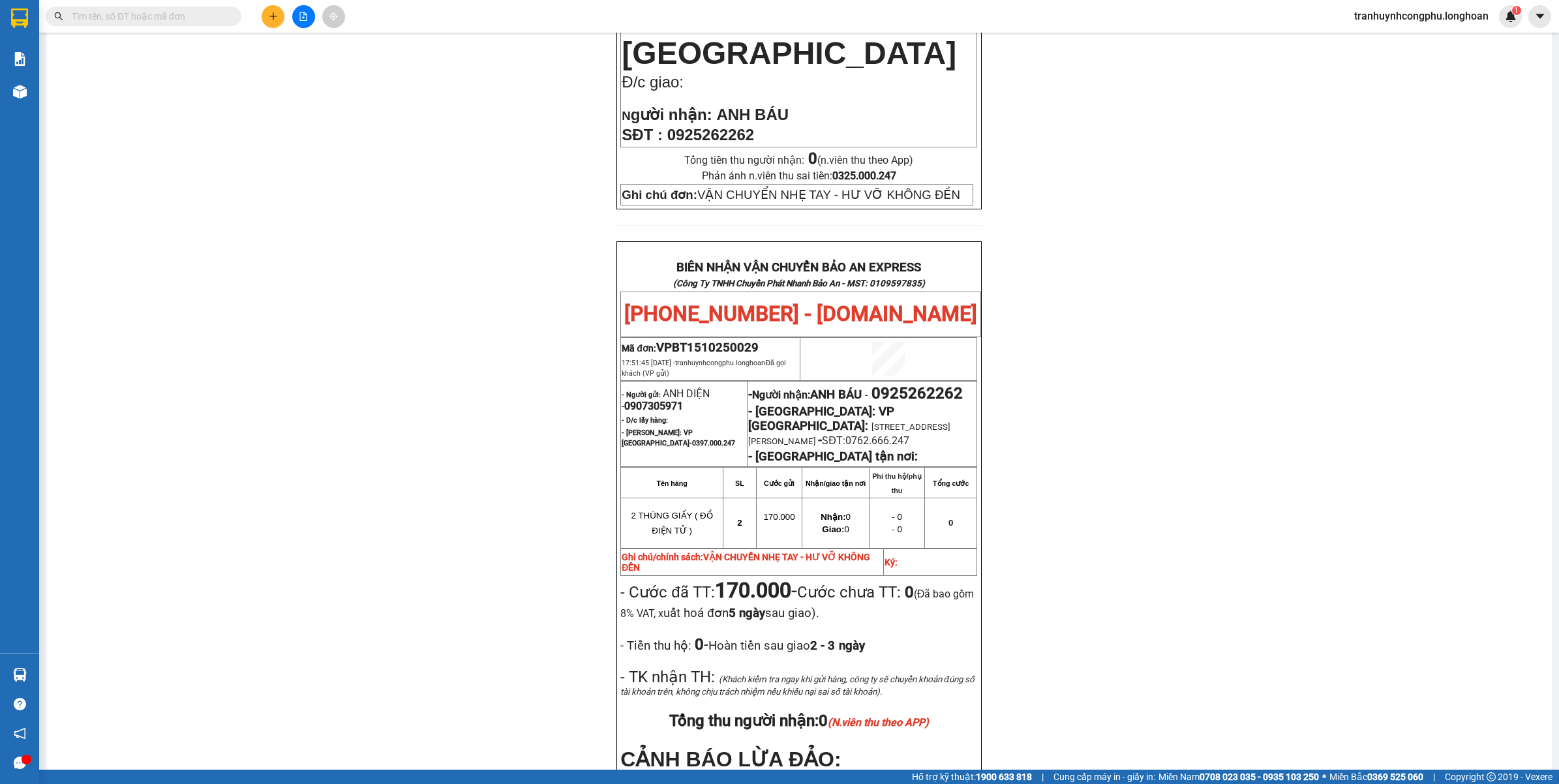
scroll to position [447, 0]
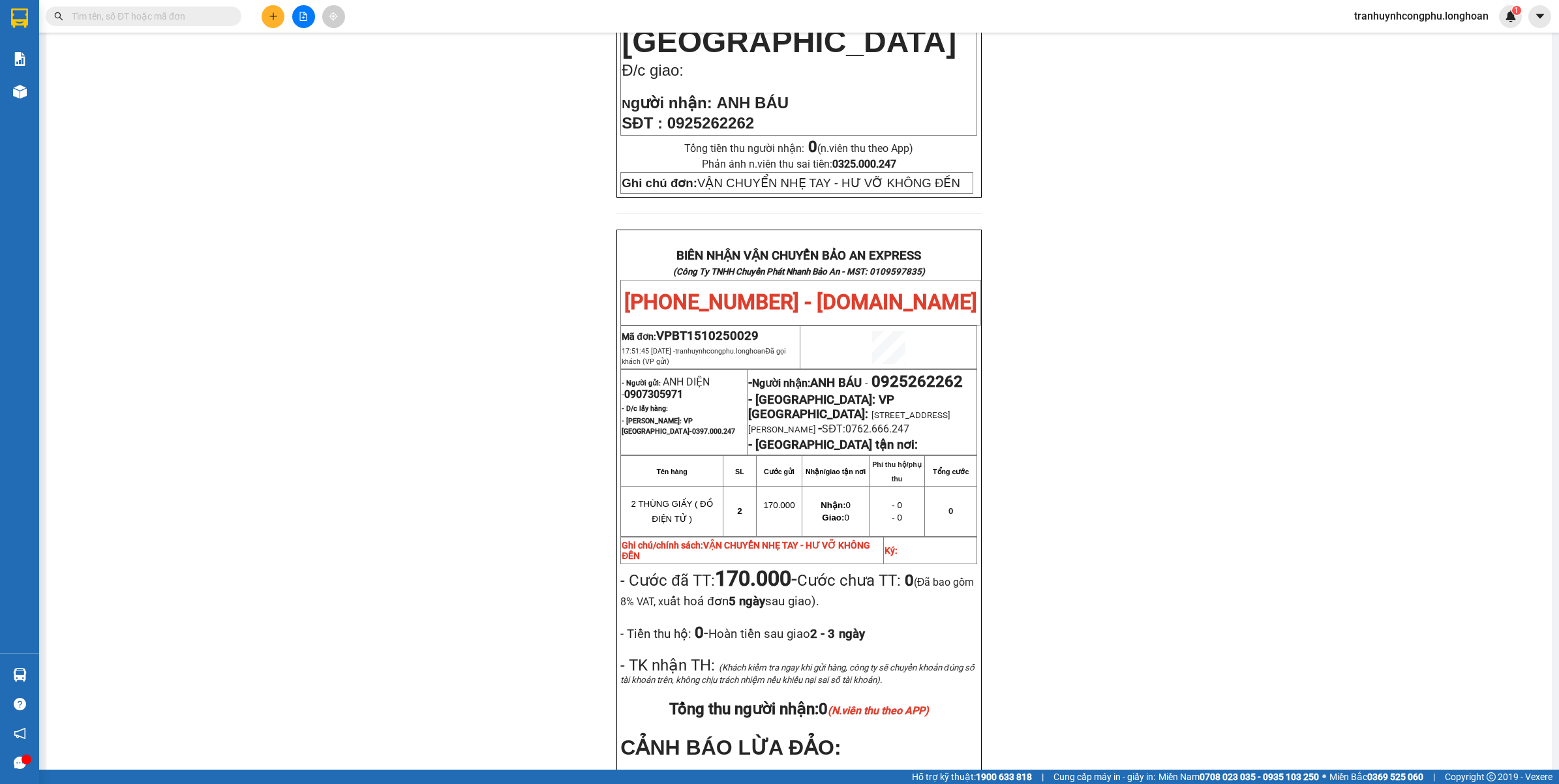
drag, startPoint x: 531, startPoint y: 685, endPoint x: 530, endPoint y: 770, distance: 85.0
click at [532, 686] on div "PHIẾU DÁN LÊN HÀNG Ngày in phiếu: 17:51 ngày 15-10-2025 CSKH: 1900.06.88.33 CÔN…" at bounding box center [799, 296] width 1474 height 1259
click at [1178, 434] on div "PHIẾU DÁN LÊN HÀNG Ngày in phiếu: 17:51 ngày 15-10-2025 CSKH: 1900.06.88.33 CÔN…" at bounding box center [799, 296] width 1474 height 1259
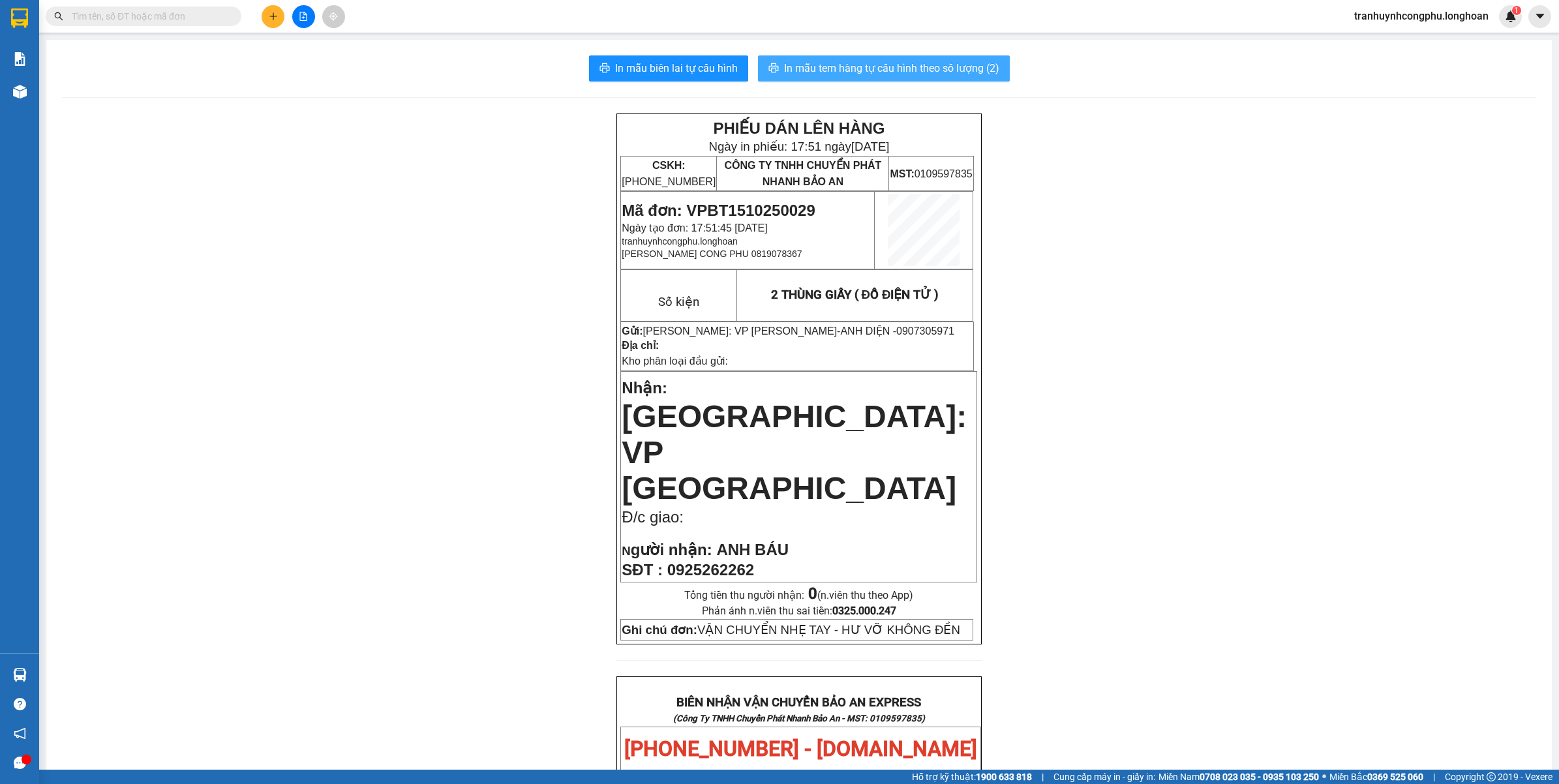
click at [947, 77] on button "In mẫu tem hàng tự cấu hình theo số lượng (2)" at bounding box center [884, 69] width 252 height 26
click at [363, 499] on div "PHIẾU DÁN LÊN HÀNG Ngày in phiếu: 17:52 ngày 15-10-2025 CSKH: 1900.06.88.33 CÔN…" at bounding box center [799, 743] width 1474 height 1259
click at [359, 504] on div "PHIẾU DÁN LÊN HÀNG Ngày in phiếu: 17:52 ngày 15-10-2025 CSKH: 1900.06.88.33 CÔN…" at bounding box center [799, 743] width 1474 height 1259
click at [1334, 537] on div "PHIẾU DÁN LÊN HÀNG Ngày in phiếu: 17:52 ngày 15-10-2025 CSKH: 1900.06.88.33 CÔN…" at bounding box center [799, 743] width 1474 height 1259
click at [774, 216] on span "Mã đơn: VPBT1510250029" at bounding box center [718, 210] width 193 height 18
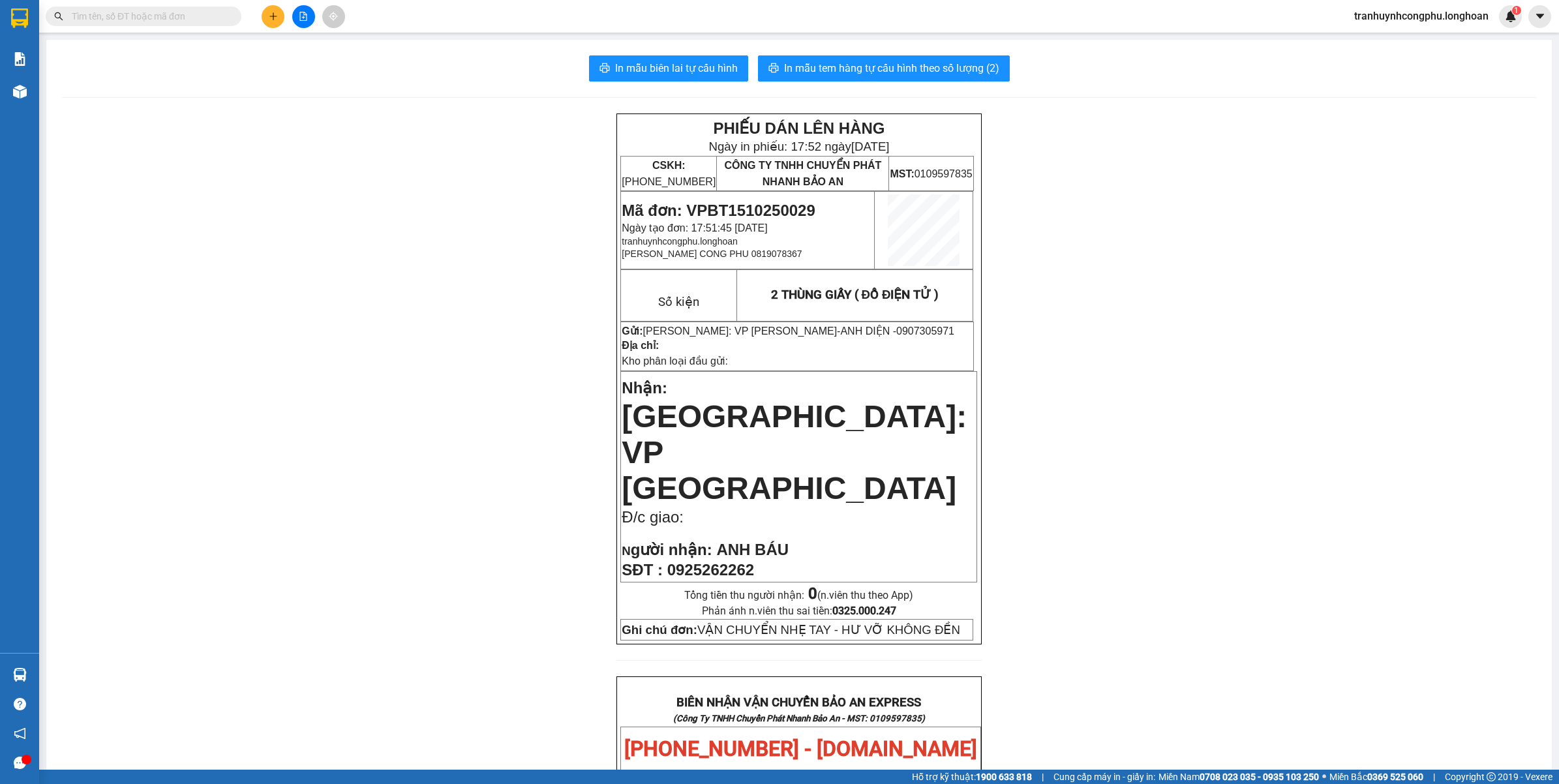
click at [773, 212] on span "Mã đơn: VPBT1510250029" at bounding box center [718, 210] width 193 height 18
copy span "VPBT1510250029"
click at [220, 336] on div "PHIẾU DÁN LÊN HÀNG Ngày in phiếu: 17:52 ngày 15-10-2025 CSKH: 1900.06.88.33 CÔN…" at bounding box center [799, 743] width 1474 height 1259
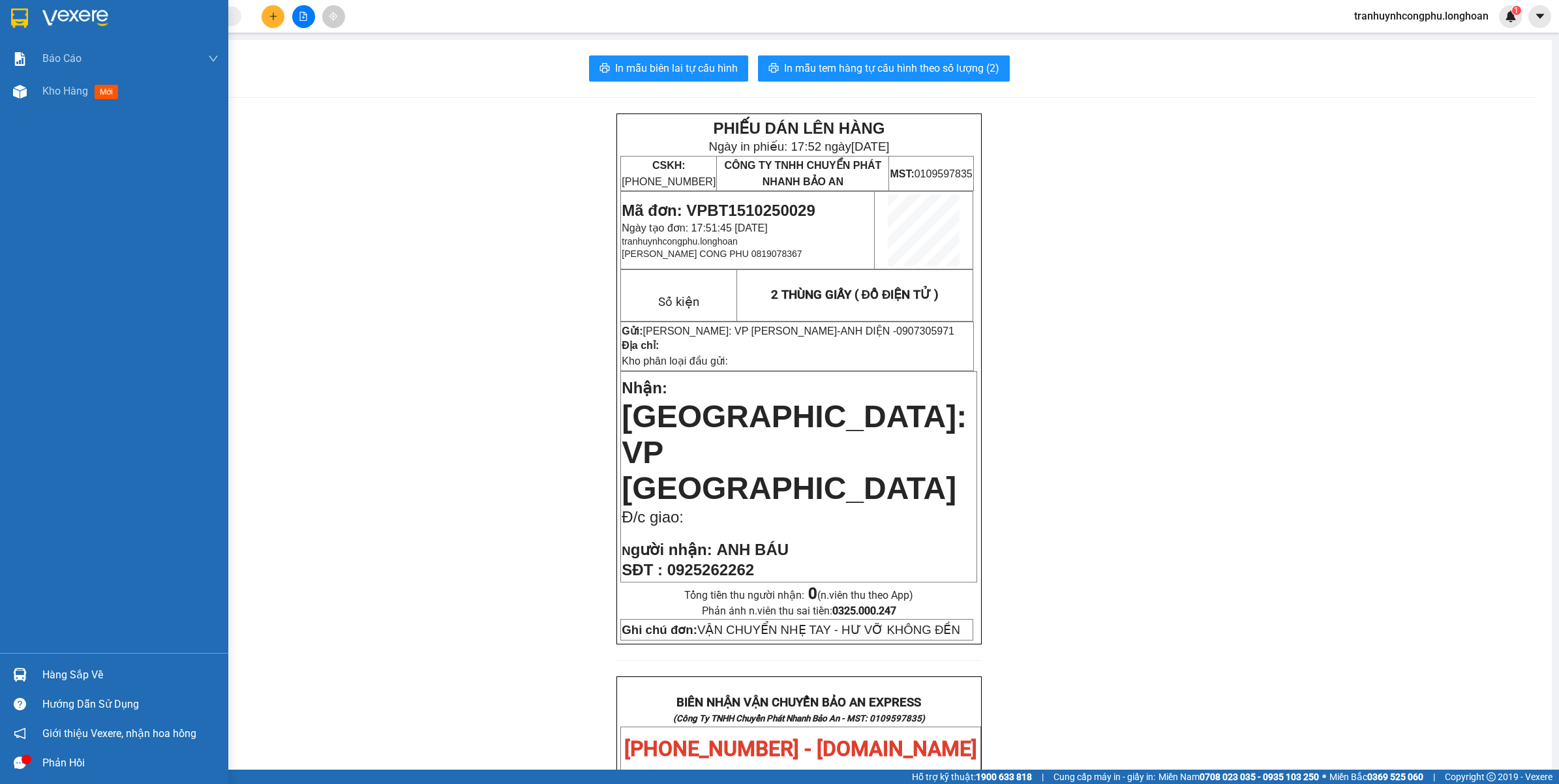
click at [26, 102] on div "Kho hàng mới" at bounding box center [114, 91] width 228 height 32
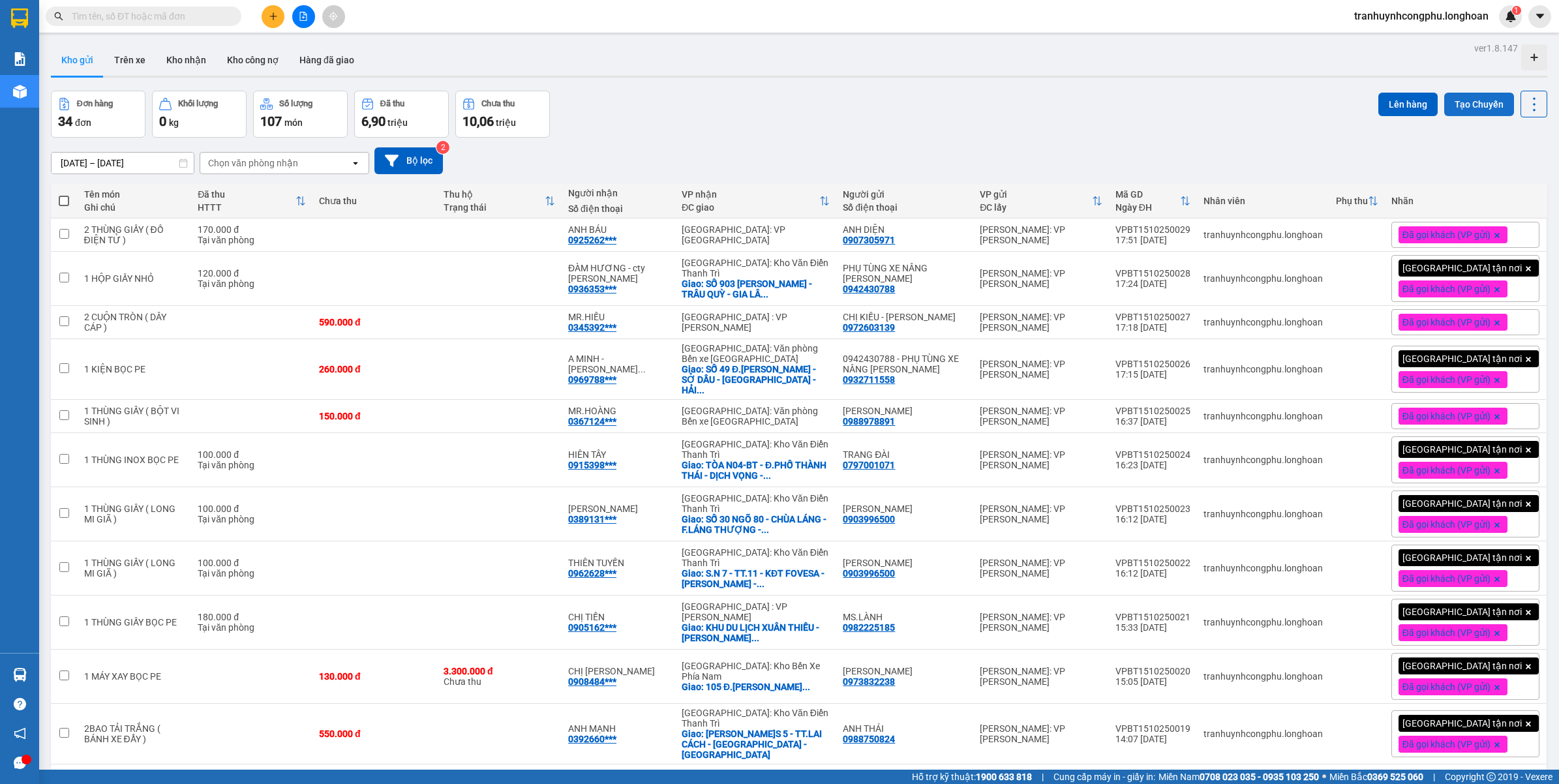
click at [1450, 107] on button "Tạo Chuyến" at bounding box center [1479, 104] width 70 height 23
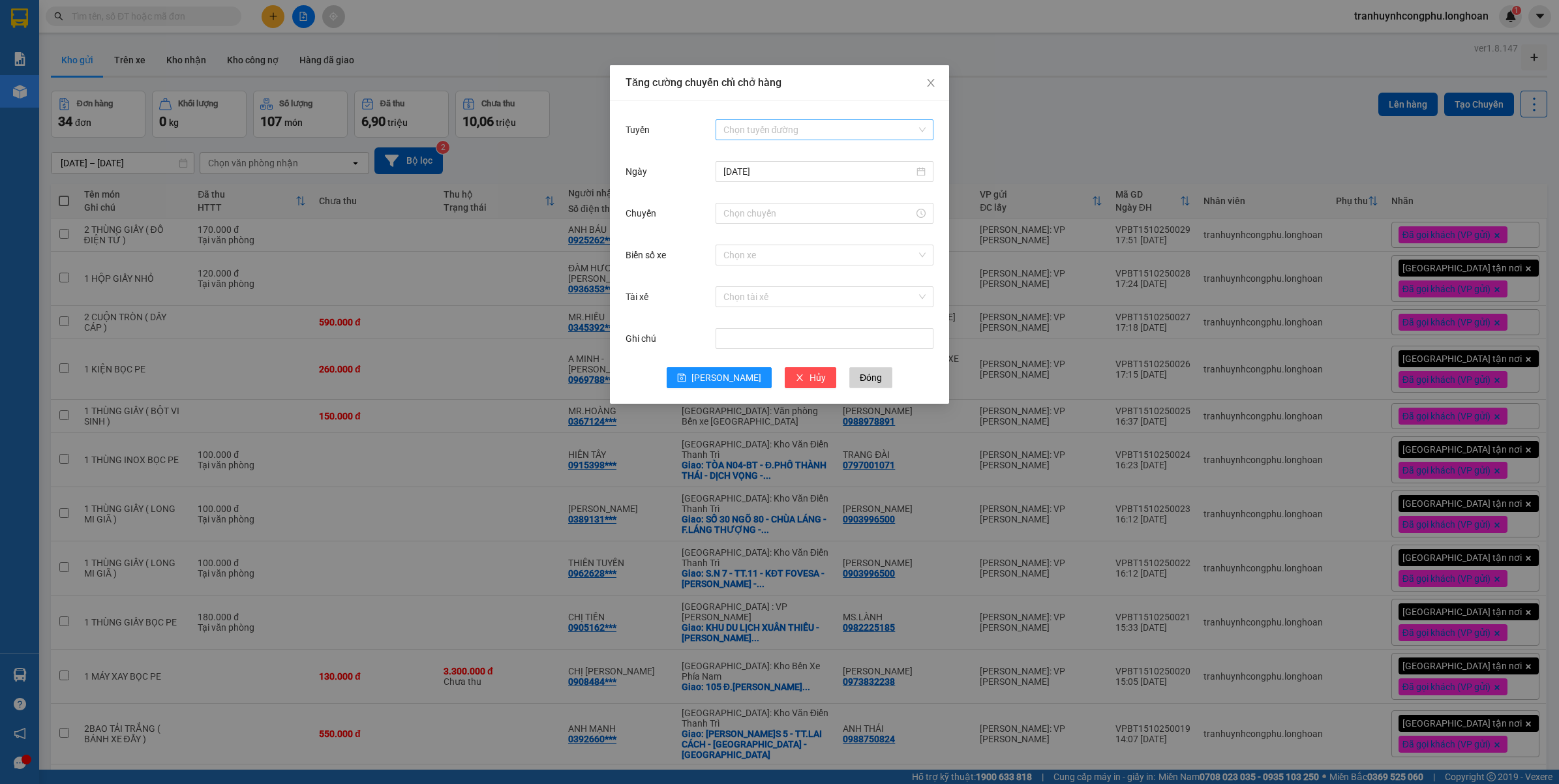
click at [775, 132] on input "Tuyến" at bounding box center [819, 130] width 193 height 19
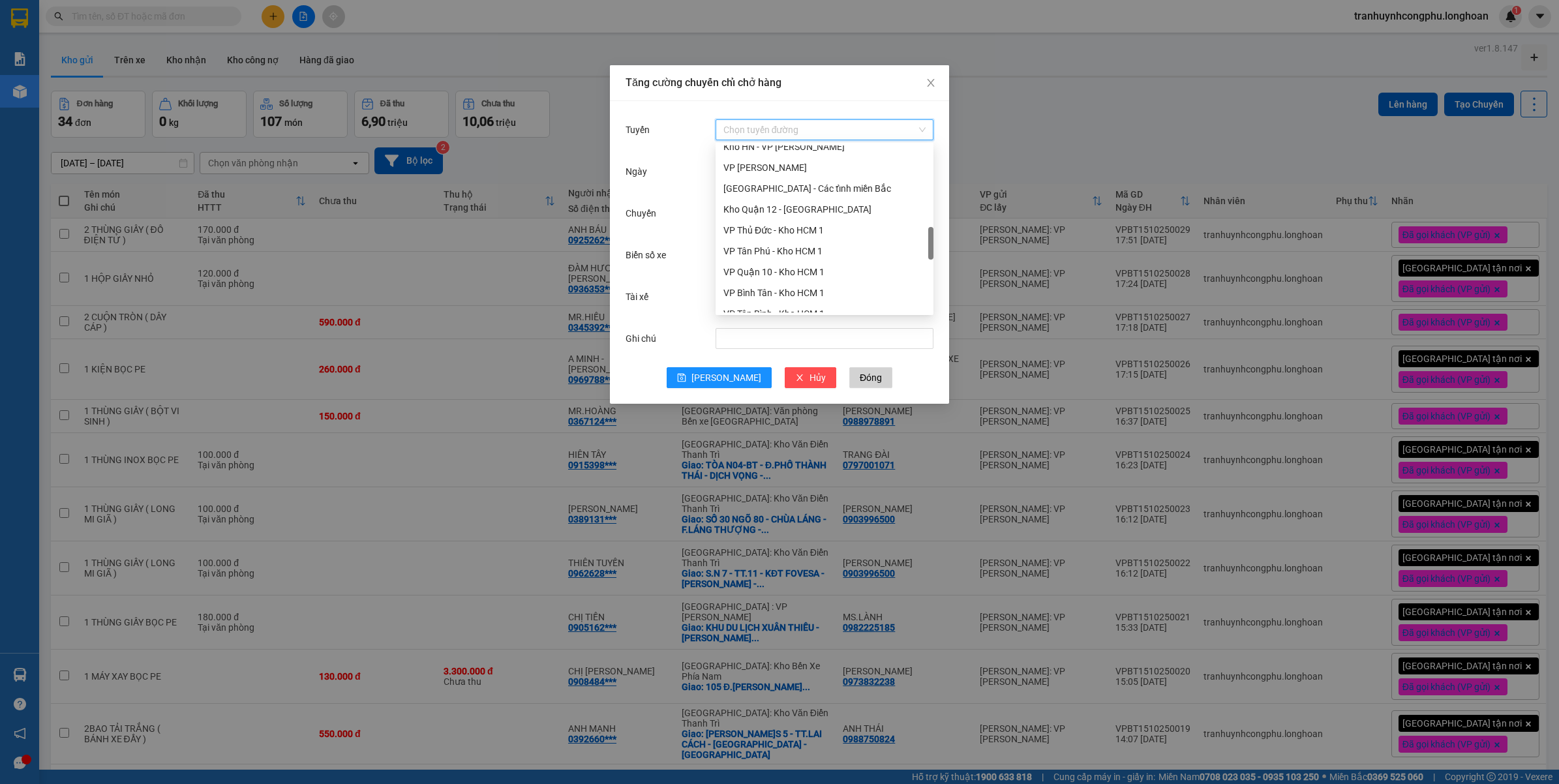
scroll to position [570, 0]
click at [790, 259] on div "VP Bình Thạnh - Kho HCM 1" at bounding box center [824, 253] width 202 height 14
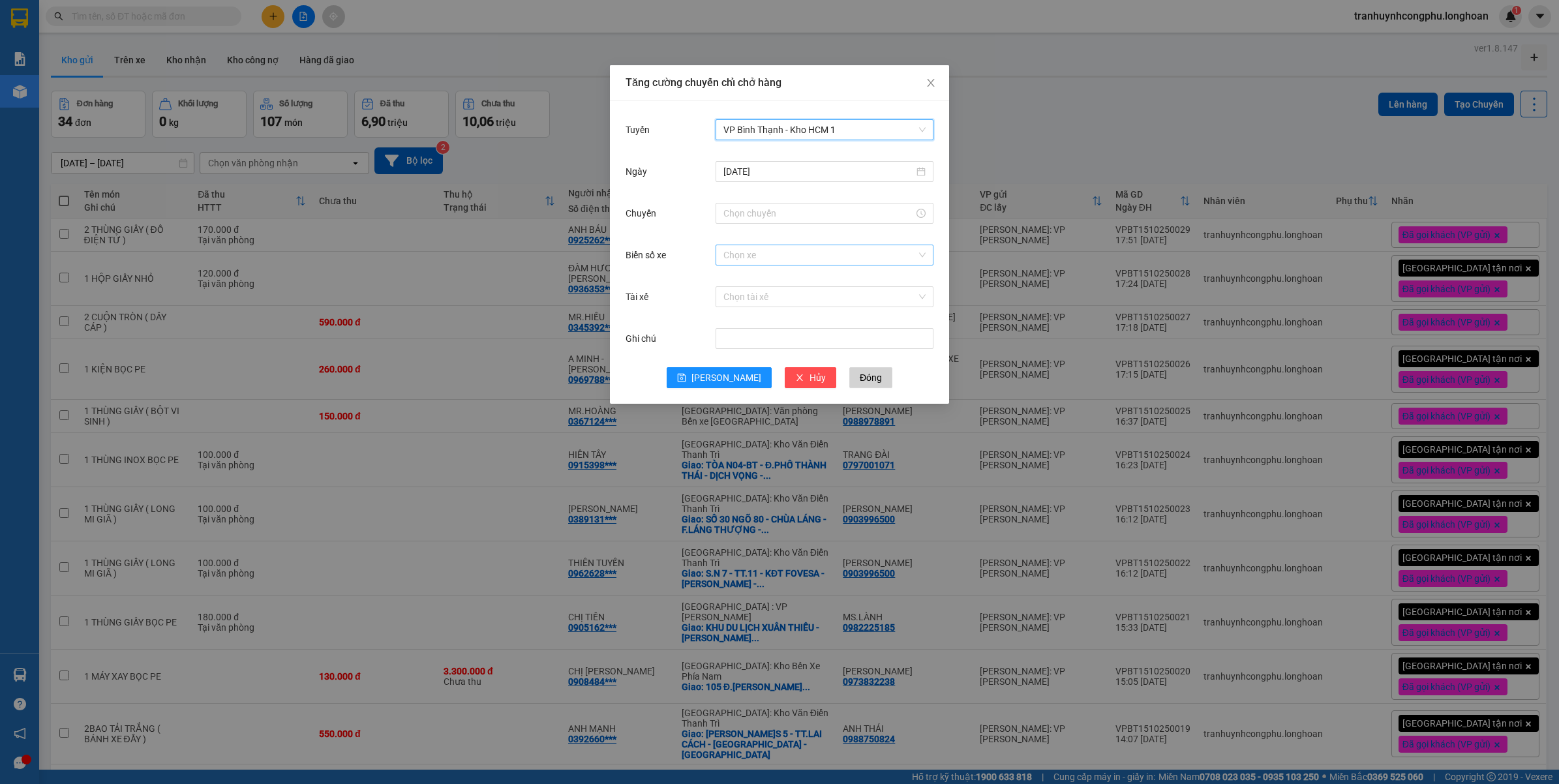
click at [769, 252] on input "Biển số xe" at bounding box center [819, 255] width 193 height 19
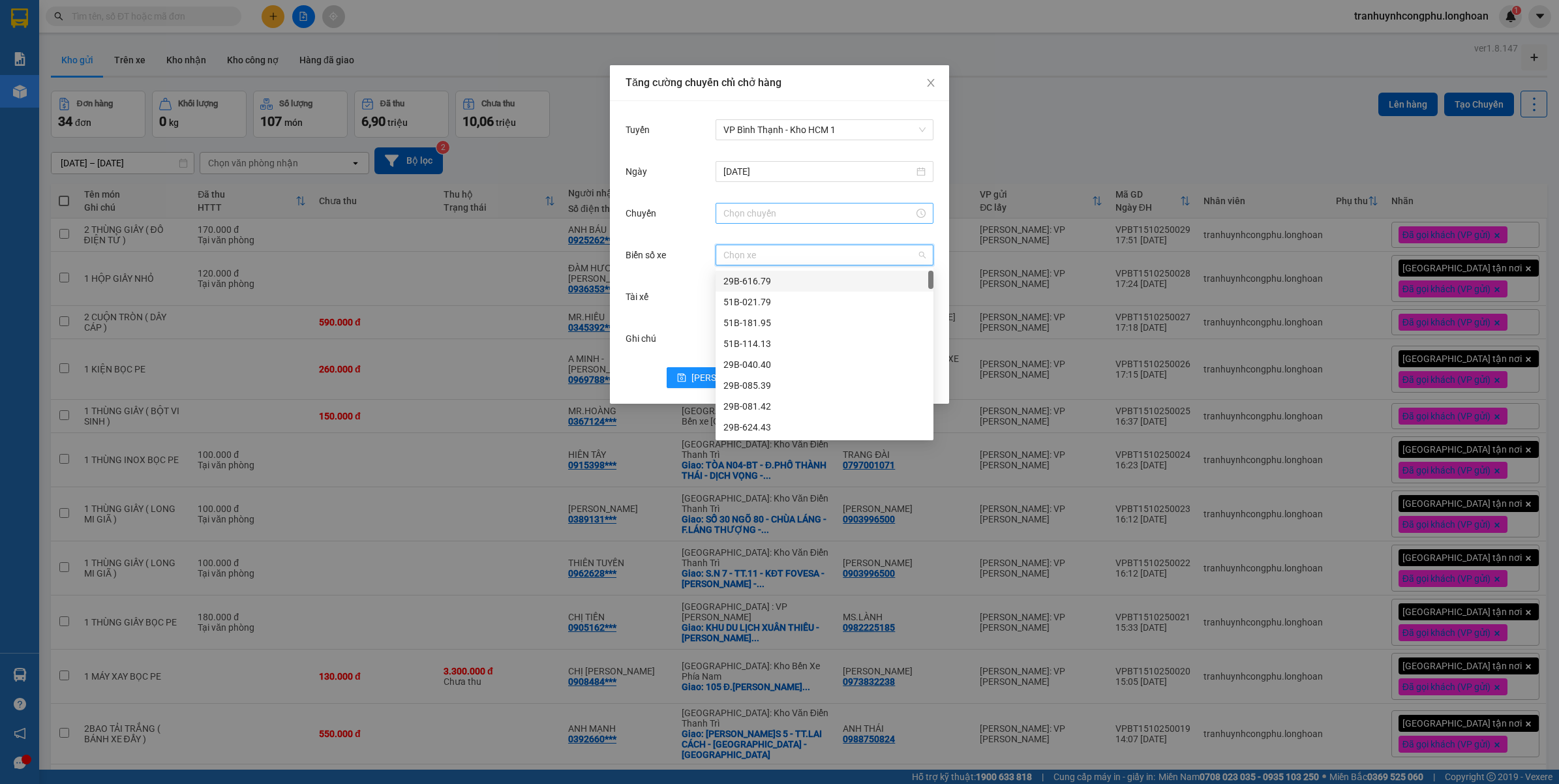
click at [777, 214] on input "Chuyến" at bounding box center [818, 213] width 190 height 14
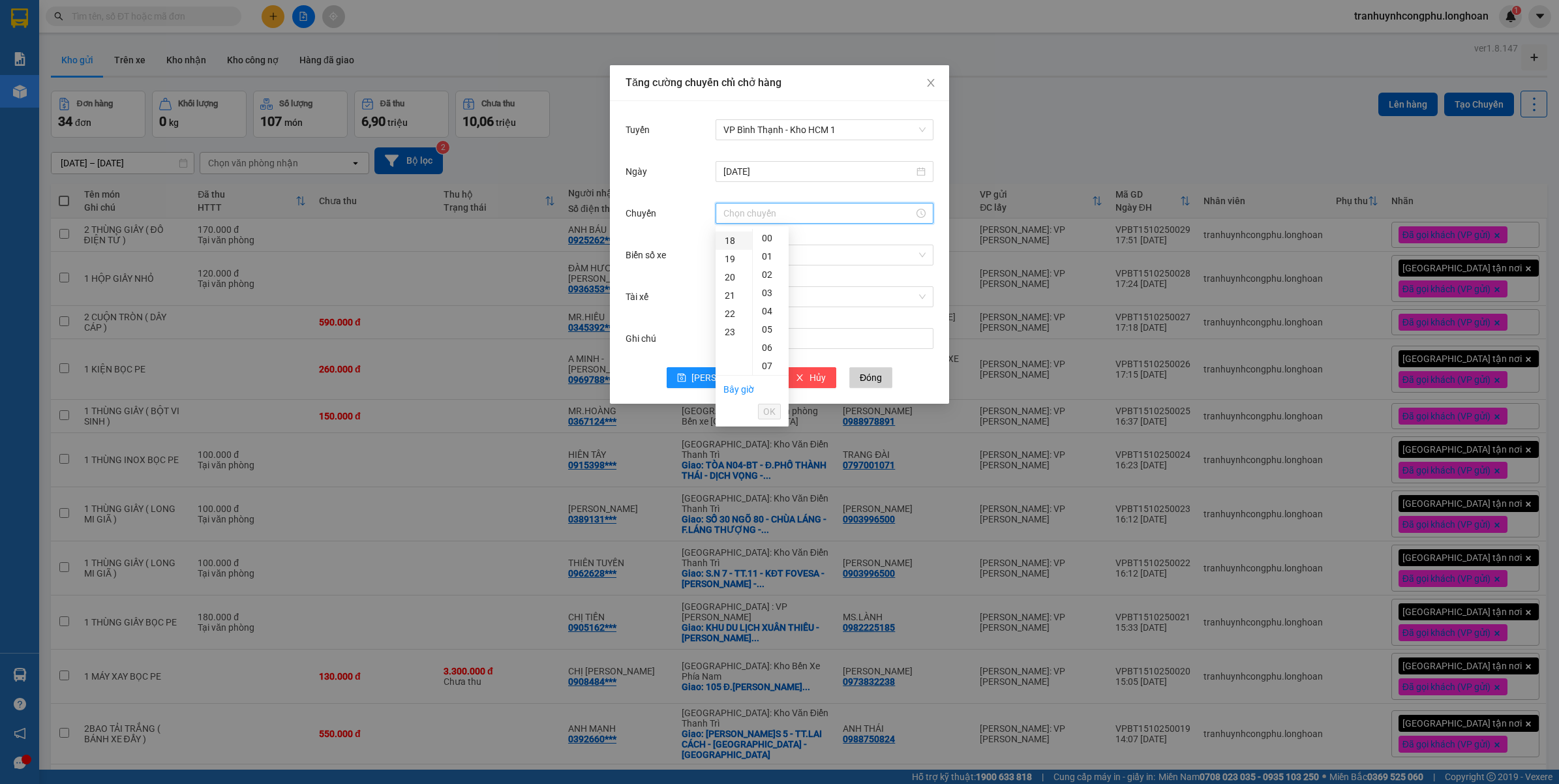
click at [734, 247] on div "18" at bounding box center [733, 240] width 36 height 19
type input "18:00"
click at [768, 408] on span "OK" at bounding box center [769, 411] width 12 height 14
click at [686, 373] on icon "save" at bounding box center [681, 377] width 9 height 9
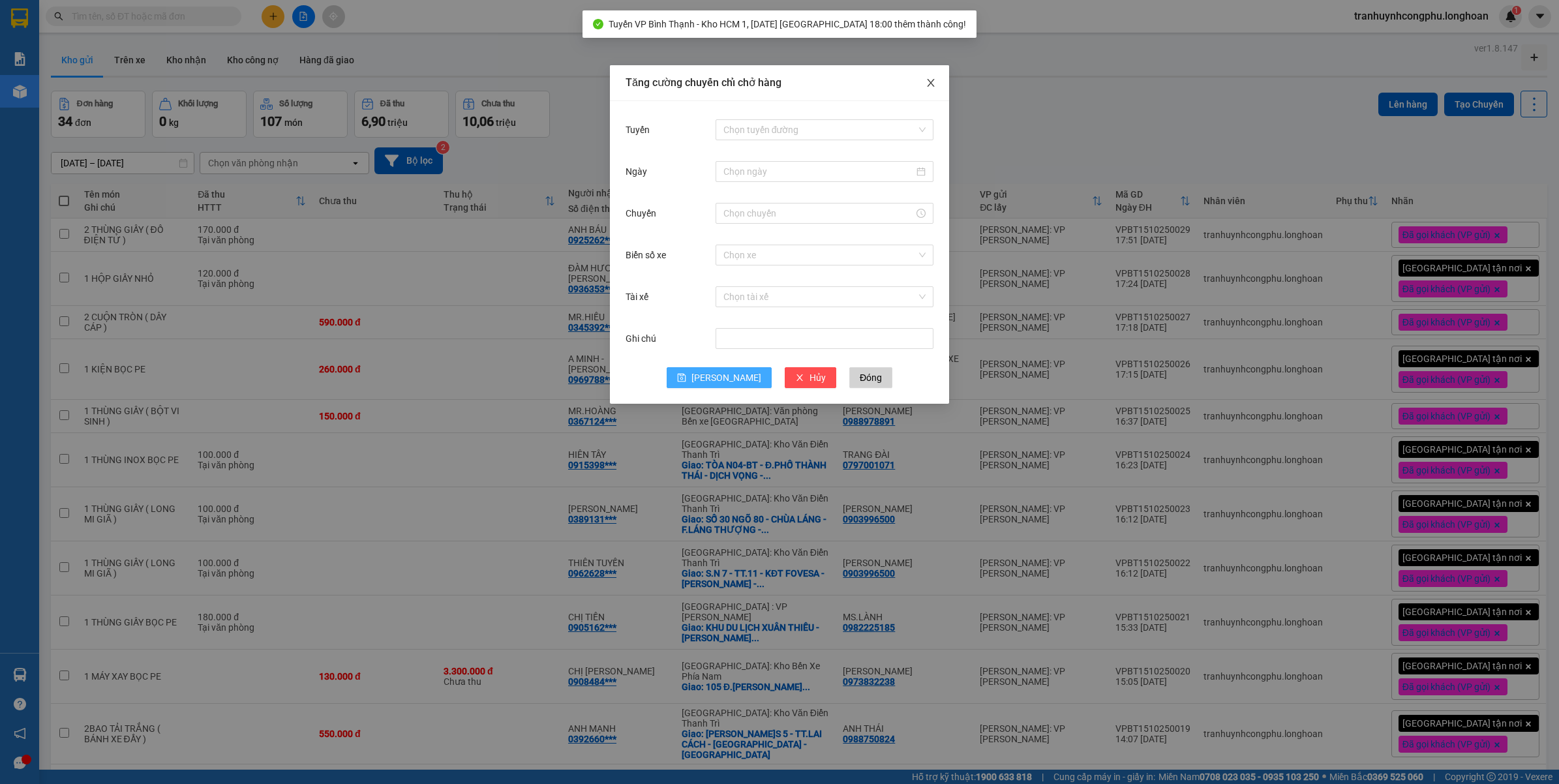
click at [931, 83] on icon "close" at bounding box center [930, 82] width 10 height 10
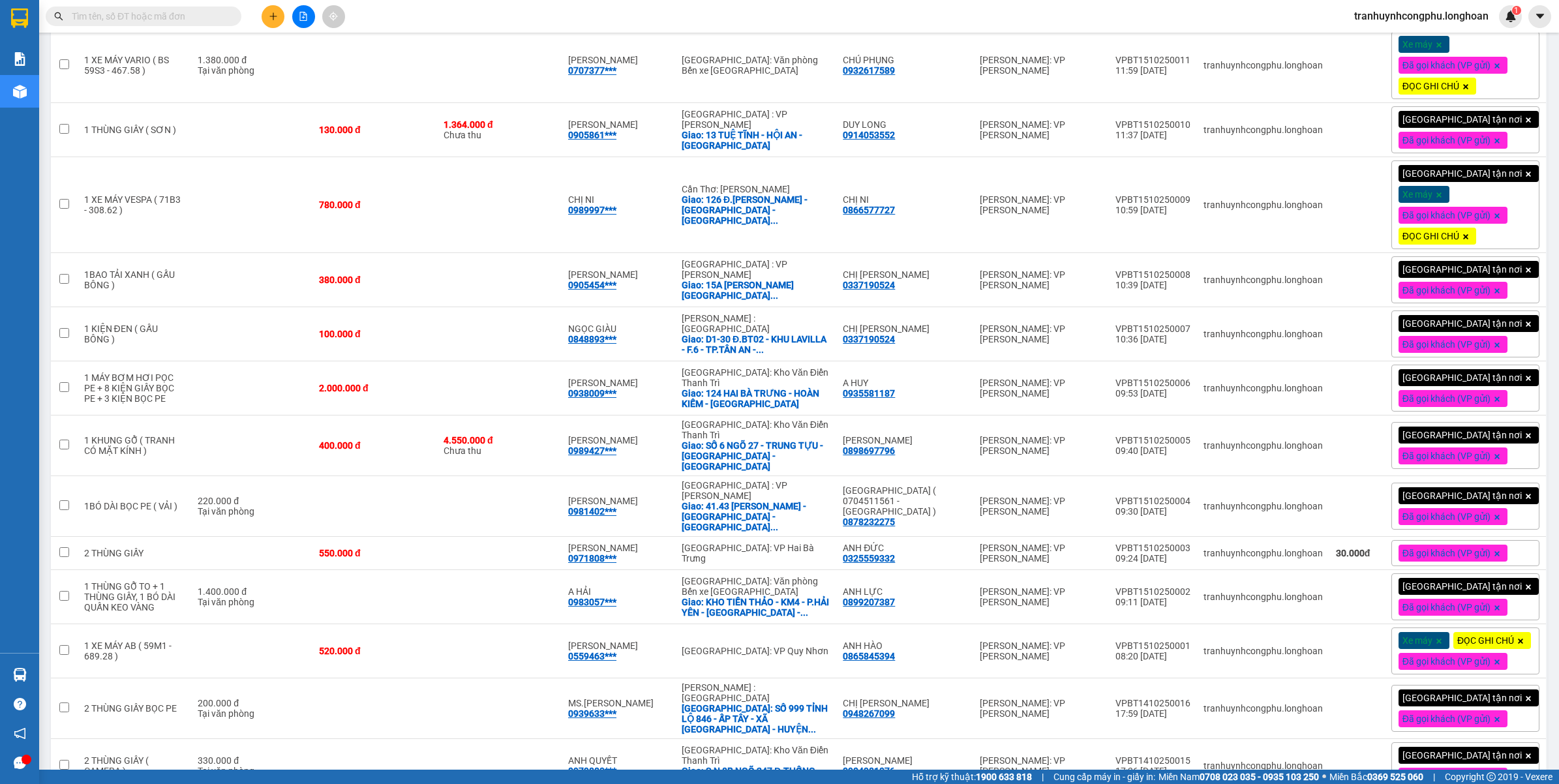
scroll to position [1384, 0]
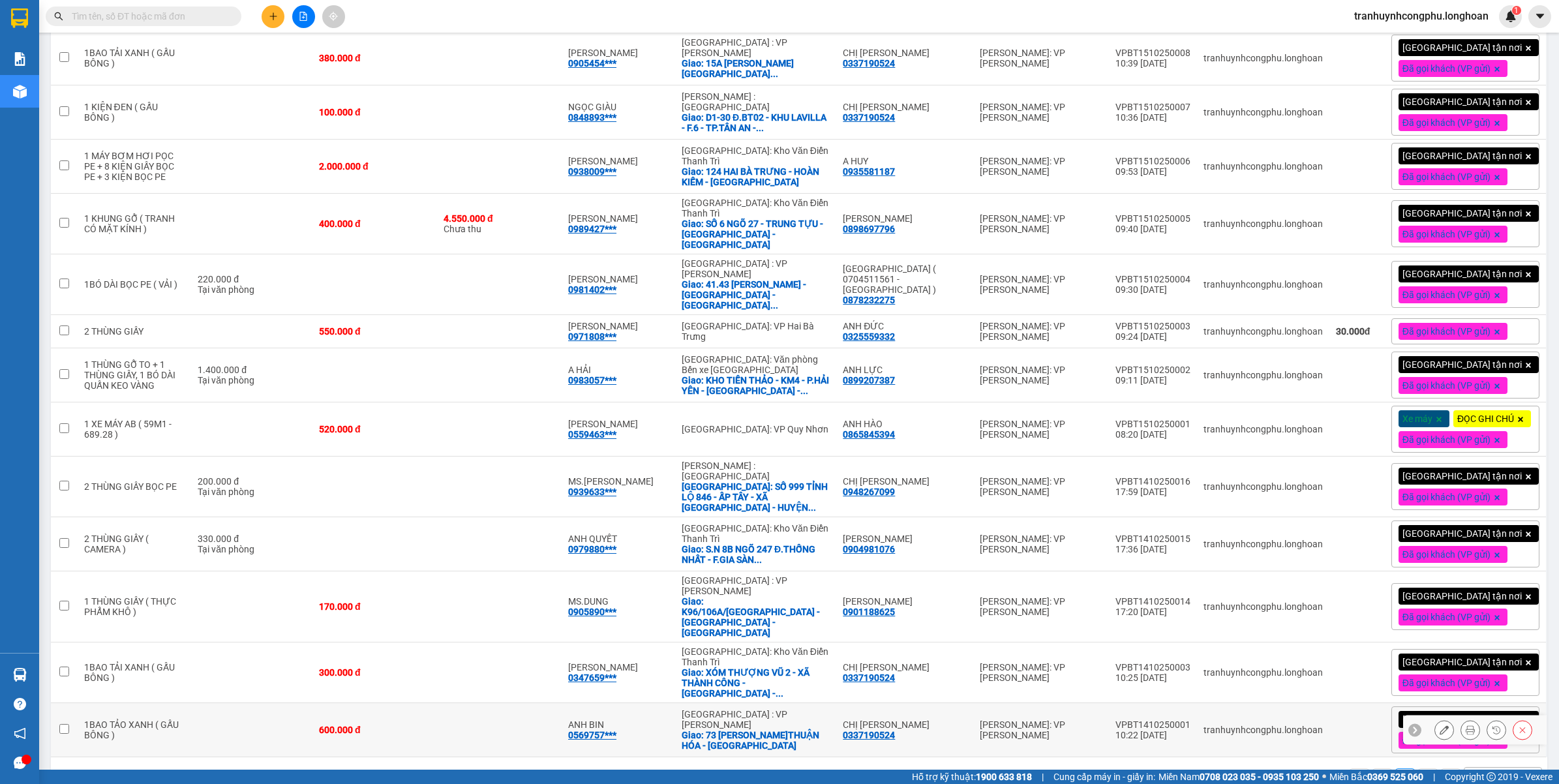
click at [191, 703] on td "1BAO TẢO XANH ( GẤU BÔNG )" at bounding box center [135, 730] width 114 height 54
checkbox input "true"
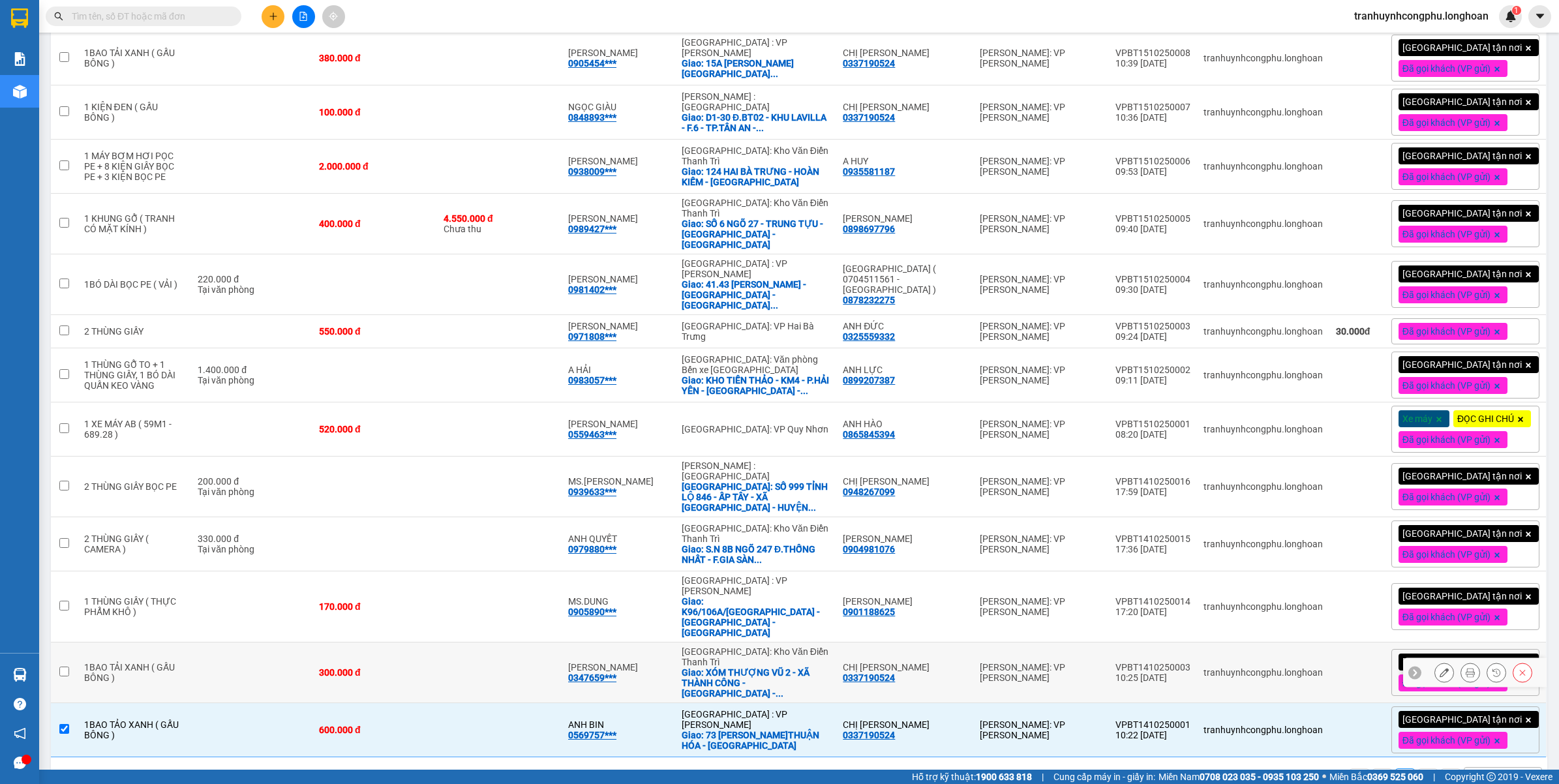
click at [192, 642] on td "1BAO TẢI XANH ( GẤU BÔNG )" at bounding box center [135, 673] width 114 height 60
checkbox input "true"
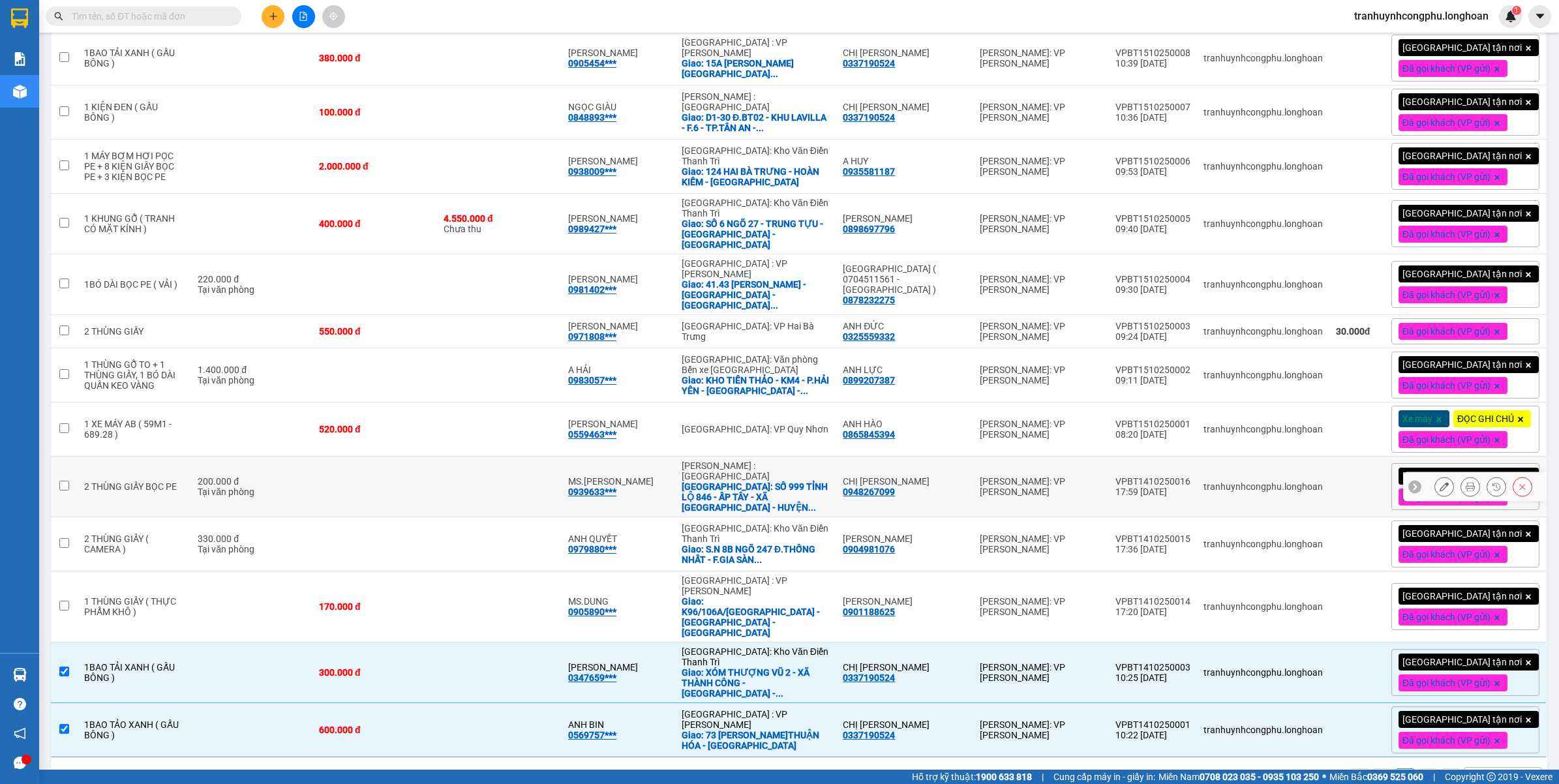
click at [382, 465] on td at bounding box center [375, 486] width 124 height 60
checkbox input "true"
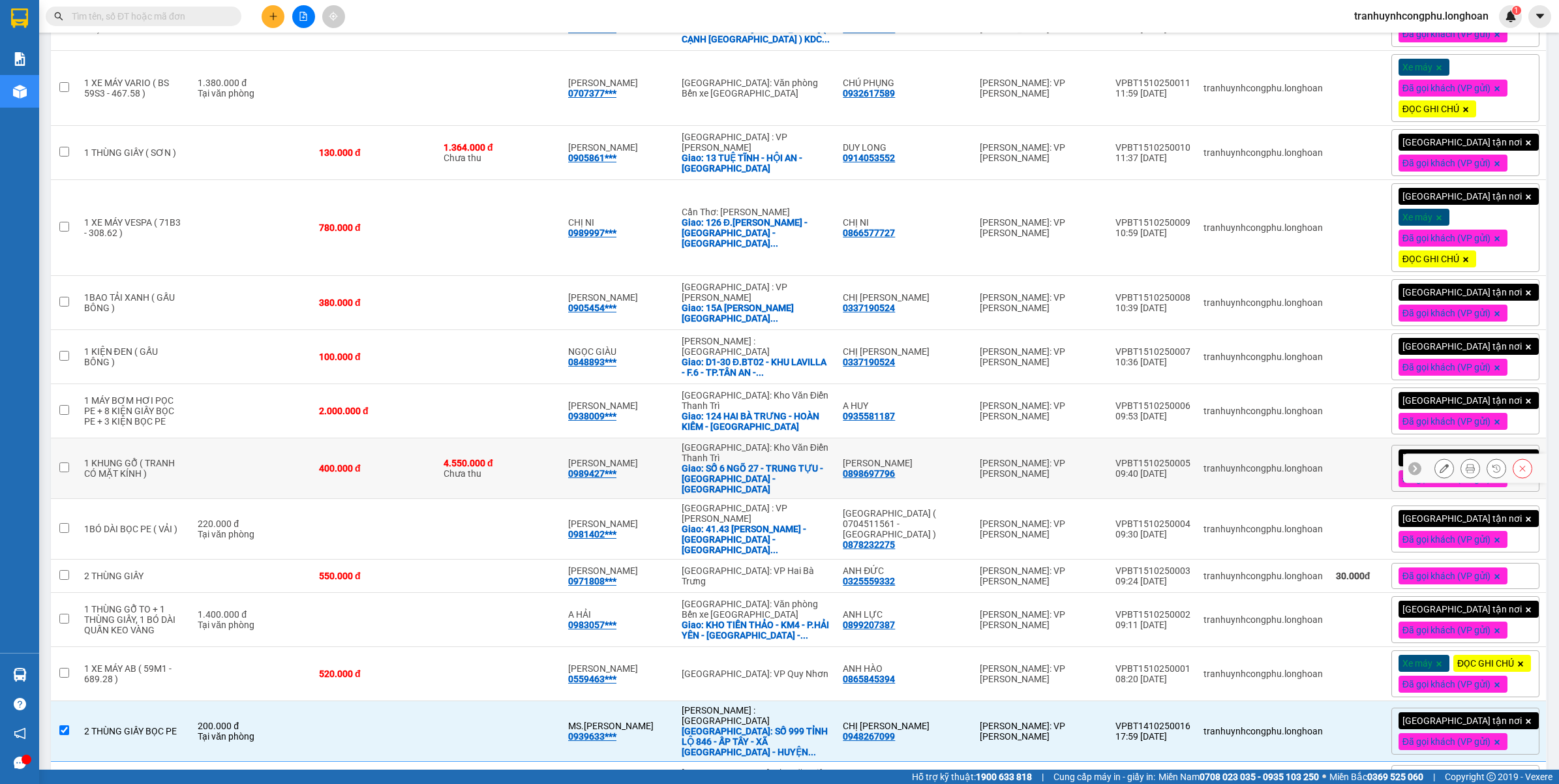
scroll to position [1057, 0]
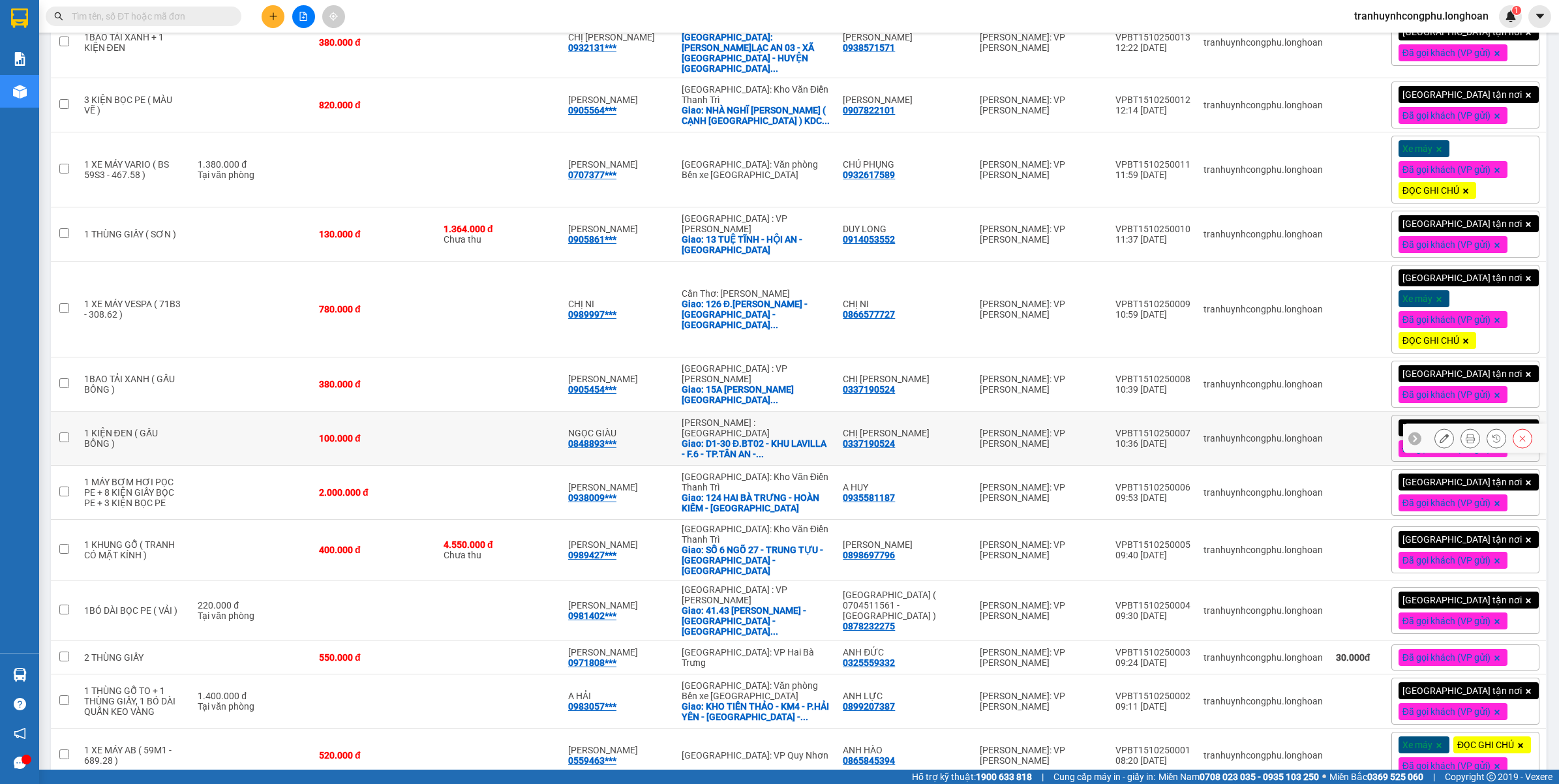
click at [395, 419] on td "100.000 đ" at bounding box center [375, 438] width 124 height 54
checkbox input "true"
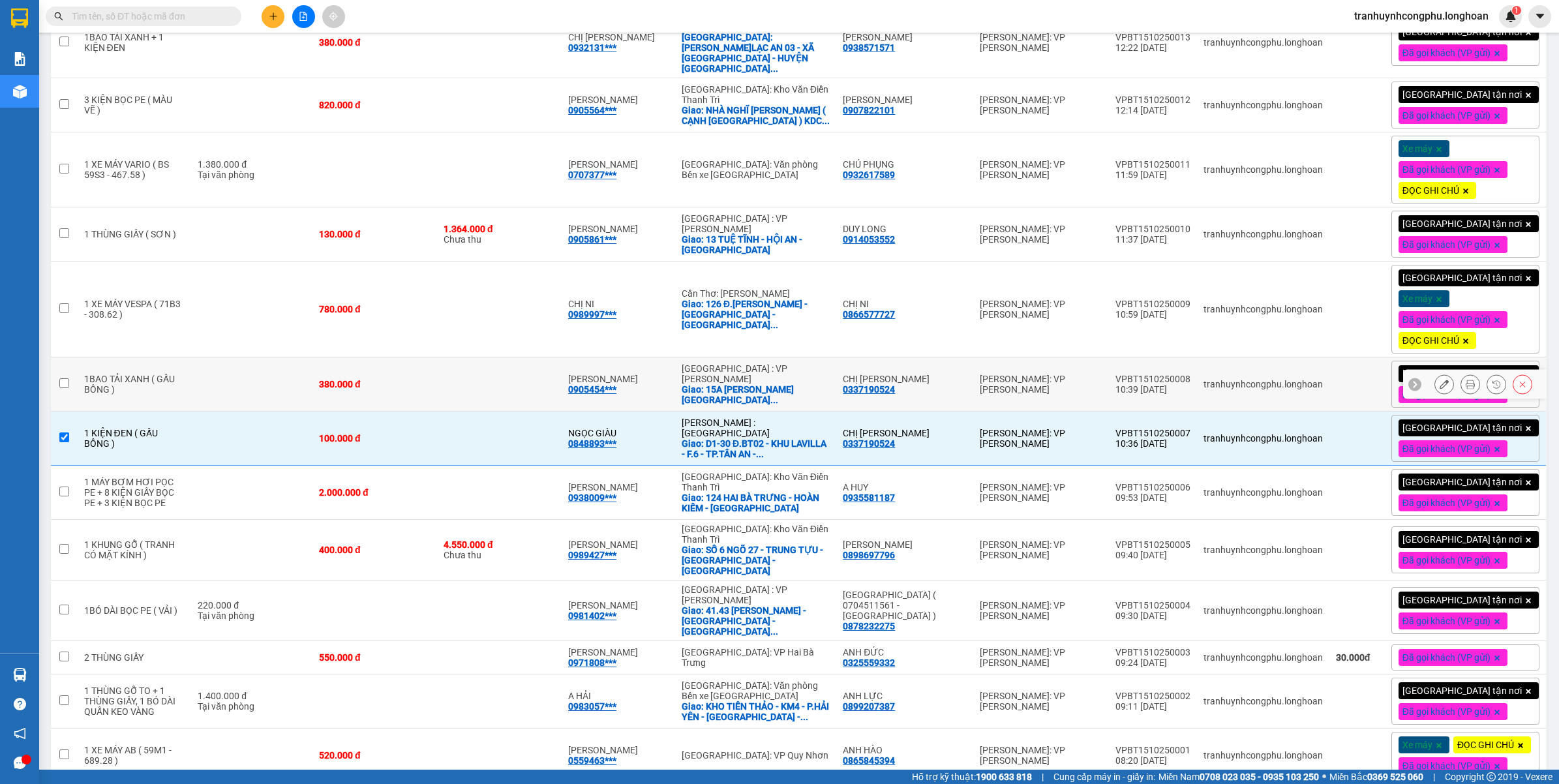
click at [413, 367] on td "380.000 đ" at bounding box center [375, 384] width 124 height 54
checkbox input "true"
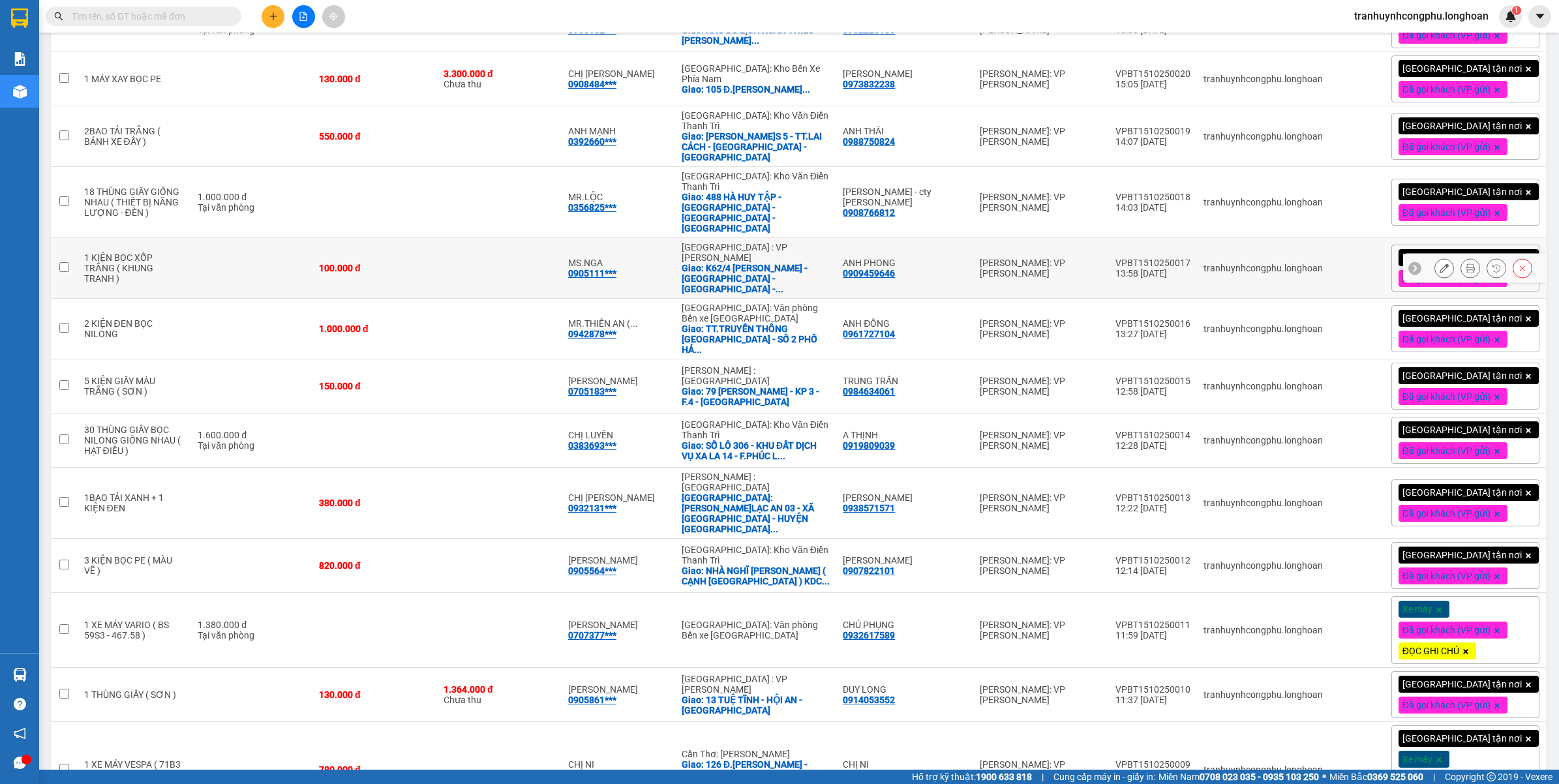
scroll to position [568, 0]
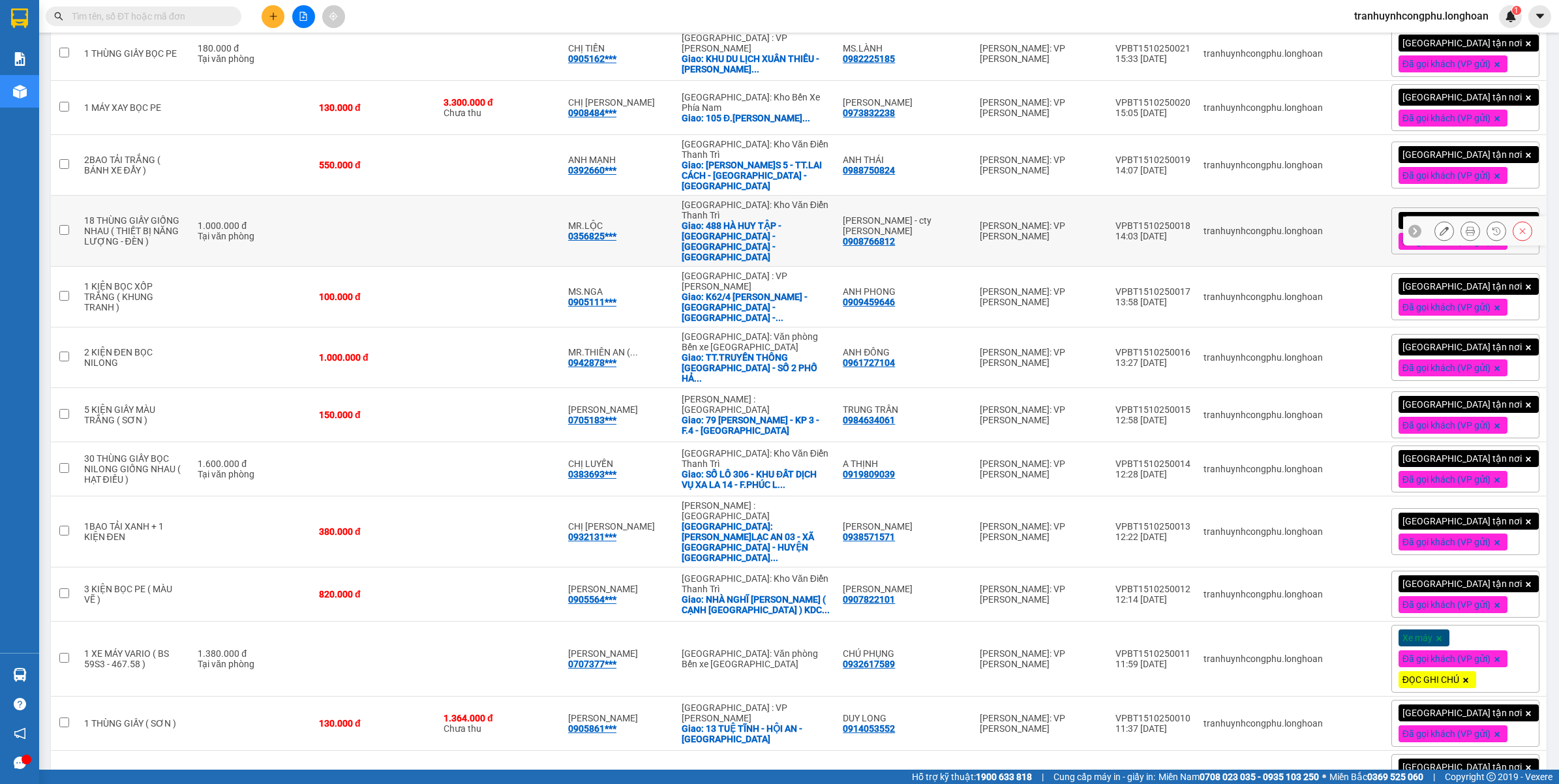
click at [392, 227] on td at bounding box center [375, 231] width 124 height 71
checkbox input "true"
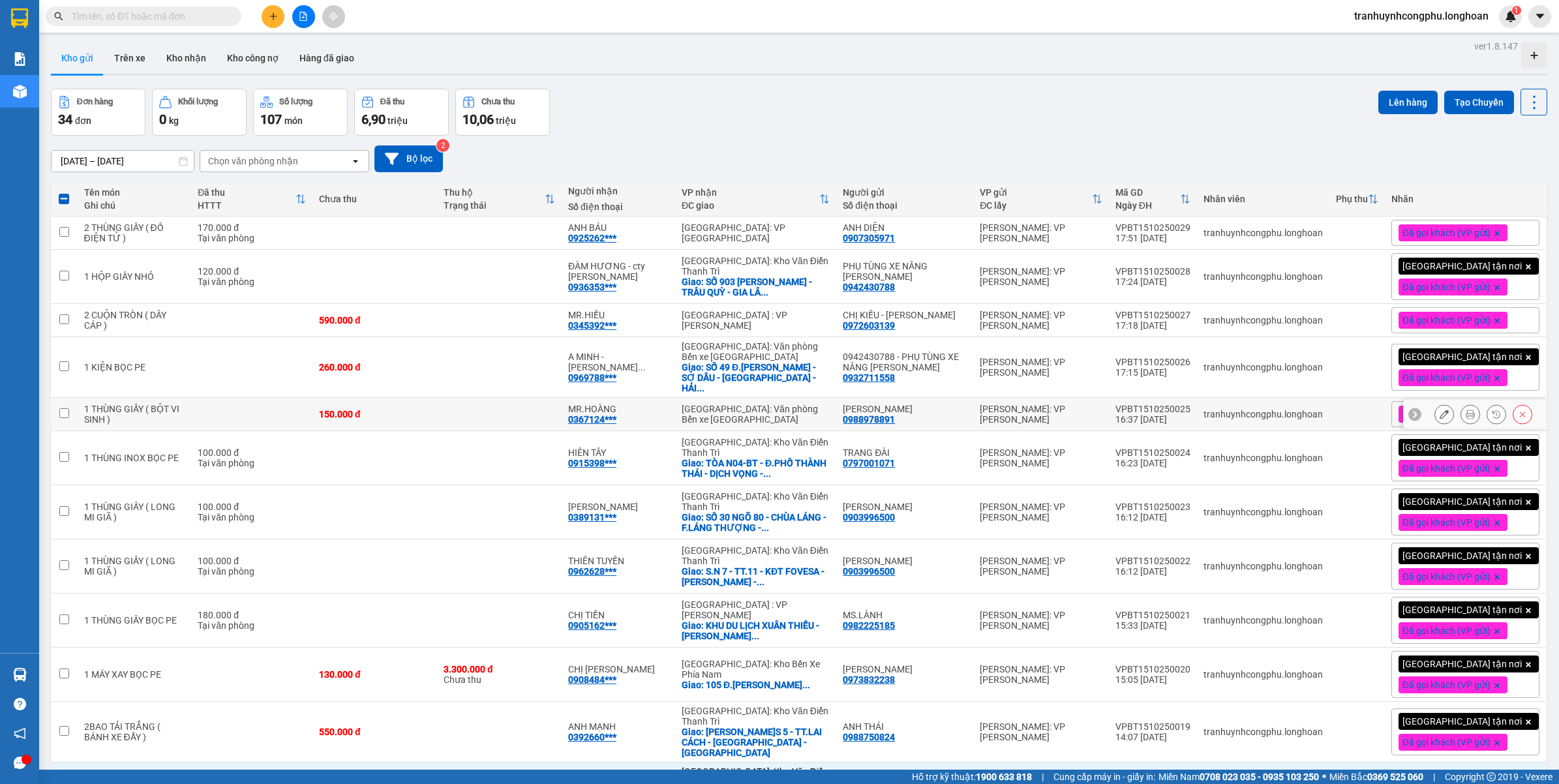
scroll to position [0, 0]
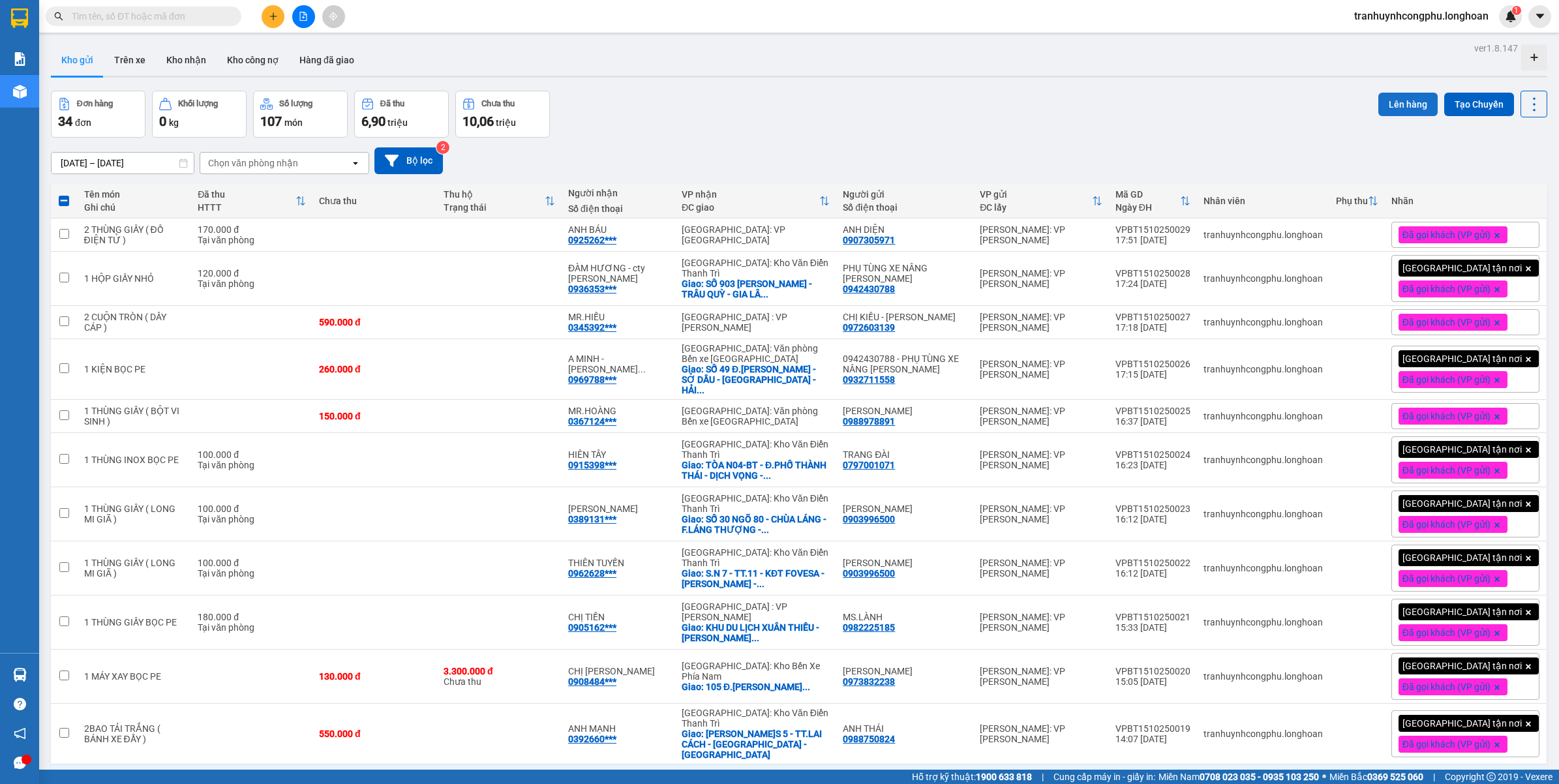
click at [1384, 106] on button "Lên hàng" at bounding box center [1408, 104] width 59 height 23
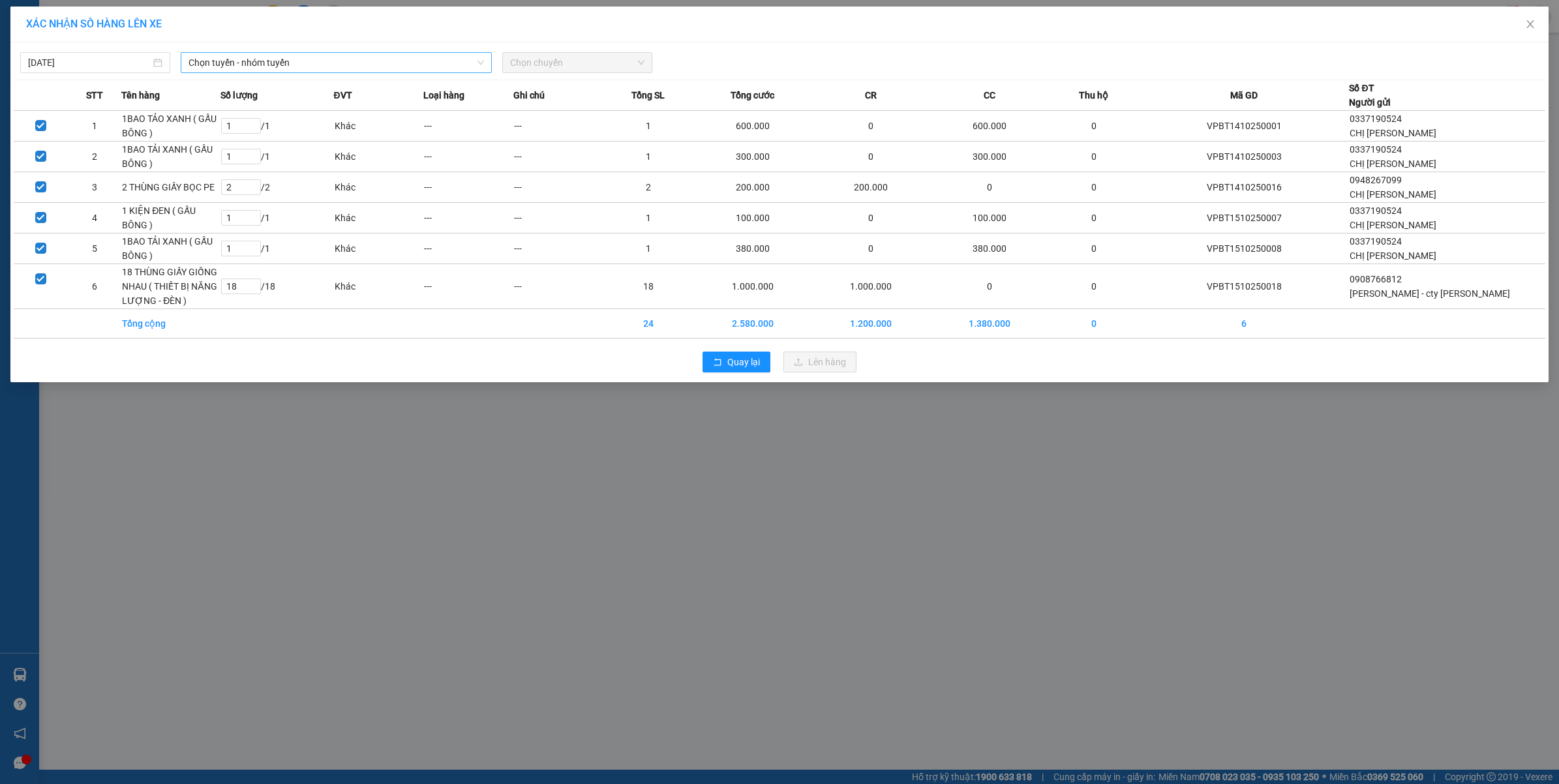
click at [366, 70] on span "Chọn tuyến - nhóm tuyến" at bounding box center [336, 63] width 296 height 19
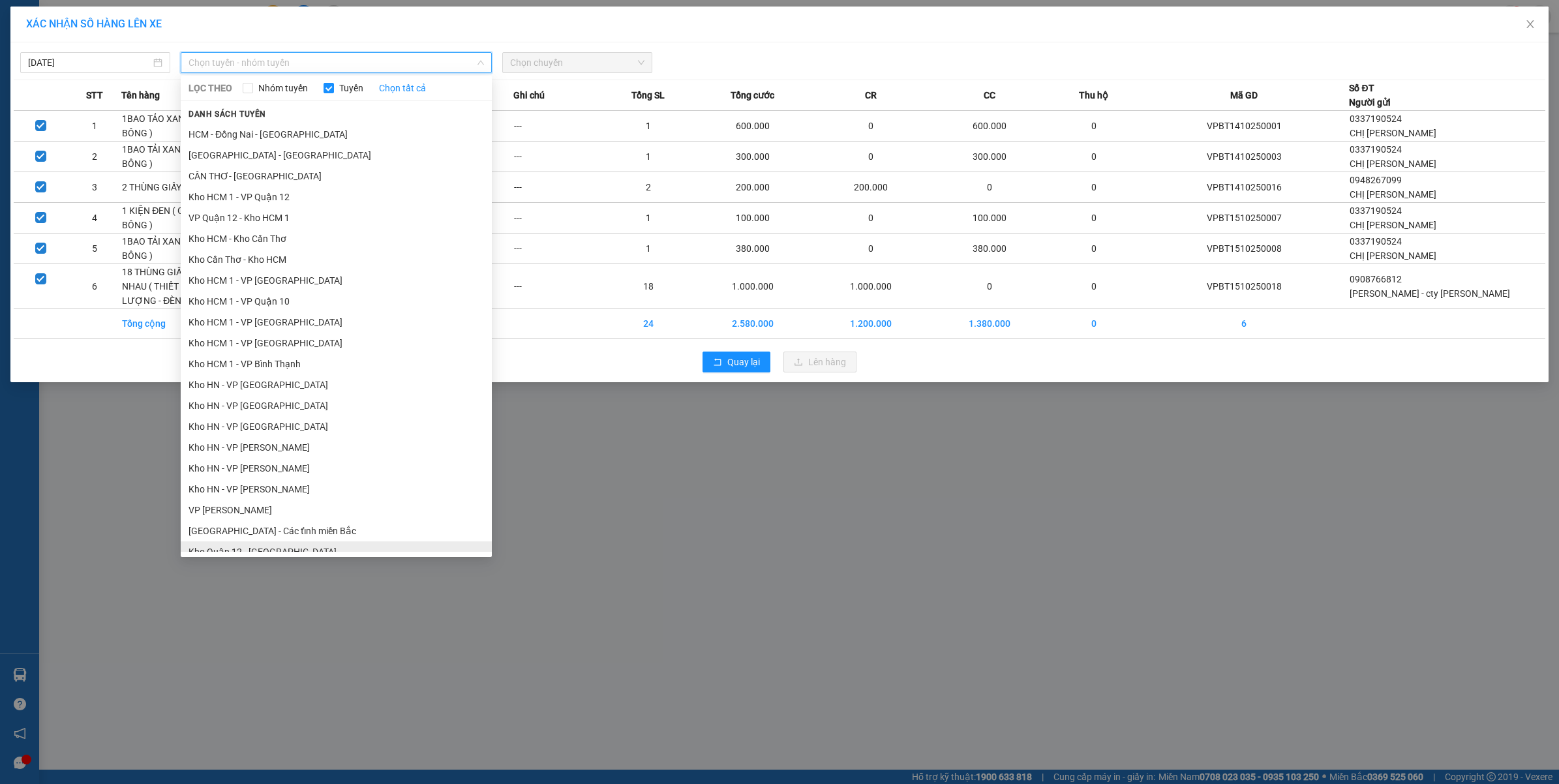
scroll to position [326, 0]
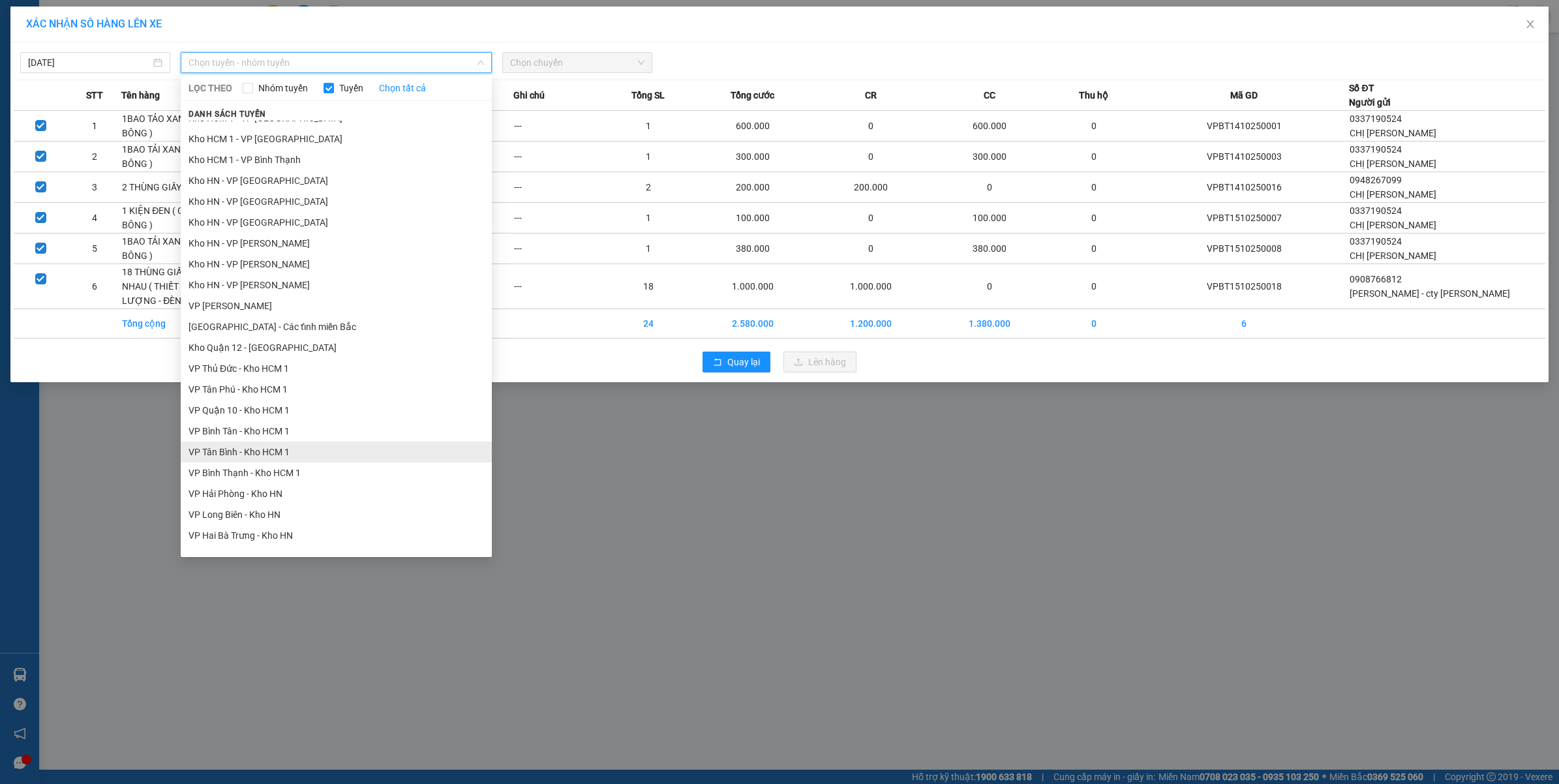
click at [274, 458] on li "VP Tân Bình - Kho HCM 1" at bounding box center [336, 451] width 311 height 21
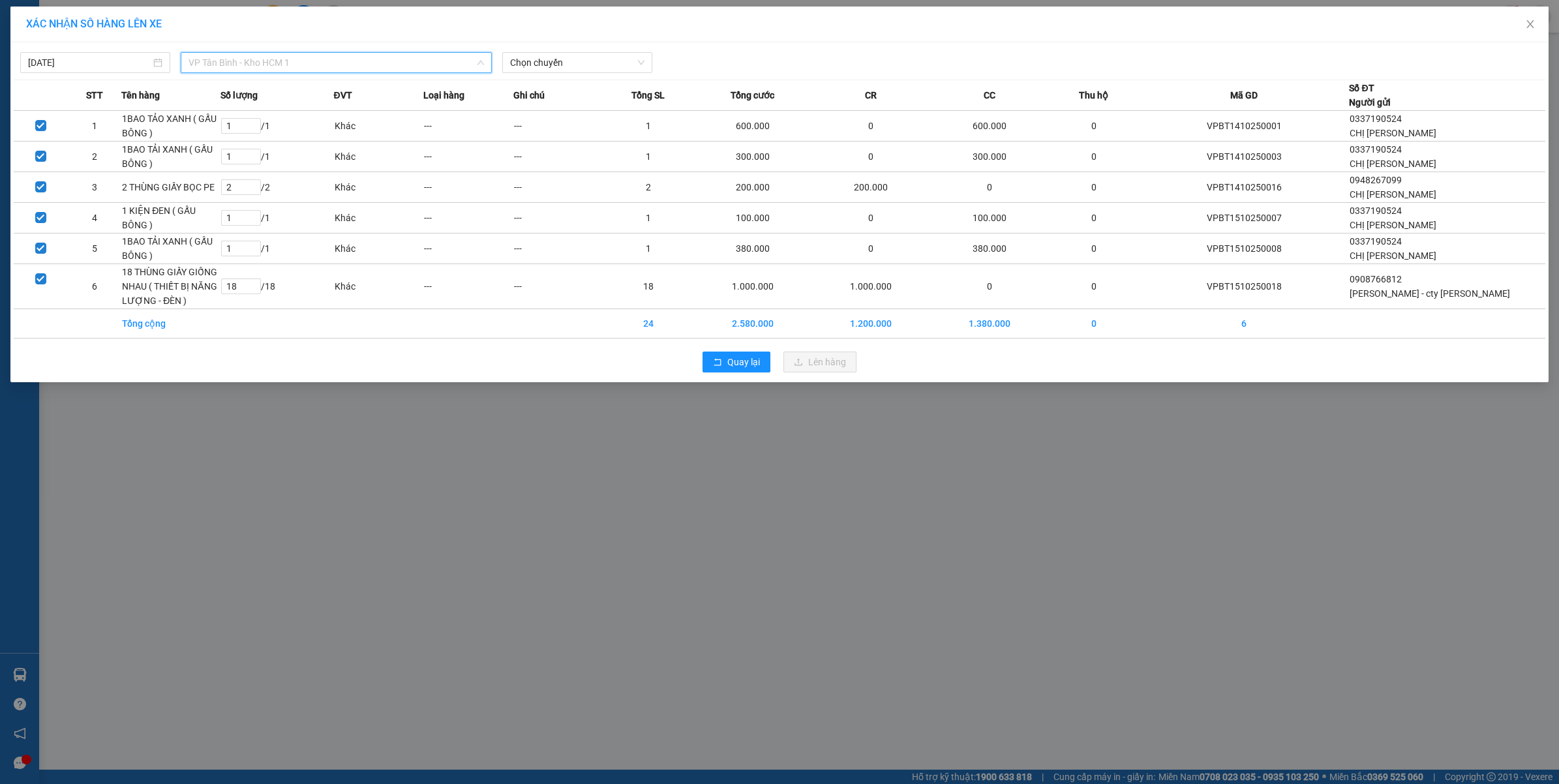
click at [305, 63] on span "VP Tân Bình - Kho HCM 1" at bounding box center [336, 63] width 296 height 19
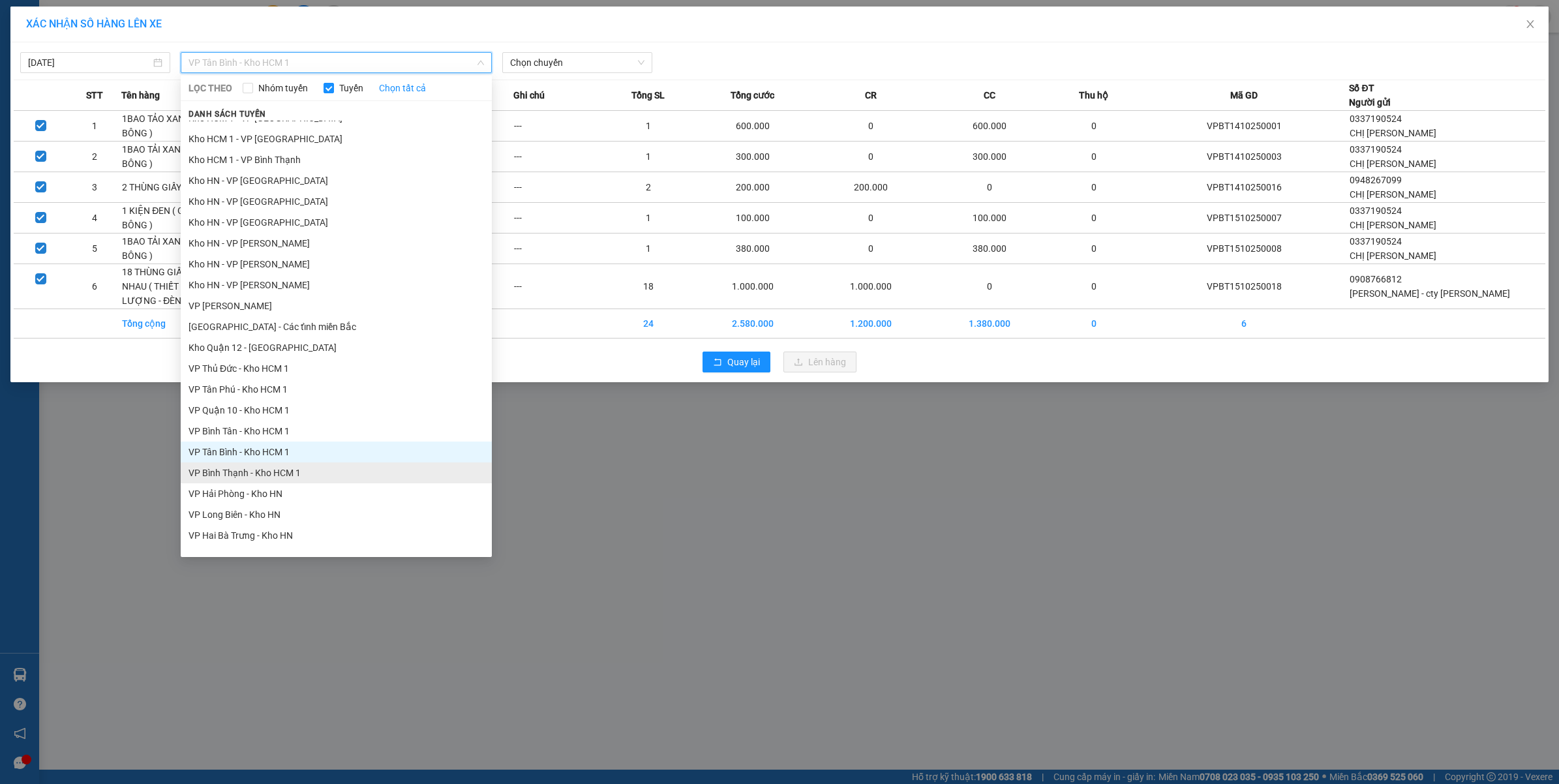
click at [269, 464] on li "VP Bình Thạnh - Kho HCM 1" at bounding box center [336, 473] width 311 height 21
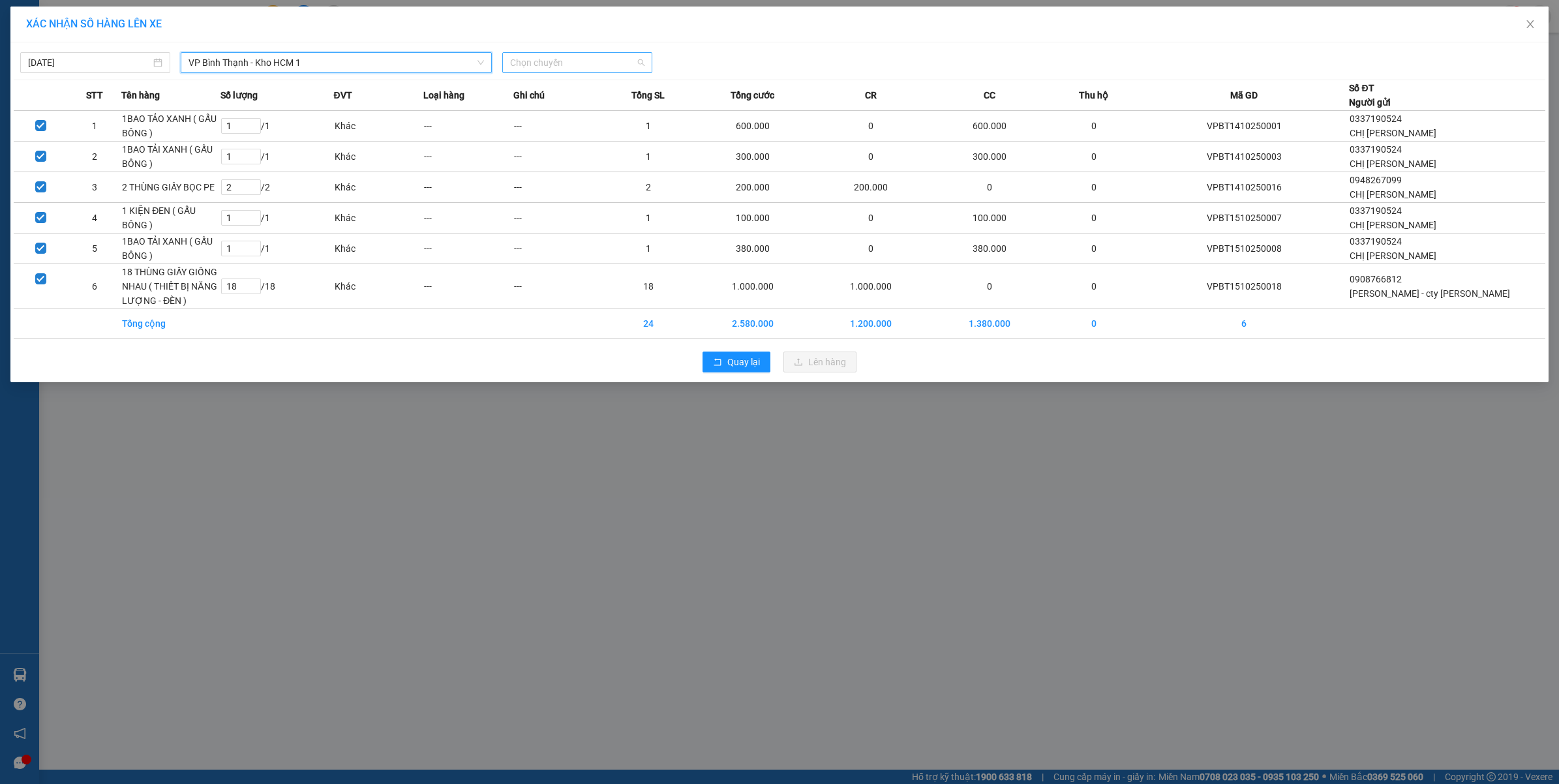
click at [558, 60] on span "Chọn chuyến" at bounding box center [577, 63] width 134 height 19
click at [546, 111] on div "18:00 (TC)" at bounding box center [561, 109] width 102 height 14
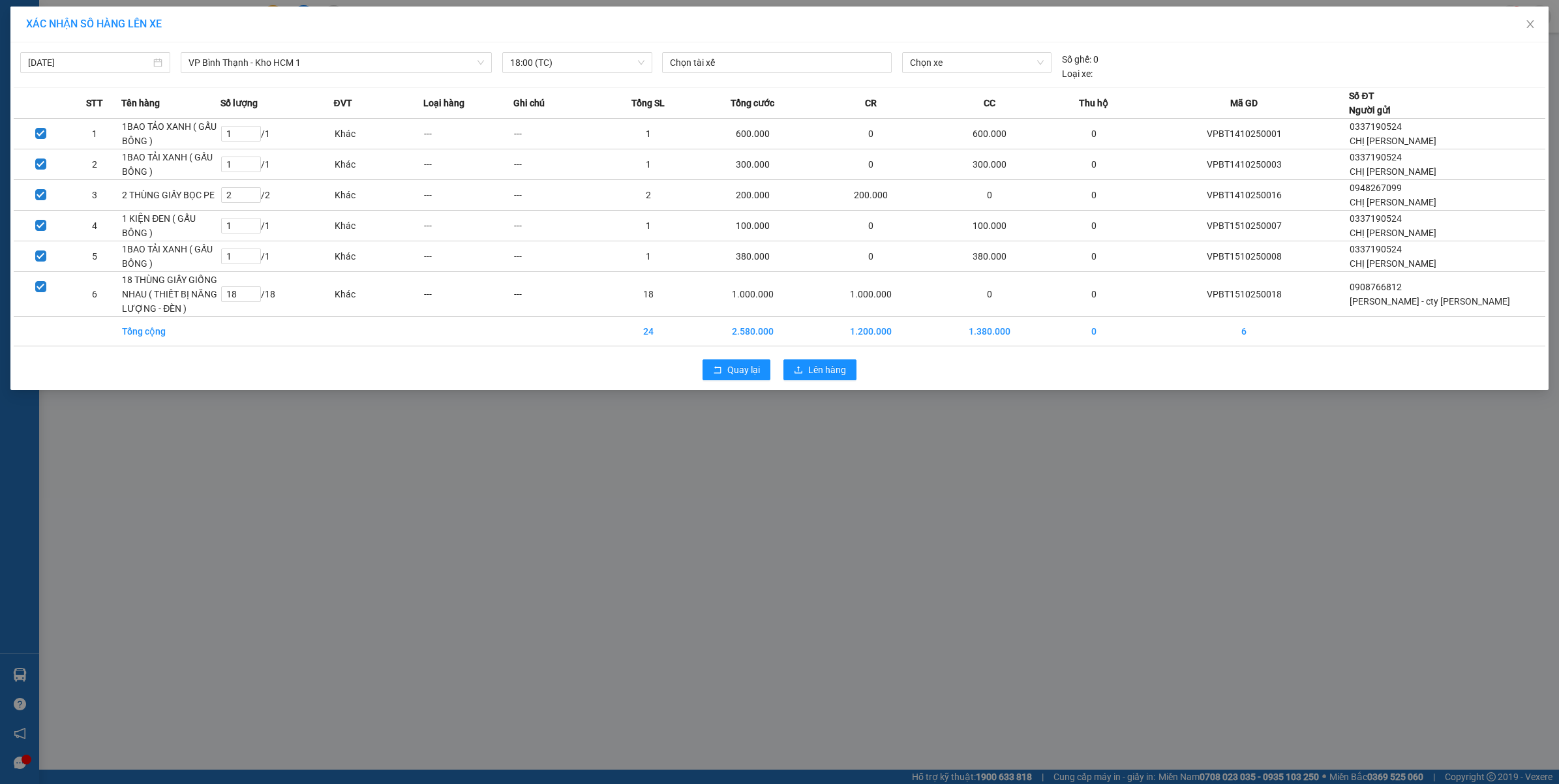
click at [791, 49] on div "15/10/2025 VP Bình Thạnh - Kho HCM 1 LỌC THEO Nhóm tuyến Tuyến Chọn tất cả Danh…" at bounding box center [780, 63] width 1532 height 35
click at [787, 50] on div "15/10/2025 VP Bình Thạnh - Kho HCM 1 LỌC THEO Nhóm tuyến Tuyến Chọn tất cả Danh…" at bounding box center [780, 63] width 1532 height 35
drag, startPoint x: 787, startPoint y: 50, endPoint x: 784, endPoint y: 58, distance: 8.5
click at [784, 58] on div at bounding box center [777, 63] width 223 height 16
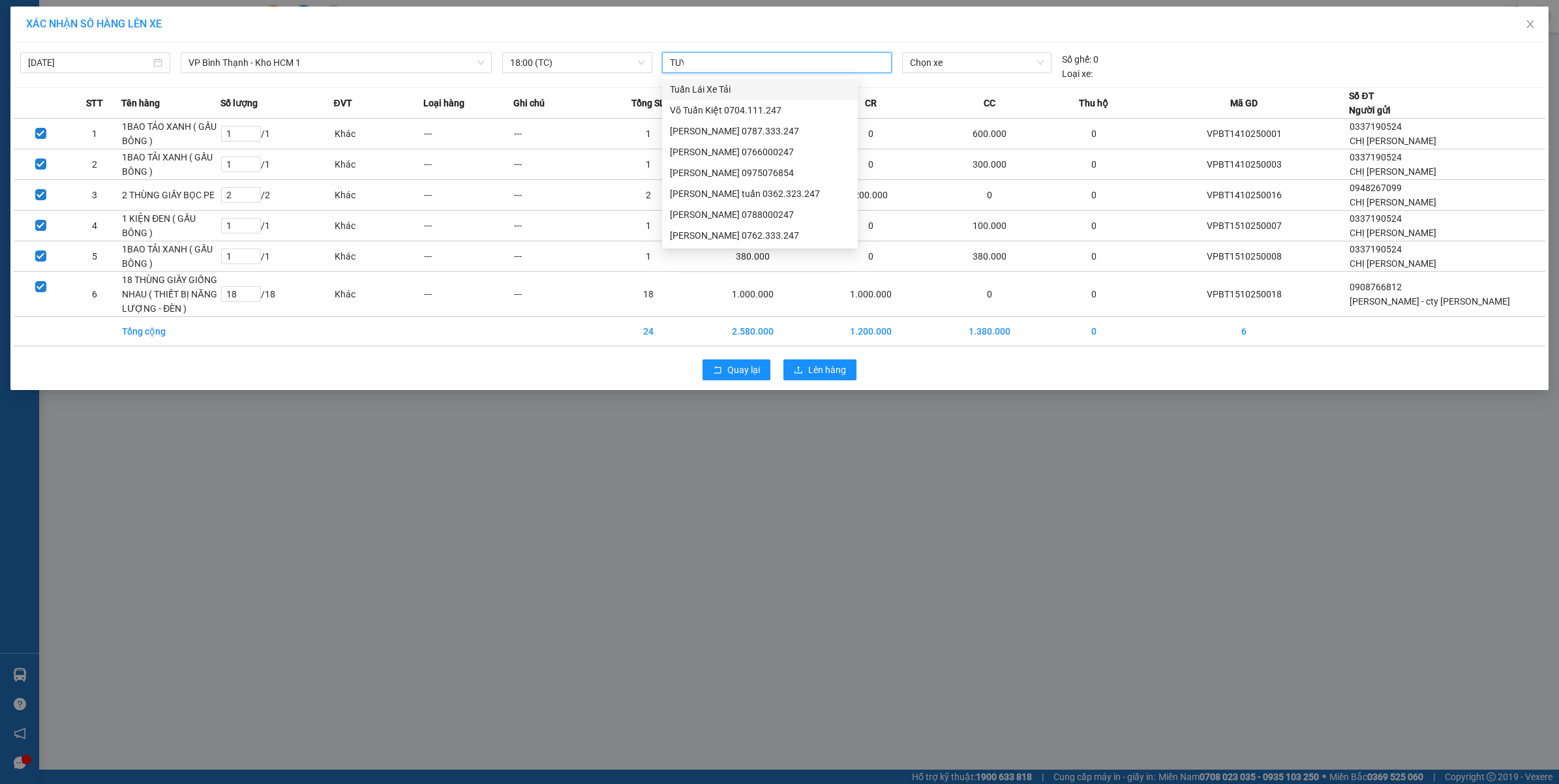
type input "TUYE"
click at [970, 45] on div "15/10/2025 VP Bình Thạnh - Kho HCM 1 LỌC THEO Nhóm tuyến Tuyến Chọn tất cả Danh…" at bounding box center [780, 63] width 1532 height 35
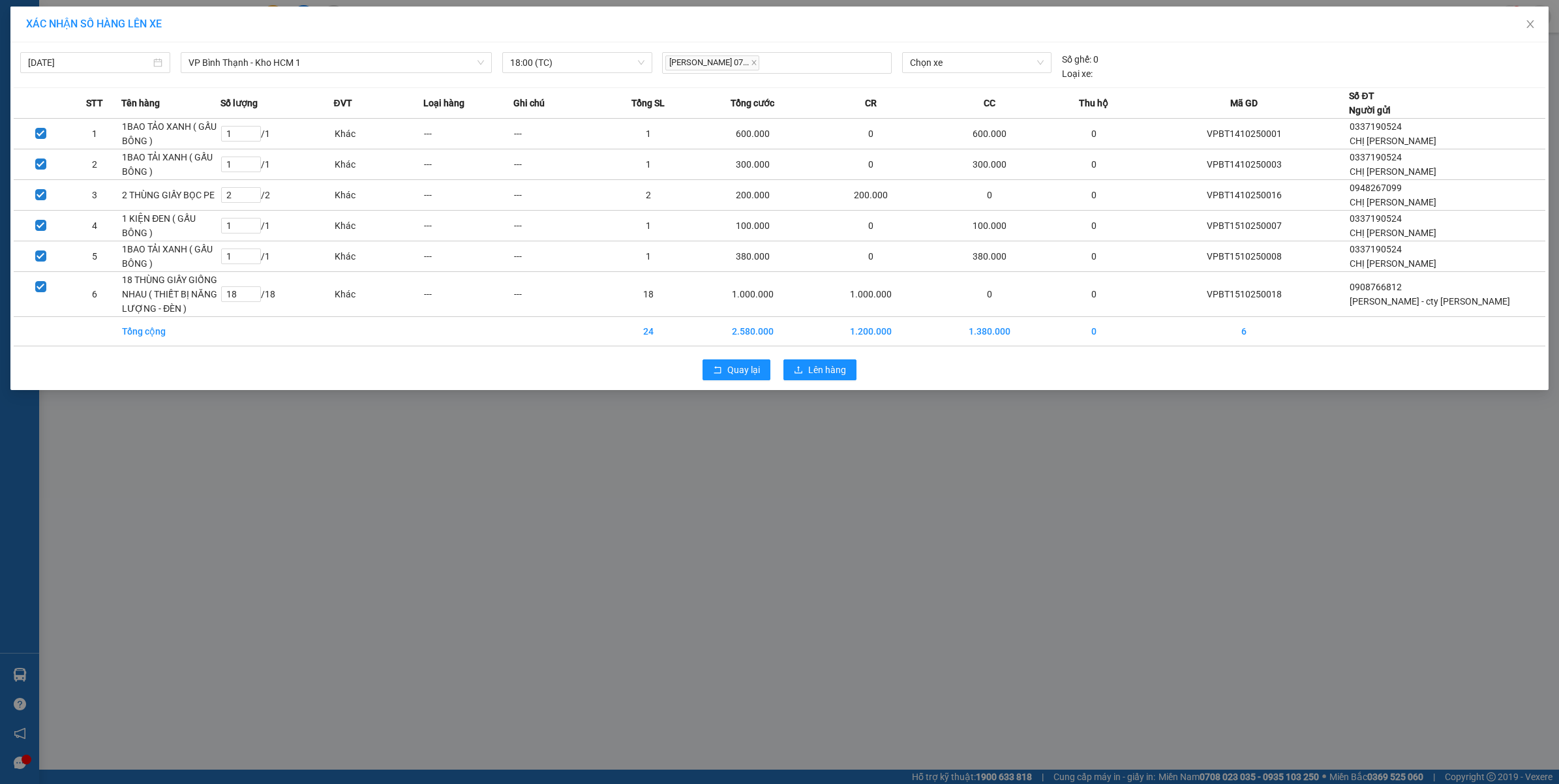
click at [972, 47] on div "15/10/2025 VP Bình Thạnh - Kho HCM 1 LỌC THEO Nhóm tuyến Tuyến Chọn tất cả Danh…" at bounding box center [780, 63] width 1532 height 35
click at [976, 58] on span "Chọn xe" at bounding box center [977, 63] width 134 height 19
type input "2373"
click at [836, 377] on button "Lên hàng" at bounding box center [820, 370] width 73 height 21
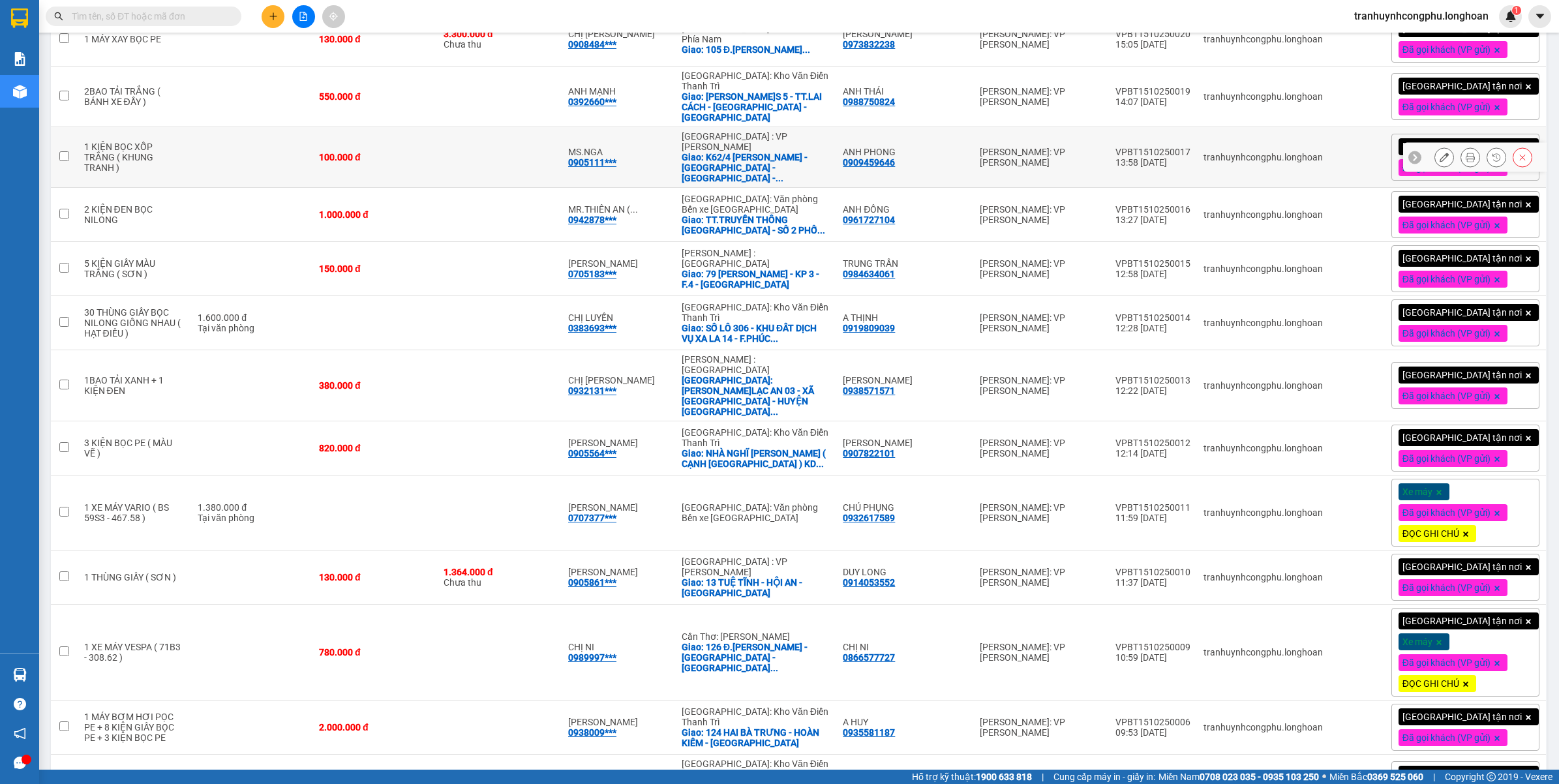
scroll to position [652, 0]
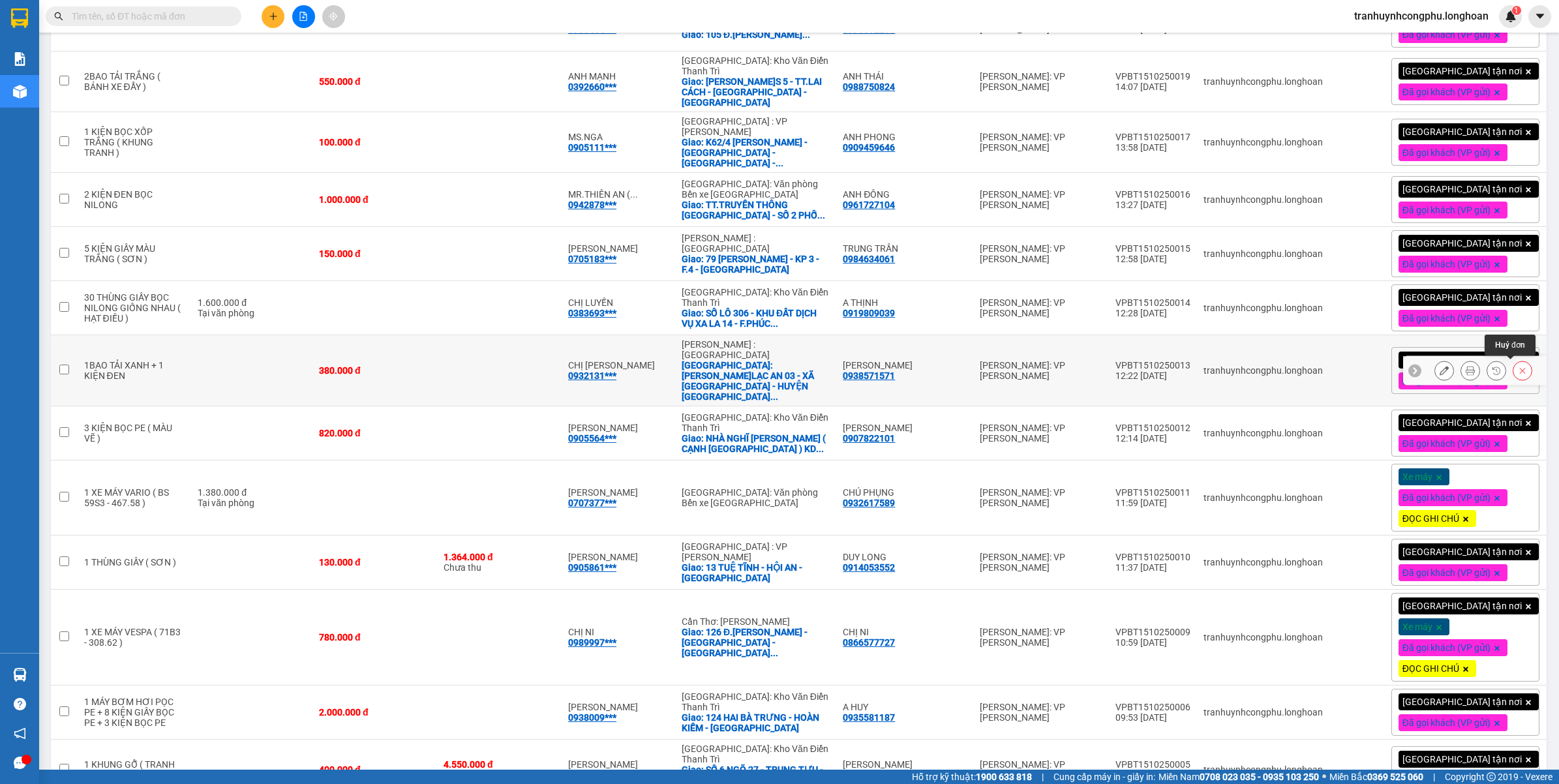
click at [1518, 370] on icon at bounding box center [1522, 370] width 9 height 9
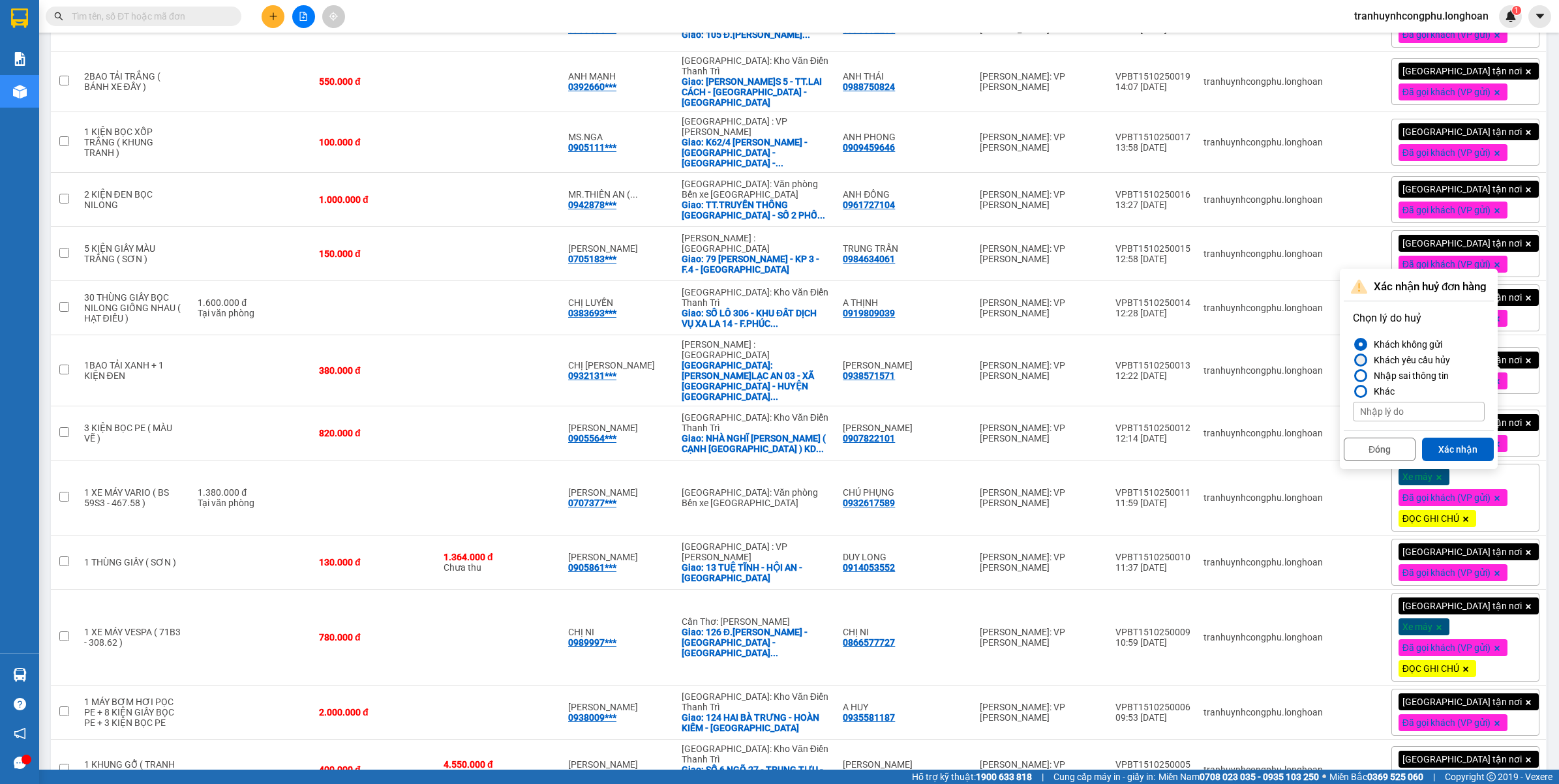
click at [1391, 360] on div "Khách yêu cầu hủy" at bounding box center [1409, 359] width 82 height 16
click at [1353, 360] on input "Khách yêu cầu hủy" at bounding box center [1353, 360] width 0 height 0
click at [1461, 447] on button "Xác nhận" at bounding box center [1458, 449] width 71 height 23
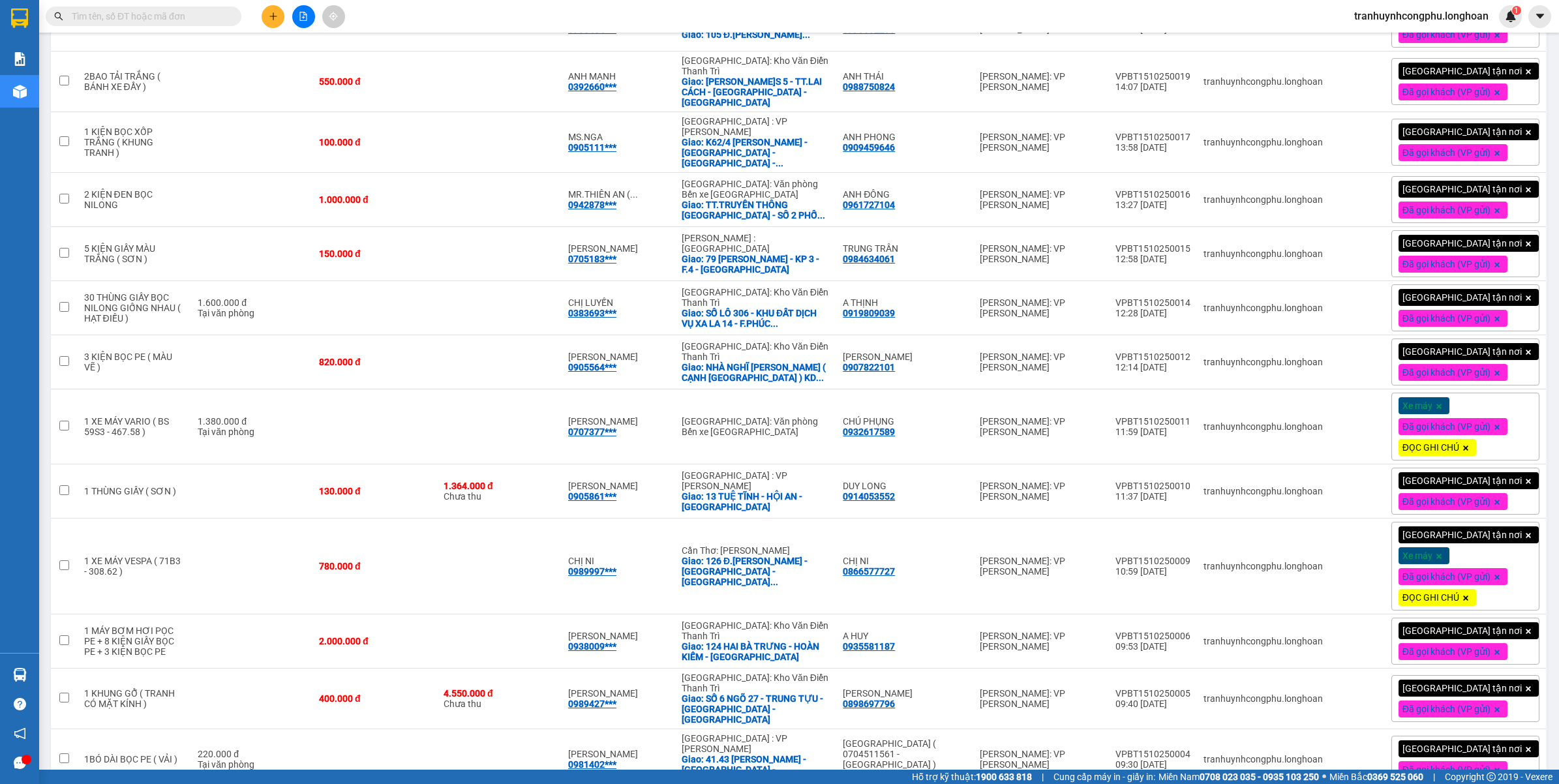
click at [116, 16] on input "text" at bounding box center [148, 16] width 154 height 14
paste input "0938571571"
type input "0938571571"
click at [1145, 8] on div "Kết quả tìm kiếm ( 1 ) Bộ lọc Mã ĐH Trạng thái Món hàng Thu hộ Tổng cước Chưa c…" at bounding box center [780, 16] width 1559 height 32
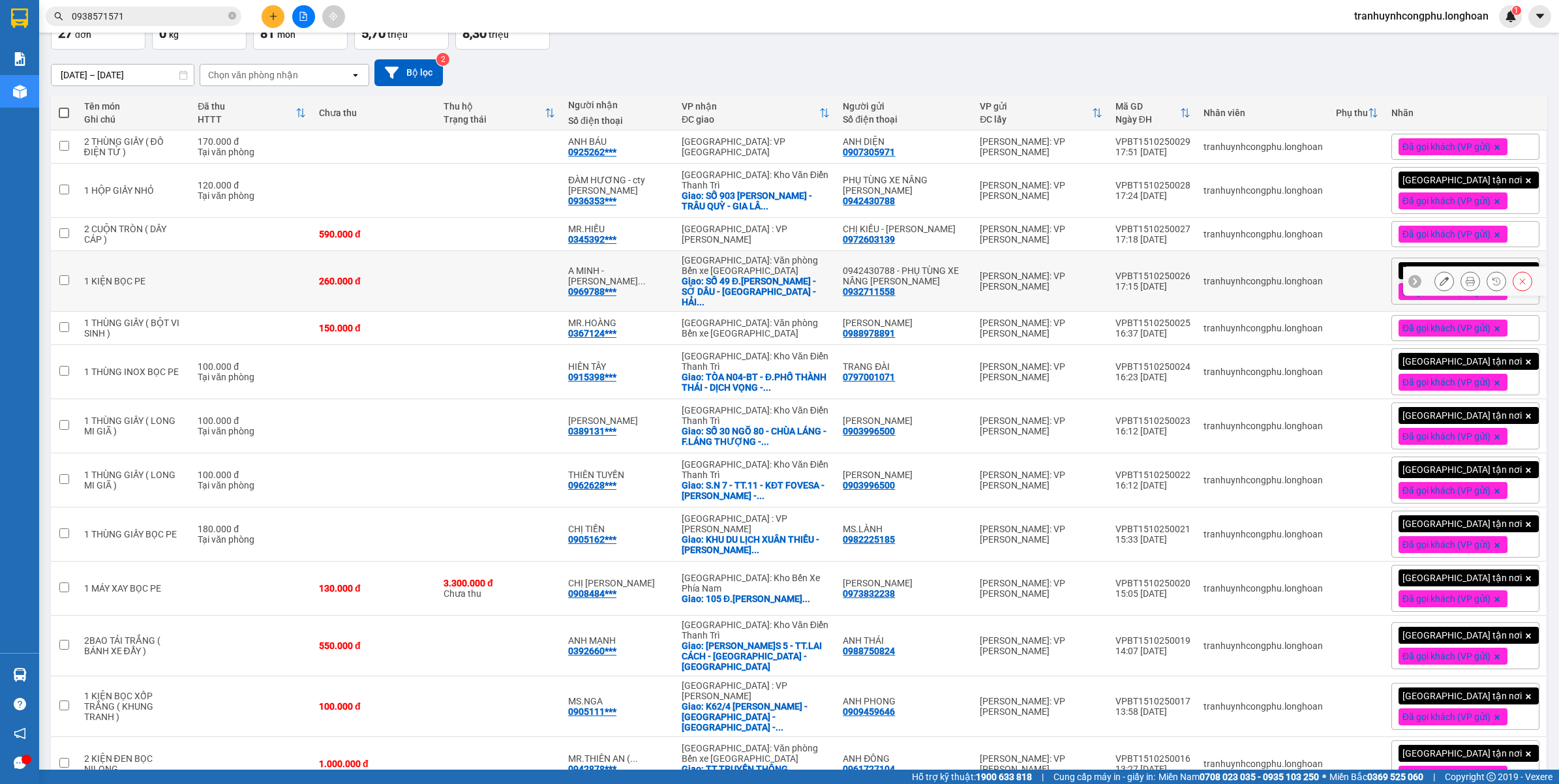
scroll to position [0, 0]
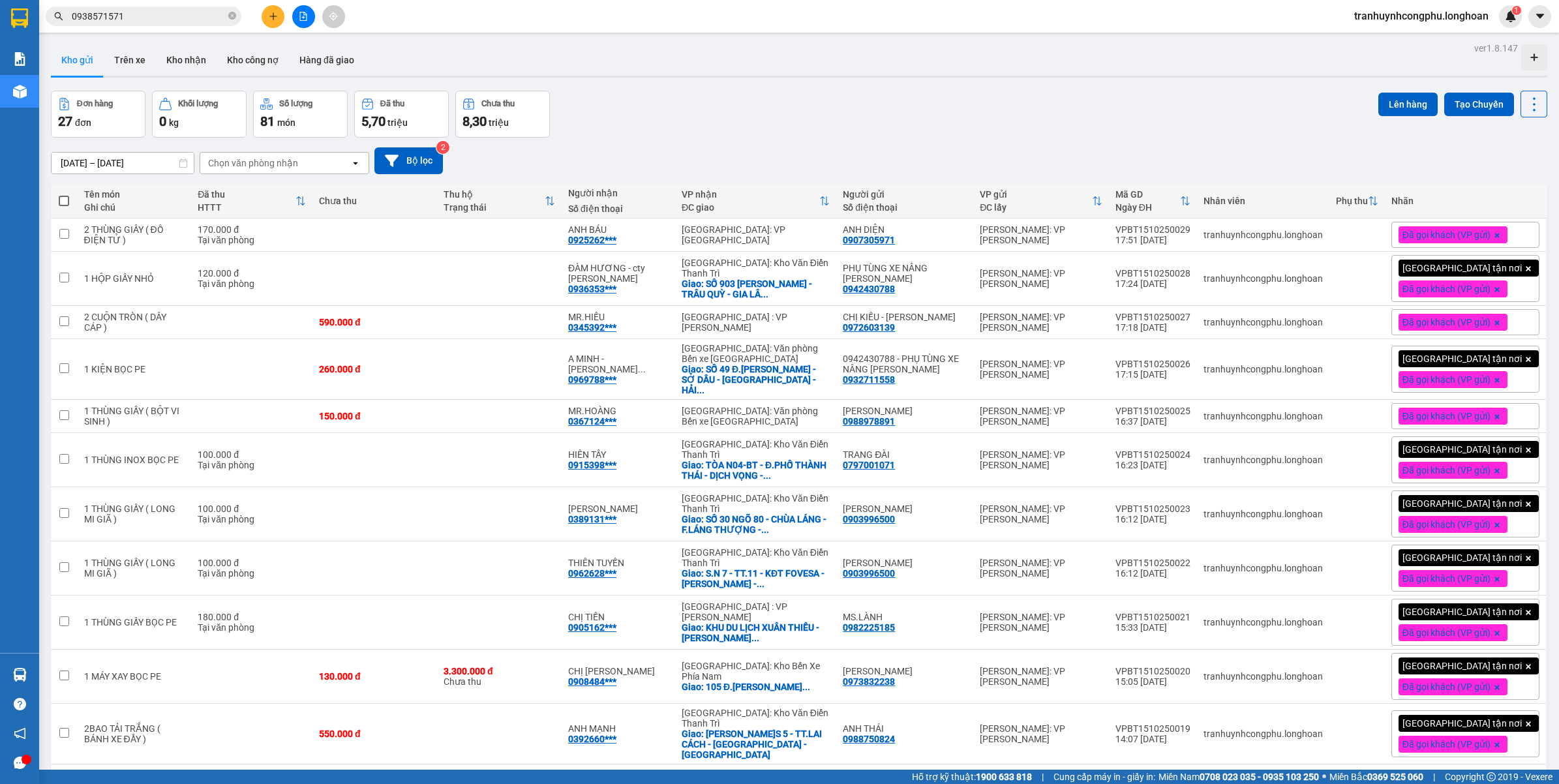
click at [759, 128] on div "Đơn hàng 27 đơn Khối lượng 0 kg Số lượng 81 món Đã thu 5,70 triệu Chưa thu 8,30…" at bounding box center [799, 114] width 1496 height 47
click at [896, 122] on div "Đơn hàng 27 đơn Khối lượng 0 kg Số lượng 81 món Đã thu 5,70 triệu Chưa thu 8,30…" at bounding box center [799, 114] width 1496 height 47
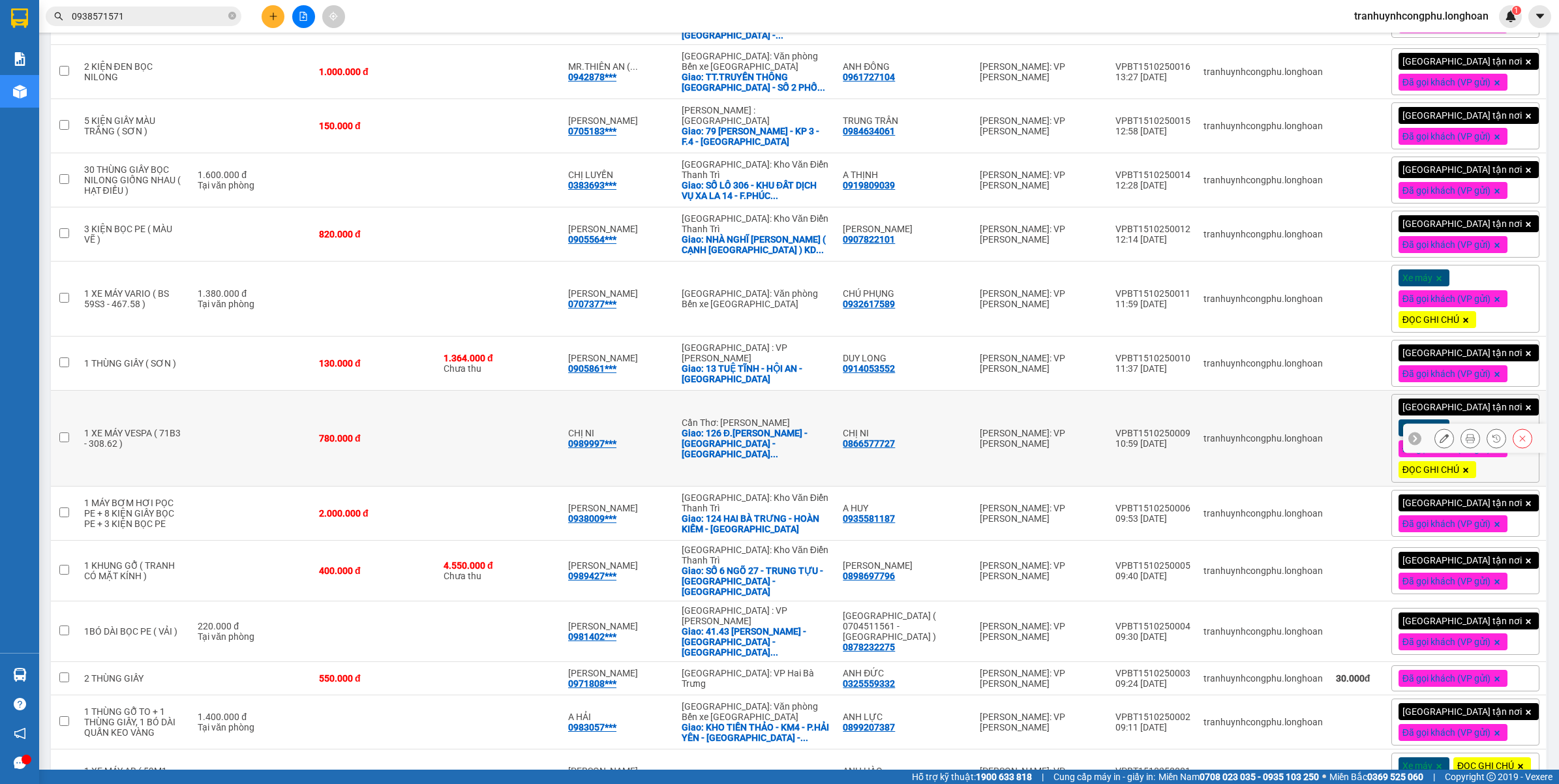
scroll to position [751, 0]
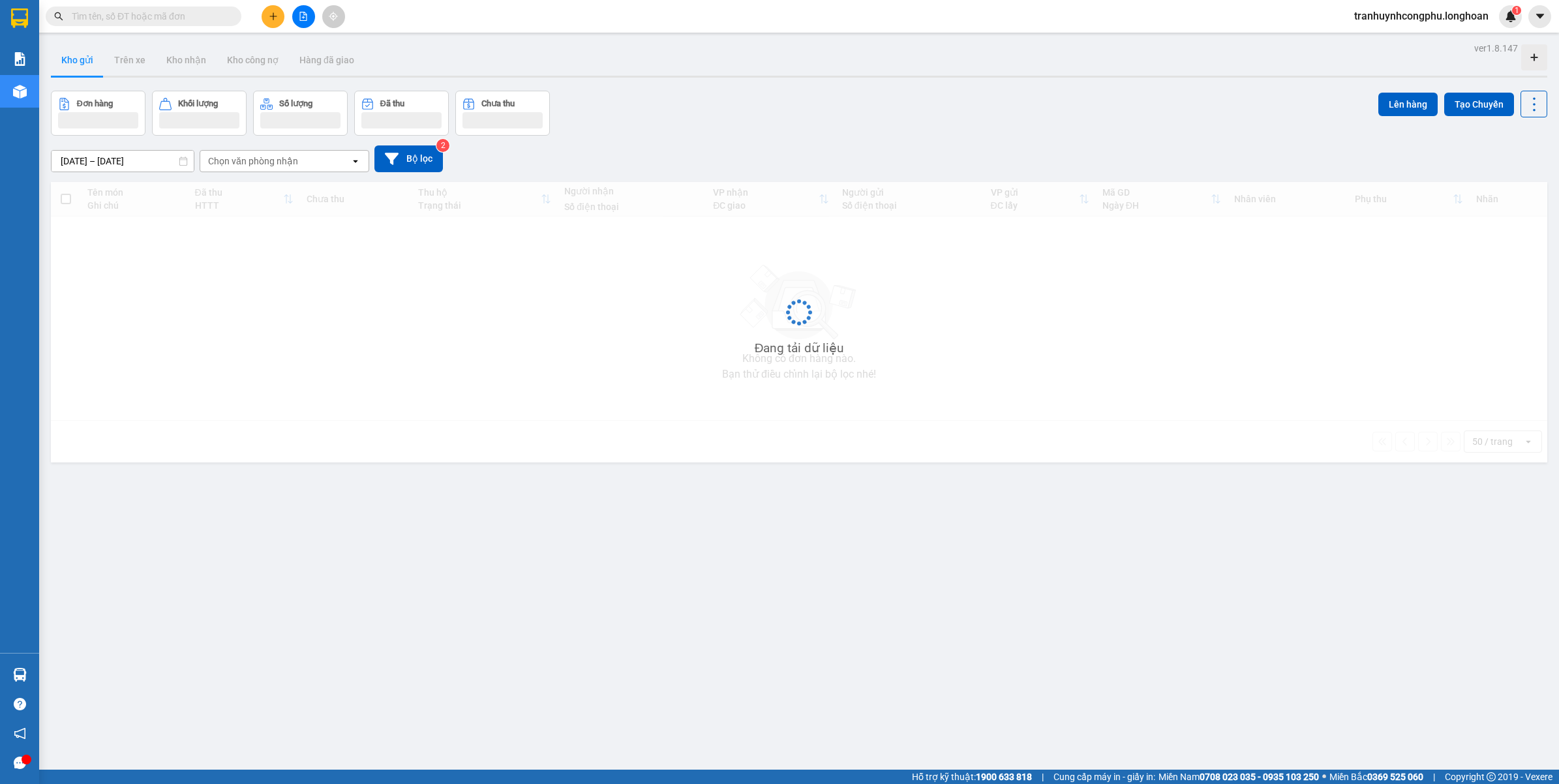
click at [438, 462] on div "Đang tải dữ liệu" at bounding box center [799, 322] width 1496 height 280
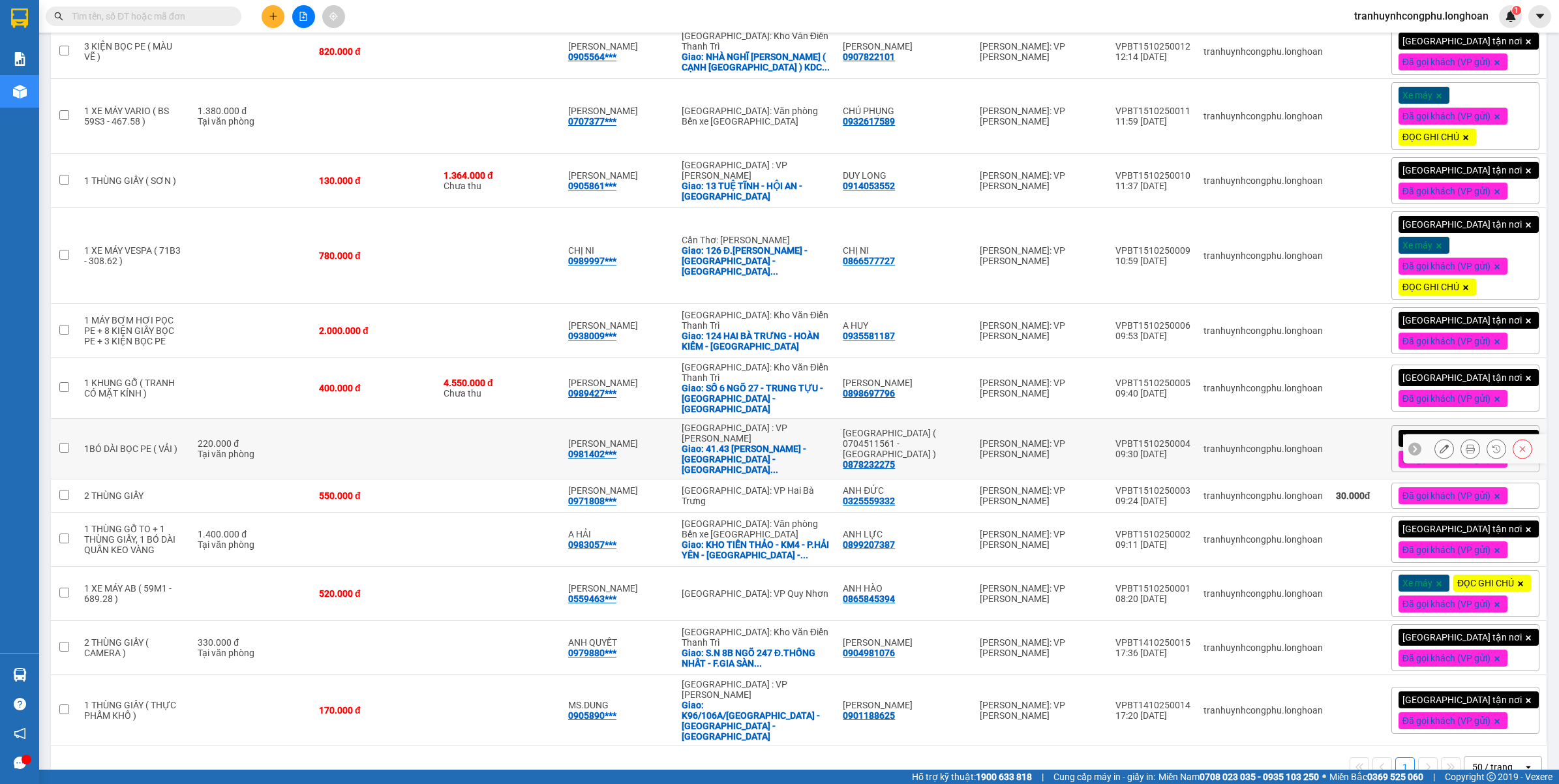
scroll to position [1002, 0]
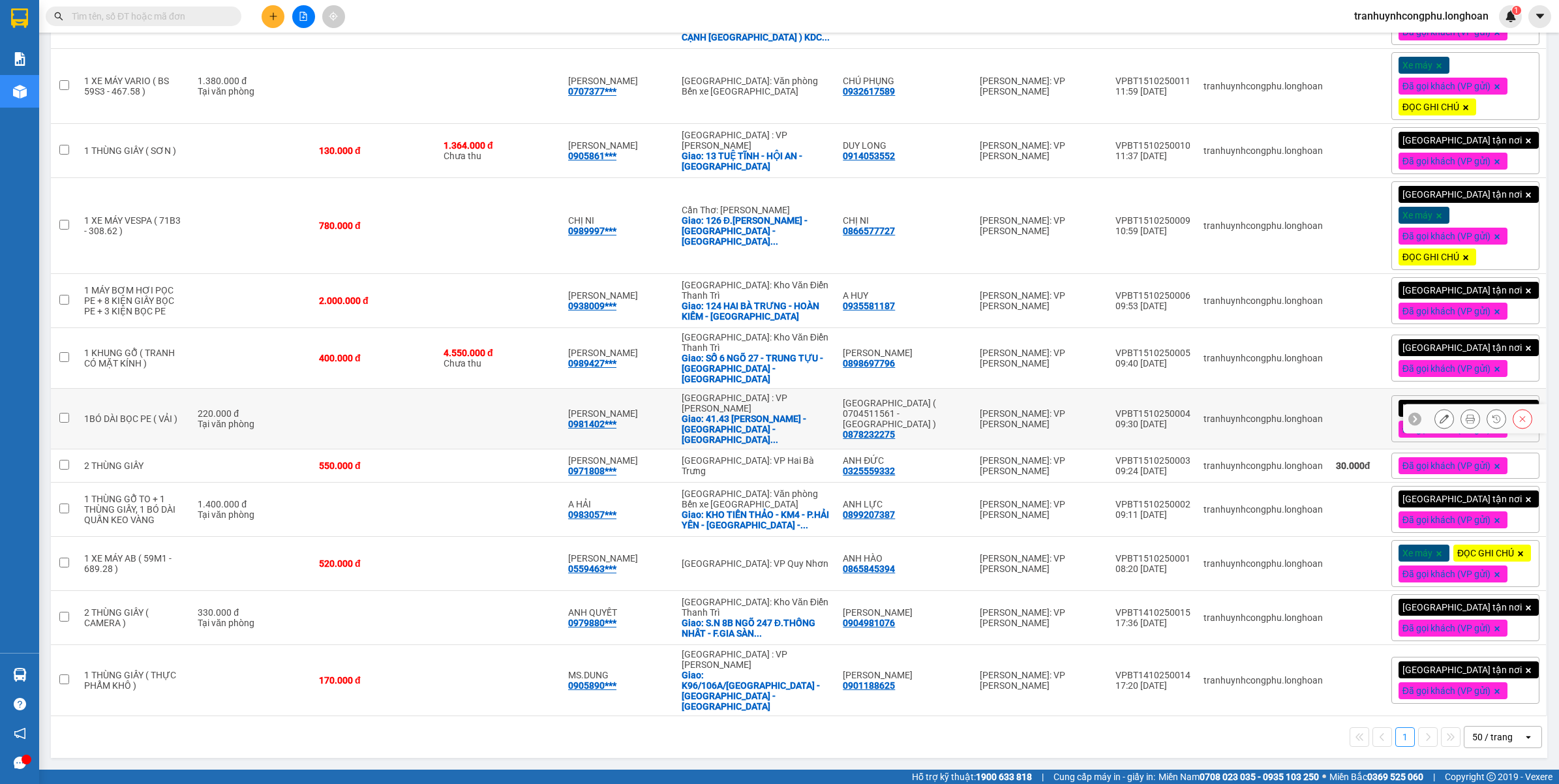
click at [340, 440] on td at bounding box center [375, 419] width 124 height 60
checkbox input "true"
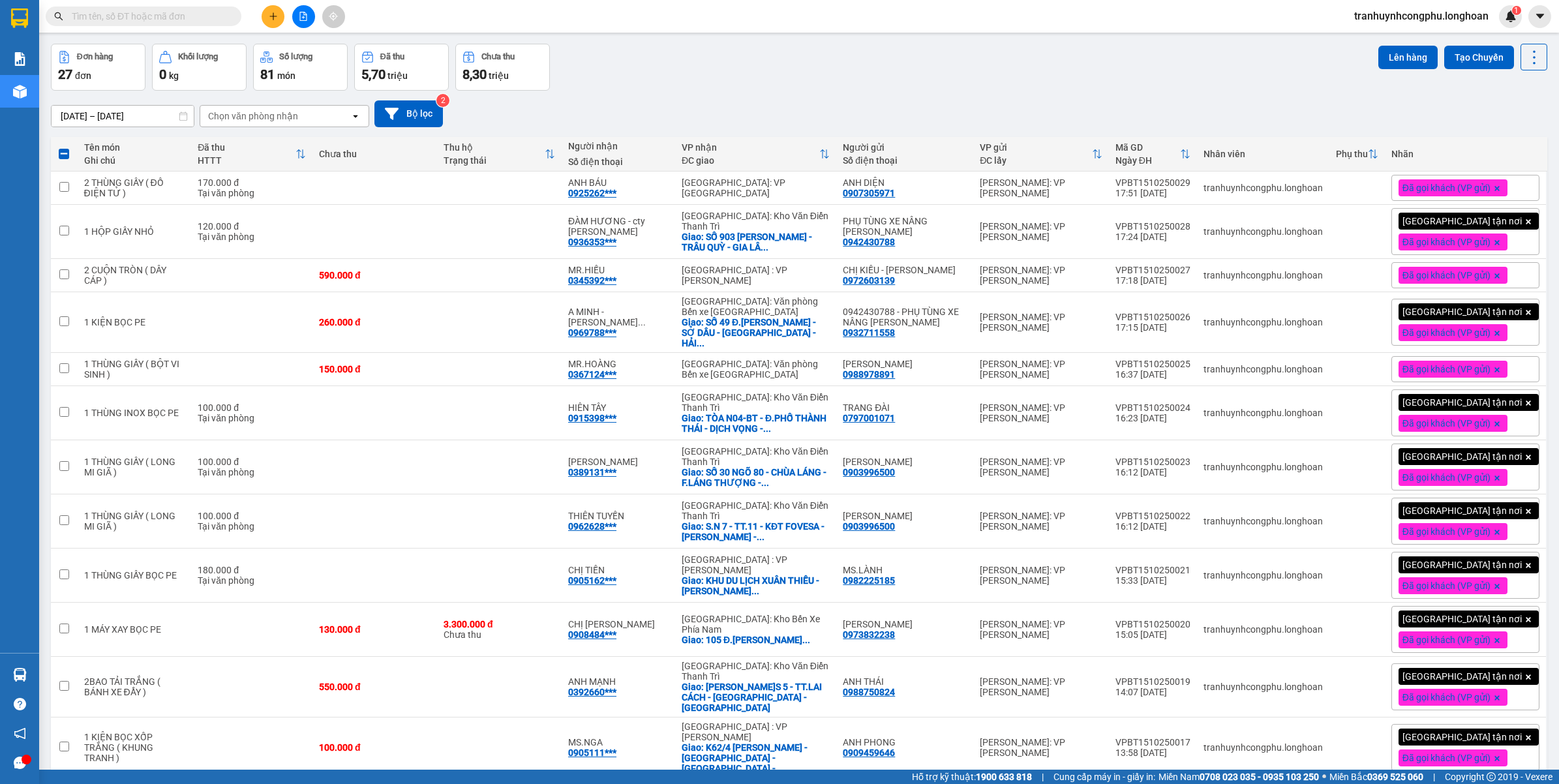
scroll to position [0, 0]
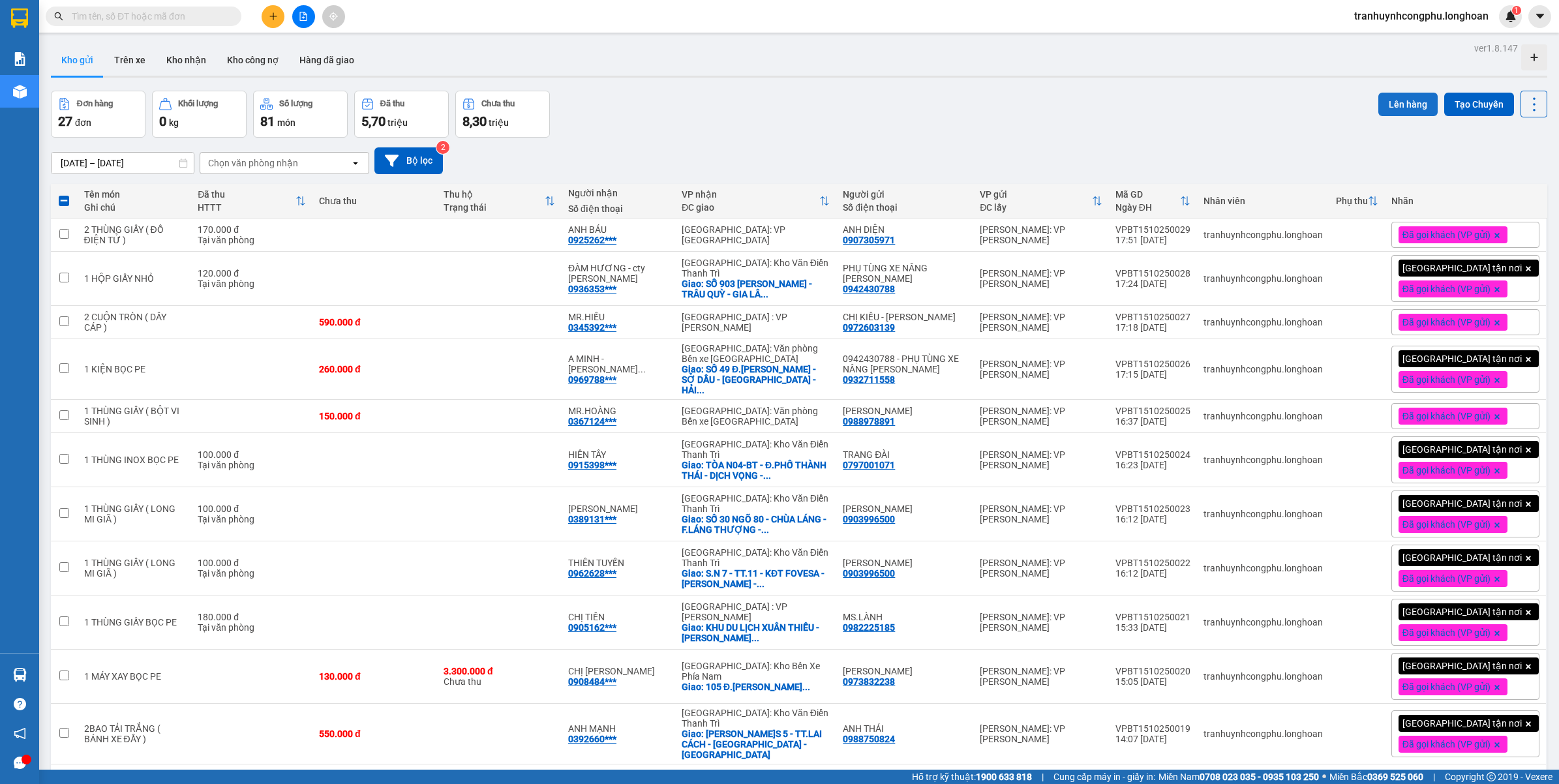
click at [1397, 109] on button "Lên hàng" at bounding box center [1408, 104] width 59 height 23
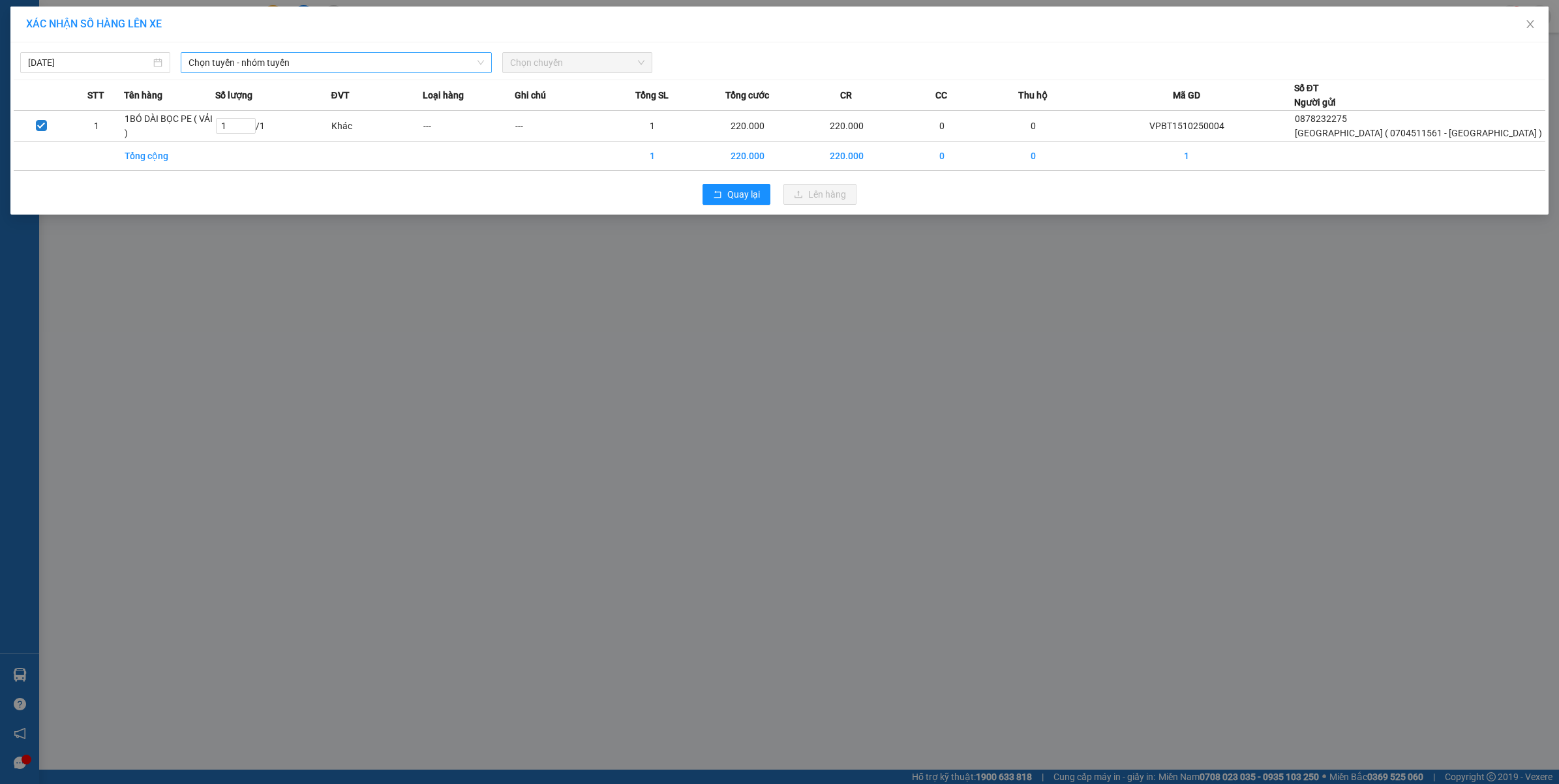
click at [236, 65] on span "Chọn tuyến - nhóm tuyến" at bounding box center [336, 63] width 296 height 19
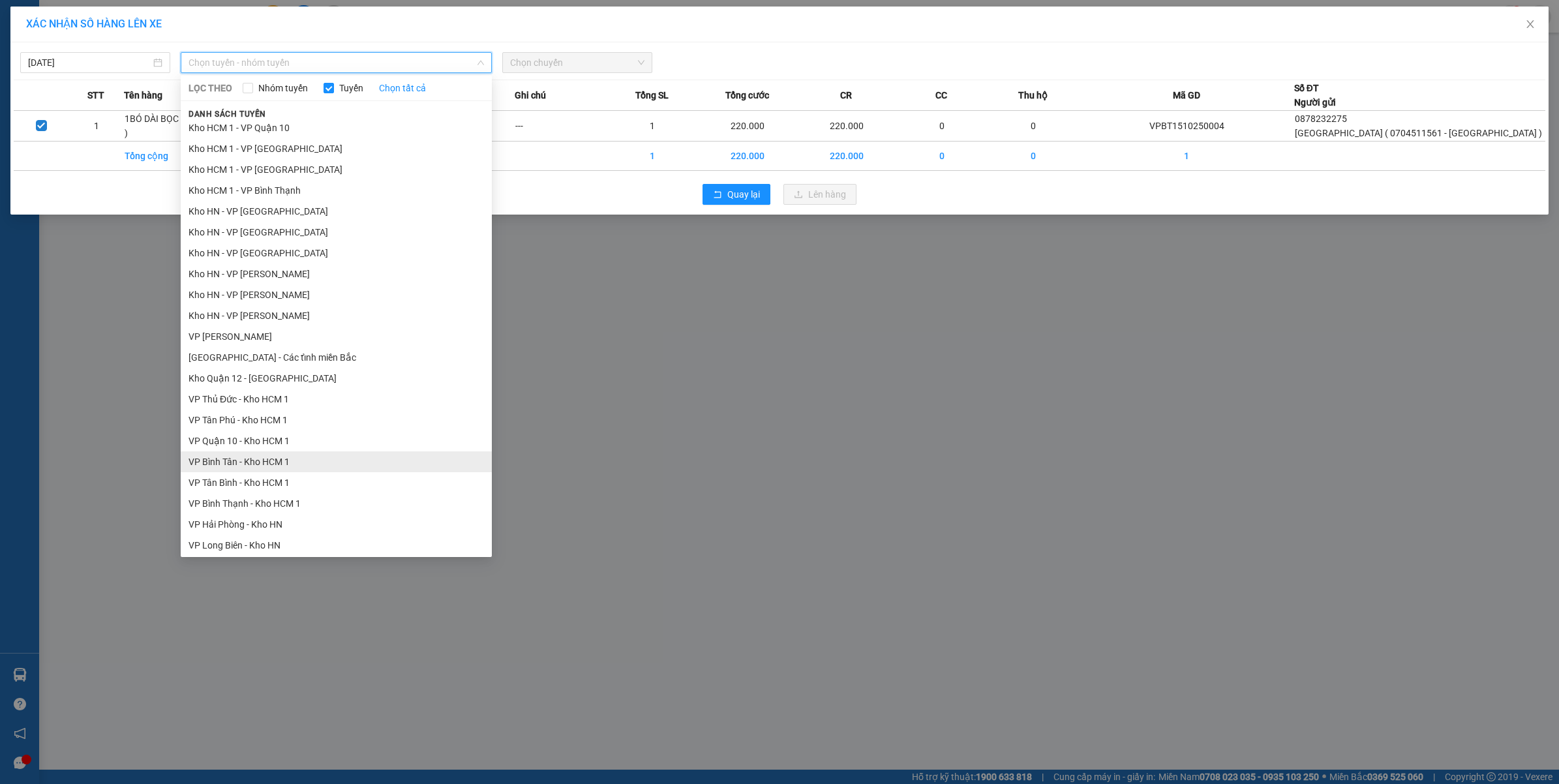
scroll to position [383, 0]
drag, startPoint x: 242, startPoint y: 421, endPoint x: 406, endPoint y: 253, distance: 234.8
click at [241, 421] on li "VP Bình Thạnh - Kho HCM 1" at bounding box center [336, 415] width 311 height 21
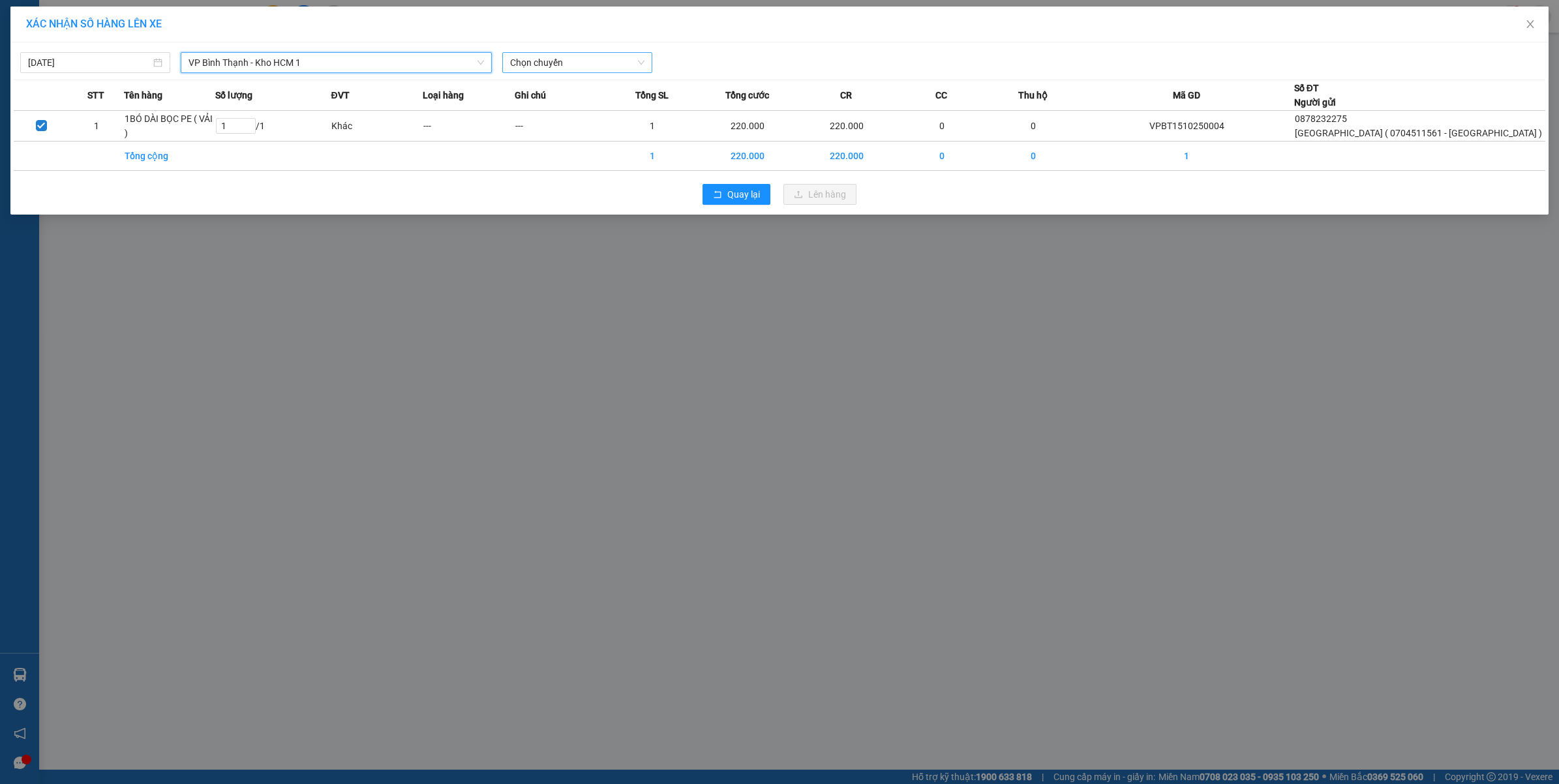
click at [599, 66] on span "Chọn chuyến" at bounding box center [577, 63] width 134 height 19
click at [553, 104] on div "18:00 (TC)" at bounding box center [561, 109] width 102 height 14
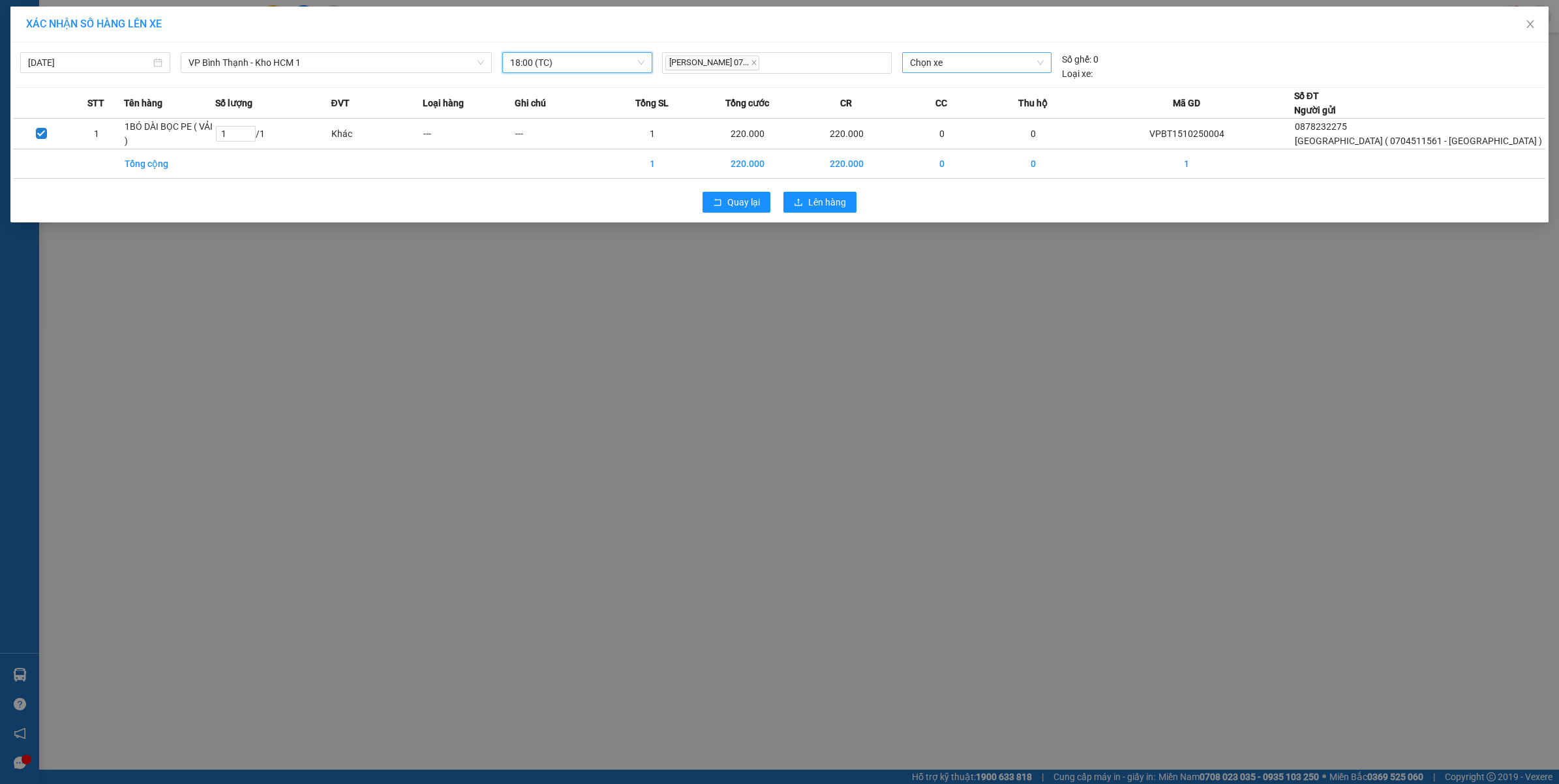
click at [933, 58] on span "Chọn xe" at bounding box center [977, 63] width 134 height 19
drag, startPoint x: 597, startPoint y: 445, endPoint x: 1496, endPoint y: 23, distance: 993.1
click at [601, 443] on div "XÁC NHẬN SỐ HÀNG LÊN XE [DATE] VP [GEOGRAPHIC_DATA] - Kho HCM 1 LỌC THEO Nhóm t…" at bounding box center [780, 392] width 1559 height 784
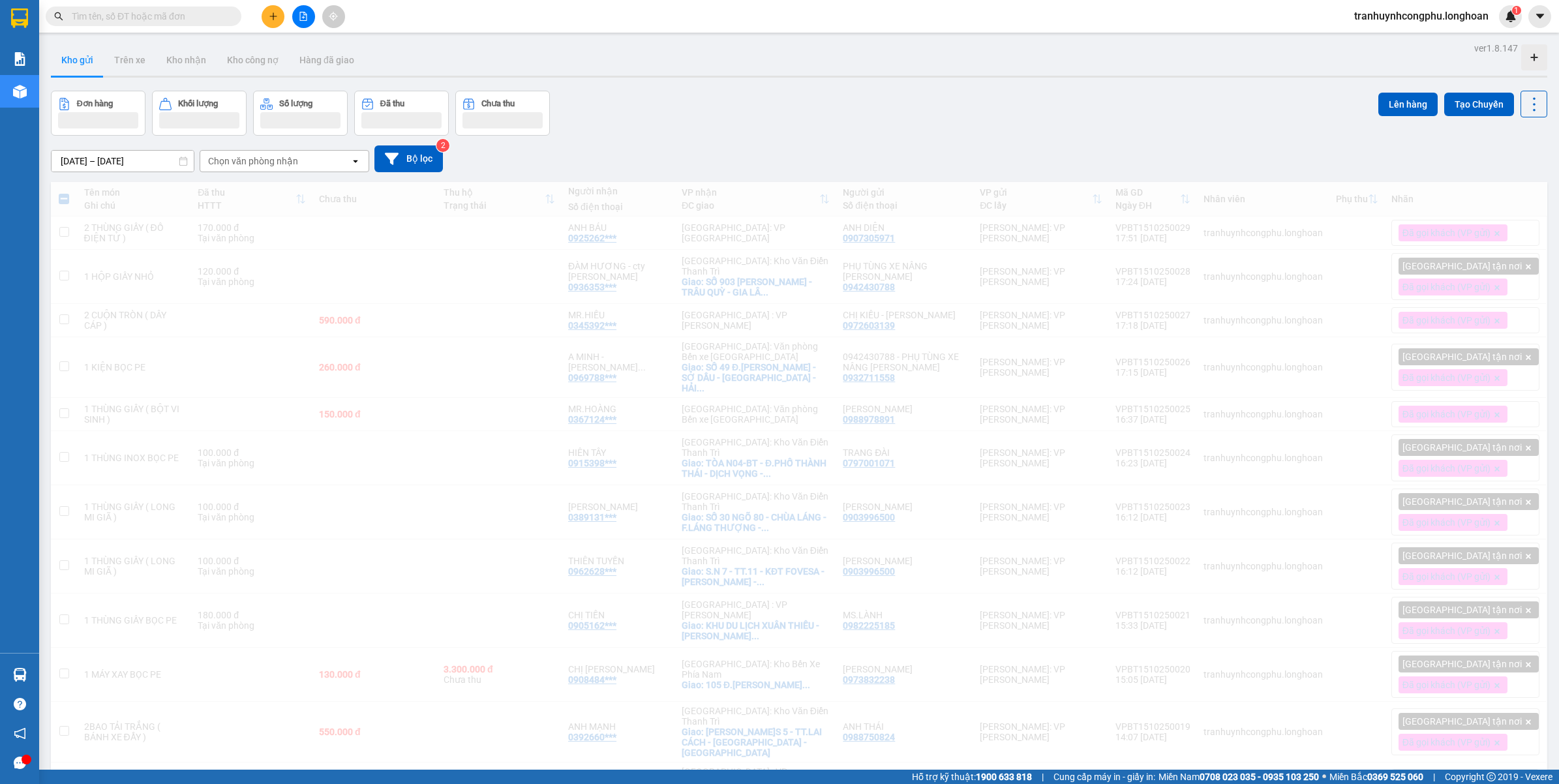
click at [1534, 24] on button at bounding box center [1539, 16] width 23 height 23
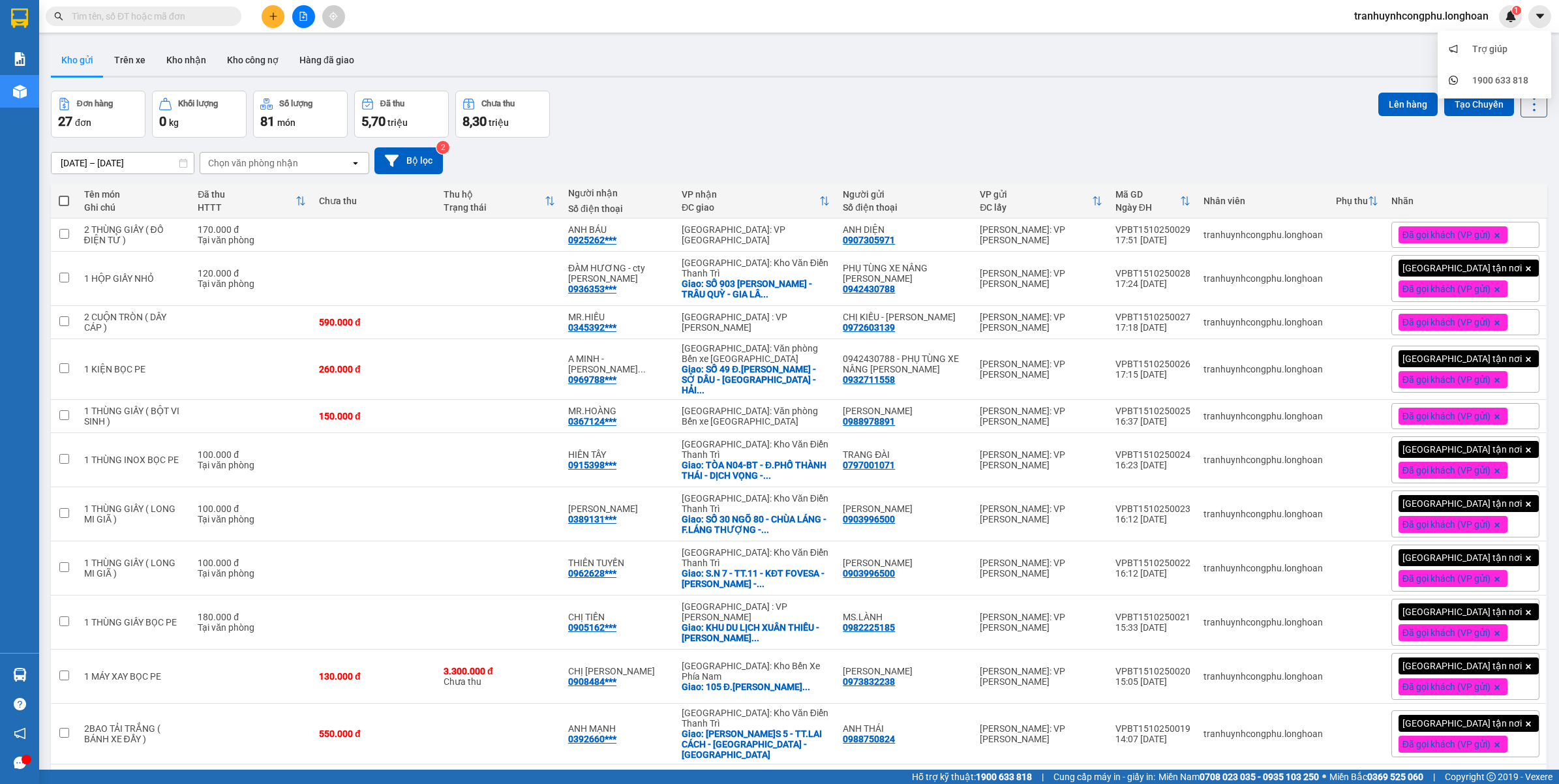
click at [996, 144] on div "[DATE] – [DATE] Press the down arrow key to interact with the calendar and sele…" at bounding box center [799, 160] width 1496 height 46
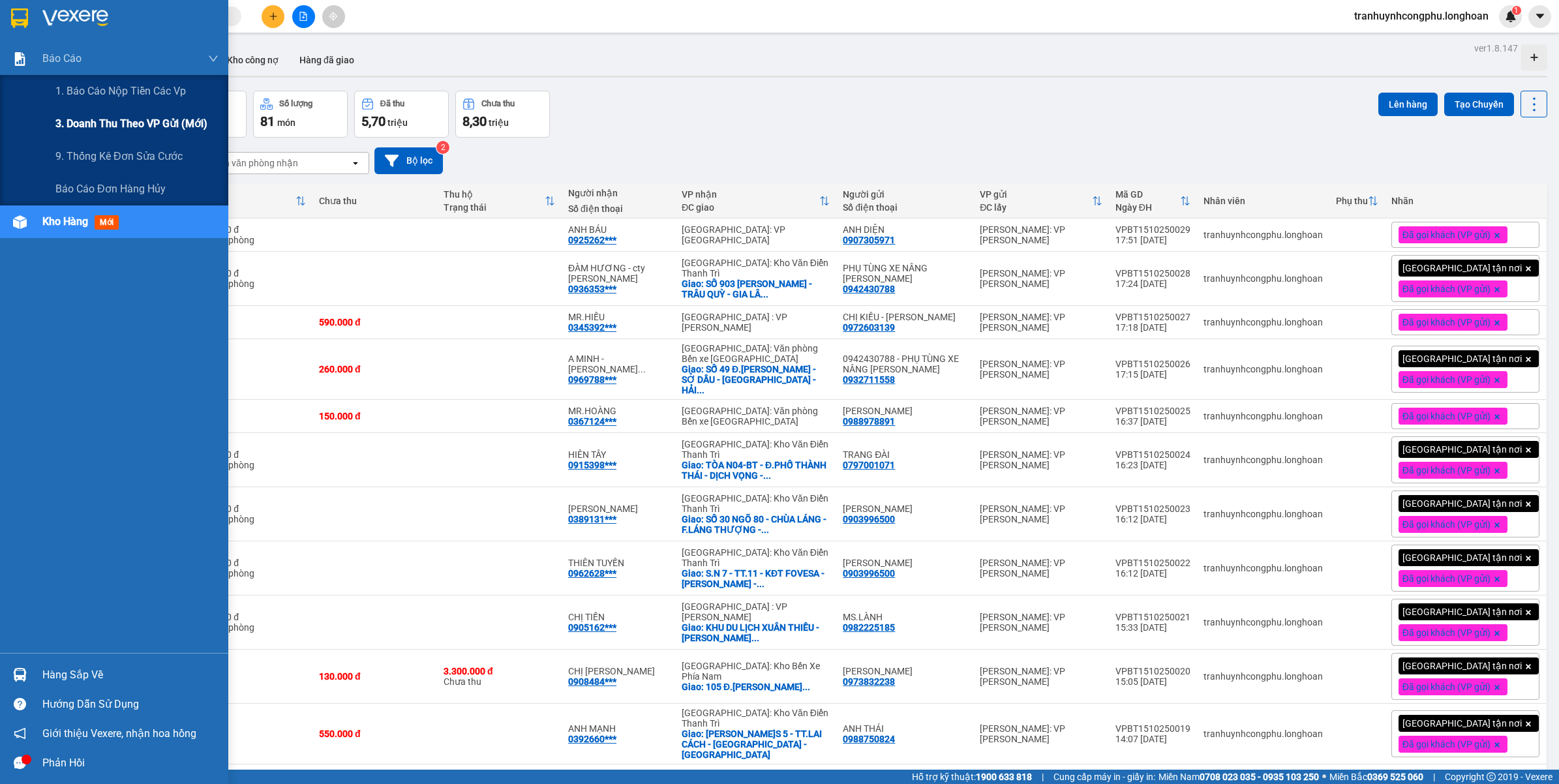
drag, startPoint x: 74, startPoint y: 117, endPoint x: 249, endPoint y: 187, distance: 188.5
click at [77, 119] on span "3. Doanh Thu theo VP Gửi (mới)" at bounding box center [131, 124] width 152 height 16
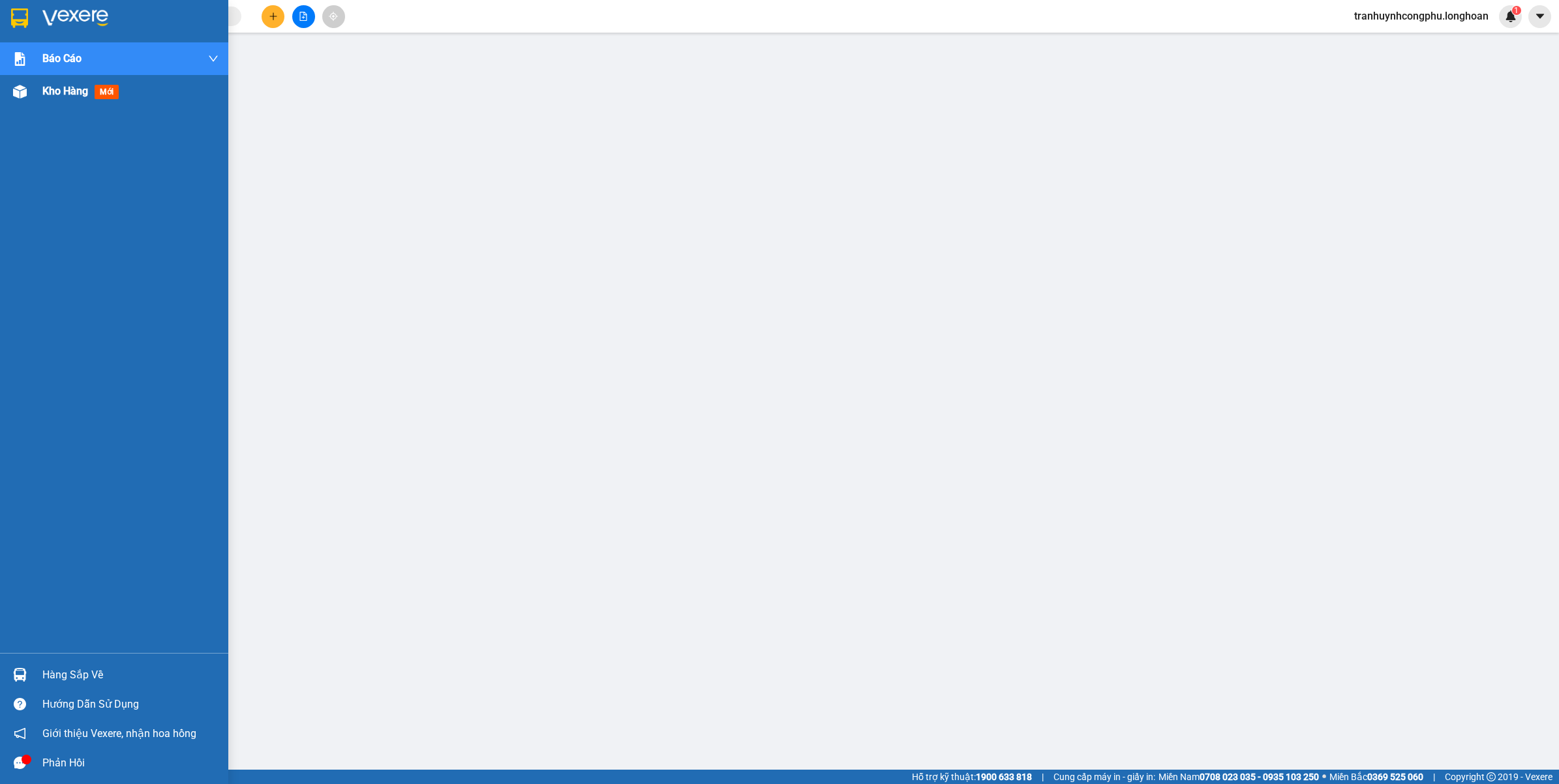
click at [13, 98] on img at bounding box center [20, 91] width 14 height 14
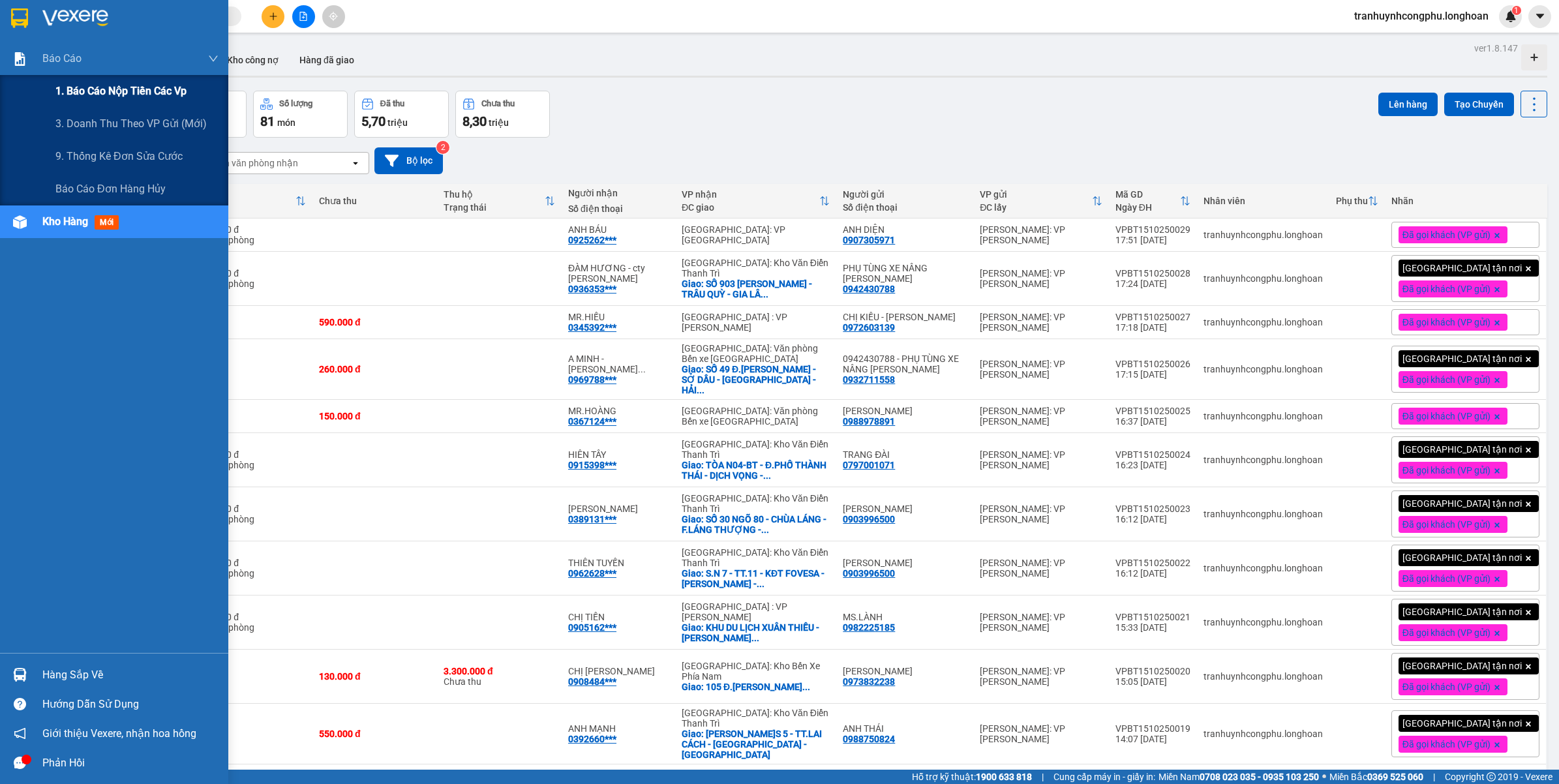
drag, startPoint x: 105, startPoint y: 83, endPoint x: 200, endPoint y: 113, distance: 99.6
click at [106, 83] on span "1. Báo cáo nộp tiền các vp" at bounding box center [121, 91] width 131 height 16
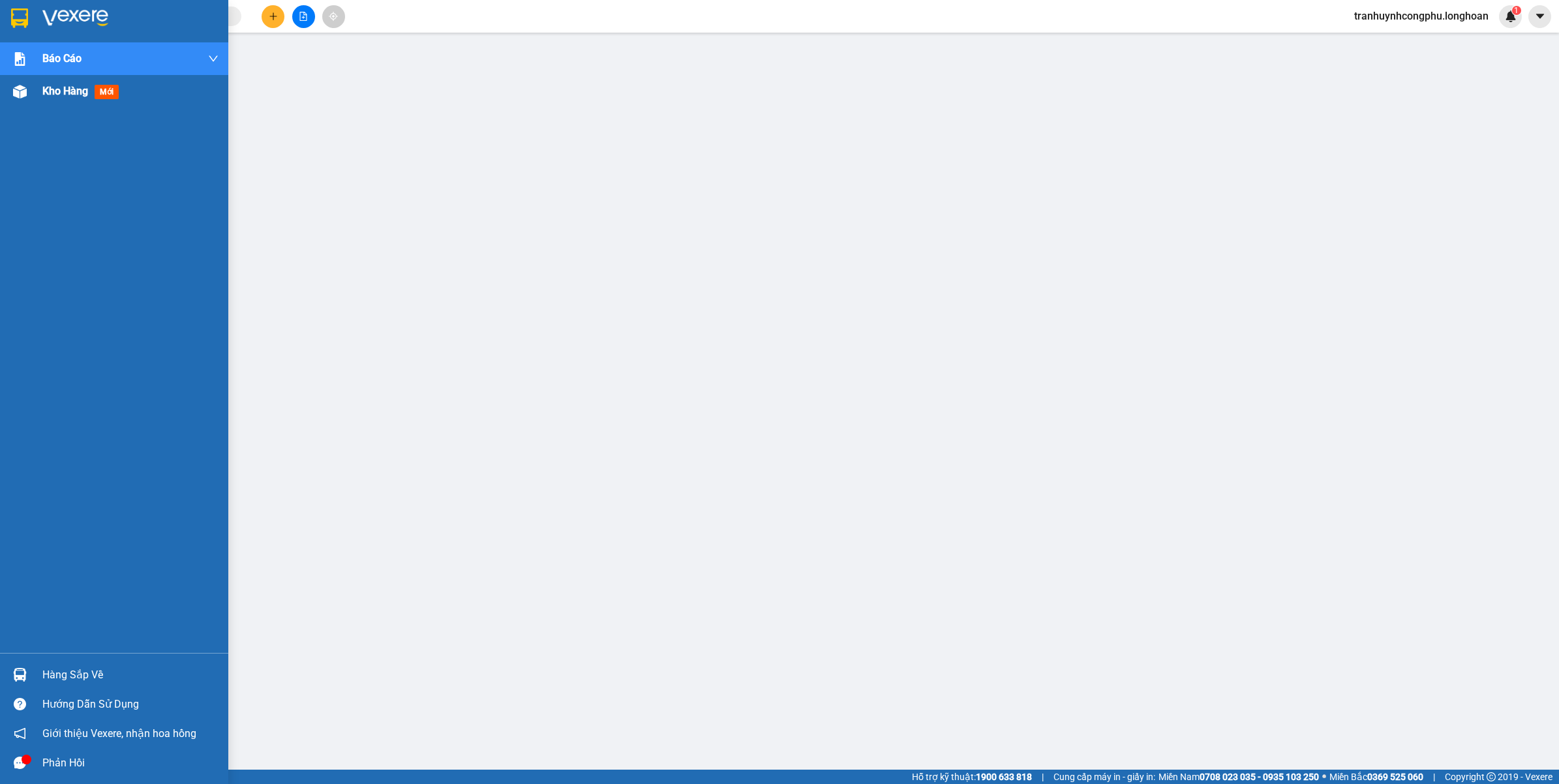
click at [32, 103] on div "Kho hàng mới" at bounding box center [114, 91] width 228 height 32
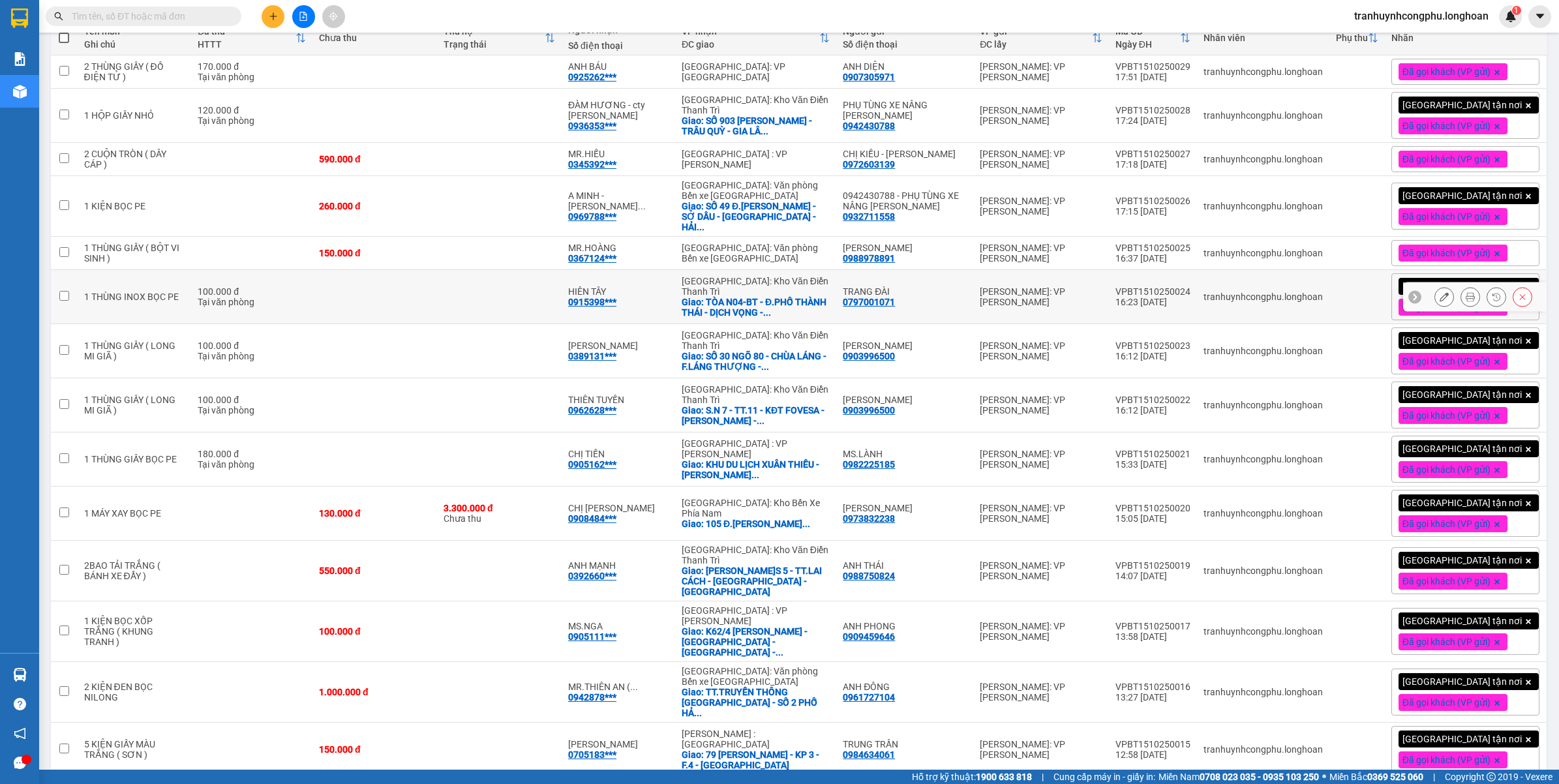
scroll to position [489, 0]
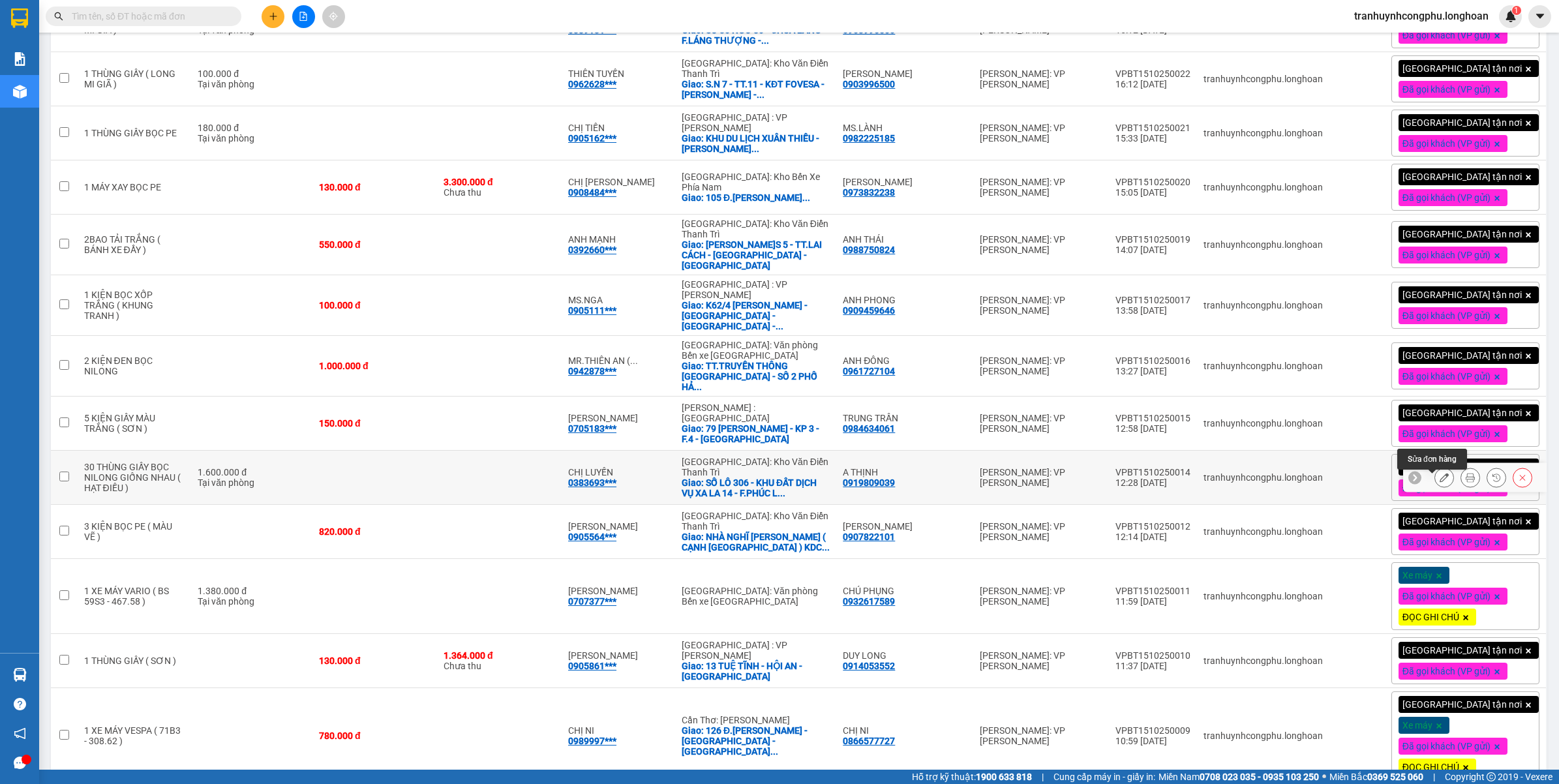
click at [1439, 482] on icon at bounding box center [1444, 477] width 9 height 9
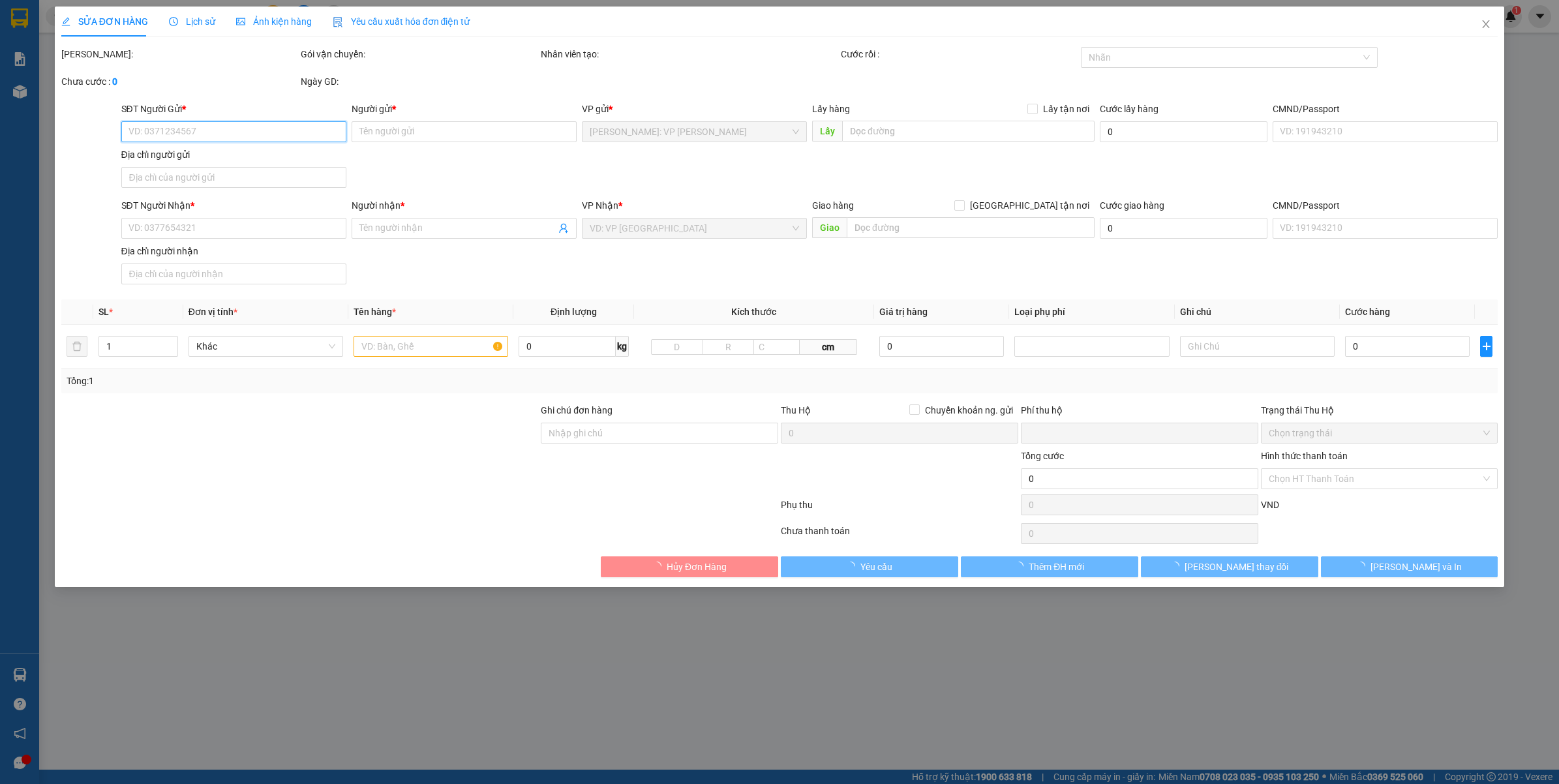
type input "0919809039"
type input "A THỊNH"
type input "0383693689"
type input "CHỊ LUYẾN"
checkbox input "true"
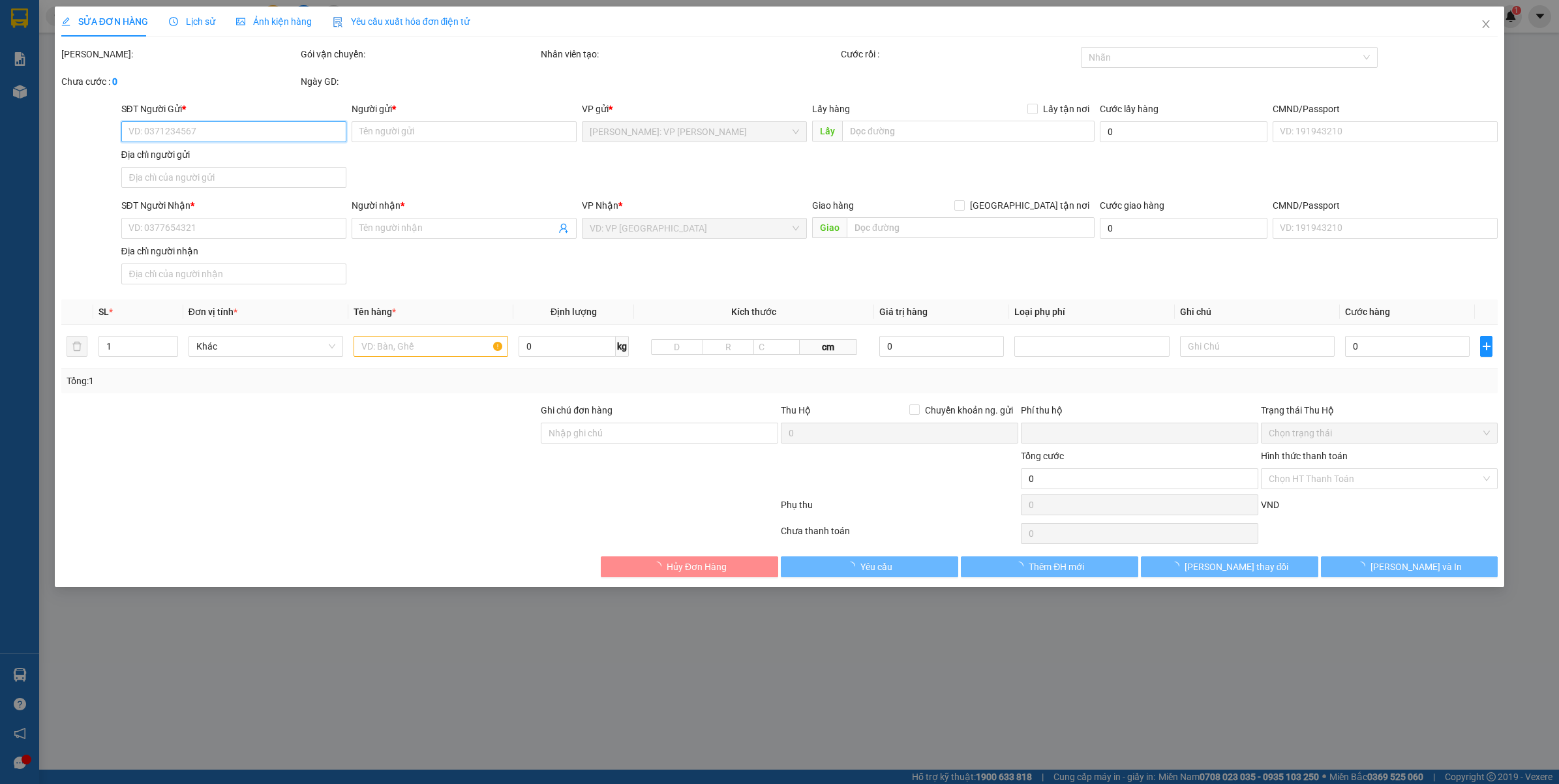
type input "SỐ LÔ 306 - KHU ĐẤT DỊCH VỤ XA LA 14 - F.PHÚC LA - Q.HÀ ĐÔNG - HÀ NỘI"
type input "VẬN CHUYỂN NHẸ TAY - HƯ VỠ KHÔNG ĐỀN"
type input "0"
type input "1.600.000"
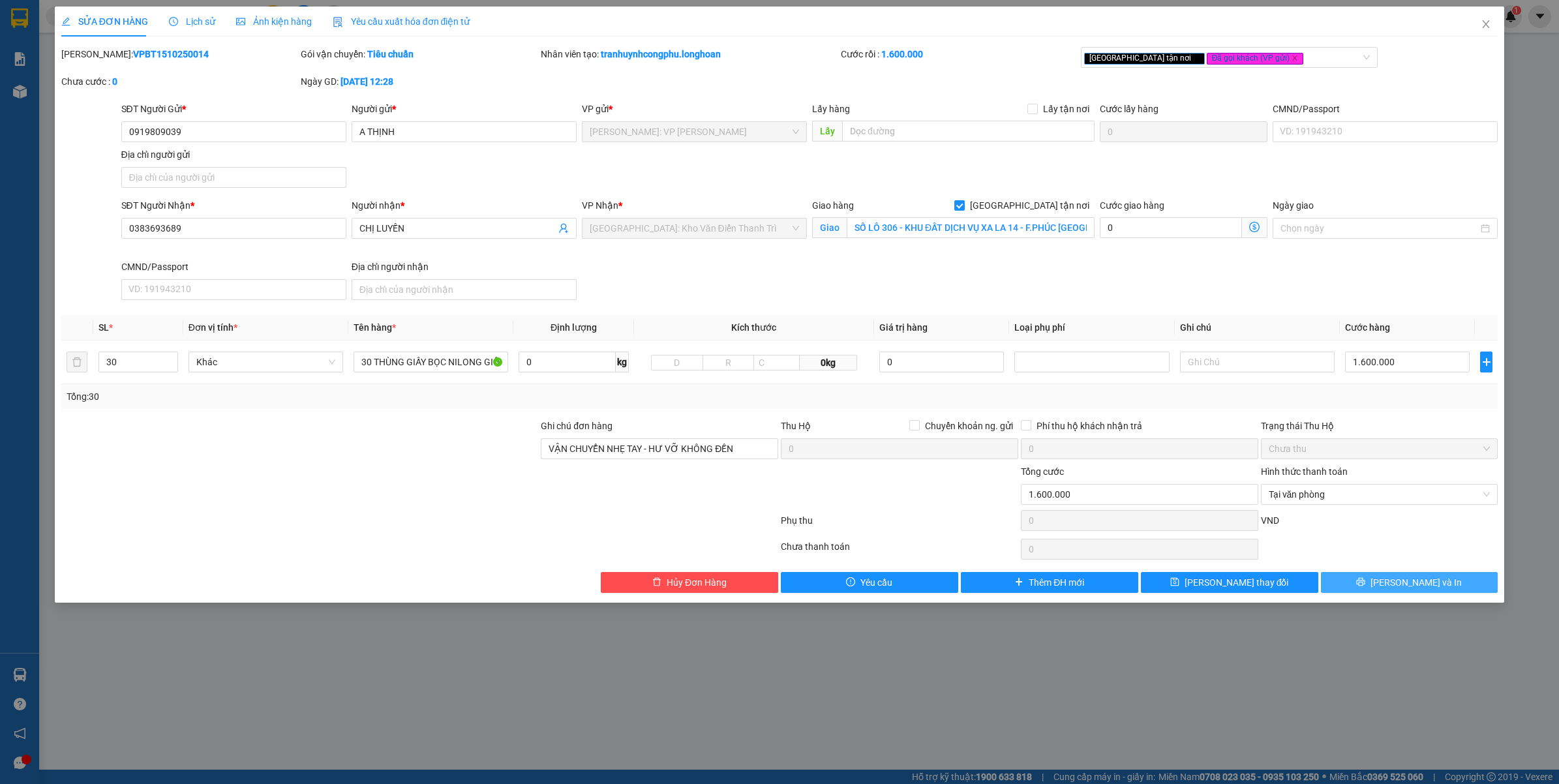
click at [1362, 578] on button "[PERSON_NAME] và In" at bounding box center [1409, 582] width 177 height 21
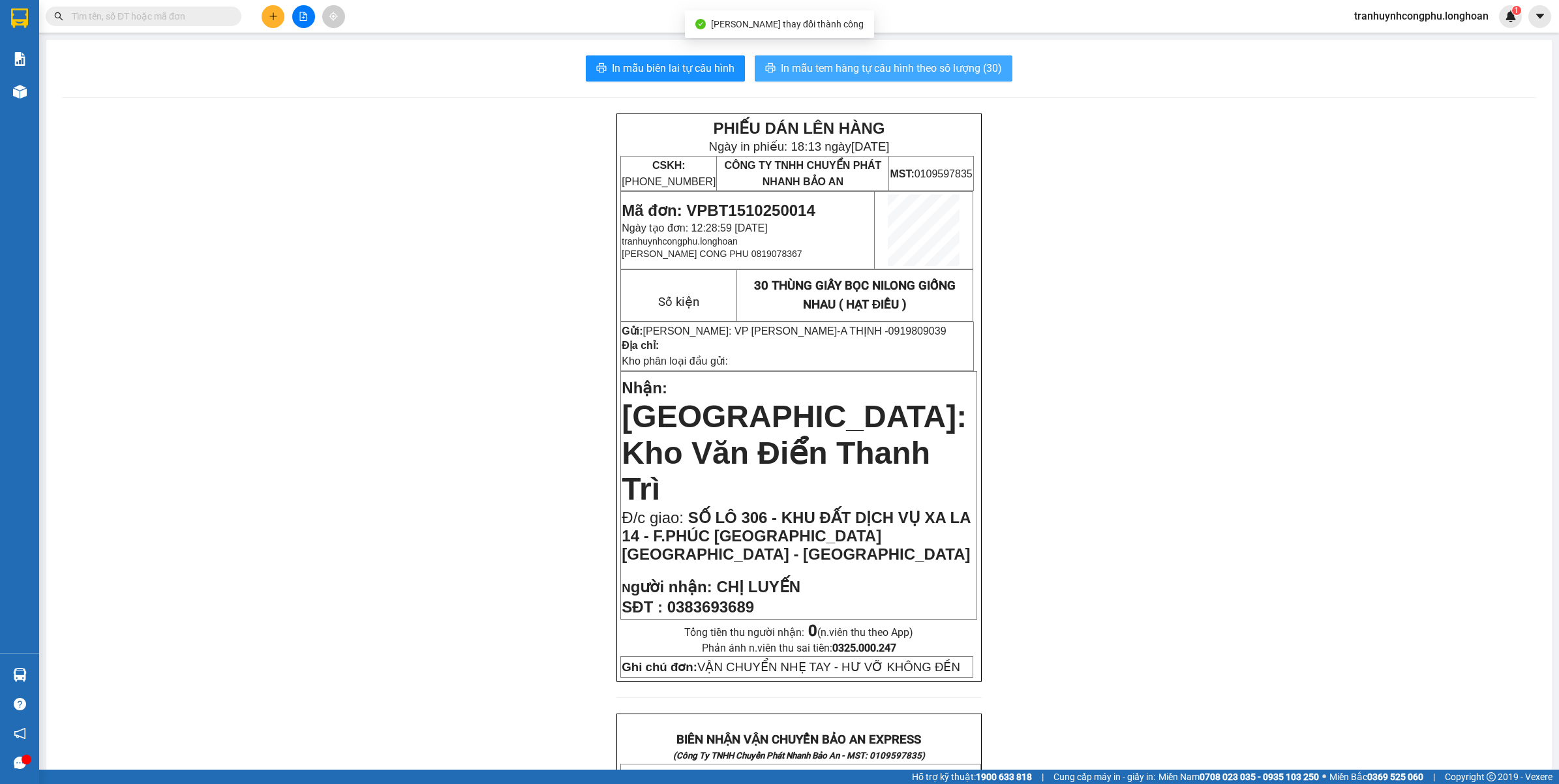
click at [859, 63] on span "In mẫu tem hàng tự cấu hình theo số lượng (30)" at bounding box center [892, 68] width 221 height 16
click at [261, 479] on div "PHIẾU DÁN LÊN HÀNG Ngày in phiếu: 18:13 ngày 15-10-2025 CSKH: 1900.06.88.33 CÔN…" at bounding box center [799, 795] width 1474 height 1364
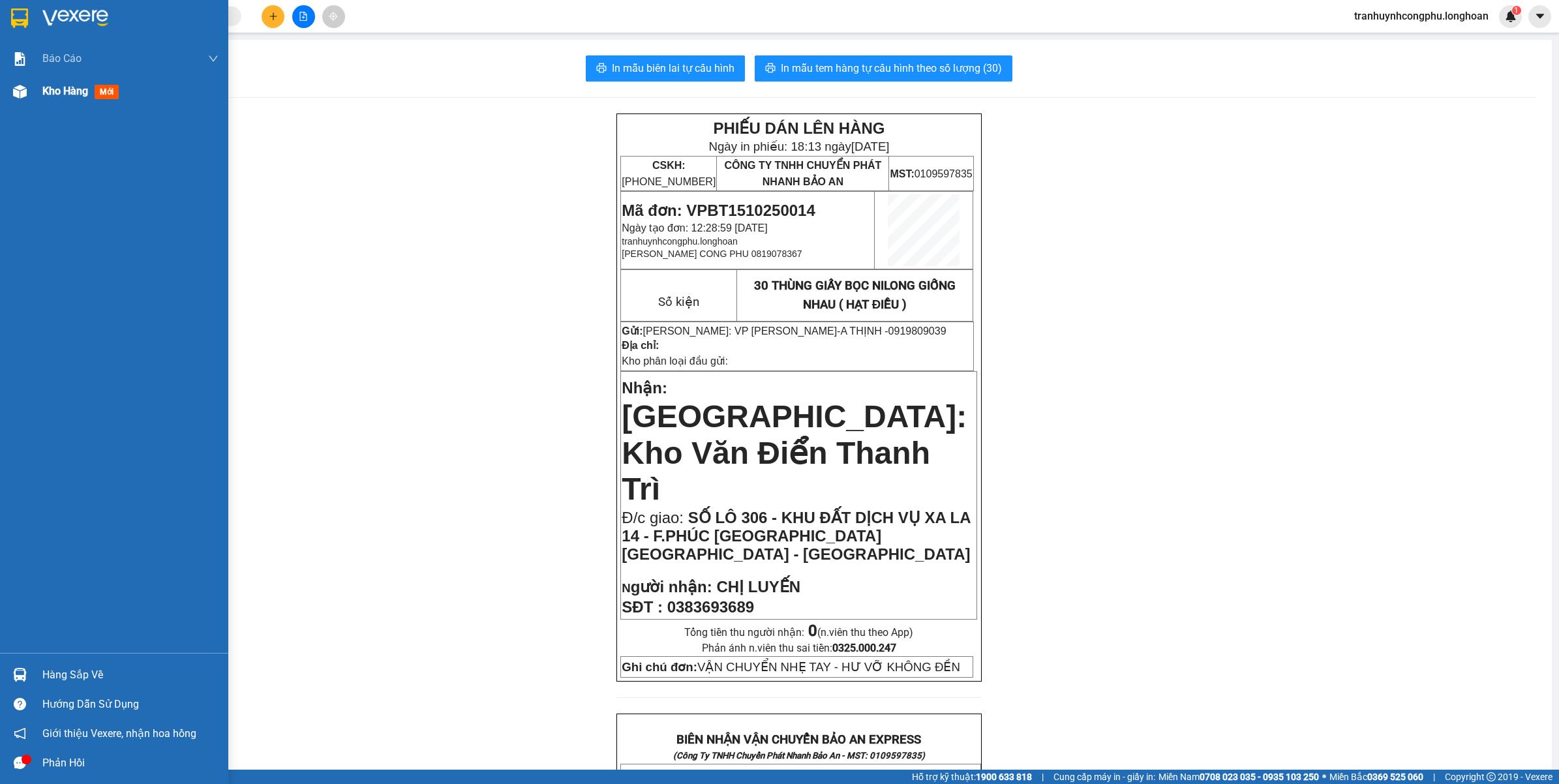
click at [47, 82] on div "Kho hàng mới" at bounding box center [131, 91] width 176 height 32
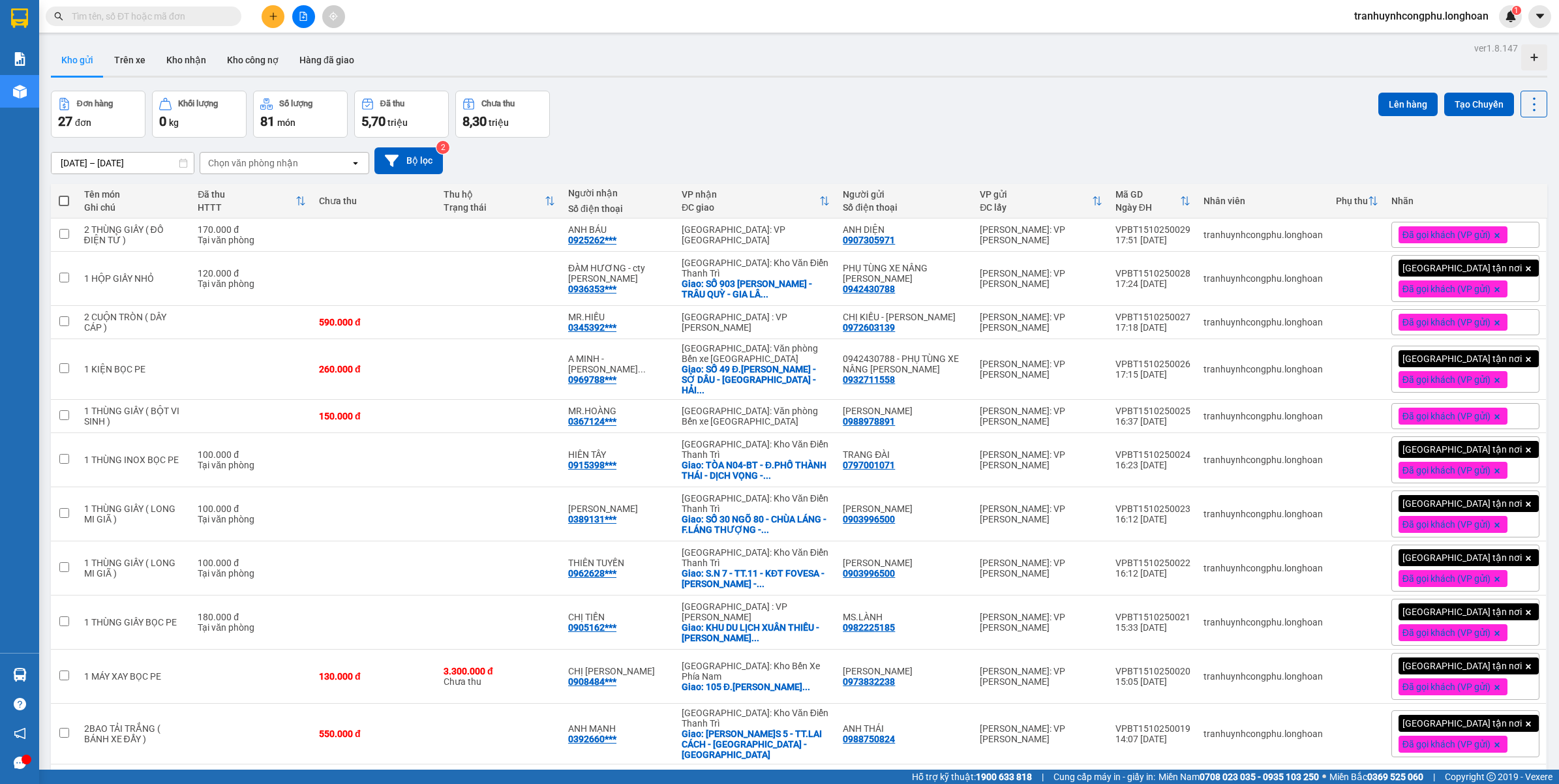
click at [988, 96] on div "Đơn hàng 27 đơn Khối lượng 0 kg Số lượng 81 món Đã thu 5,70 triệu Chưa thu 8,30…" at bounding box center [799, 114] width 1496 height 47
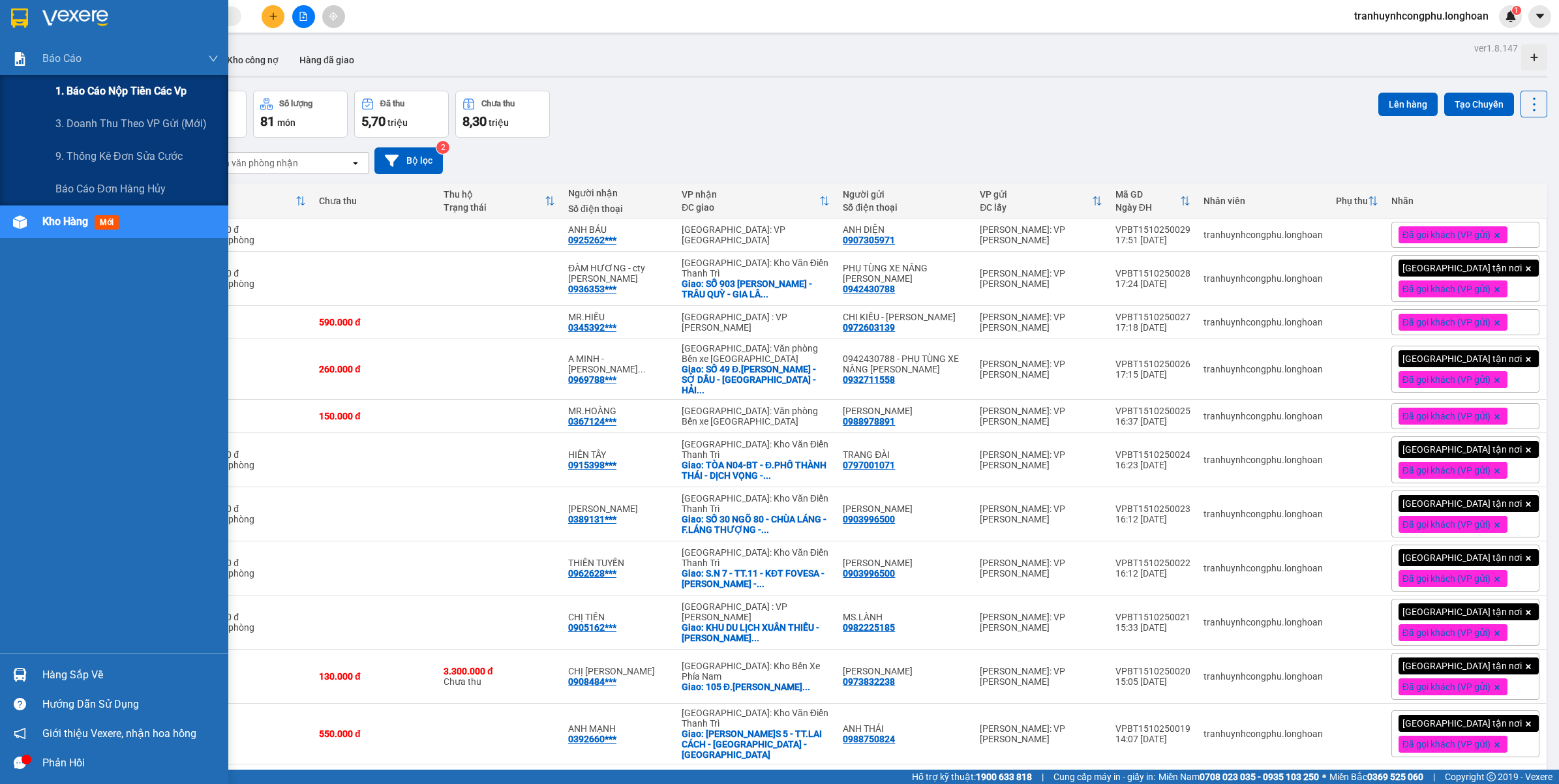
click at [60, 99] on span "1. Báo cáo nộp tiền các vp" at bounding box center [121, 91] width 131 height 16
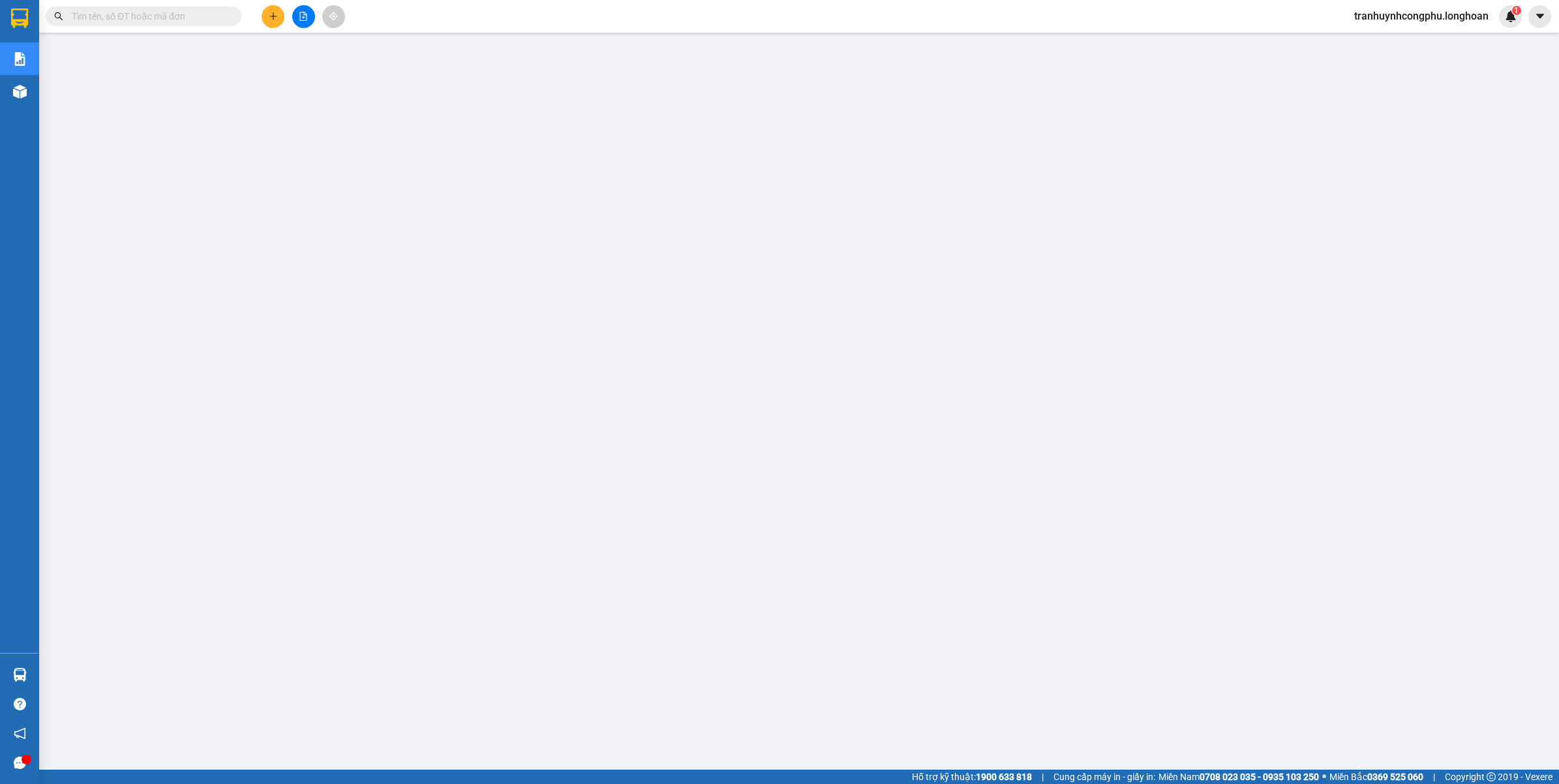
click at [131, 6] on span at bounding box center [143, 16] width 196 height 19
click at [131, 8] on span at bounding box center [143, 16] width 196 height 19
click at [131, 10] on input "text" at bounding box center [148, 16] width 154 height 14
paste input "0905111350"
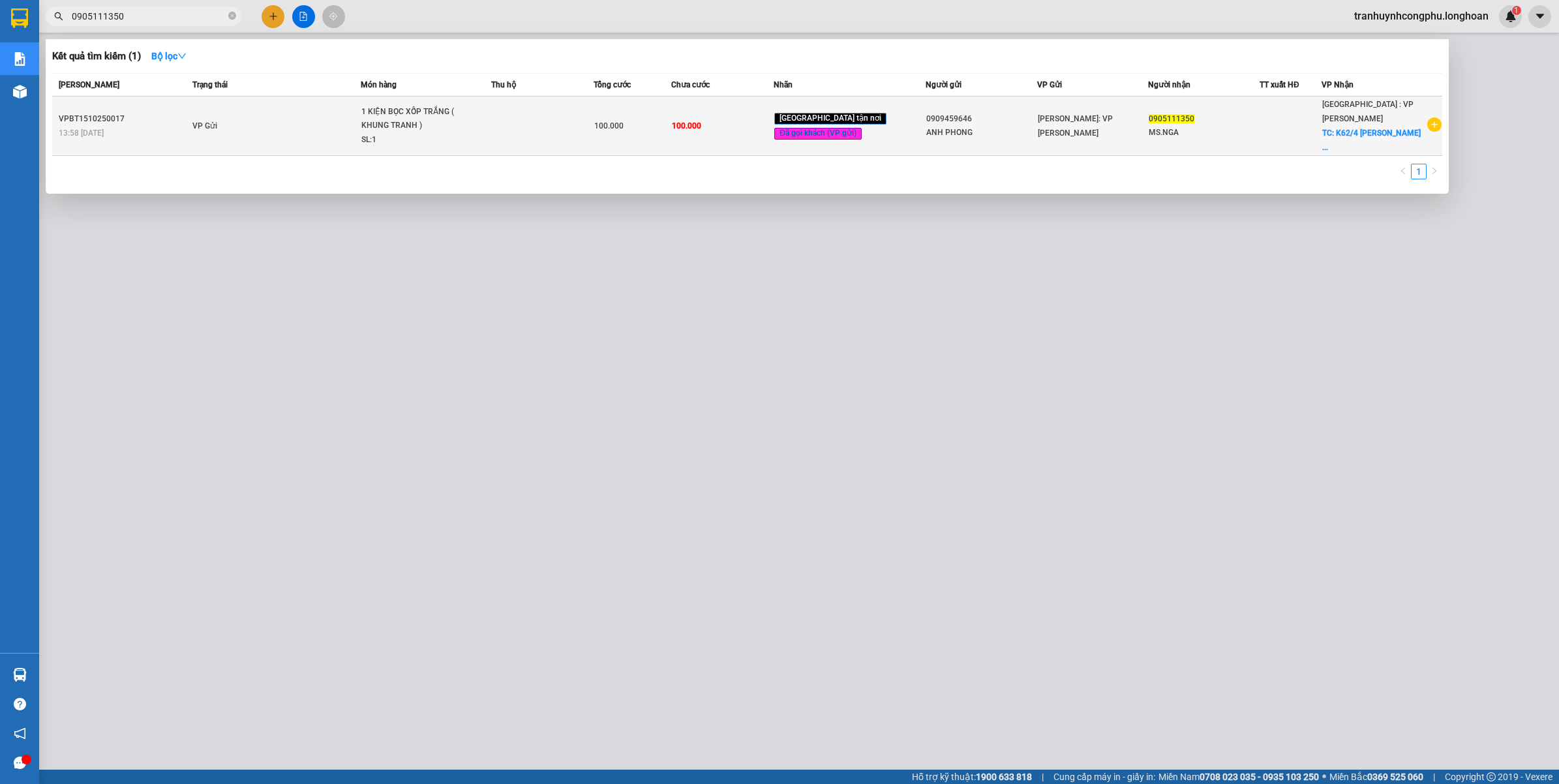
type input "0905111350"
click at [585, 129] on td at bounding box center [543, 126] width 103 height 59
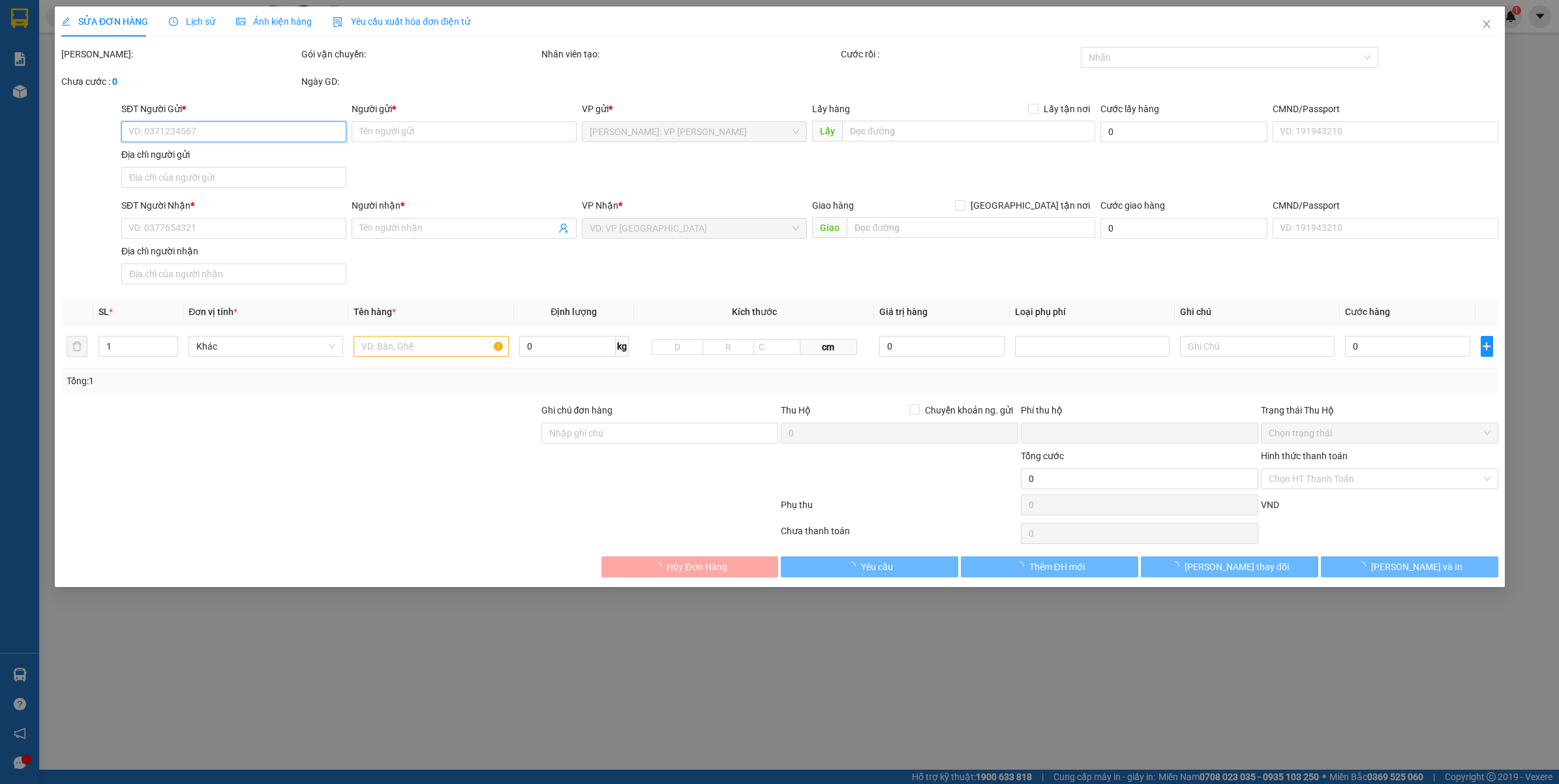
type input "0909459646"
type input "ANH PHONG"
type input "0905111350"
type input "MS.NGA"
checkbox input "true"
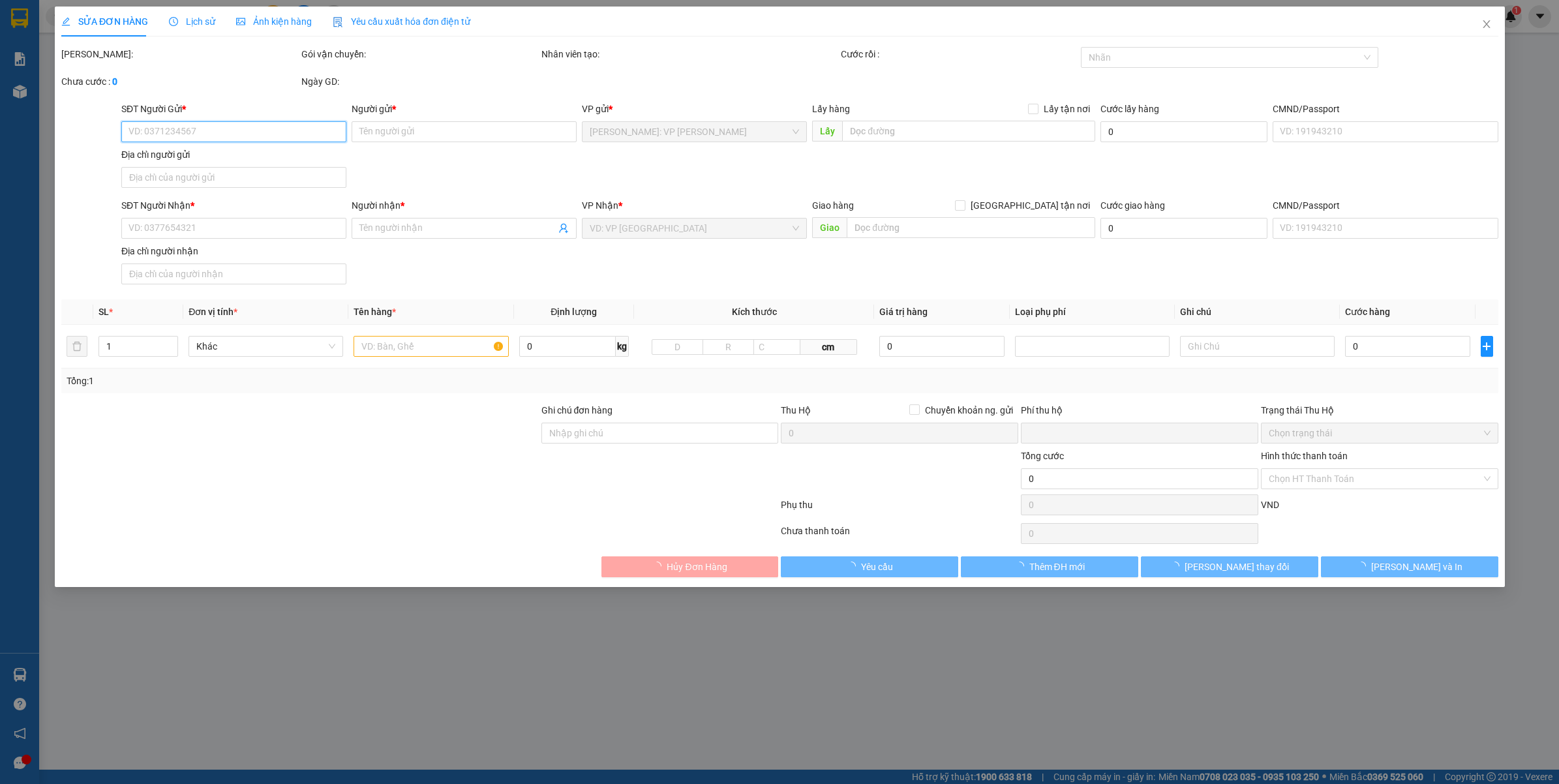
type input "K62/4 NGUYỄN TRÃI - PHƯỚC NINH - HẢI CHÂU - ĐÀ NẴNG"
type input "VẬN CHUYỂN NHẸ TAY - HƯ VỠ KHÔNG ĐỀN"
type input "0"
type input "100.000"
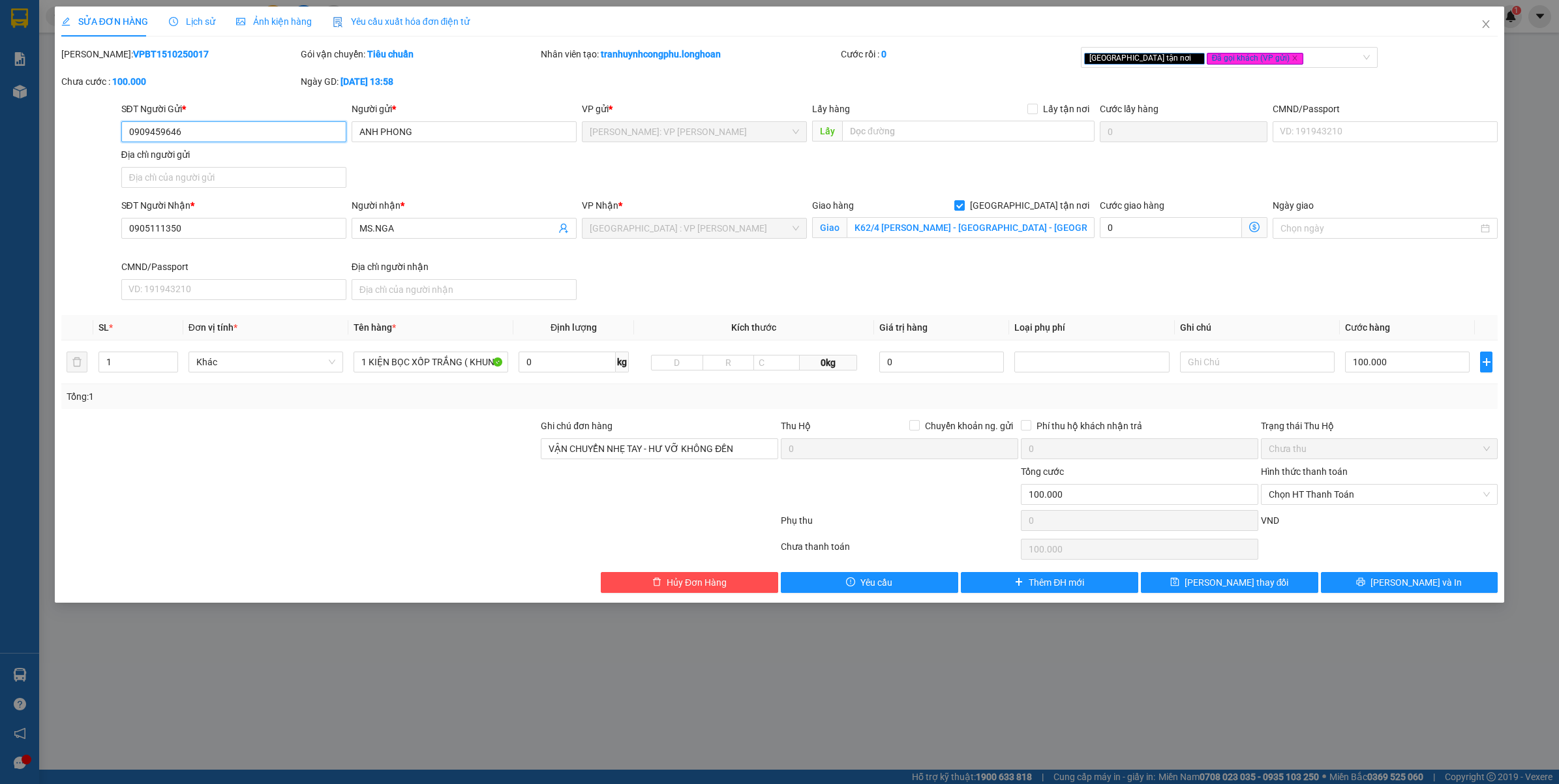
click at [248, 142] on input "0909459646" at bounding box center [233, 131] width 225 height 21
click at [247, 140] on input "0909459646" at bounding box center [233, 131] width 225 height 21
click at [604, 671] on div "SỬA ĐƠN HÀNG Lịch sử Ảnh kiện hàng Yêu cầu xuất hóa đơn điện tử Total Paid Fee …" at bounding box center [780, 392] width 1559 height 784
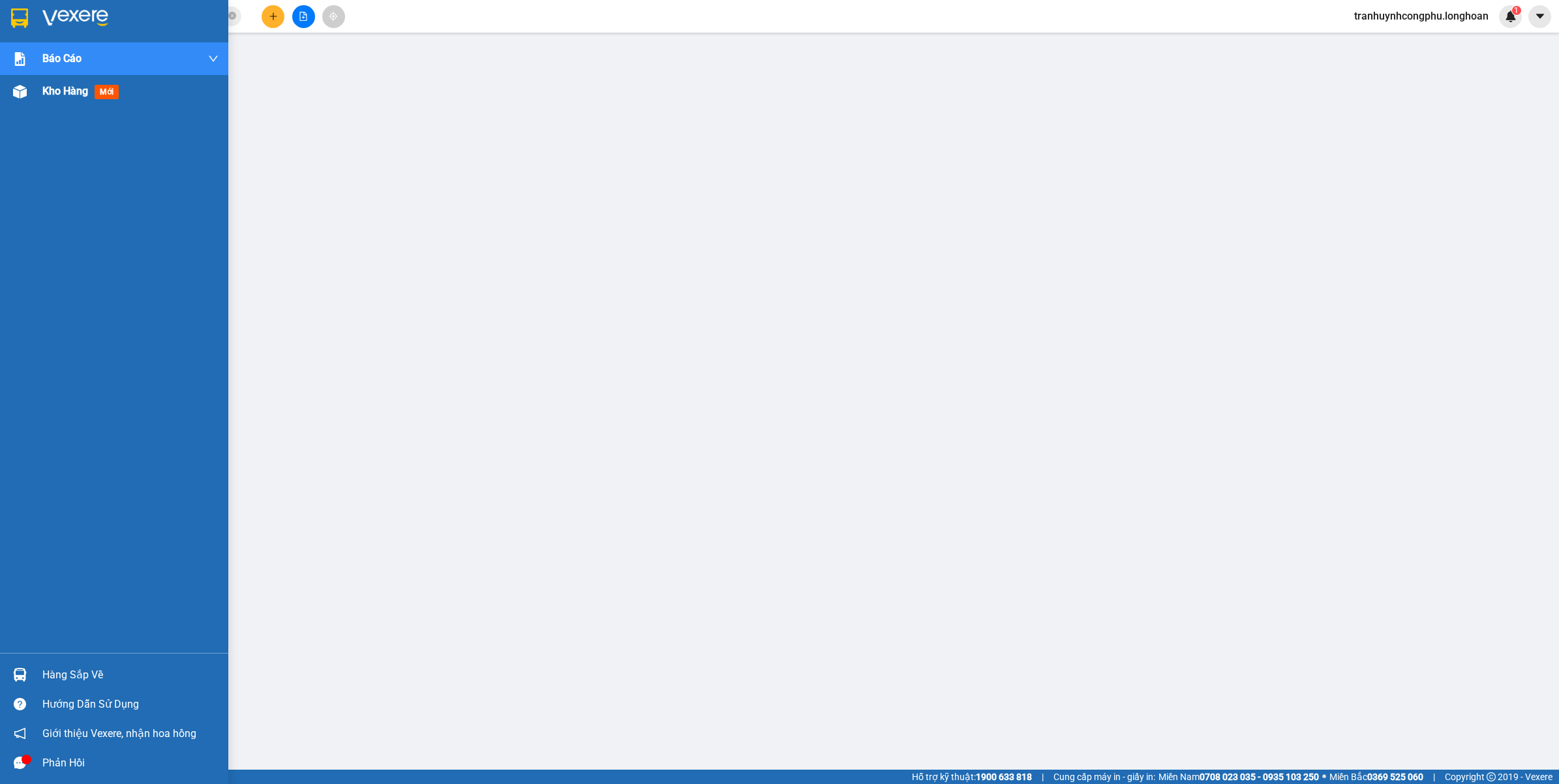
click at [8, 88] on div at bounding box center [19, 91] width 23 height 23
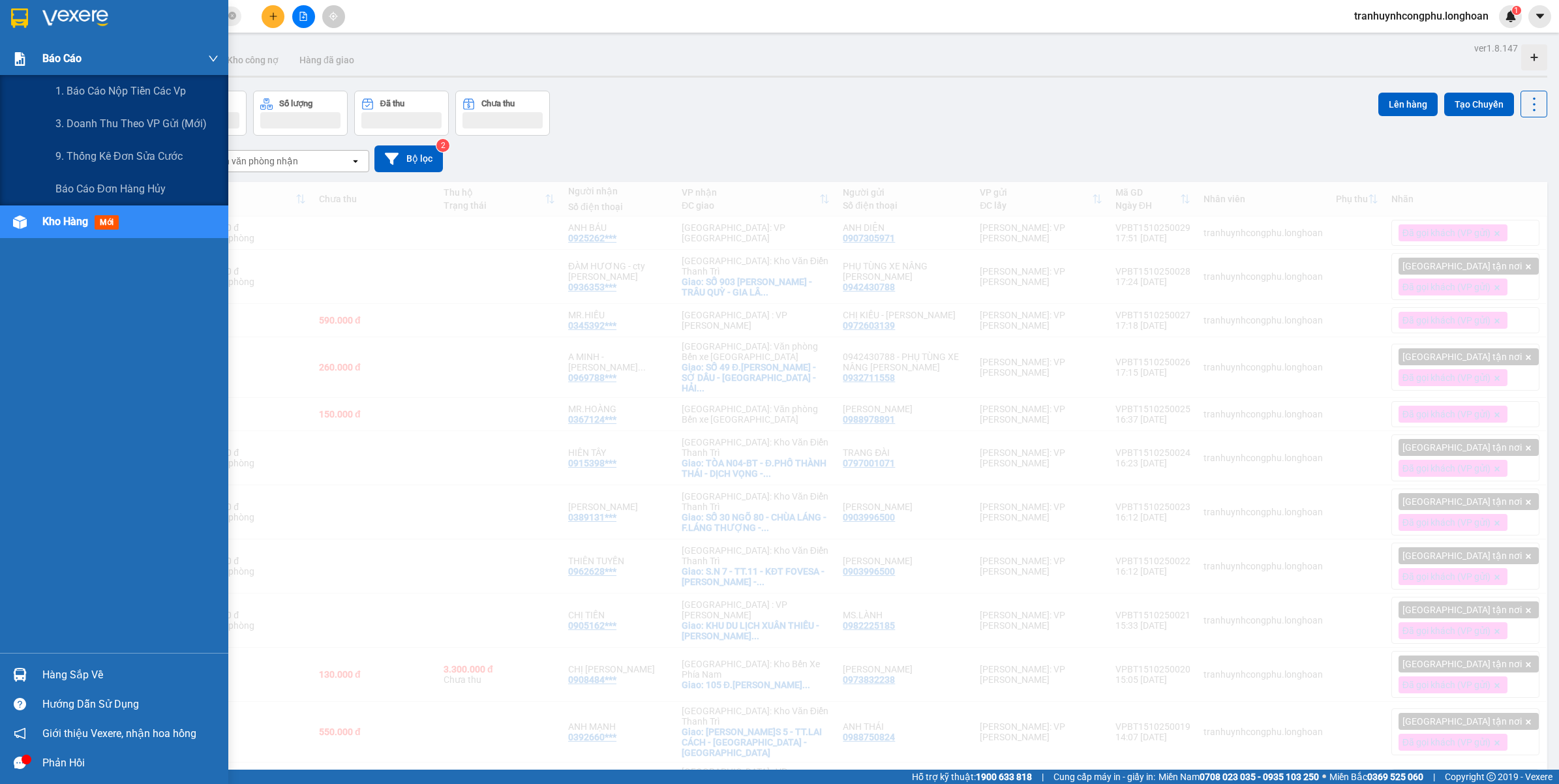
click at [75, 56] on span "Báo cáo" at bounding box center [62, 58] width 39 height 16
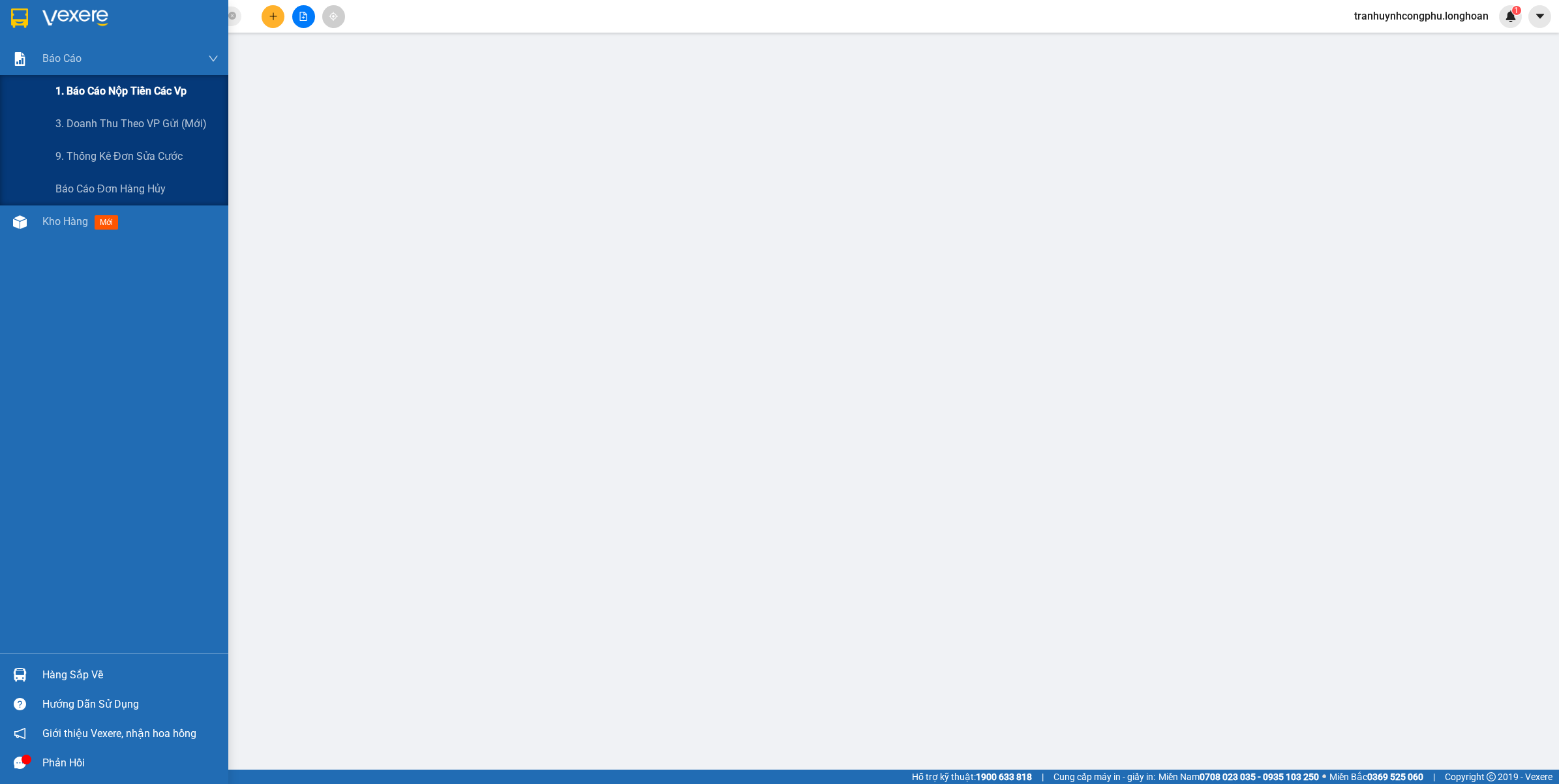
click at [83, 96] on span "1. Báo cáo nộp tiền các vp" at bounding box center [121, 91] width 131 height 16
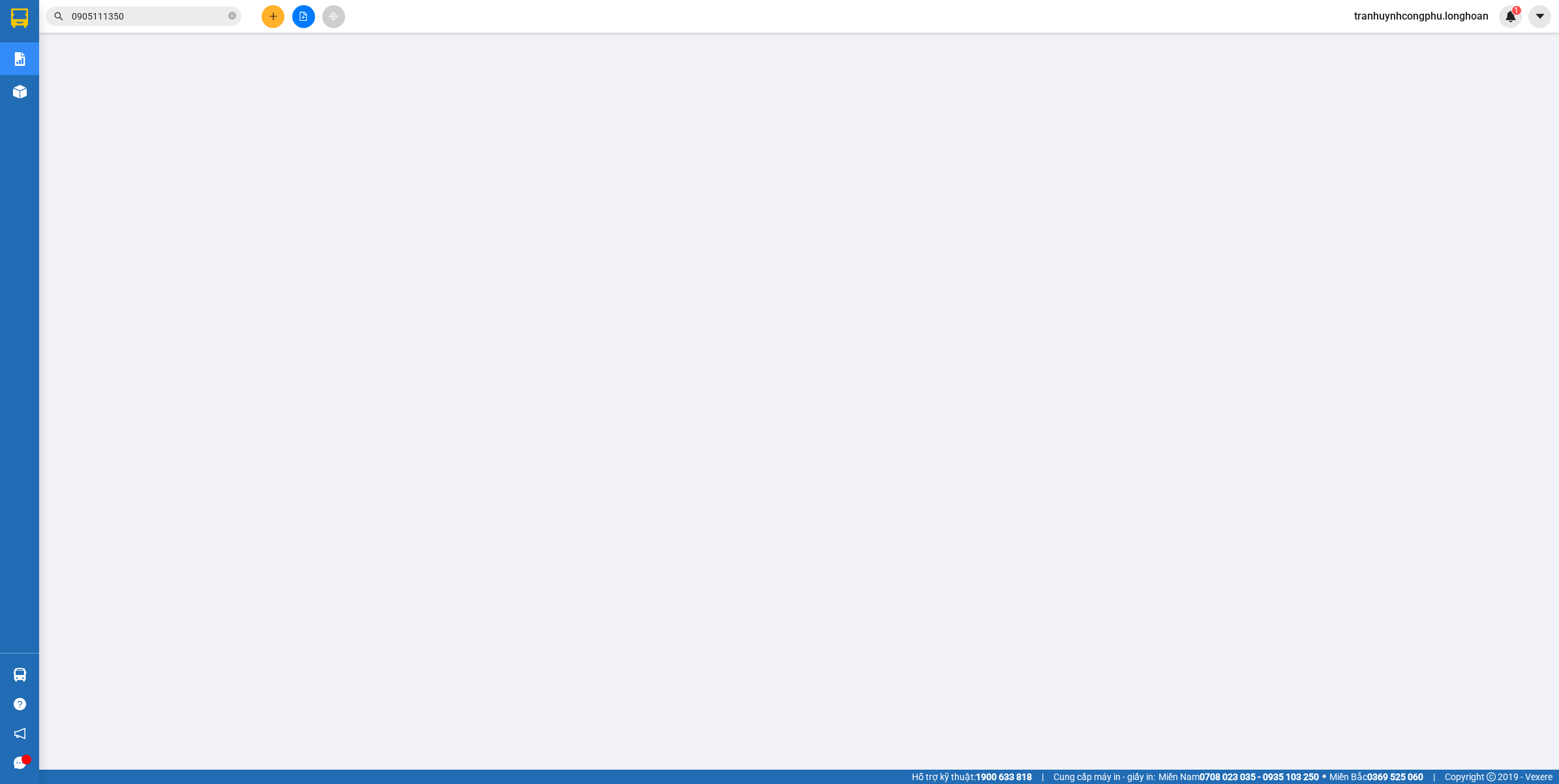
click at [148, 19] on input "0905111350" at bounding box center [148, 16] width 154 height 14
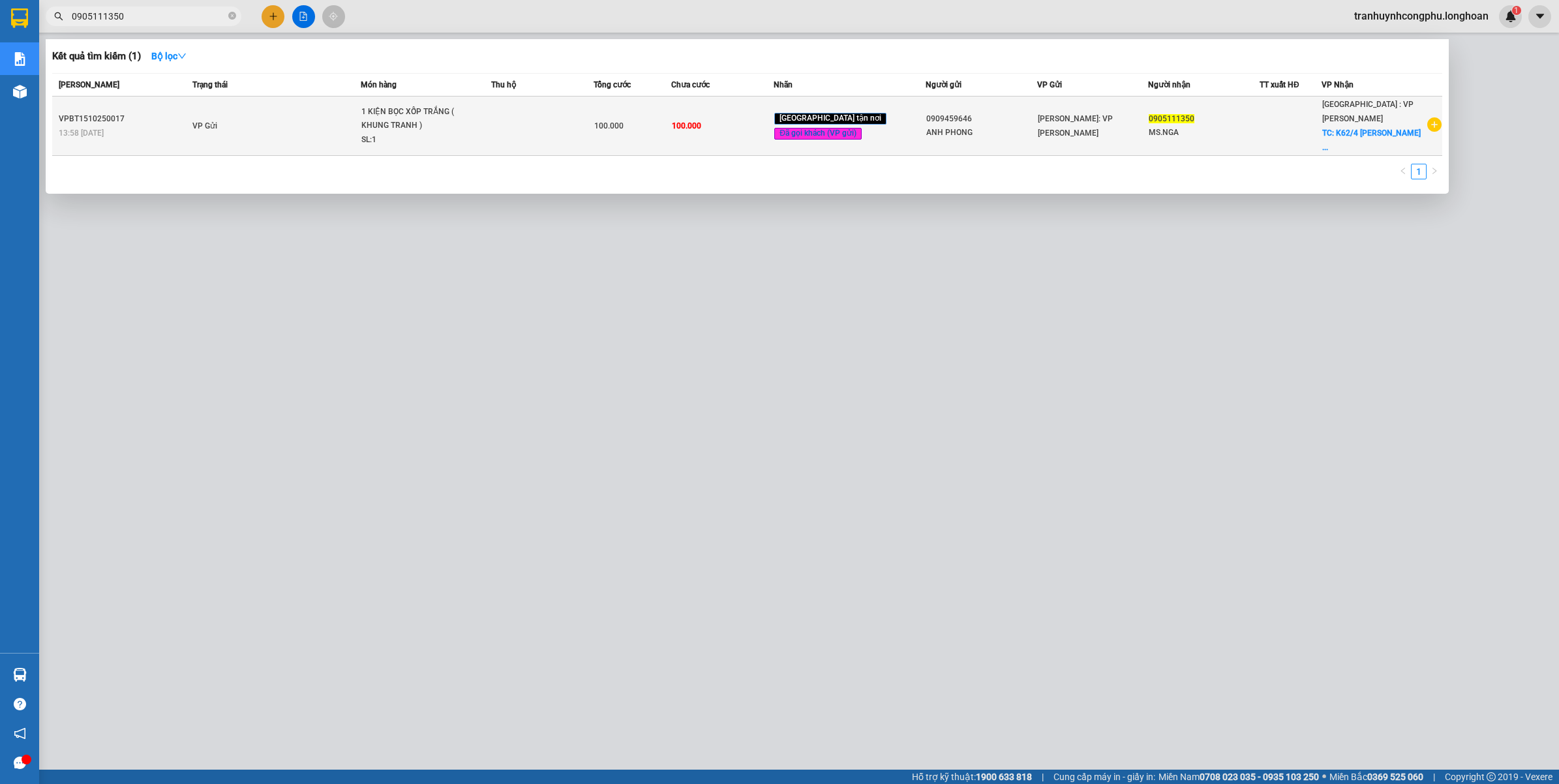
click at [188, 115] on div "VPBT1510250017" at bounding box center [123, 119] width 130 height 14
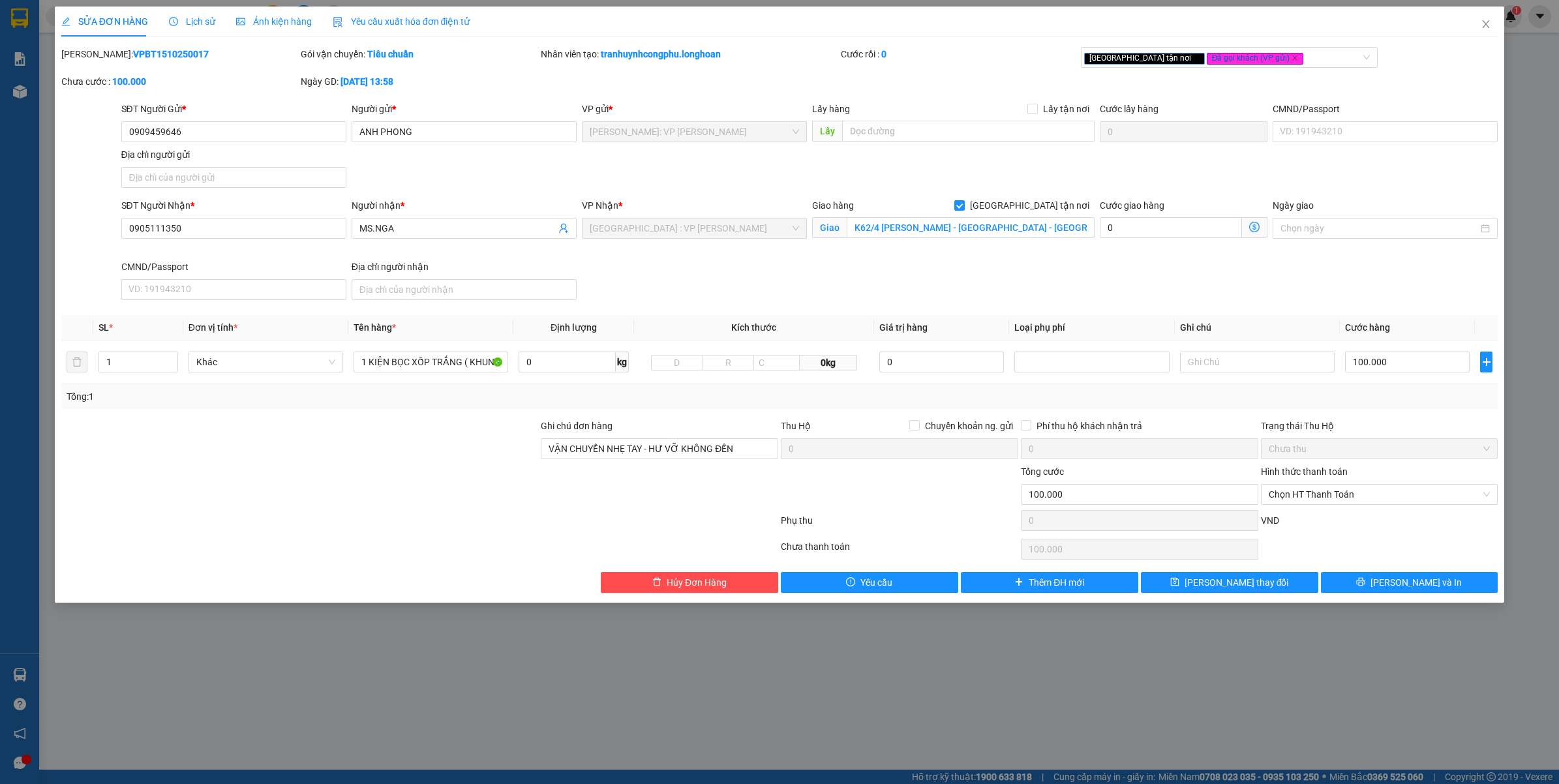
click at [196, 20] on span "Lịch sử" at bounding box center [192, 21] width 46 height 10
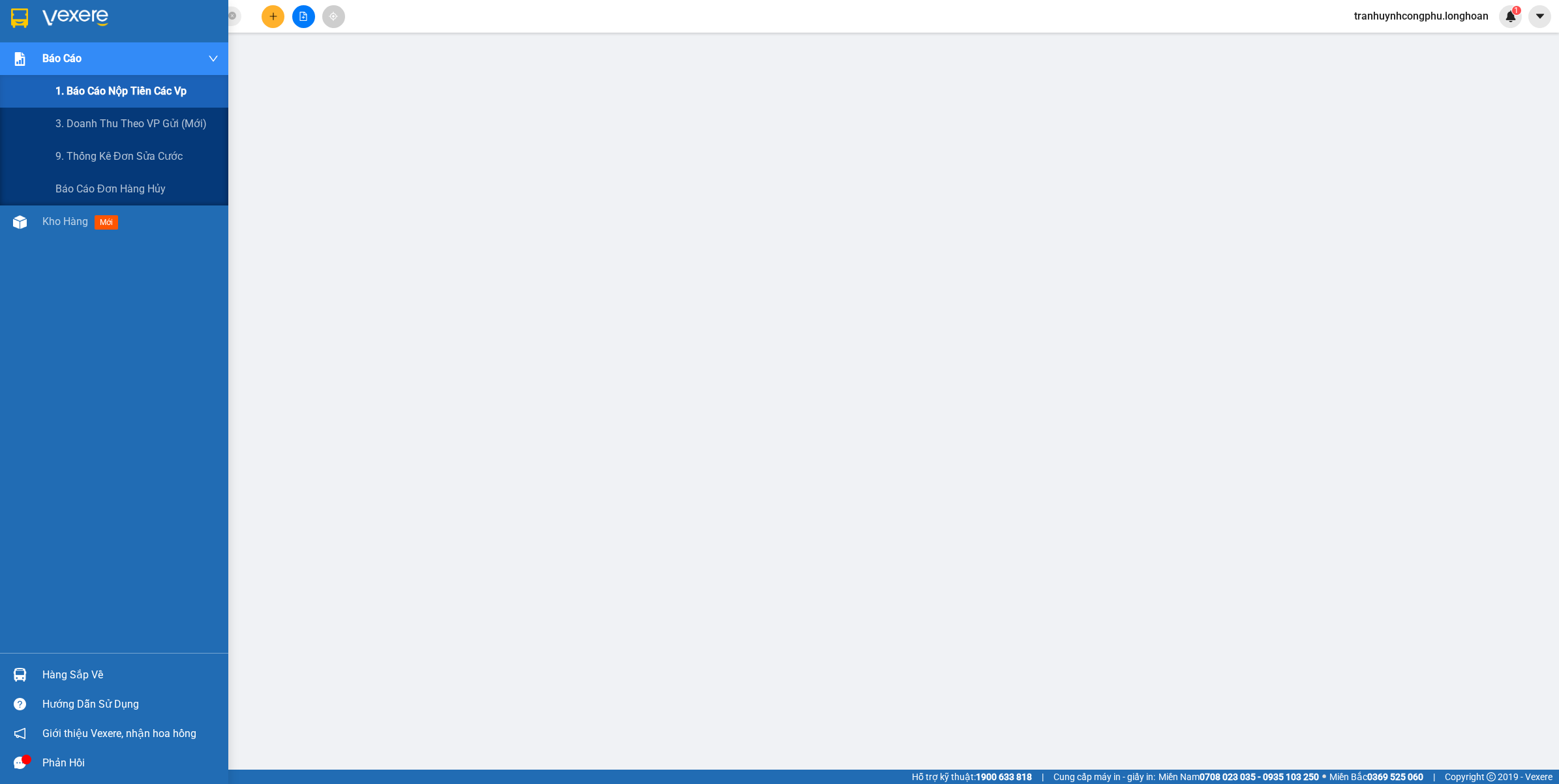
click at [103, 96] on span "1. Báo cáo nộp tiền các vp" at bounding box center [121, 91] width 131 height 16
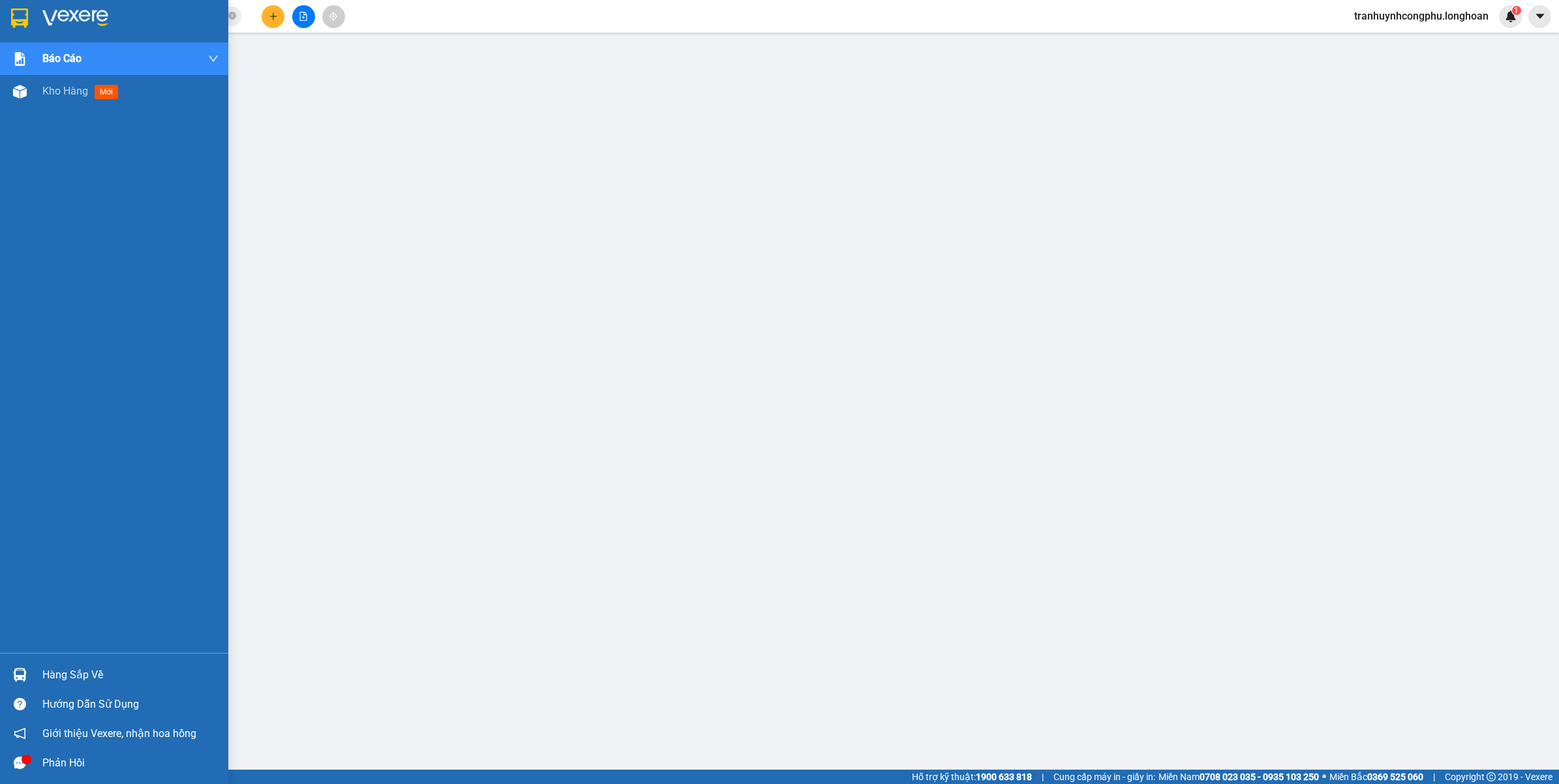
click at [58, 109] on div "Báo cáo 1. Báo cáo nộp tiền các vp 3. Doanh Thu theo VP Gửi (mới) 9. Thống kê đ…" at bounding box center [114, 348] width 228 height 610
click at [69, 86] on span "Kho hàng" at bounding box center [65, 91] width 45 height 12
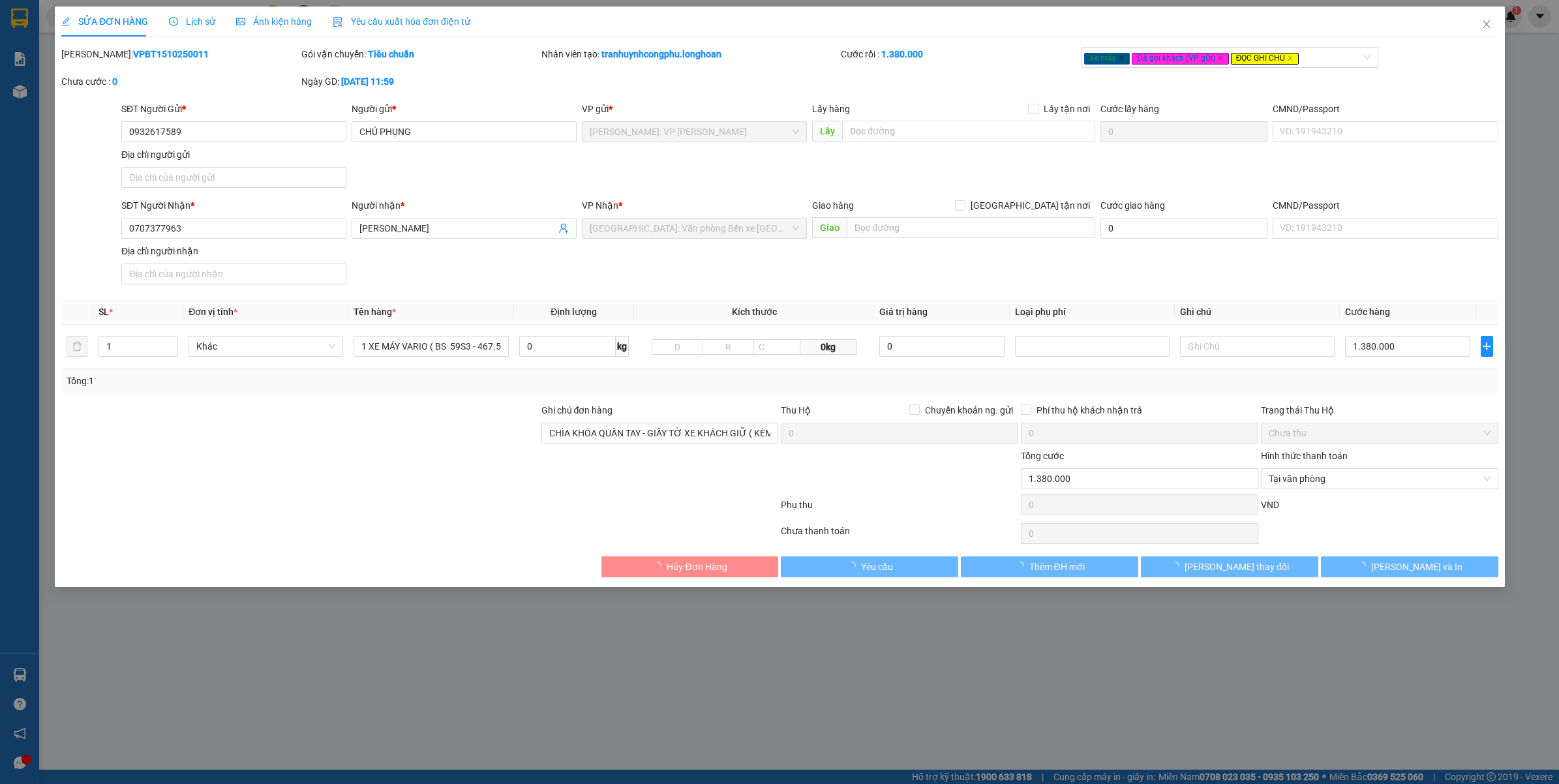
type input "0932617589"
type input "CHÚ PHỤNG"
type input "0707377963"
type input "[PERSON_NAME]"
type input "CHÌA KHÓA QUẤN TAY - GIẤY TỜ XE KHÁCH GIỮ ( KÈM 1 GƯƠNG XE )"
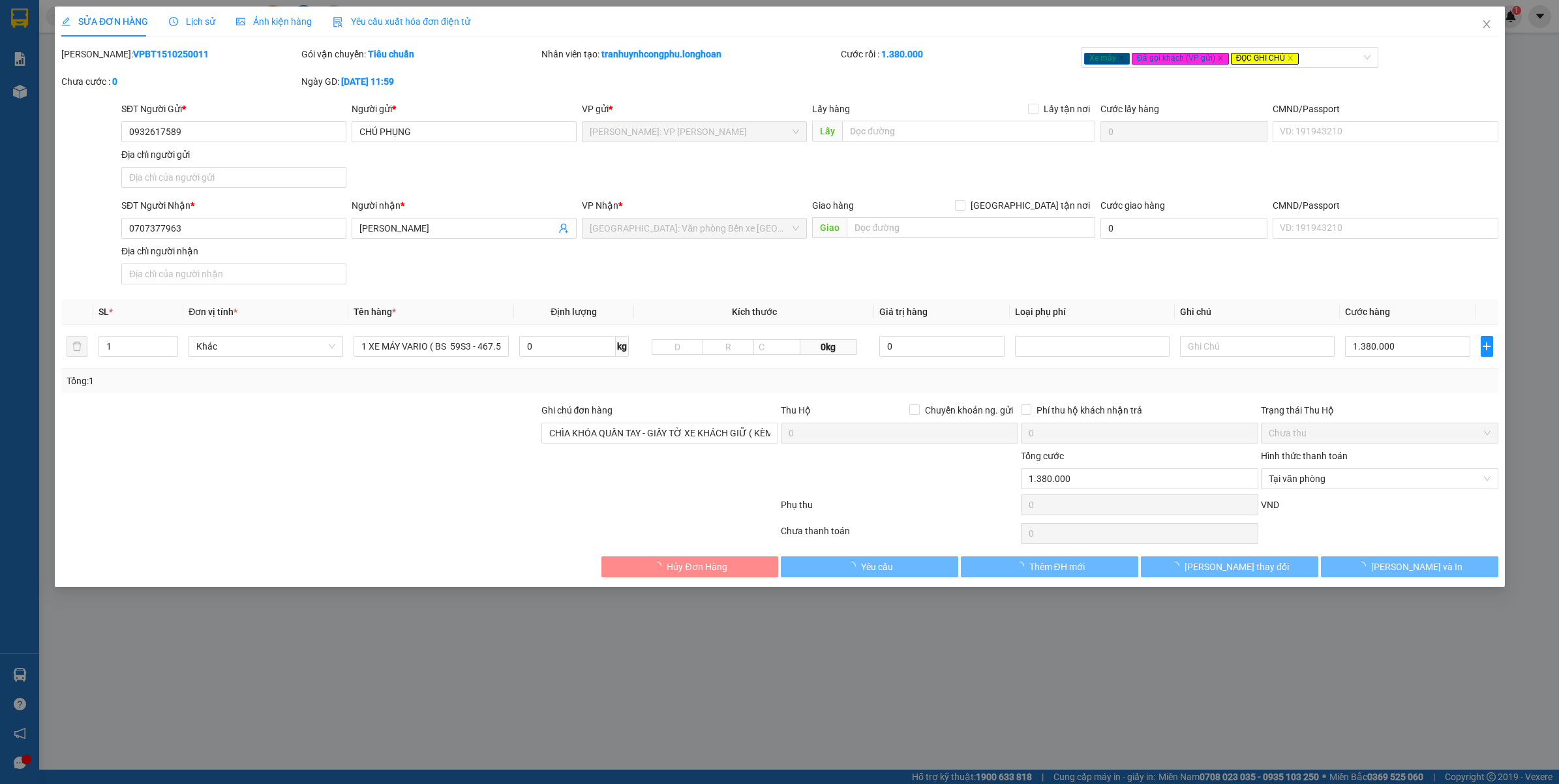
type input "0"
type input "1.380.000"
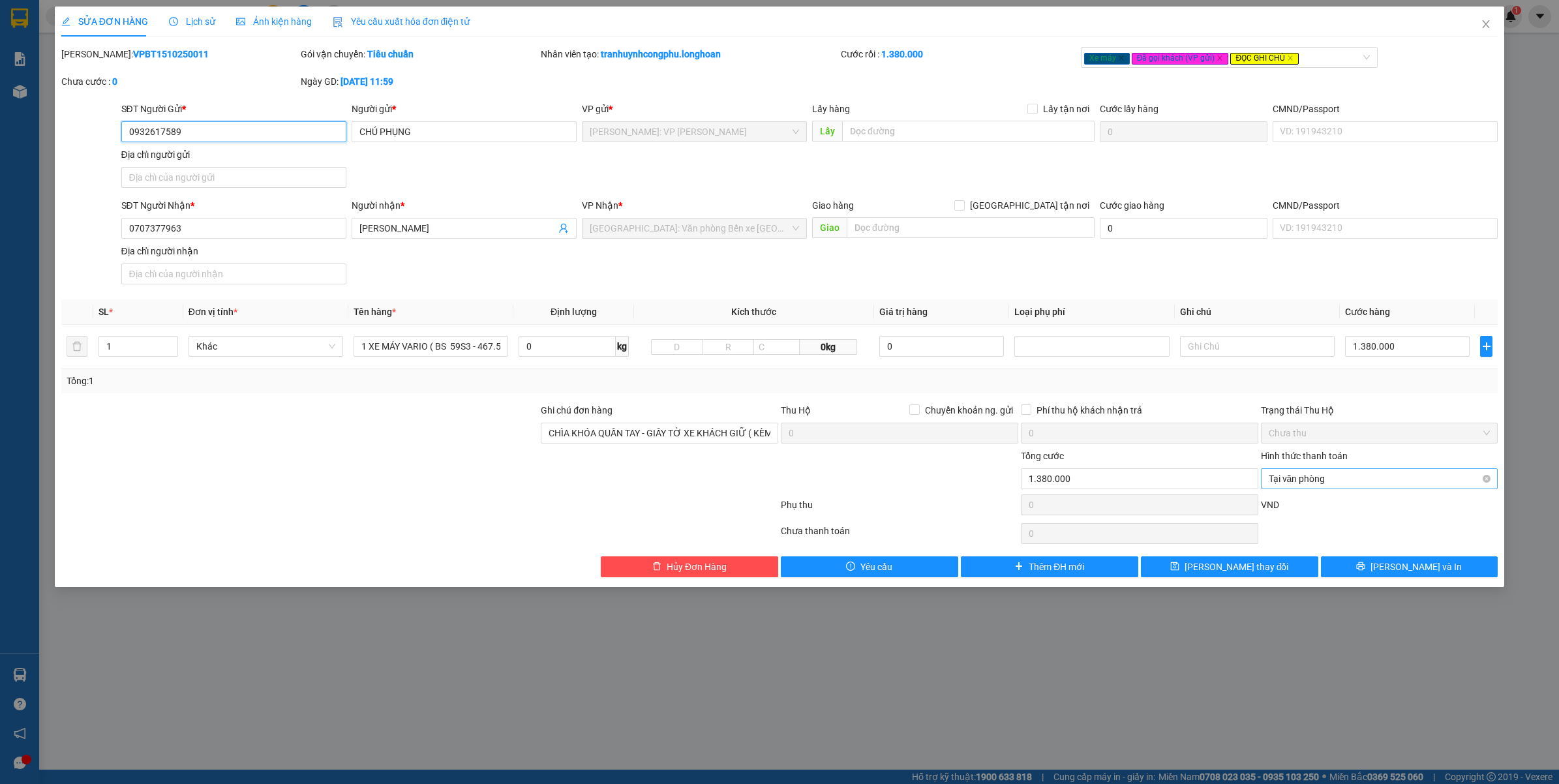
click at [1487, 484] on span "Tại văn phòng" at bounding box center [1380, 478] width 222 height 19
click at [1479, 484] on span "Tại văn phòng" at bounding box center [1380, 478] width 222 height 19
click at [1485, 478] on div "Chọn HT Thanh Toán" at bounding box center [1379, 478] width 237 height 21
click at [1325, 541] on div at bounding box center [1379, 533] width 240 height 26
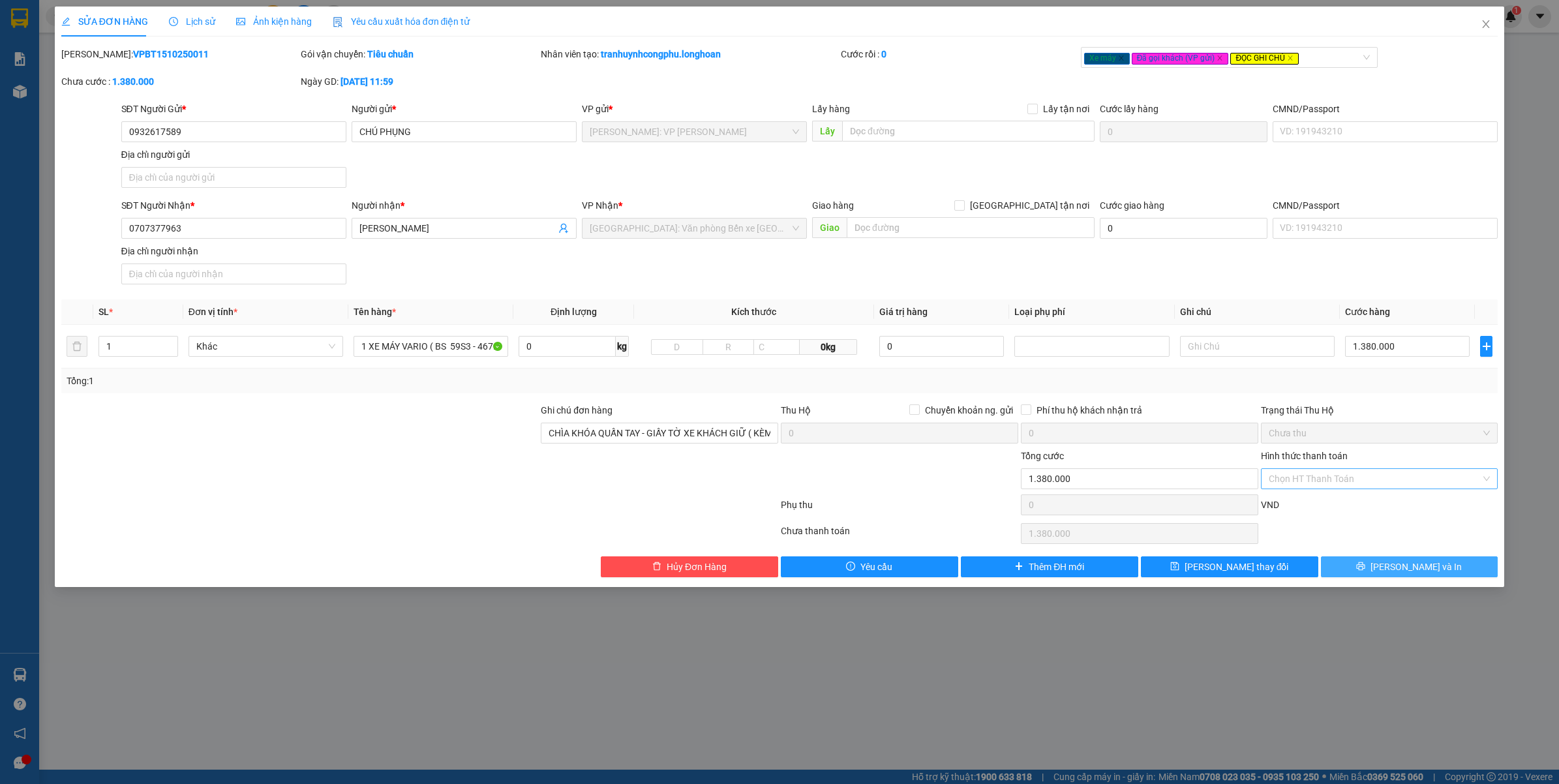
click at [1365, 566] on icon "printer" at bounding box center [1360, 565] width 9 height 9
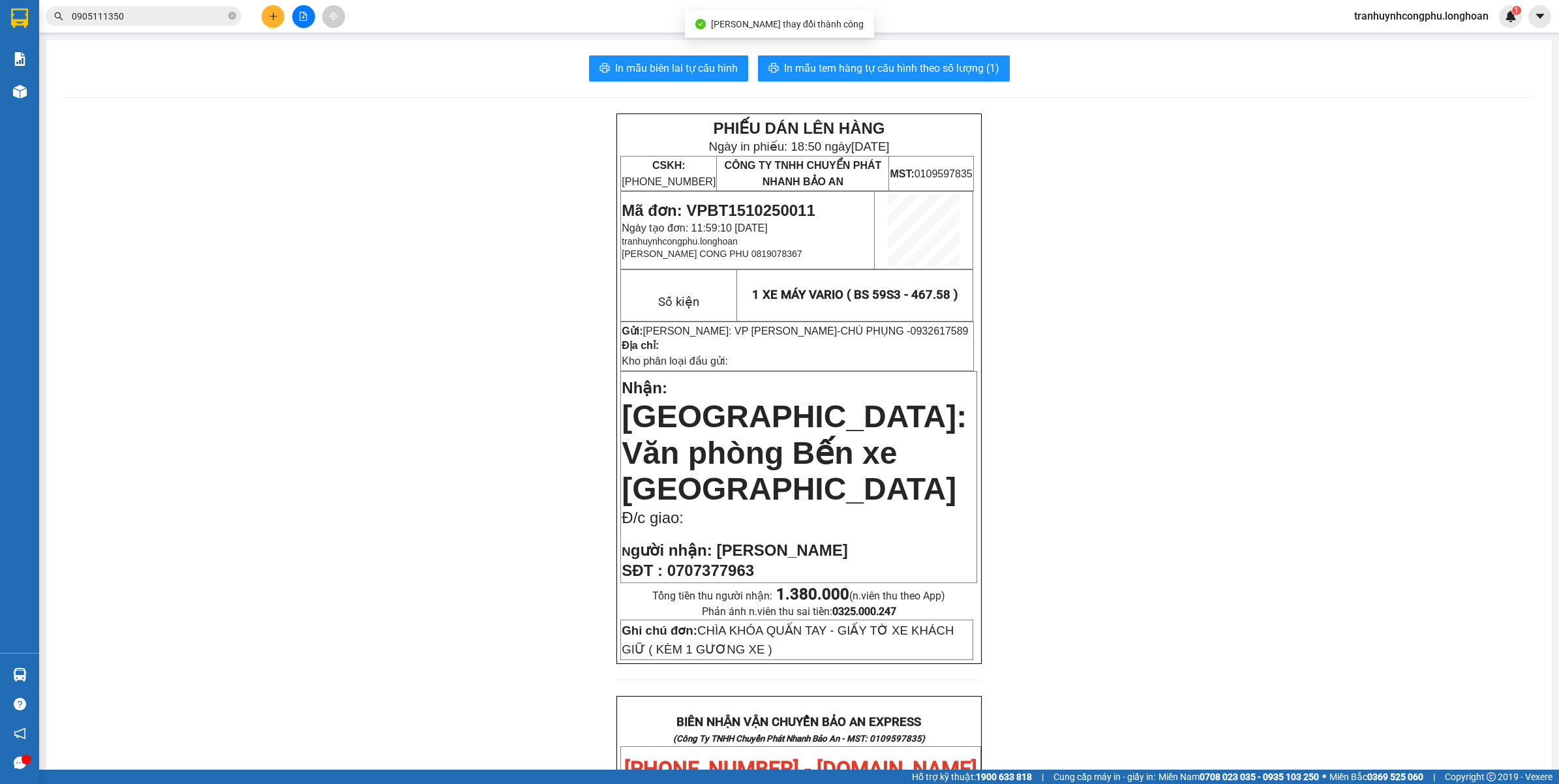
click at [1230, 489] on div "PHIẾU DÁN LÊN HÀNG Ngày in phiếu: 18:50 ngày 15-10-2025 CSKH: 1900.06.88.33 CÔN…" at bounding box center [799, 769] width 1474 height 1312
click at [476, 281] on div "PHIẾU DÁN LÊN HÀNG Ngày in phiếu: 18:50 ngày 15-10-2025 CSKH: 1900.06.88.33 CÔN…" at bounding box center [799, 769] width 1474 height 1312
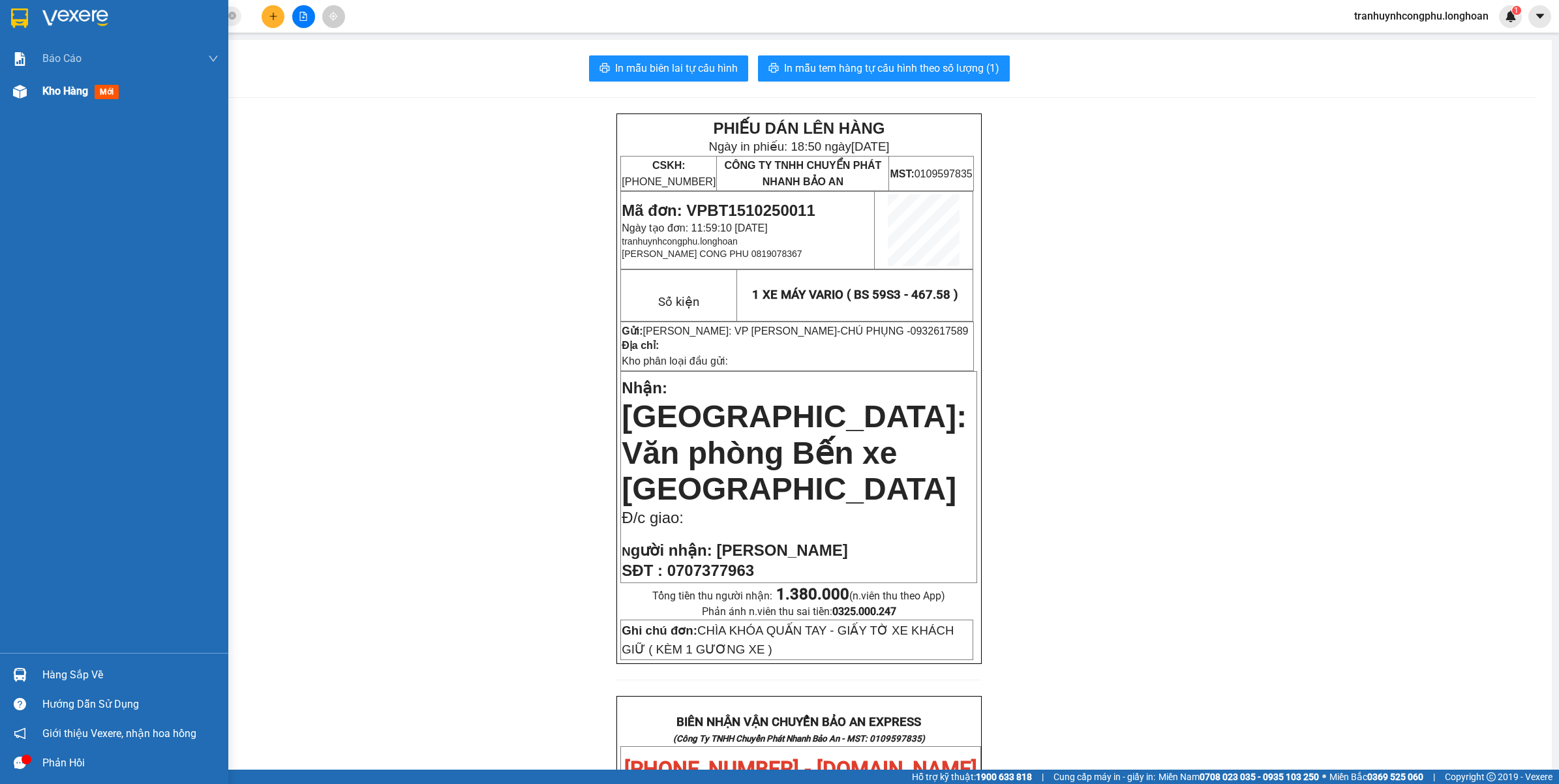
click at [30, 100] on div at bounding box center [19, 91] width 23 height 23
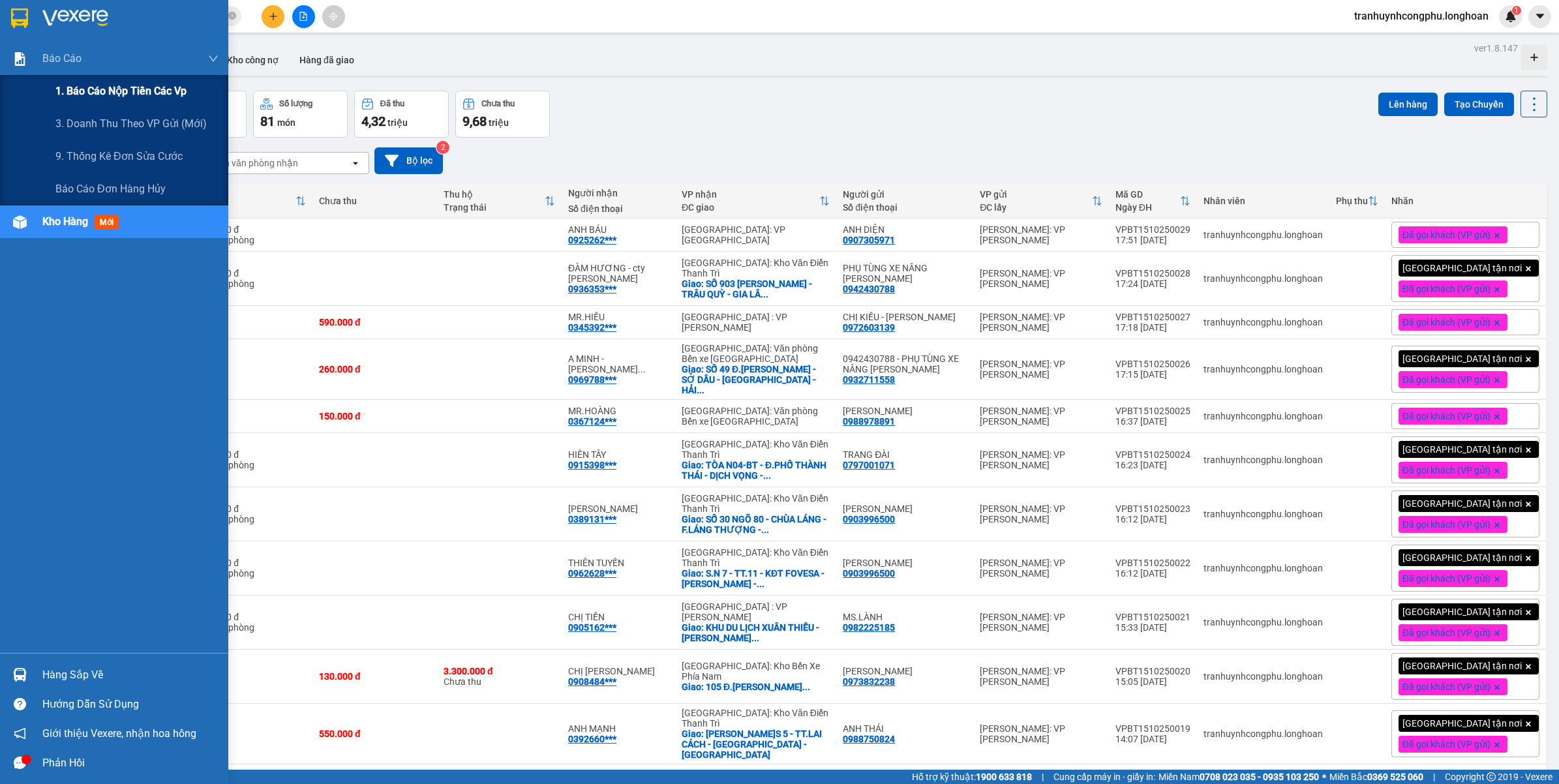
click at [88, 91] on span "1. Báo cáo nộp tiền các vp" at bounding box center [121, 91] width 131 height 16
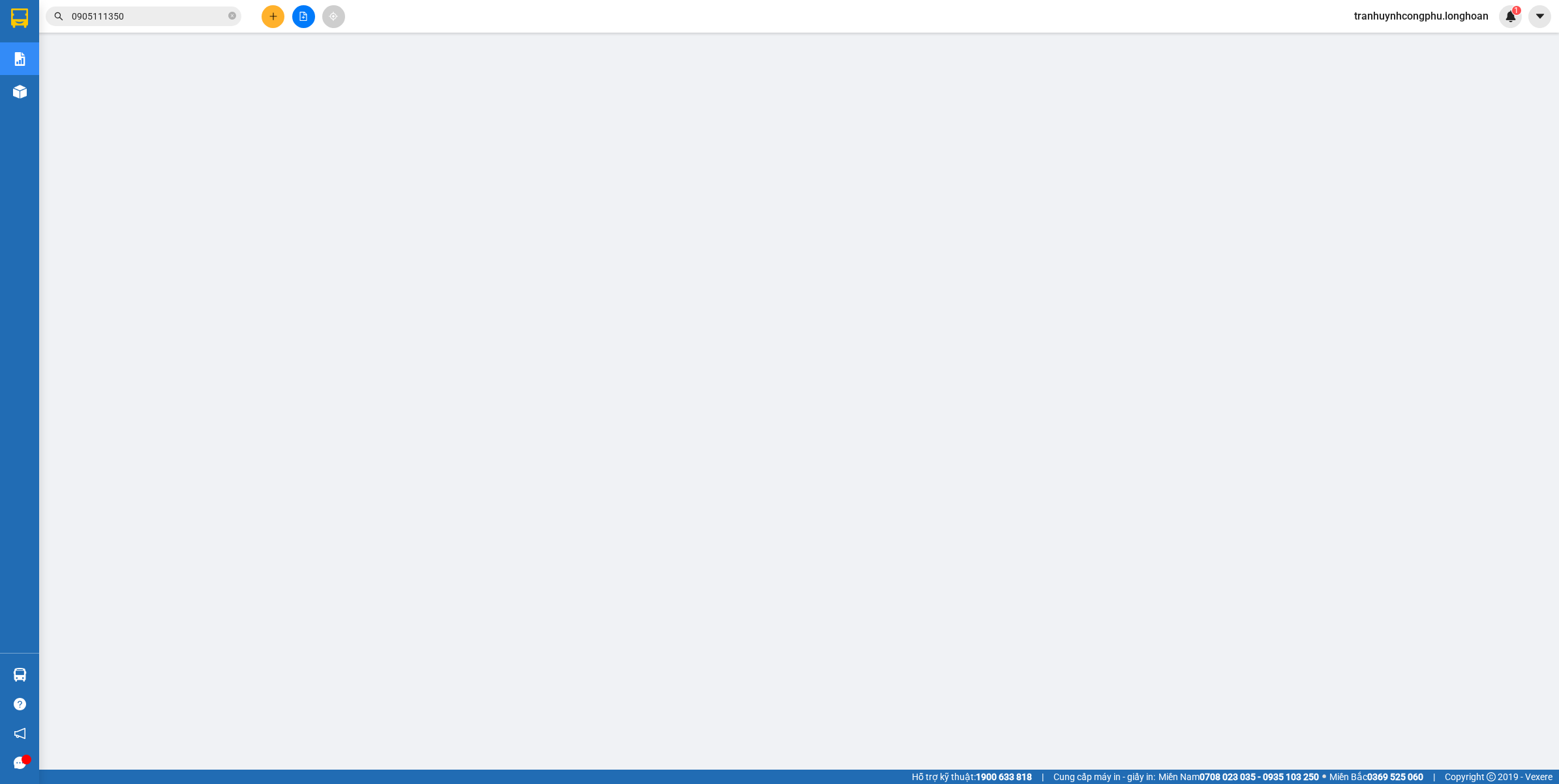
click at [1186, 652] on main at bounding box center [780, 385] width 1559 height 770
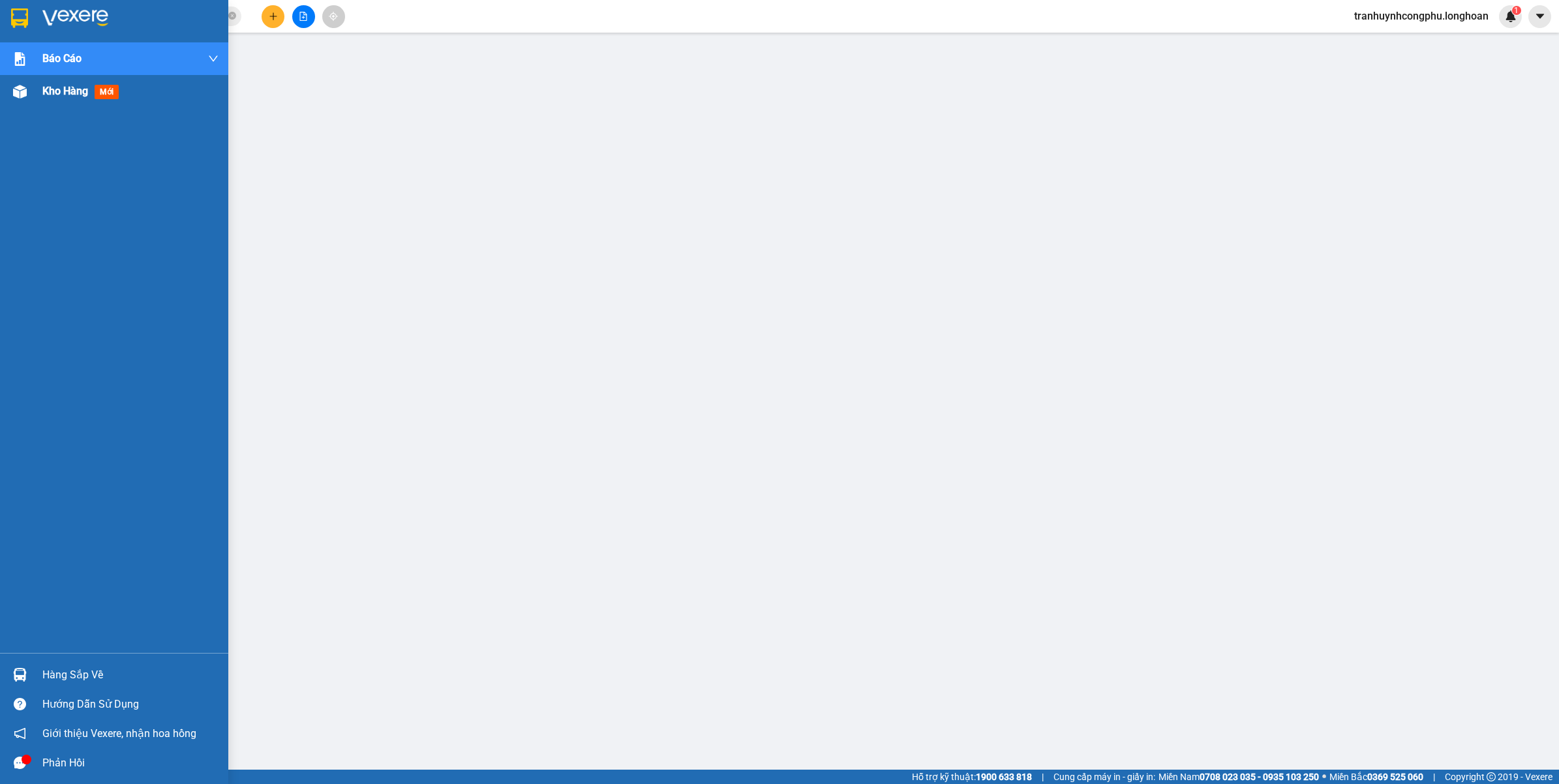
click at [0, 80] on div "Kho hàng mới" at bounding box center [114, 91] width 228 height 32
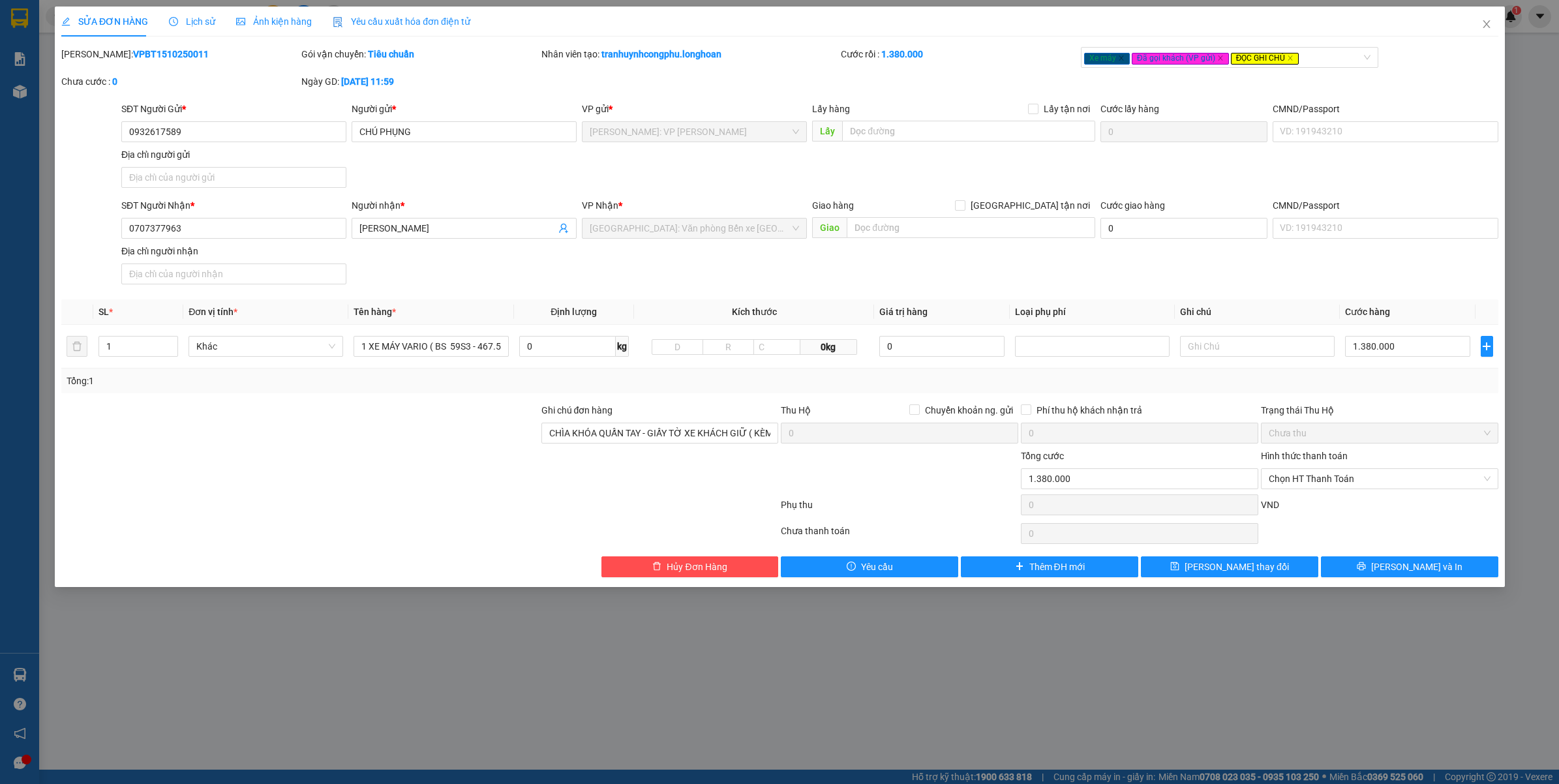
type input "0932617589"
type input "CHÚ PHỤNG"
type input "0707377963"
type input "[PERSON_NAME]"
type input "CHÌA KHÓA QUẤN TAY - GIẤY TỜ XE KHÁCH GIỮ ( KÈM 1 GƯƠNG XE )"
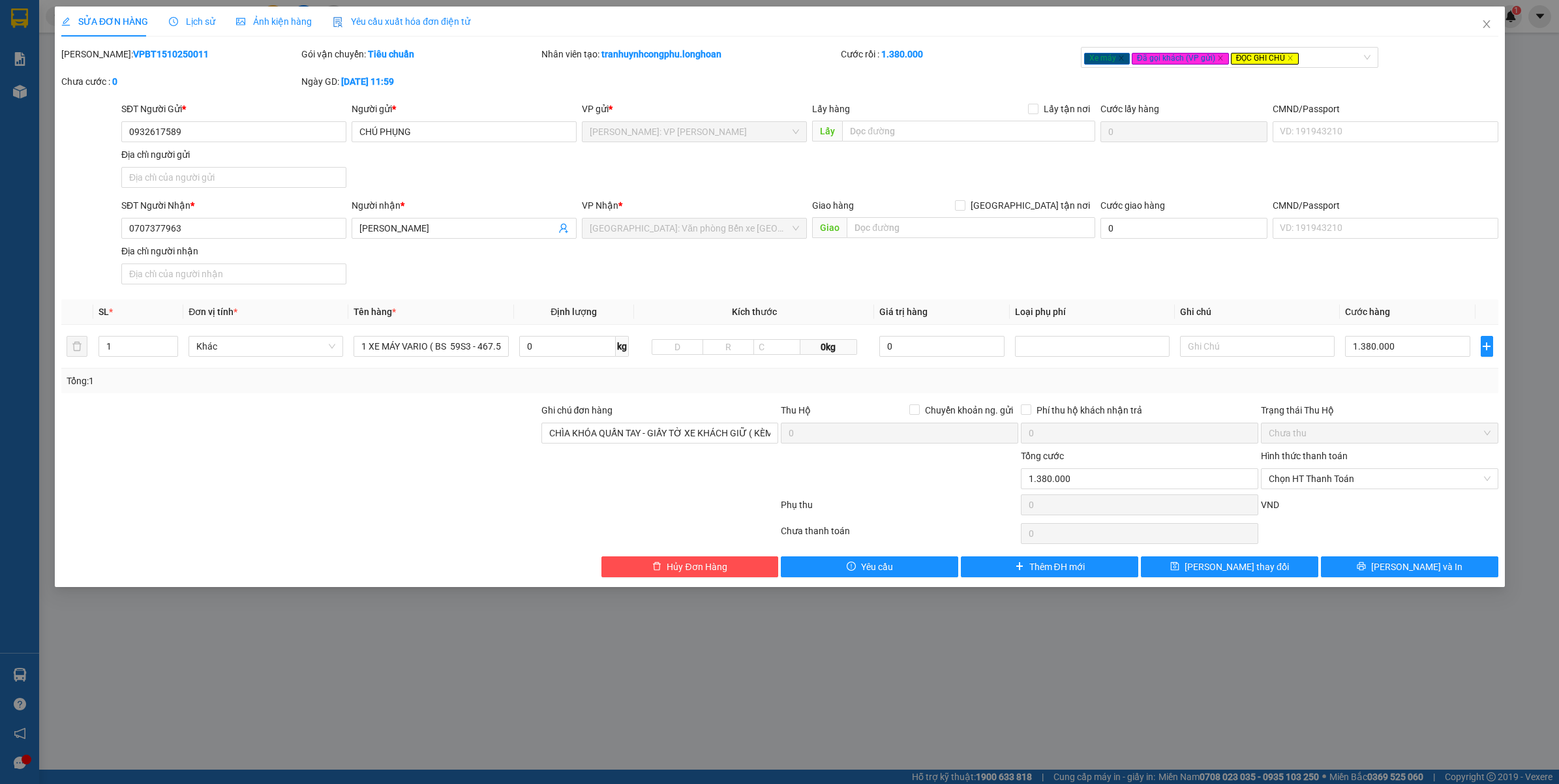
type input "0"
type input "1.380.000"
click at [256, 131] on input "0932617589" at bounding box center [233, 131] width 225 height 21
click at [742, 675] on div "SỬA ĐƠN HÀNG Lịch sử Ảnh kiện hàng Yêu cầu xuất hóa đơn điện tử Total Paid Fee …" at bounding box center [780, 392] width 1559 height 784
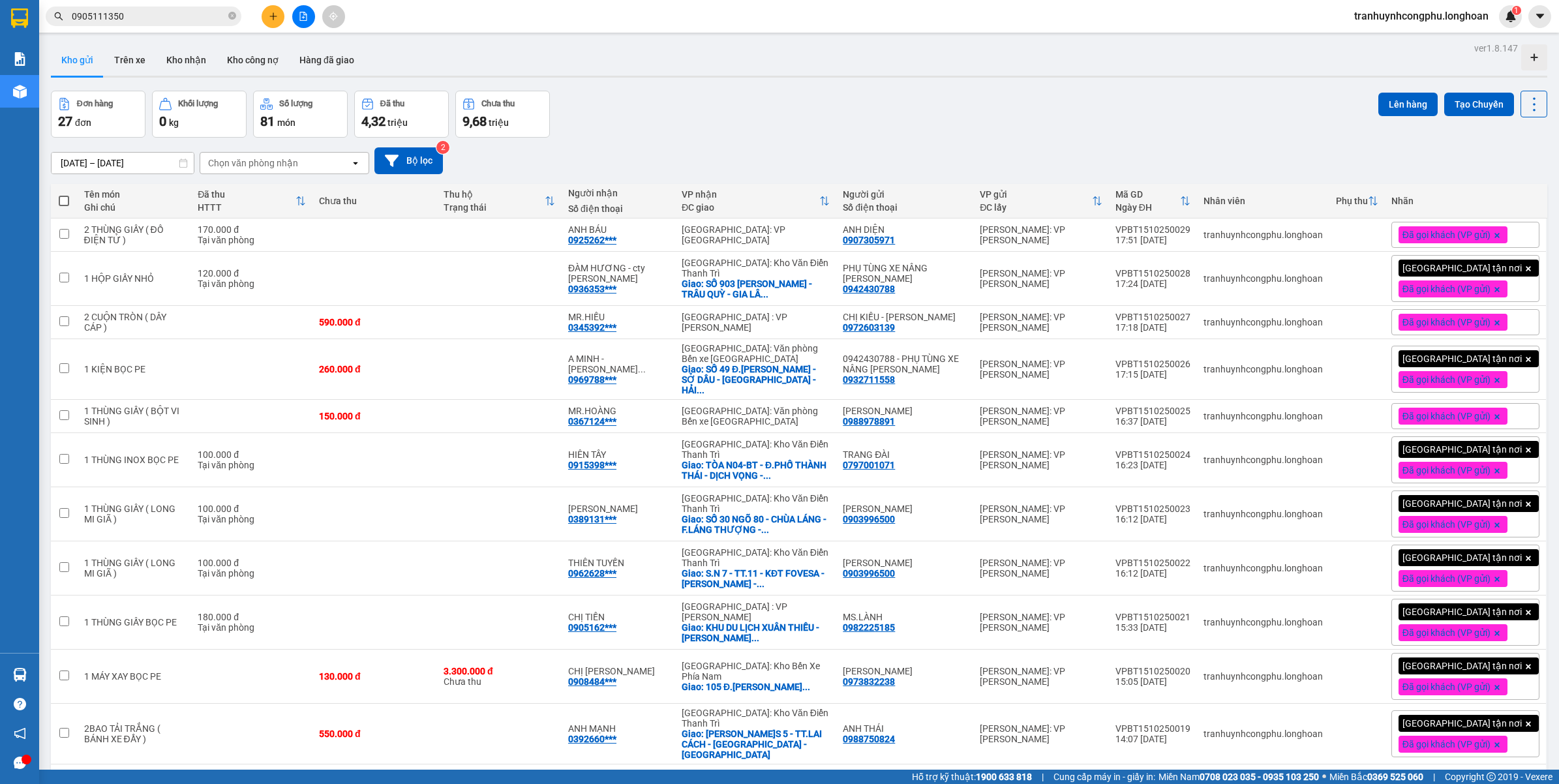
click at [677, 135] on div "Đơn hàng 27 đơn Khối lượng 0 kg Số lượng 81 món Đã thu 4,32 triệu Chưa thu 9,68…" at bounding box center [799, 114] width 1496 height 47
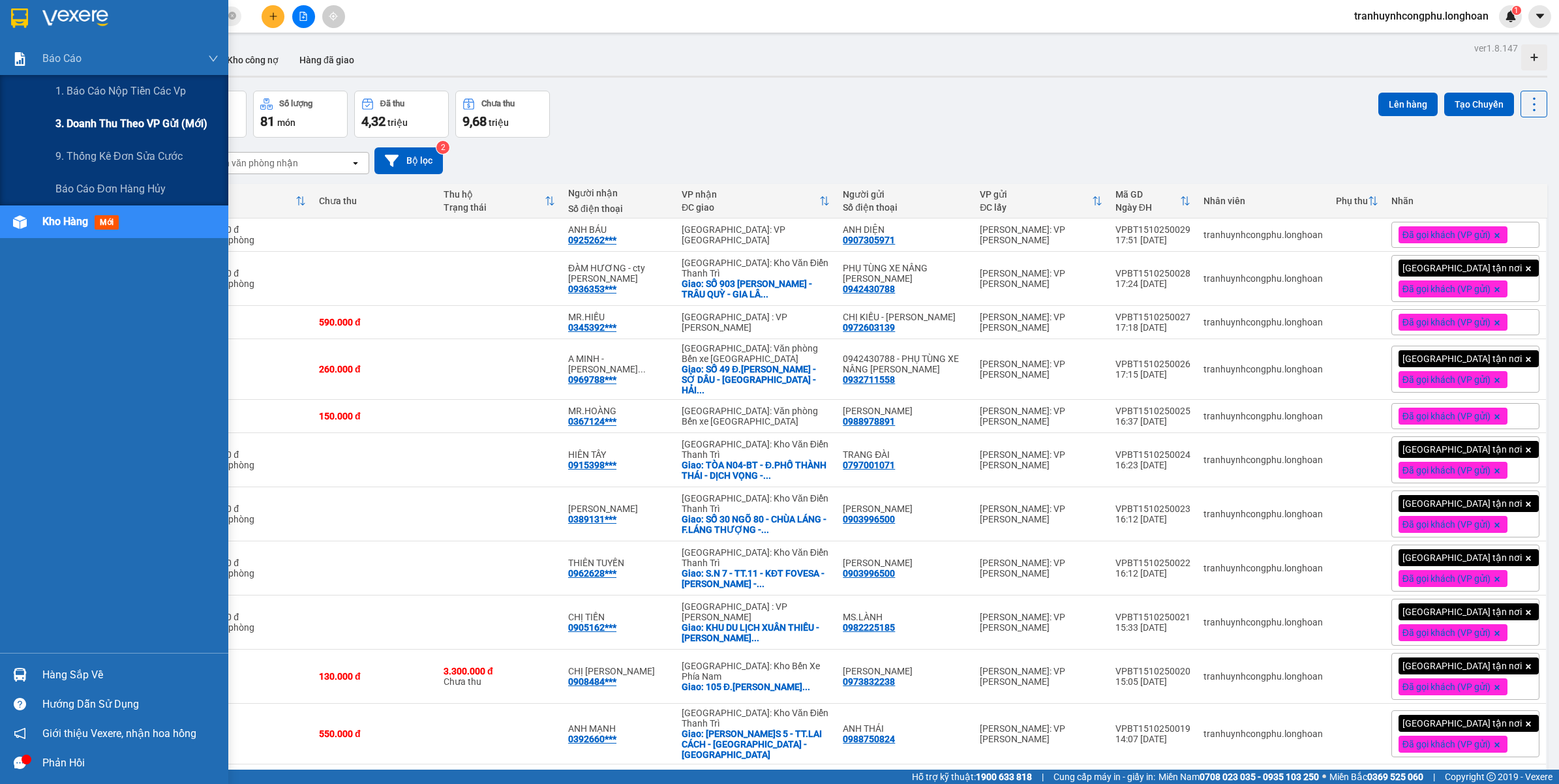
click at [70, 124] on span "3. Doanh Thu theo VP Gửi (mới)" at bounding box center [131, 124] width 152 height 16
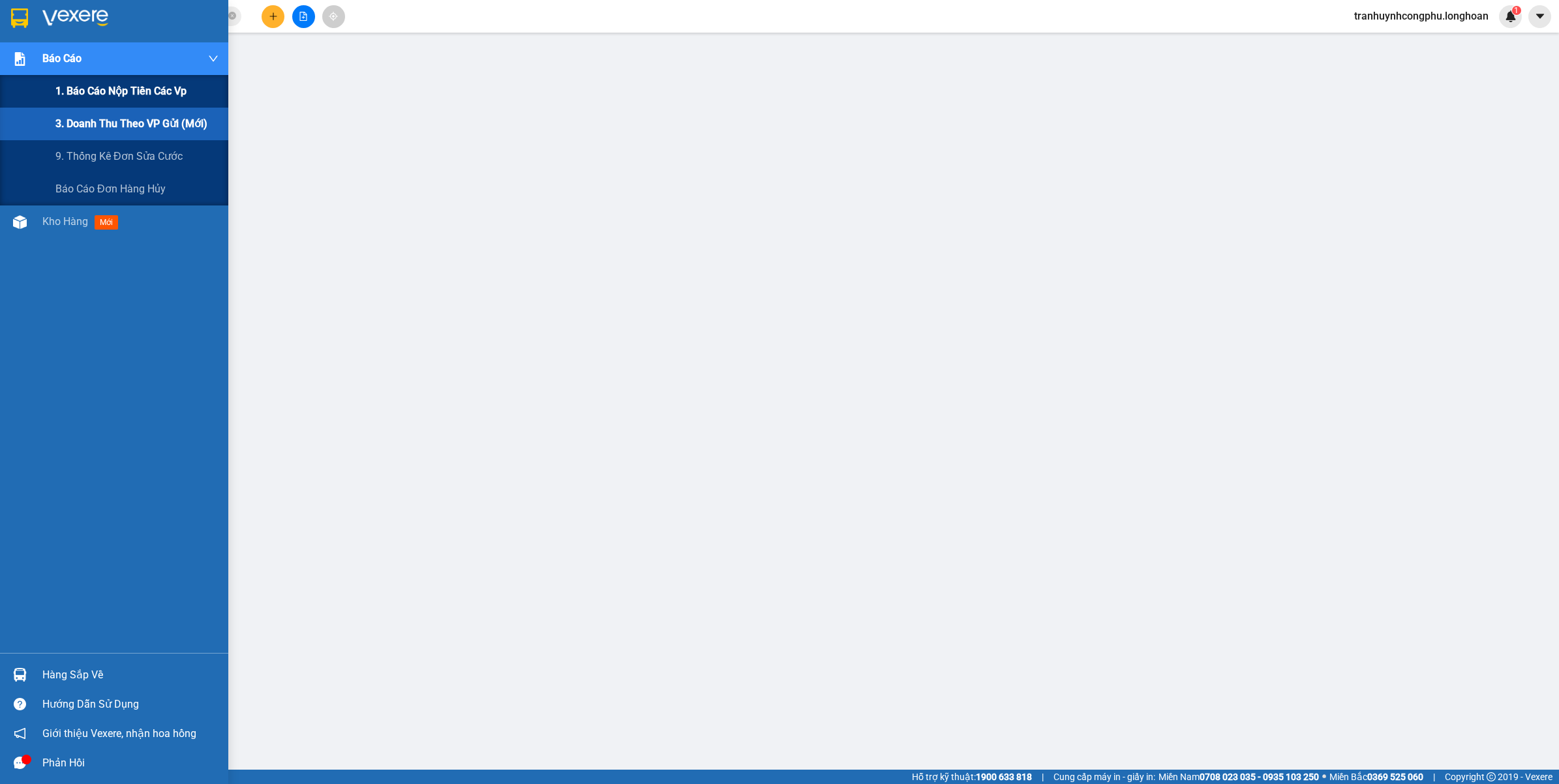
drag, startPoint x: 77, startPoint y: 96, endPoint x: 108, endPoint y: 96, distance: 31.0
click at [80, 96] on span "1. Báo cáo nộp tiền các vp" at bounding box center [121, 91] width 131 height 16
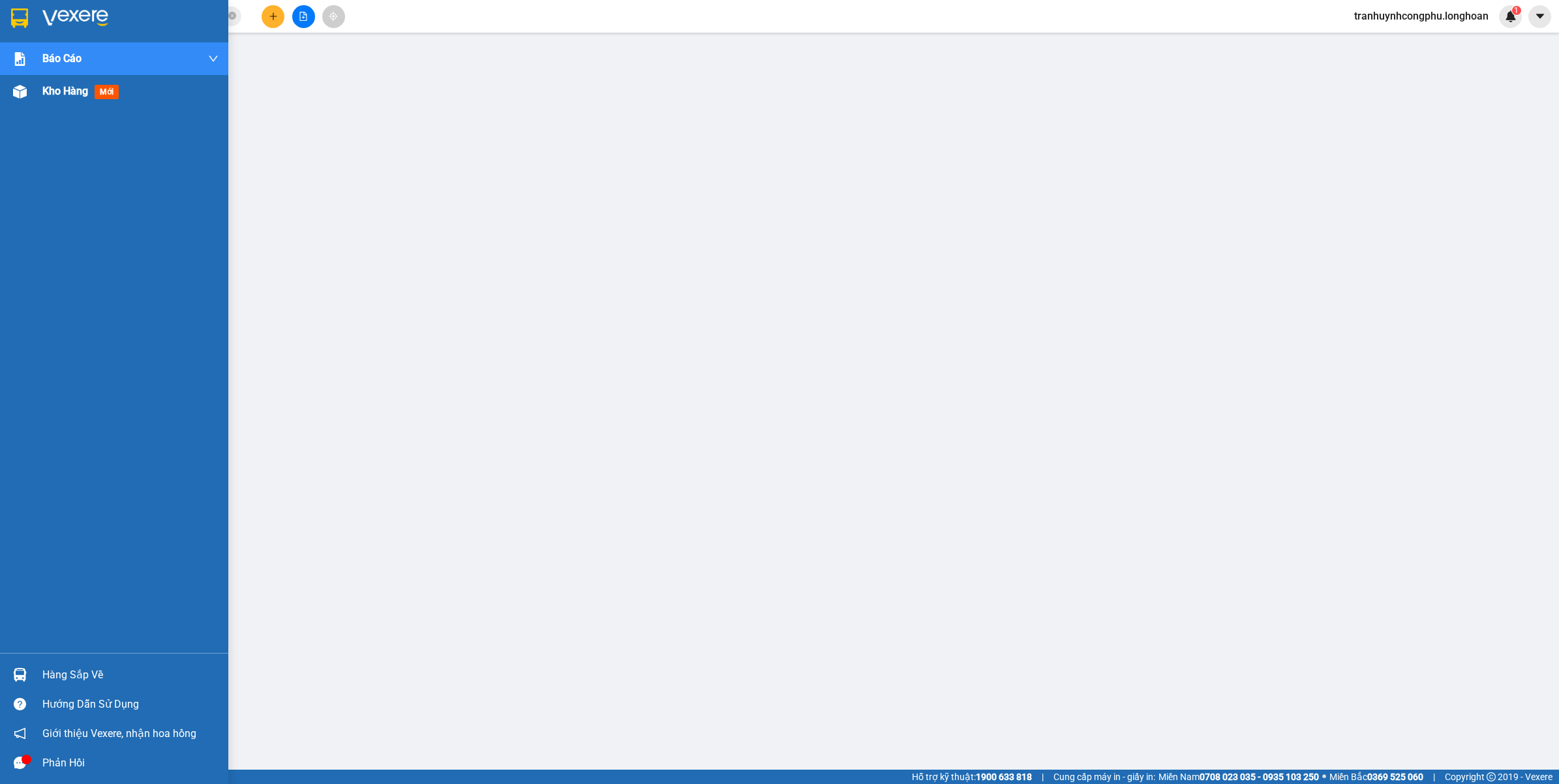
click at [13, 88] on img at bounding box center [20, 91] width 14 height 14
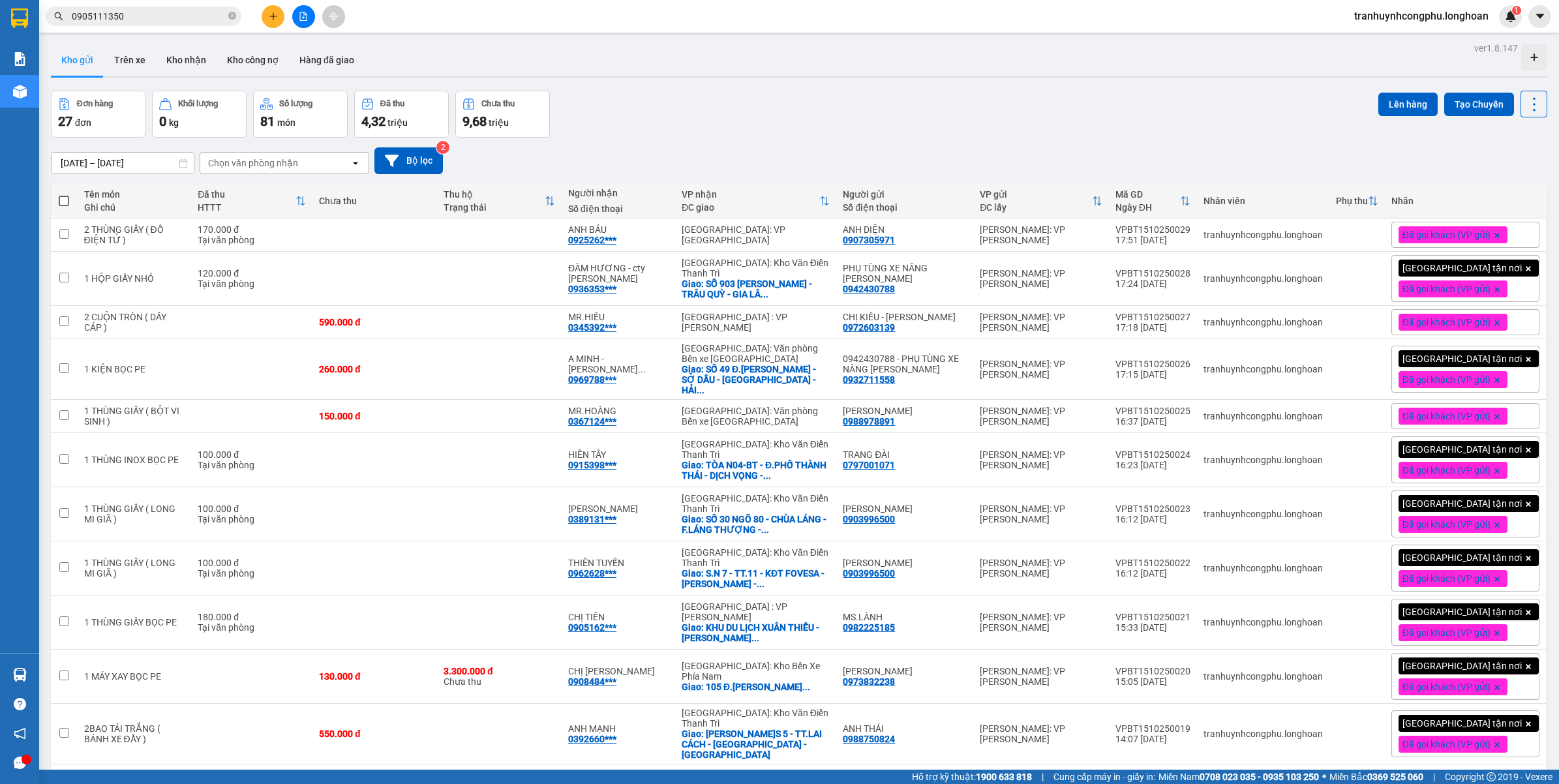
click at [687, 128] on div "Đơn hàng 27 đơn Khối lượng 0 kg Số lượng 81 món Đã thu 4,32 triệu Chưa thu 9,68…" at bounding box center [799, 114] width 1496 height 47
click at [264, 11] on button at bounding box center [272, 16] width 23 height 23
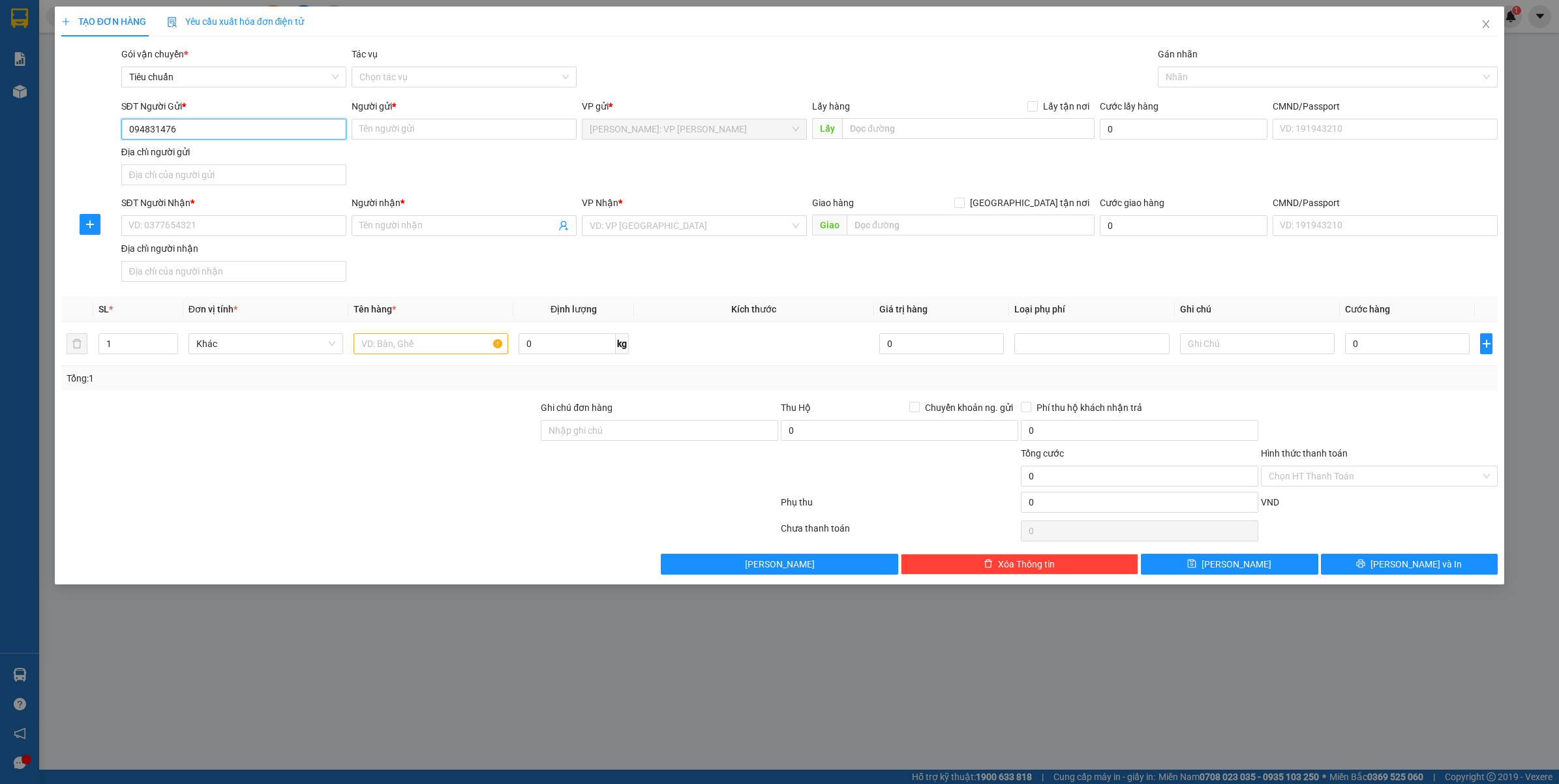
type input "0948314766"
click at [221, 153] on div "0948314766 - ANH LÂM" at bounding box center [234, 155] width 210 height 14
type input "ANH LÂM"
type input "0948314766"
click at [247, 235] on input "SĐT Người Nhận *" at bounding box center [233, 225] width 225 height 21
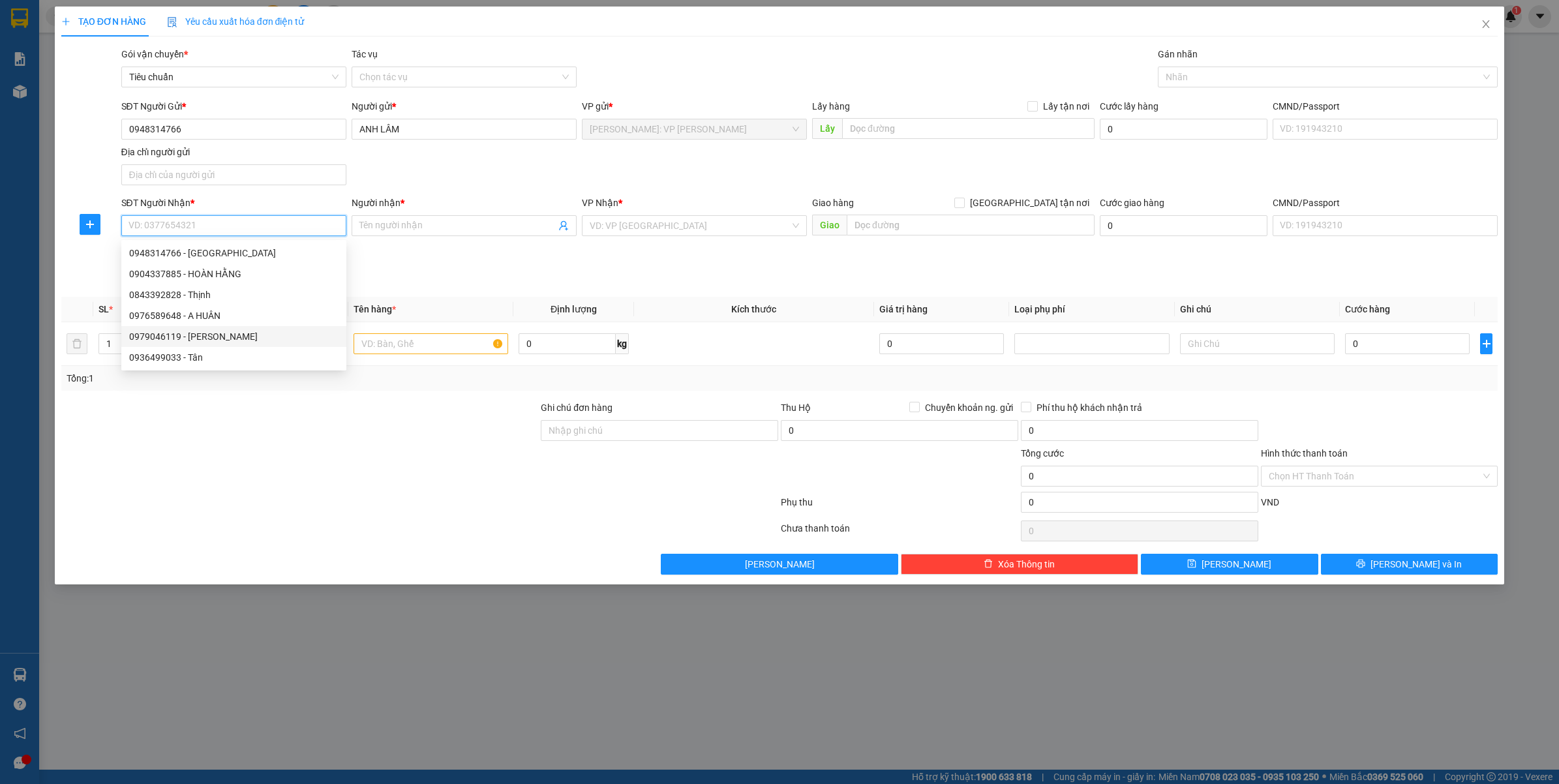
click at [199, 340] on div "0979046119 - Thế Anh" at bounding box center [234, 336] width 210 height 14
type input "0979046119"
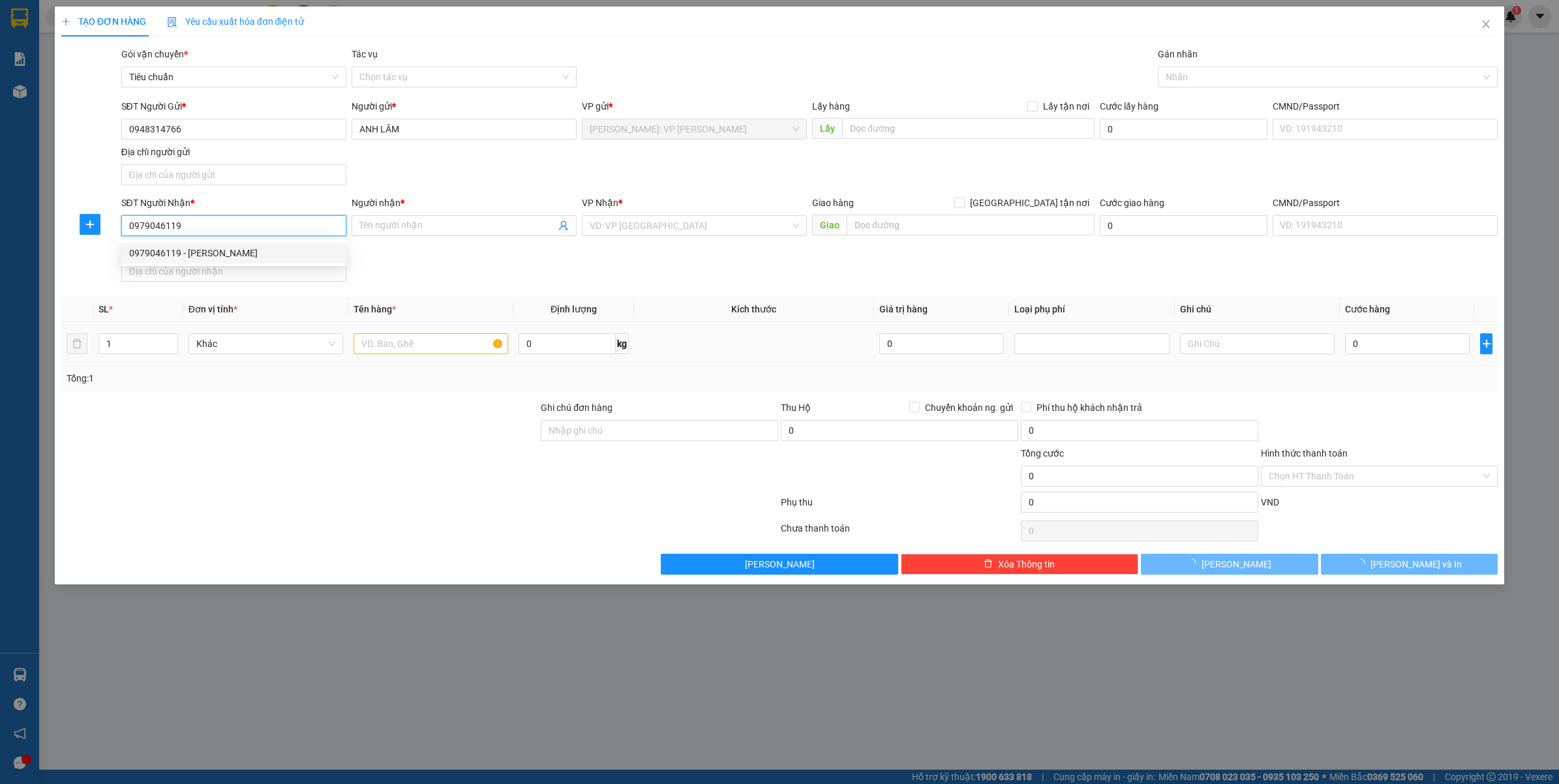
type input "Thế Anh"
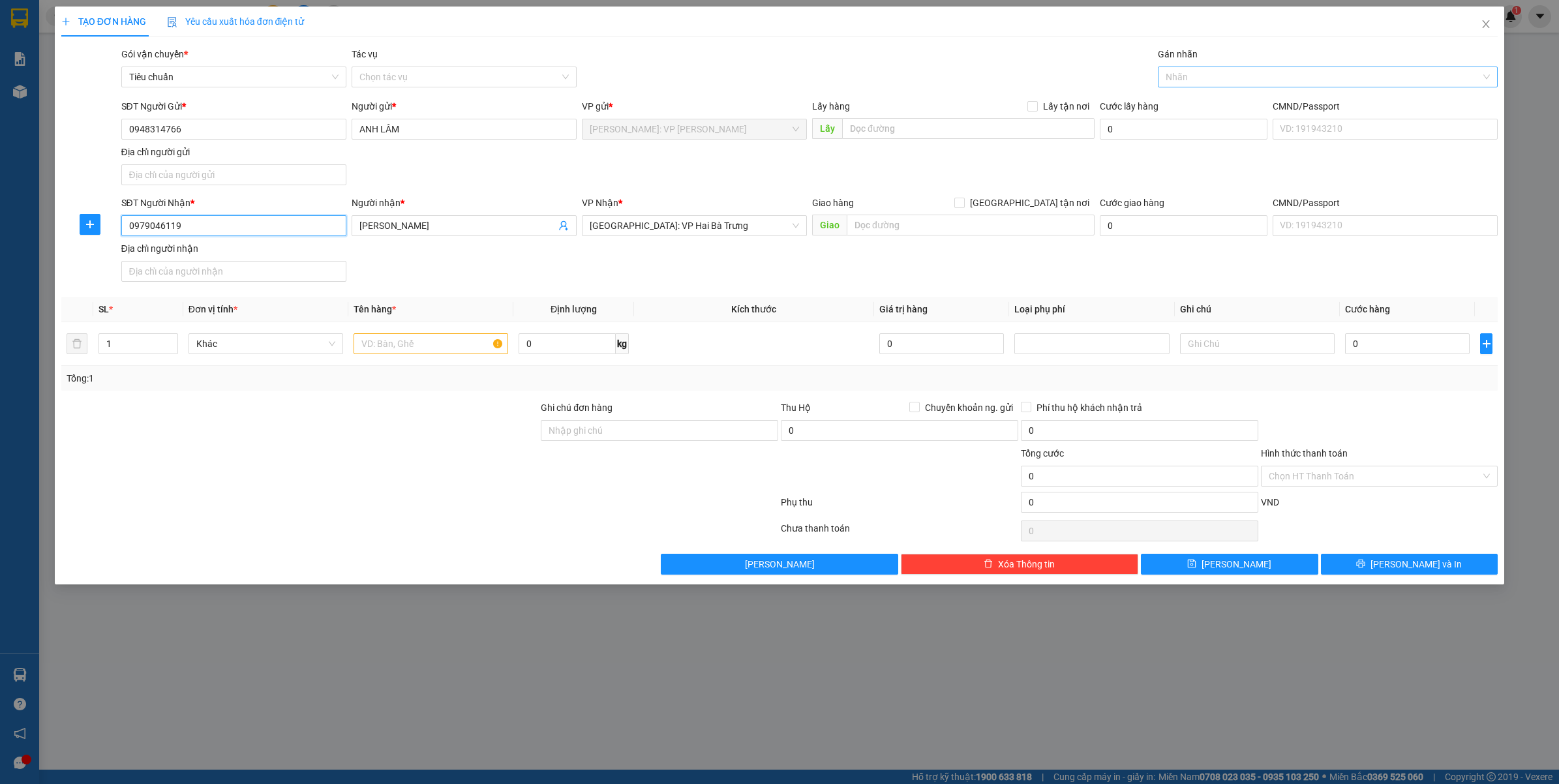
click at [1215, 70] on div at bounding box center [1321, 77] width 321 height 16
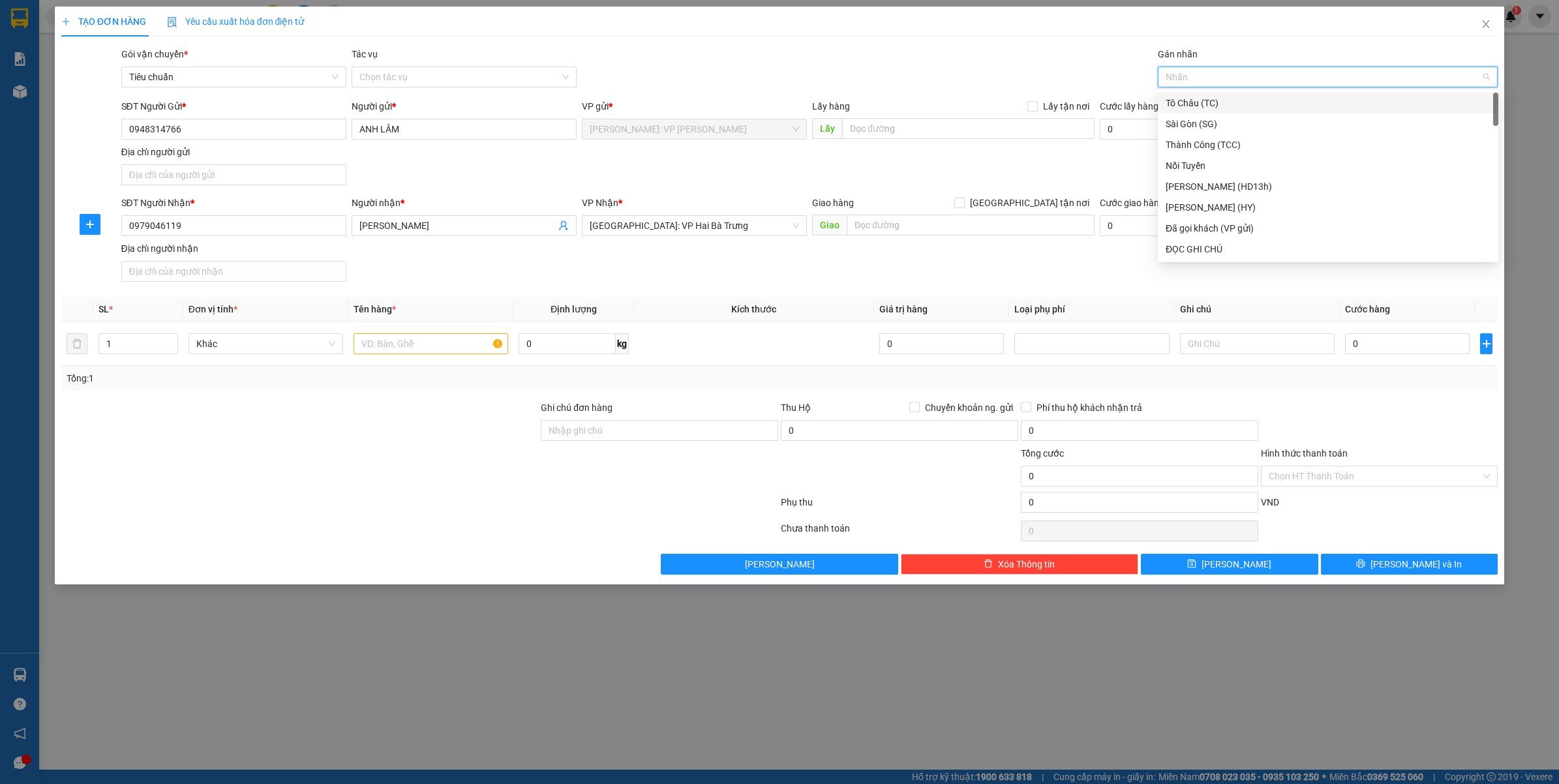
type input "F"
type input "ĐA"
click at [1220, 102] on div "Đã gọi khách (VP gửi)" at bounding box center [1328, 102] width 325 height 14
click at [437, 228] on input "Thế Anh" at bounding box center [458, 225] width 197 height 14
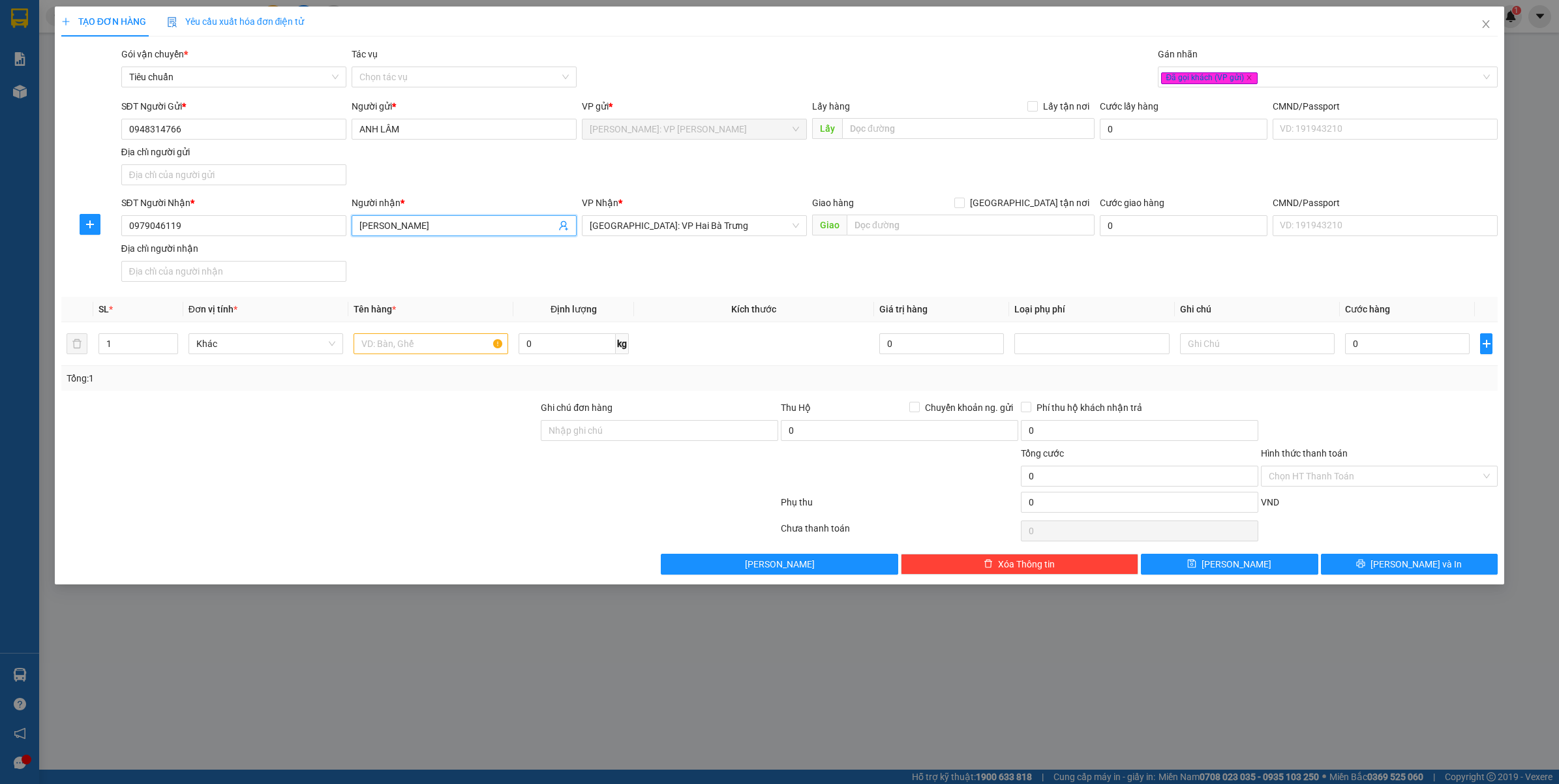
click at [437, 228] on input "Thế Anh" at bounding box center [458, 225] width 197 height 14
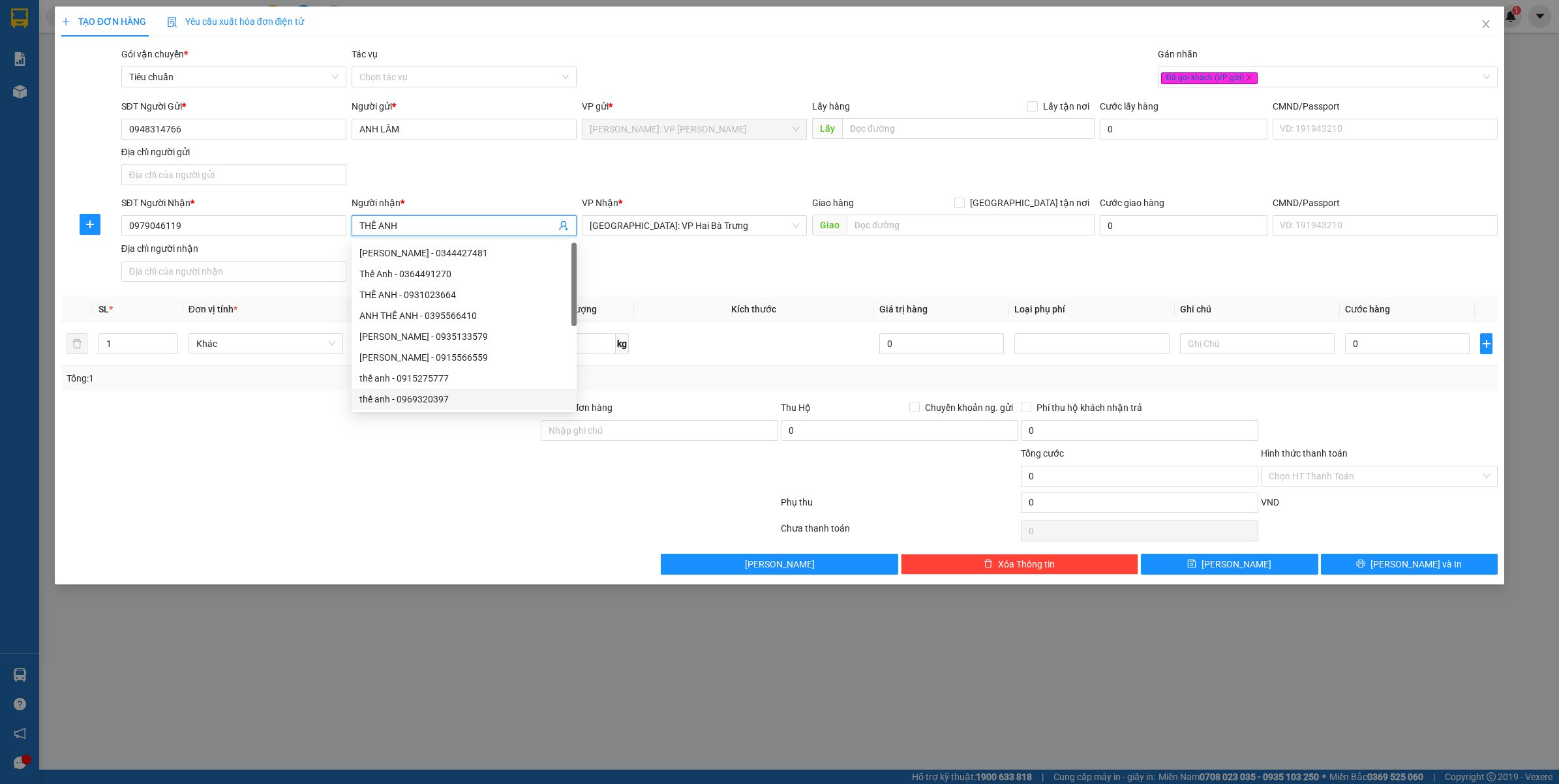
type input "THẾ ANH"
click at [204, 731] on div "TẠO ĐƠN HÀNG Yêu cầu xuất hóa đơn điện tử Transit Pickup Surcharge Ids Transit …" at bounding box center [780, 392] width 1559 height 784
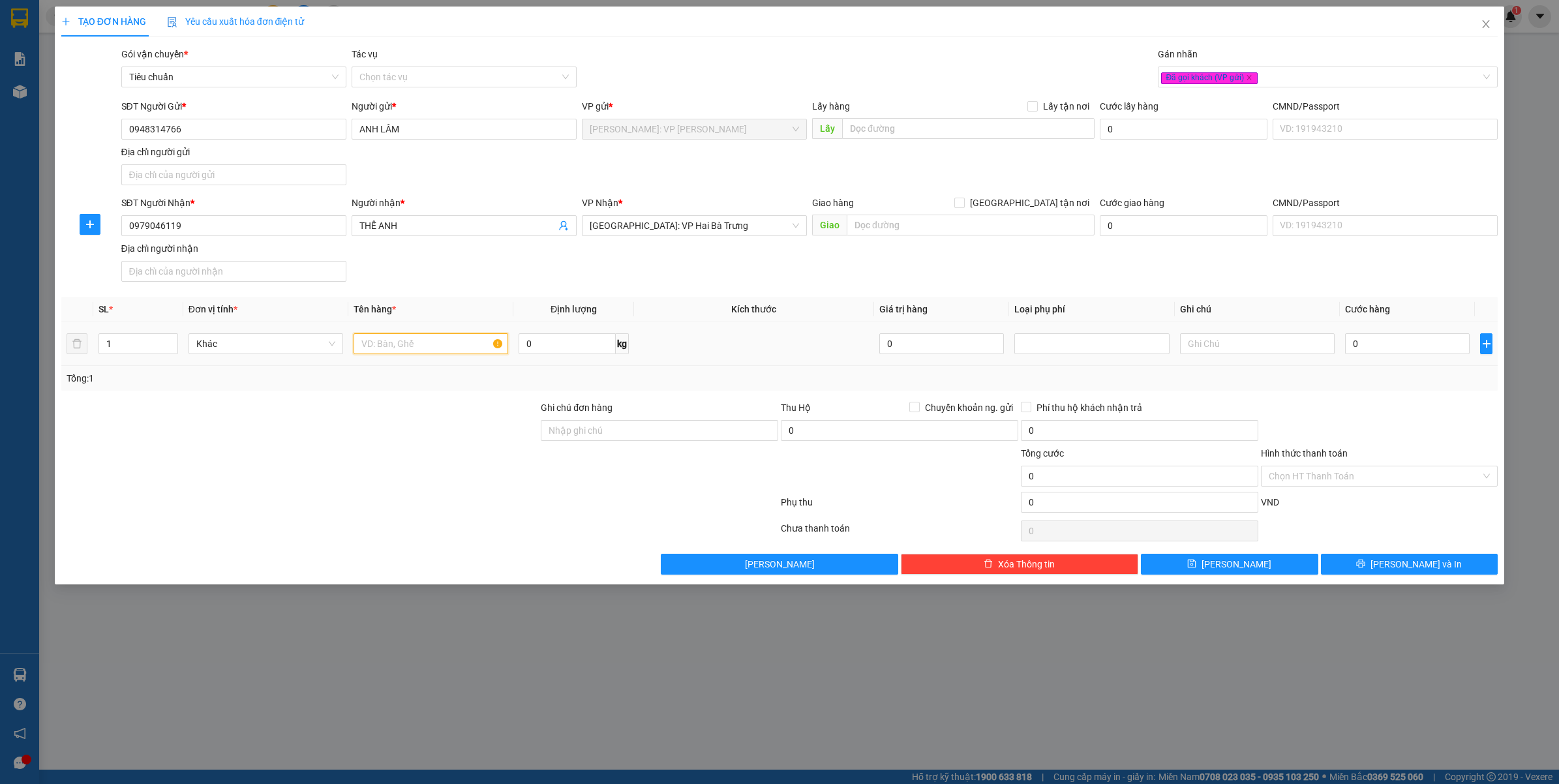
click at [409, 349] on input "text" at bounding box center [430, 344] width 155 height 21
type input "1 THÙNG GIẤY BỌC PE ( PHỤ TÙNG OTO )"
drag, startPoint x: 410, startPoint y: 387, endPoint x: 426, endPoint y: 366, distance: 26.4
click at [411, 388] on div "Tổng: 1" at bounding box center [780, 378] width 1437 height 25
click at [585, 426] on input "Ghi chú đơn hàng" at bounding box center [659, 430] width 237 height 21
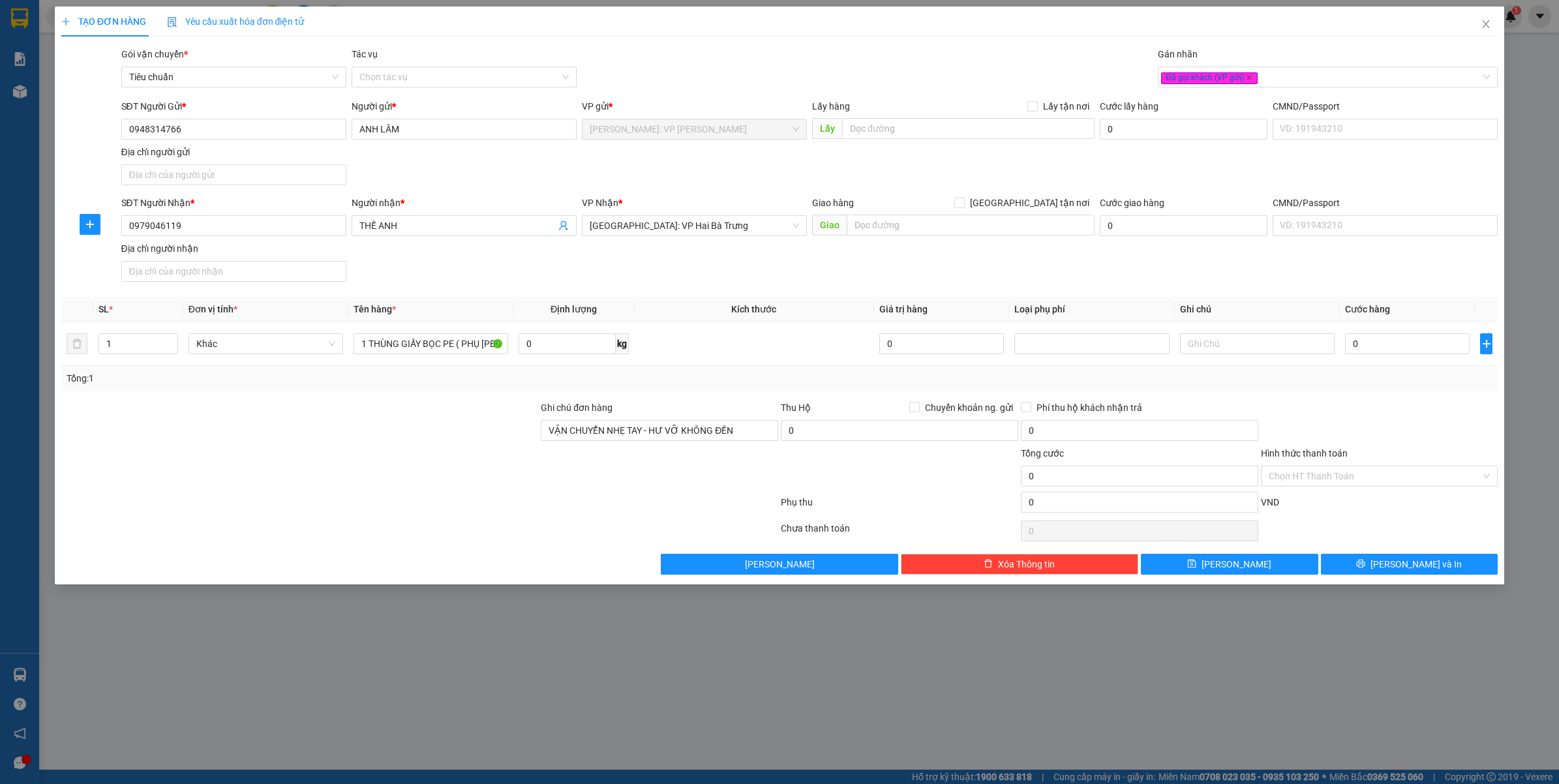
click at [370, 493] on div at bounding box center [419, 504] width 720 height 26
click at [1408, 342] on input "0" at bounding box center [1407, 344] width 124 height 21
drag, startPoint x: 1338, startPoint y: 445, endPoint x: 1333, endPoint y: 463, distance: 18.7
click at [1341, 445] on div at bounding box center [1379, 423] width 240 height 45
click at [1326, 473] on input "Hình thức thanh toán" at bounding box center [1375, 475] width 212 height 19
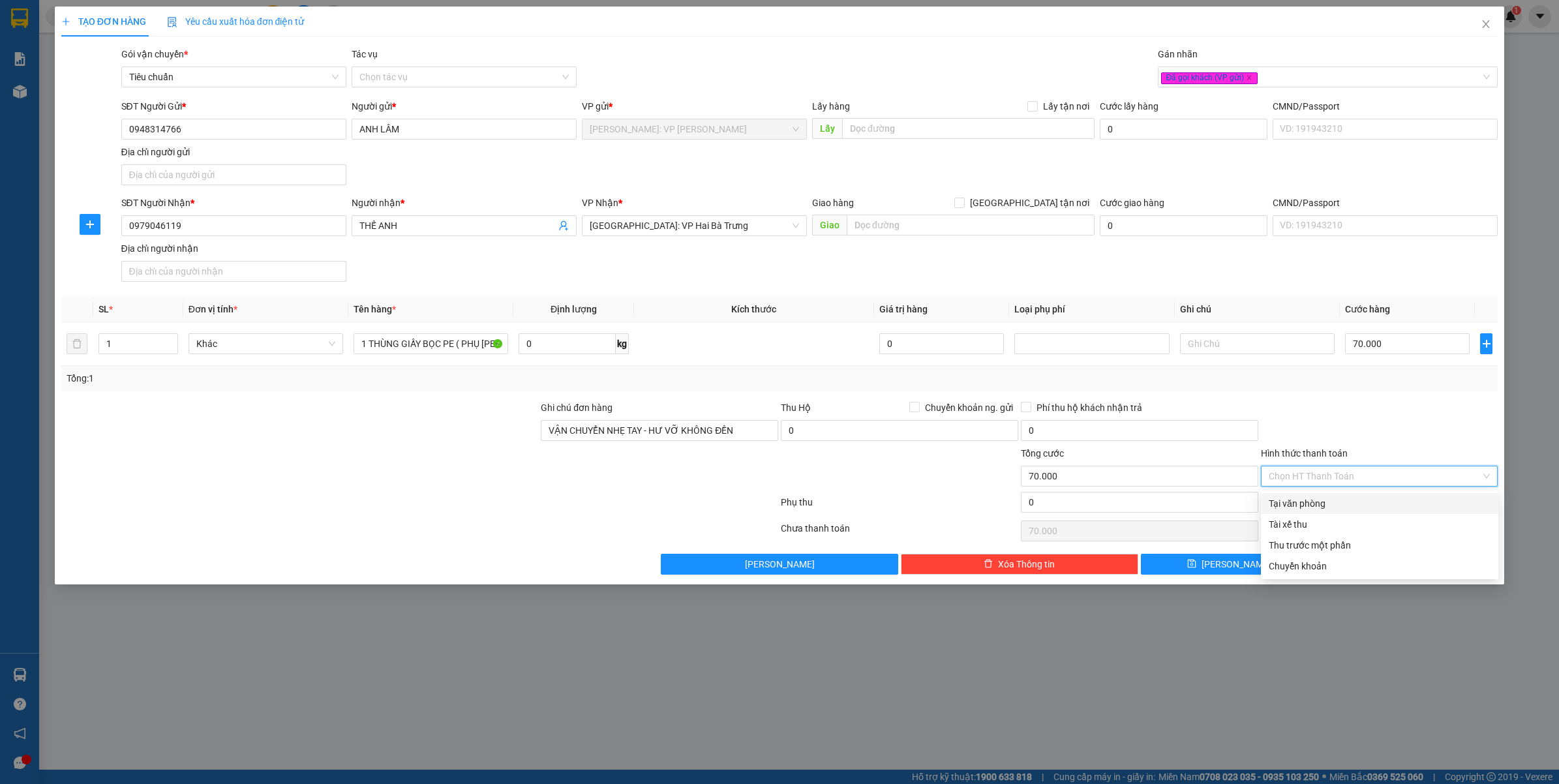
click at [1324, 500] on div "Tại văn phòng" at bounding box center [1380, 503] width 222 height 14
click at [1358, 581] on div "TẠO ĐƠN HÀNG Yêu cầu xuất hóa đơn điện tử Transit Pickup Surcharge Ids Transit …" at bounding box center [780, 295] width 1450 height 578
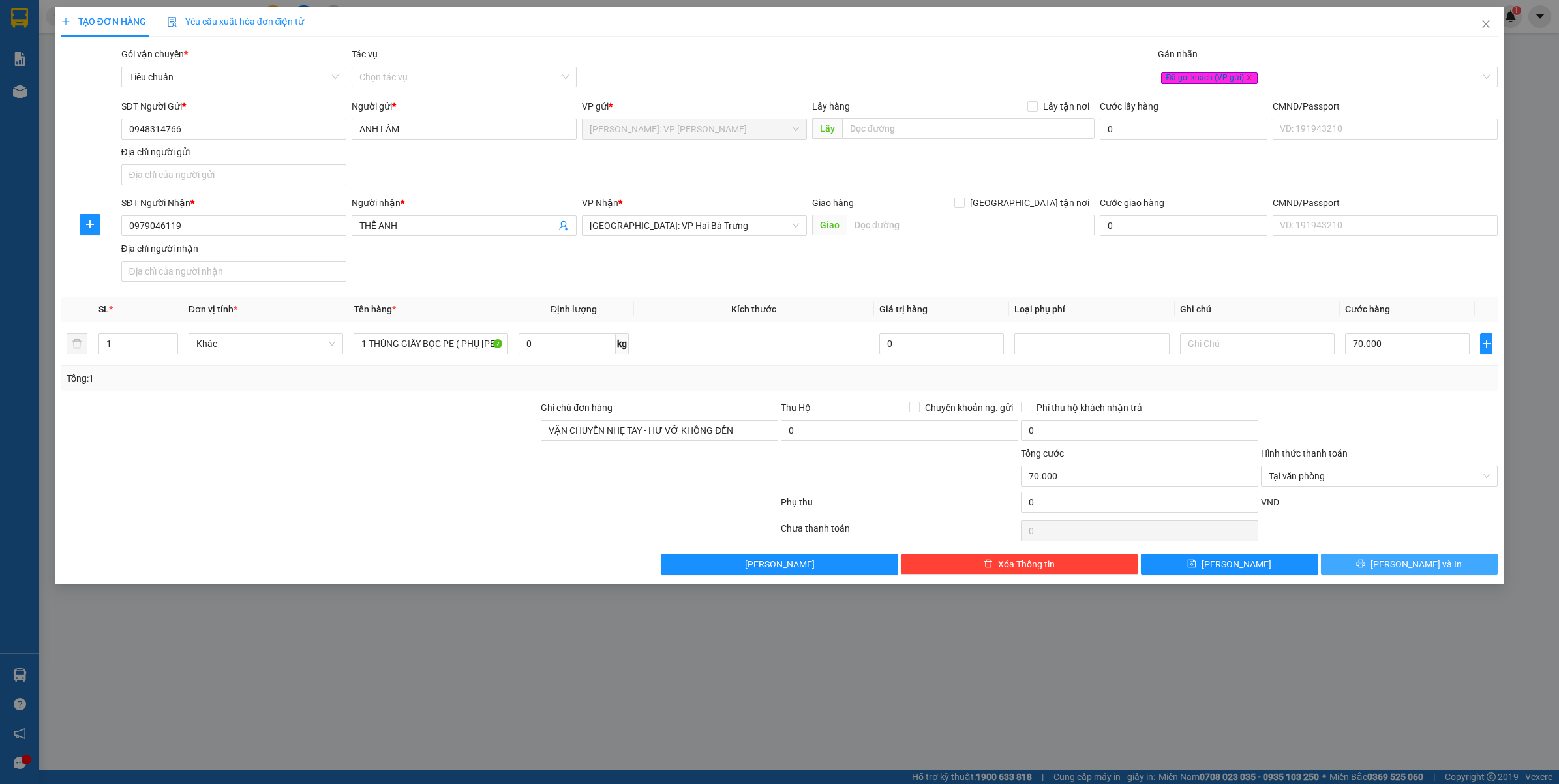
click at [1367, 569] on button "[PERSON_NAME] và In" at bounding box center [1409, 564] width 177 height 21
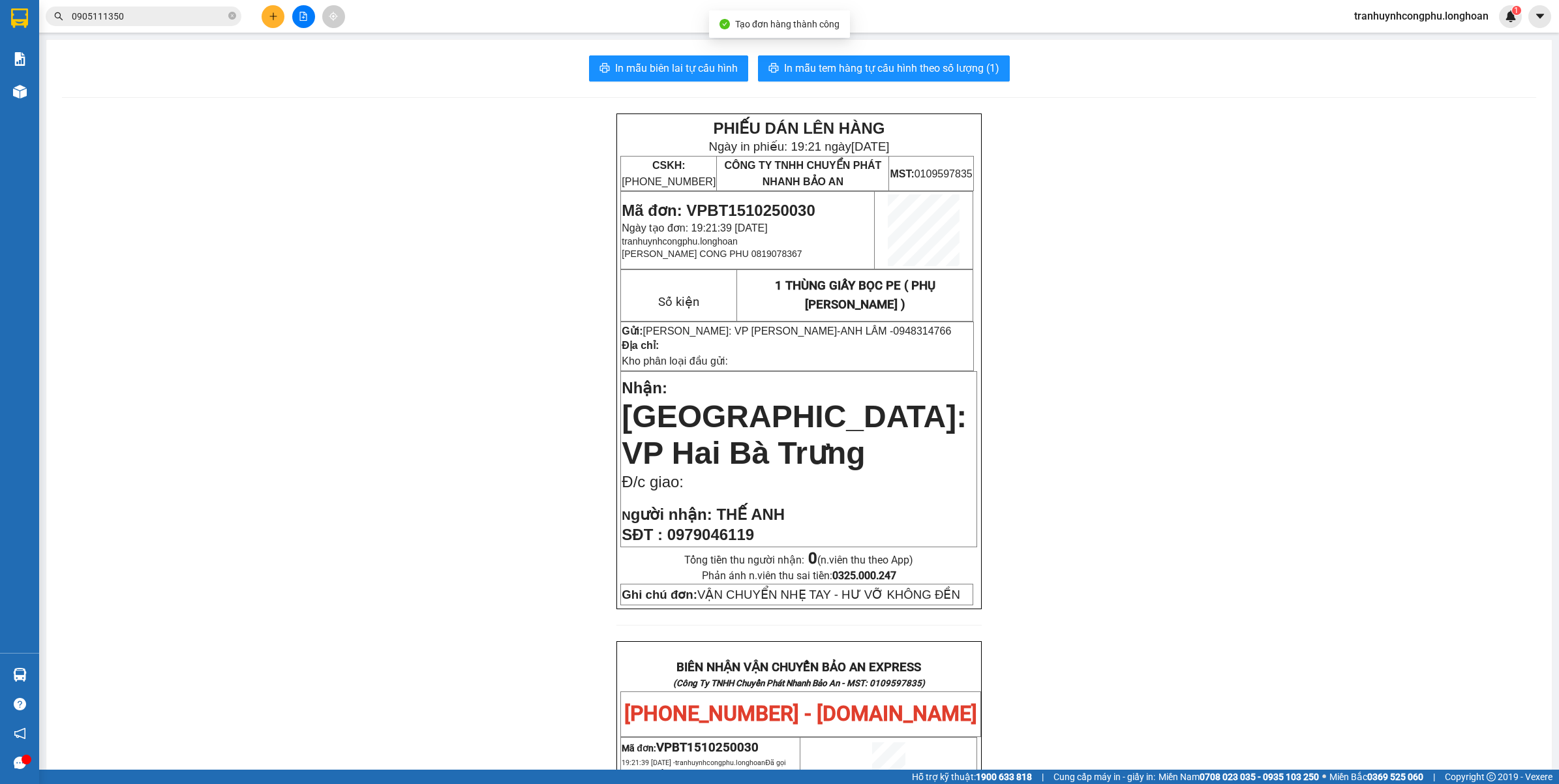
click at [1188, 315] on div "PHIẾU DÁN LÊN HÀNG Ngày in phiếu: 19:21 ngày 15-10-2025 CSKH: 1900.06.88.33 CÔN…" at bounding box center [799, 732] width 1474 height 1238
click at [893, 326] on span "0948314766" at bounding box center [922, 331] width 58 height 11
click at [1120, 376] on div "PHIẾU DÁN LÊN HÀNG Ngày in phiếu: 19:21 ngày 15-10-2025 CSKH: 1900.06.88.33 CÔN…" at bounding box center [799, 732] width 1474 height 1238
click at [718, 526] on span "0979046119" at bounding box center [711, 535] width 87 height 18
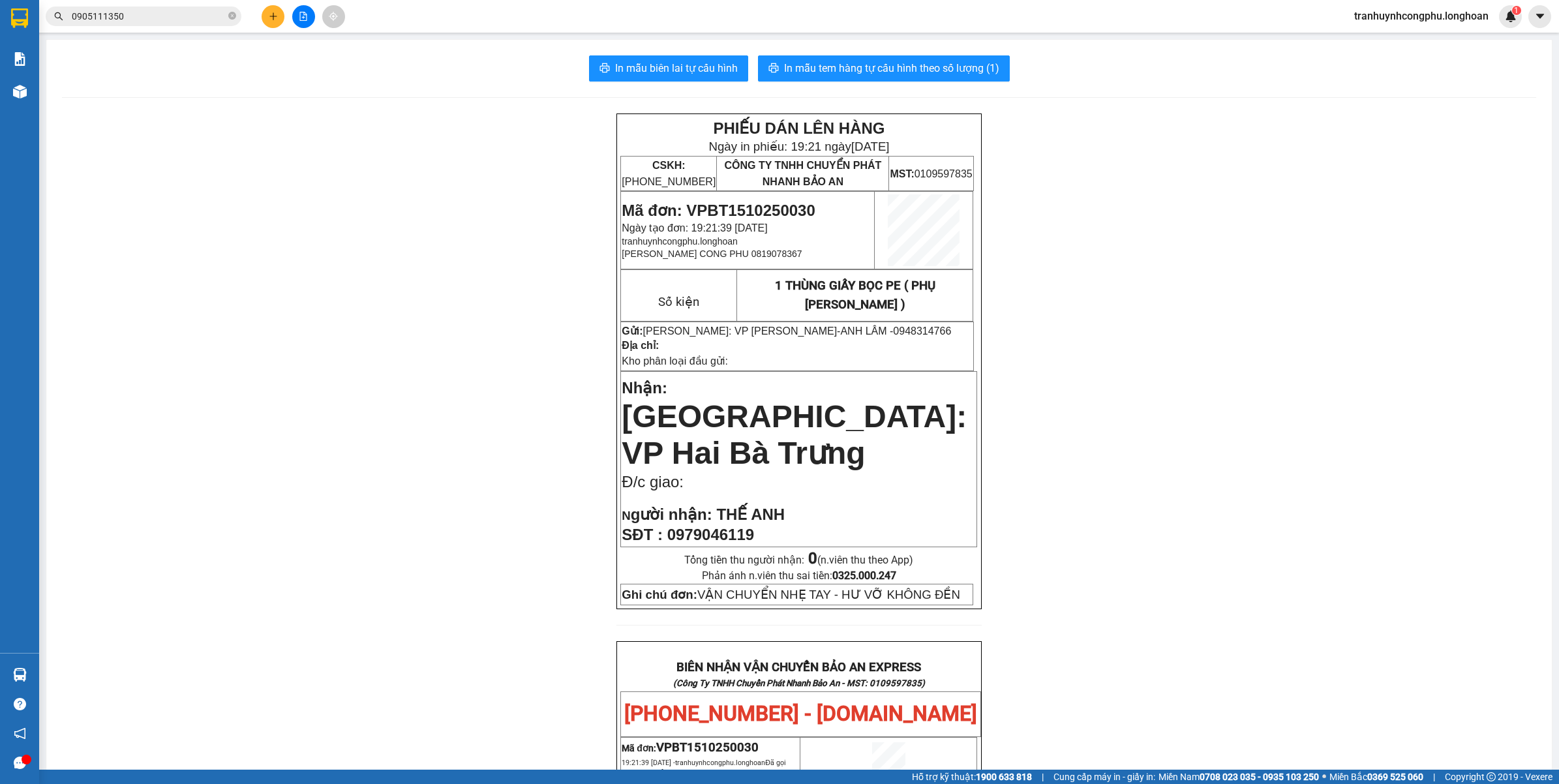
click at [718, 526] on span "0979046119" at bounding box center [711, 535] width 87 height 18
click at [549, 396] on div "PHIẾU DÁN LÊN HÀNG Ngày in phiếu: 19:21 ngày 15-10-2025 CSKH: 1900.06.88.33 CÔN…" at bounding box center [799, 732] width 1474 height 1238
click at [788, 202] on span "Mã đơn: VPBT1510250030" at bounding box center [718, 210] width 193 height 18
click at [438, 432] on div "PHIẾU DÁN LÊN HÀNG Ngày in phiếu: 19:21 ngày 15-10-2025 CSKH: 1900.06.88.33 CÔN…" at bounding box center [799, 732] width 1474 height 1238
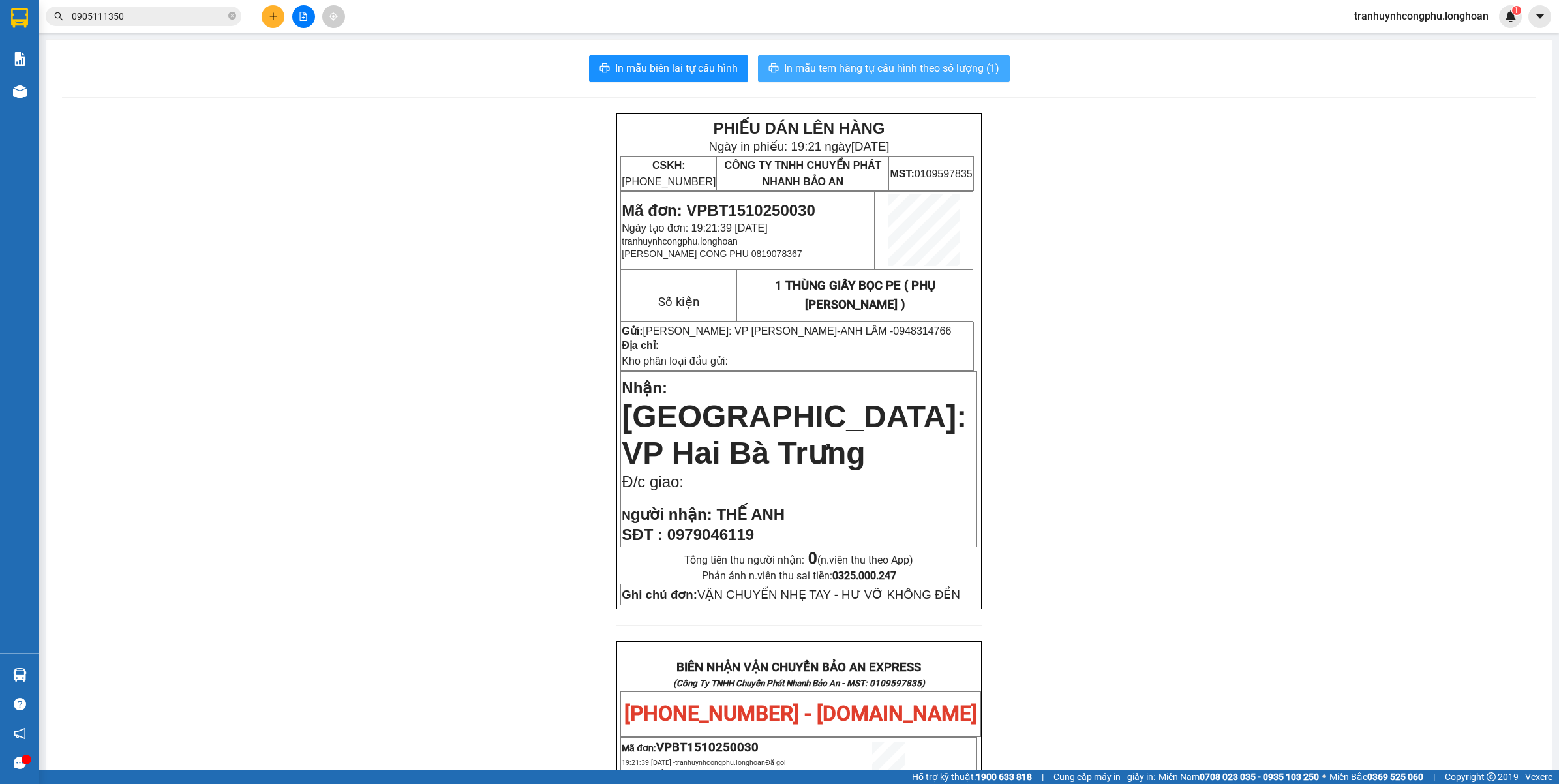
click at [940, 65] on span "In mẫu tem hàng tự cấu hình theo số lượng (1)" at bounding box center [892, 68] width 215 height 16
drag, startPoint x: 338, startPoint y: 372, endPoint x: 222, endPoint y: 507, distance: 178.0
click at [338, 373] on div "PHIẾU DÁN LÊN HÀNG Ngày in phiếu: 19:23 ngày 15-10-2025 CSKH: 1900.06.88.33 CÔN…" at bounding box center [799, 732] width 1474 height 1238
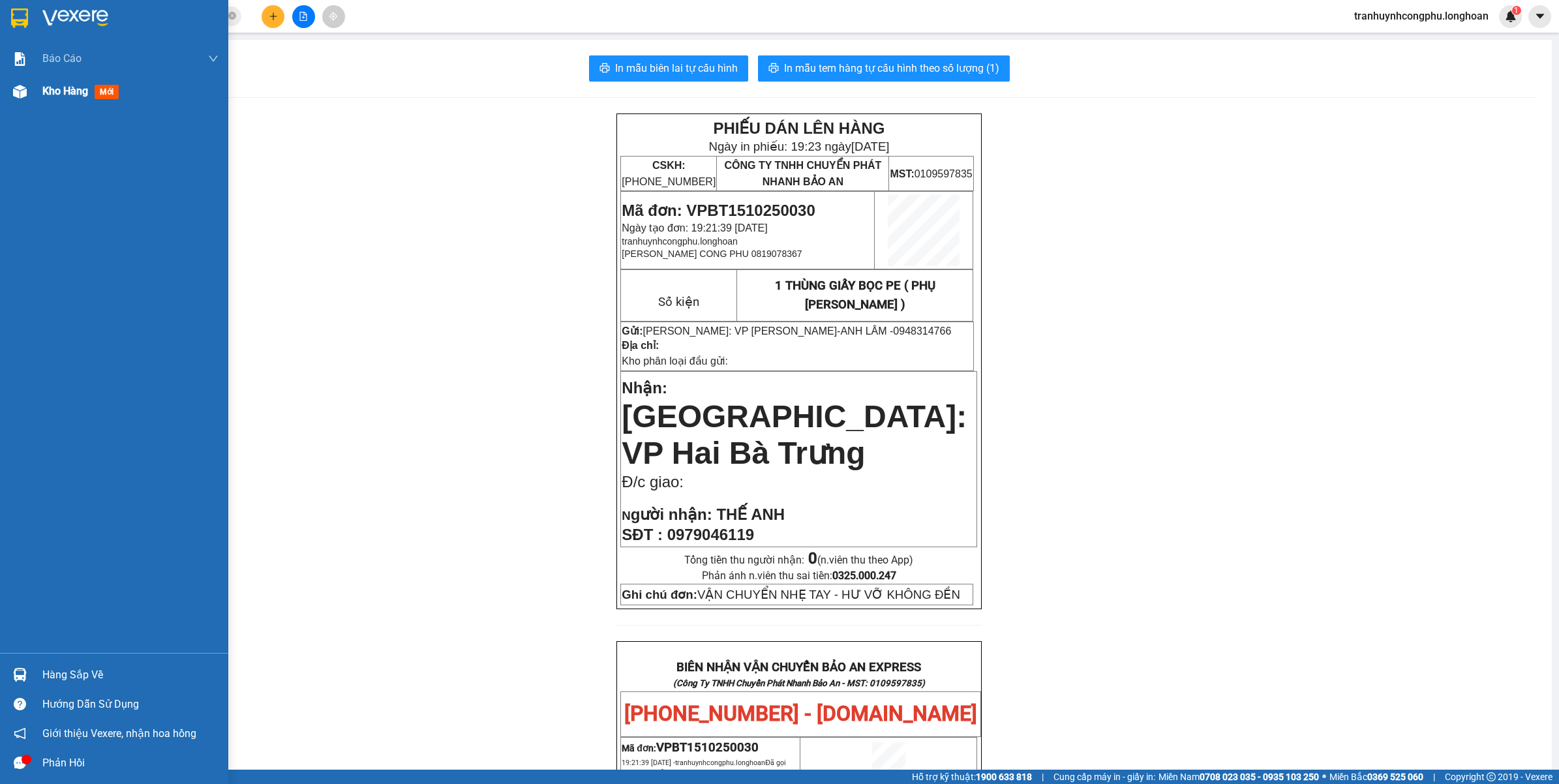
click at [25, 88] on img at bounding box center [20, 91] width 14 height 14
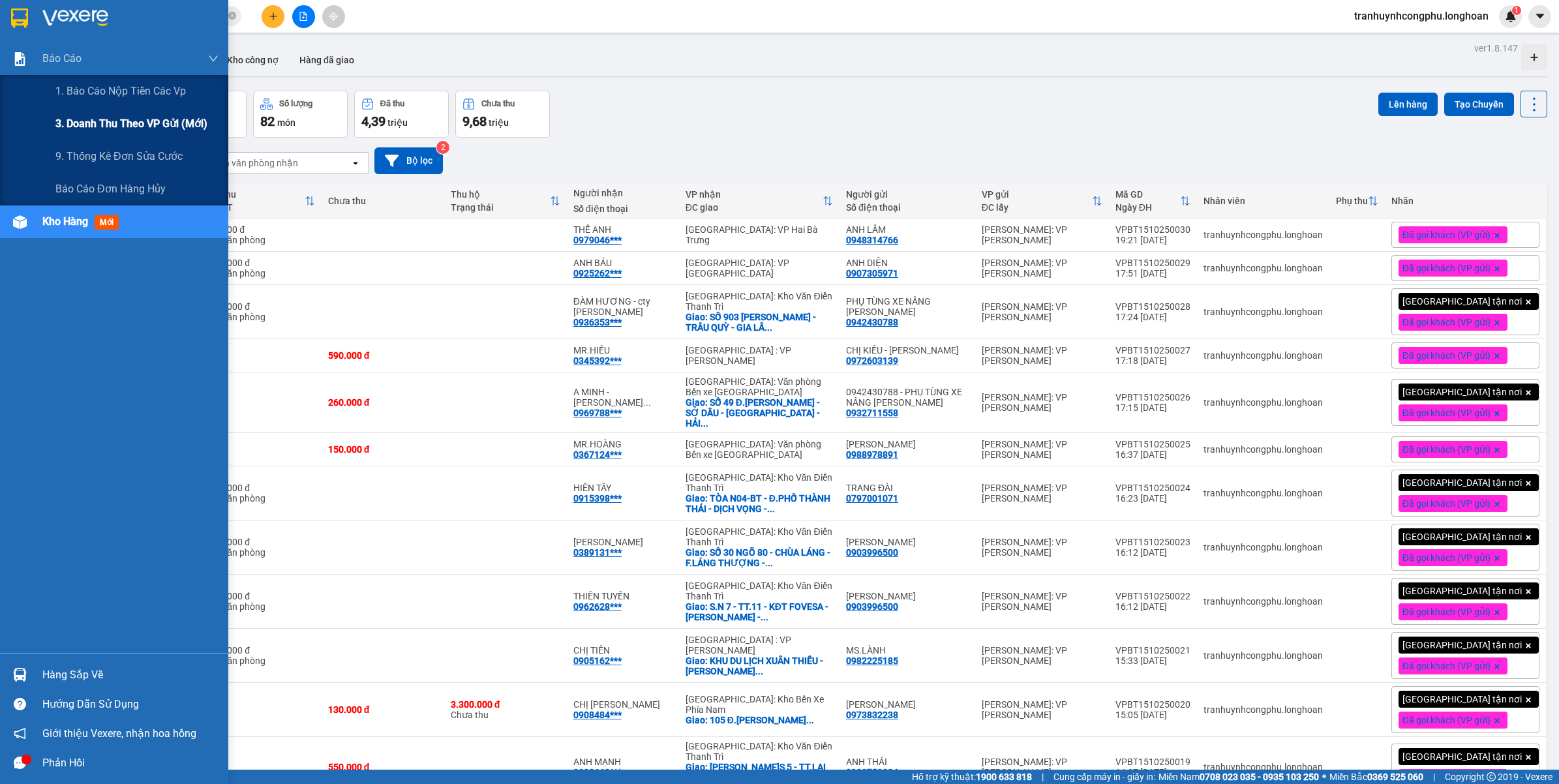
click at [87, 124] on span "3. Doanh Thu theo VP Gửi (mới)" at bounding box center [131, 124] width 152 height 16
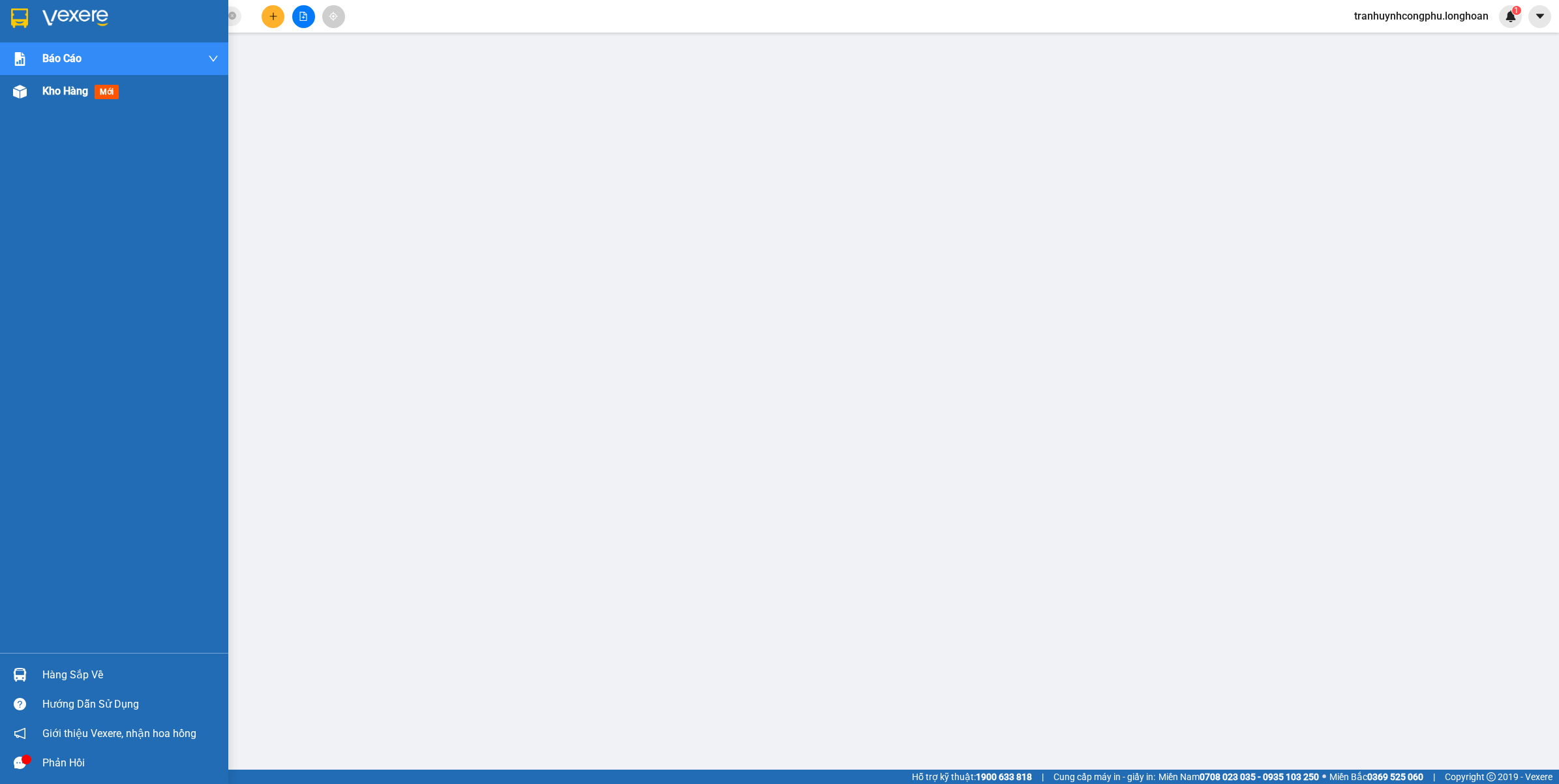
click at [49, 102] on div "Kho hàng mới" at bounding box center [131, 91] width 176 height 32
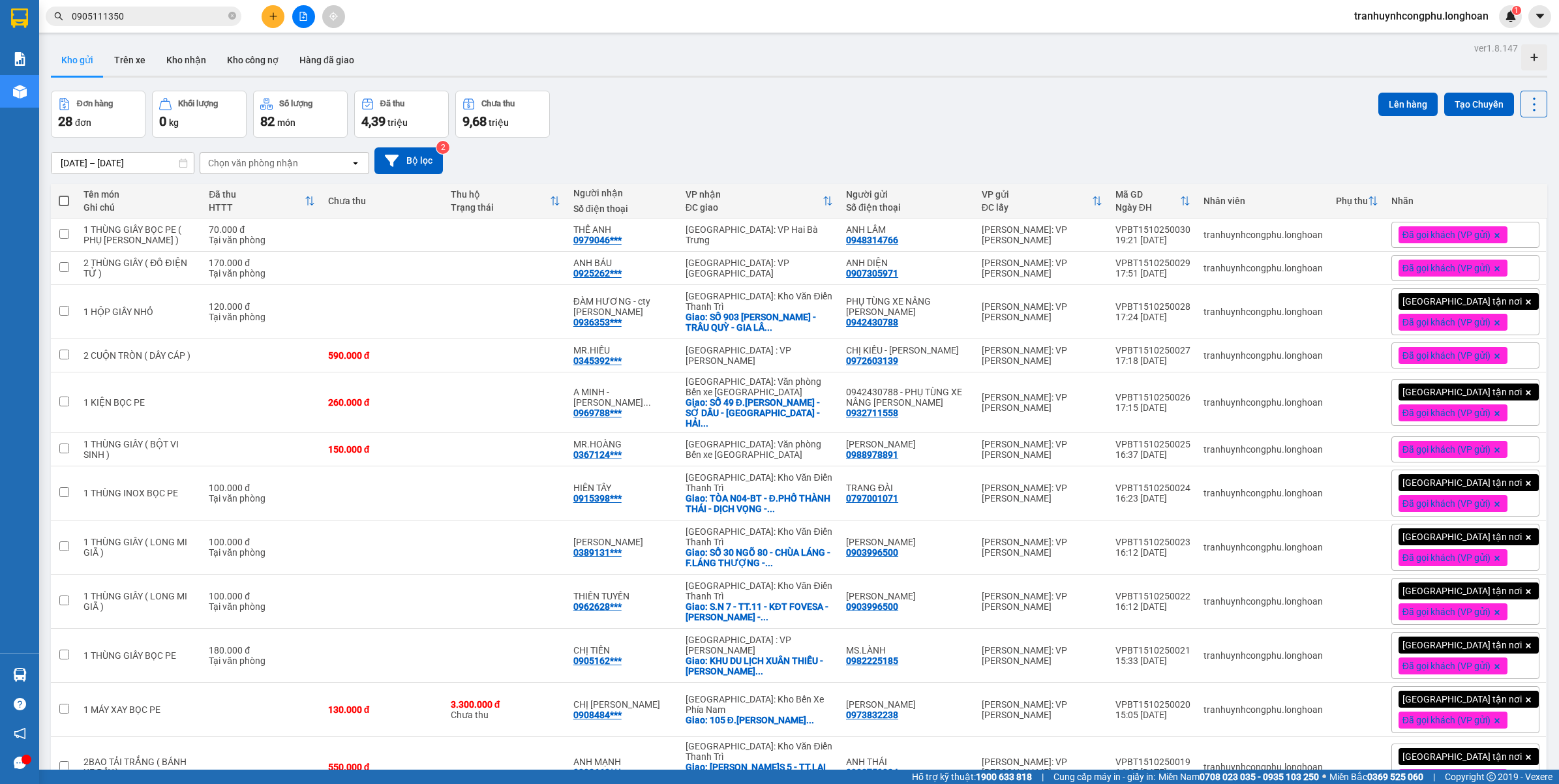
click at [810, 134] on div "Đơn hàng 28 đơn Khối lượng 0 kg Số lượng 82 món Đã thu 4,39 triệu Chưa thu 9,68…" at bounding box center [799, 114] width 1496 height 47
click at [1414, 20] on span "tranhuynhcongphu.longhoan" at bounding box center [1422, 16] width 155 height 16
click at [1396, 45] on span "Đăng xuất" at bounding box center [1426, 40] width 131 height 14
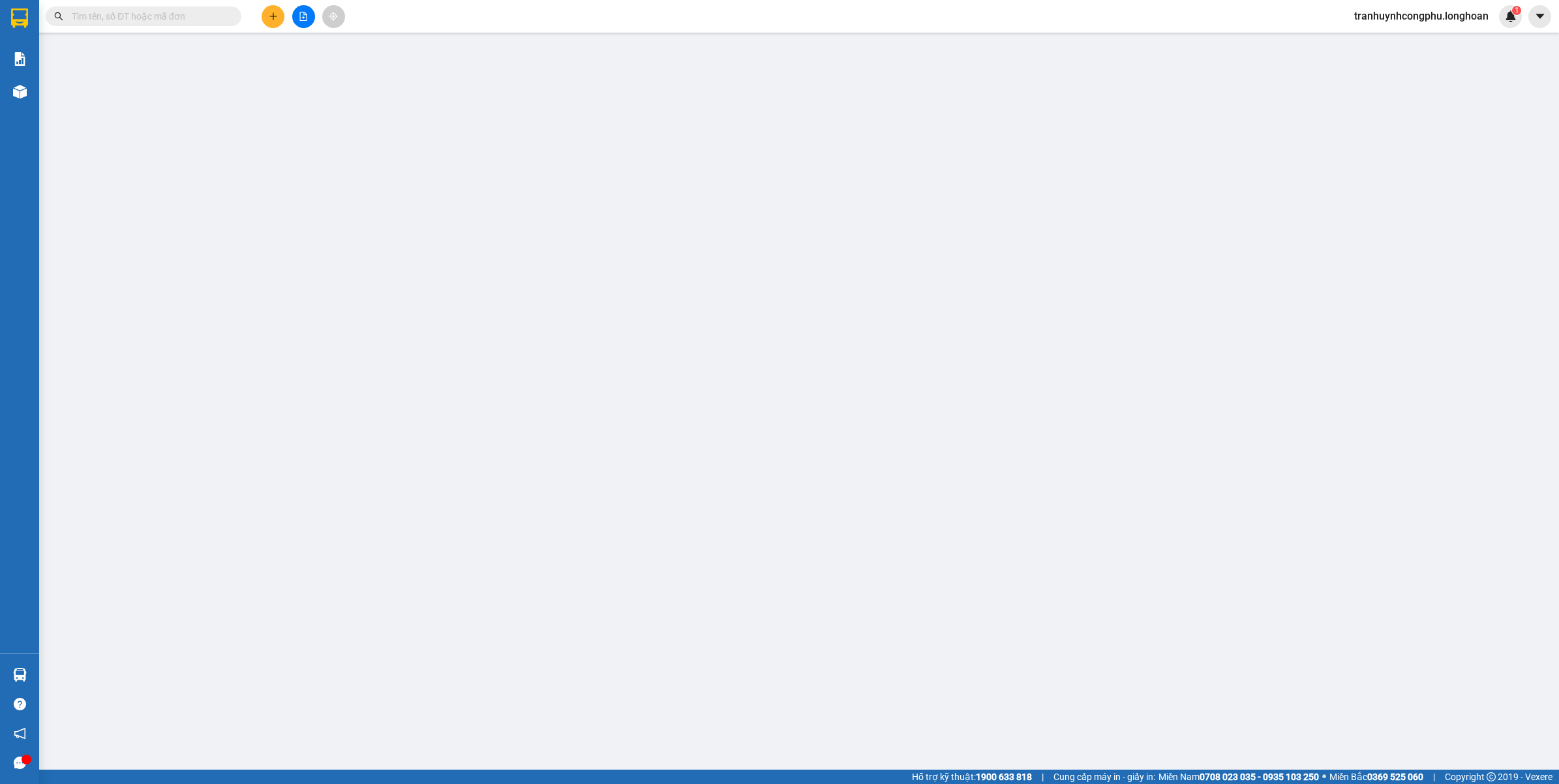
type input "0942430788"
type input "PHỤ TÙNG XE NÂNG [PERSON_NAME]"
type input "0936353882"
type input "ĐÀM HƯƠNG - cty [PERSON_NAME]"
checkbox input "true"
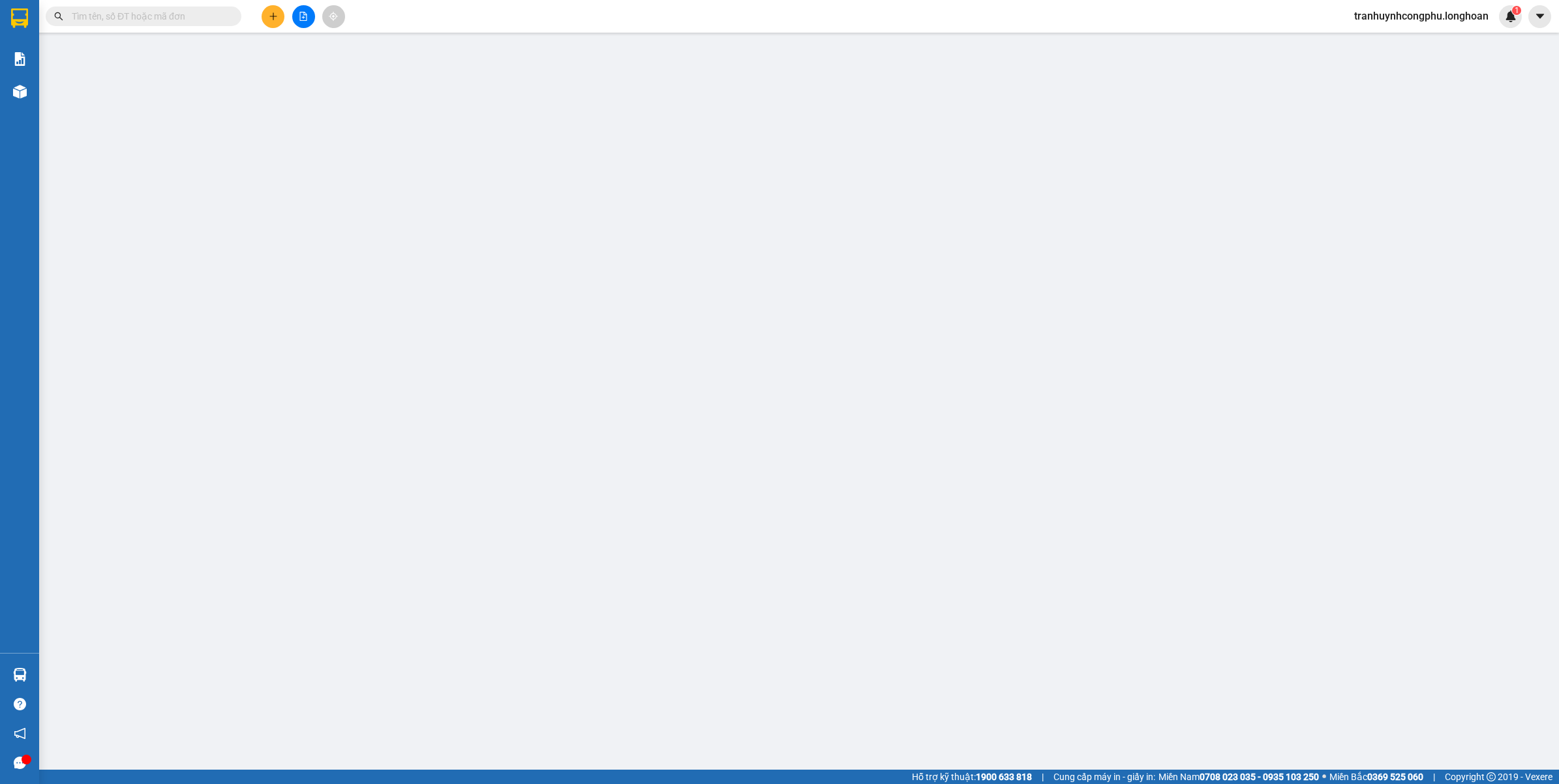
type input "SỐ 903 [PERSON_NAME] - TRÂU QUỲ - GIA LÂM - [GEOGRAPHIC_DATA]"
type input "VẬN CHUYỂN NHẸ TAY - HƯ VỠ KHÔNG ĐỀN"
type input "0"
type input "120.000"
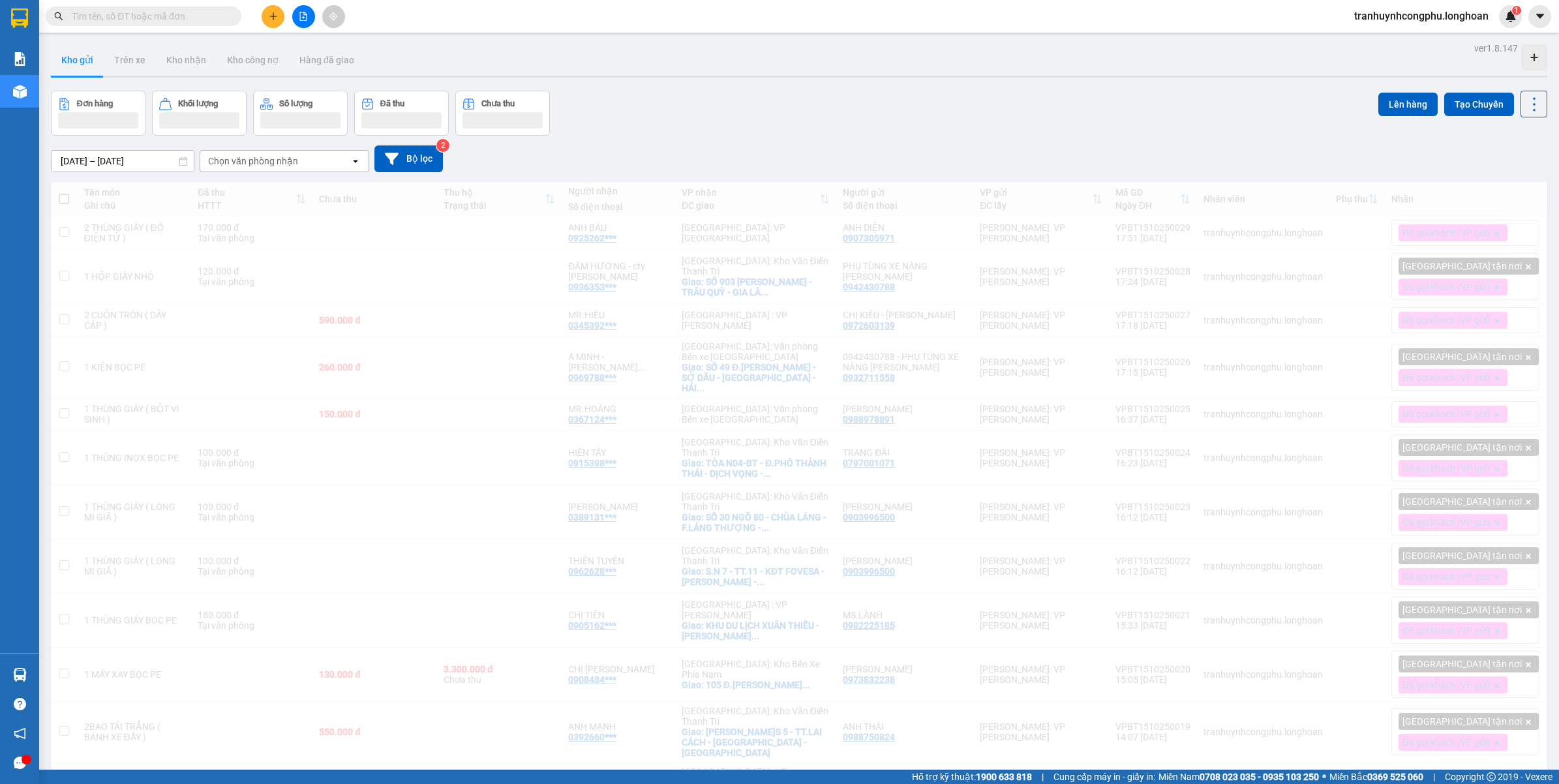
click at [152, 20] on input "text" at bounding box center [148, 16] width 154 height 14
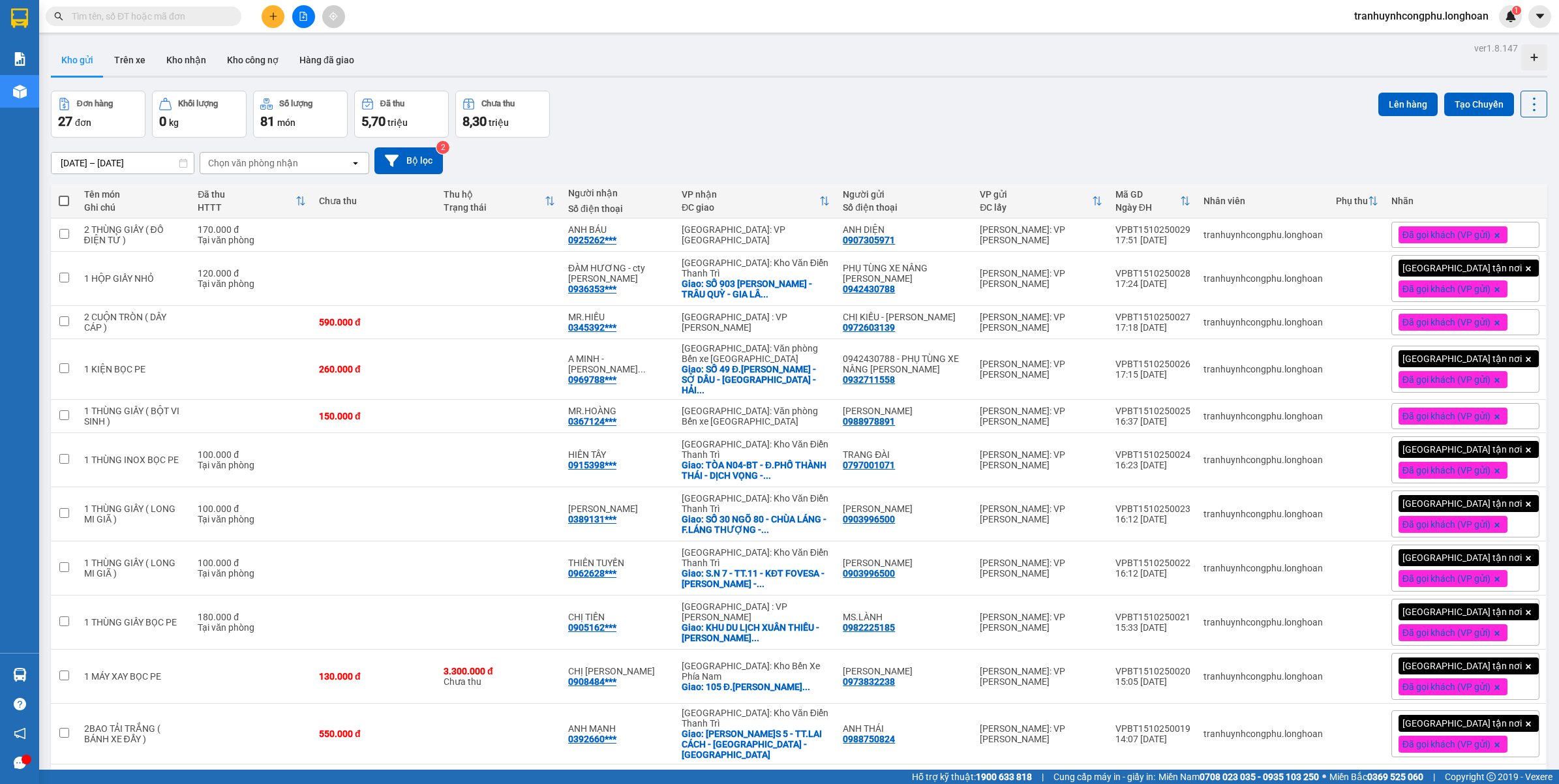
paste input "0903996500"
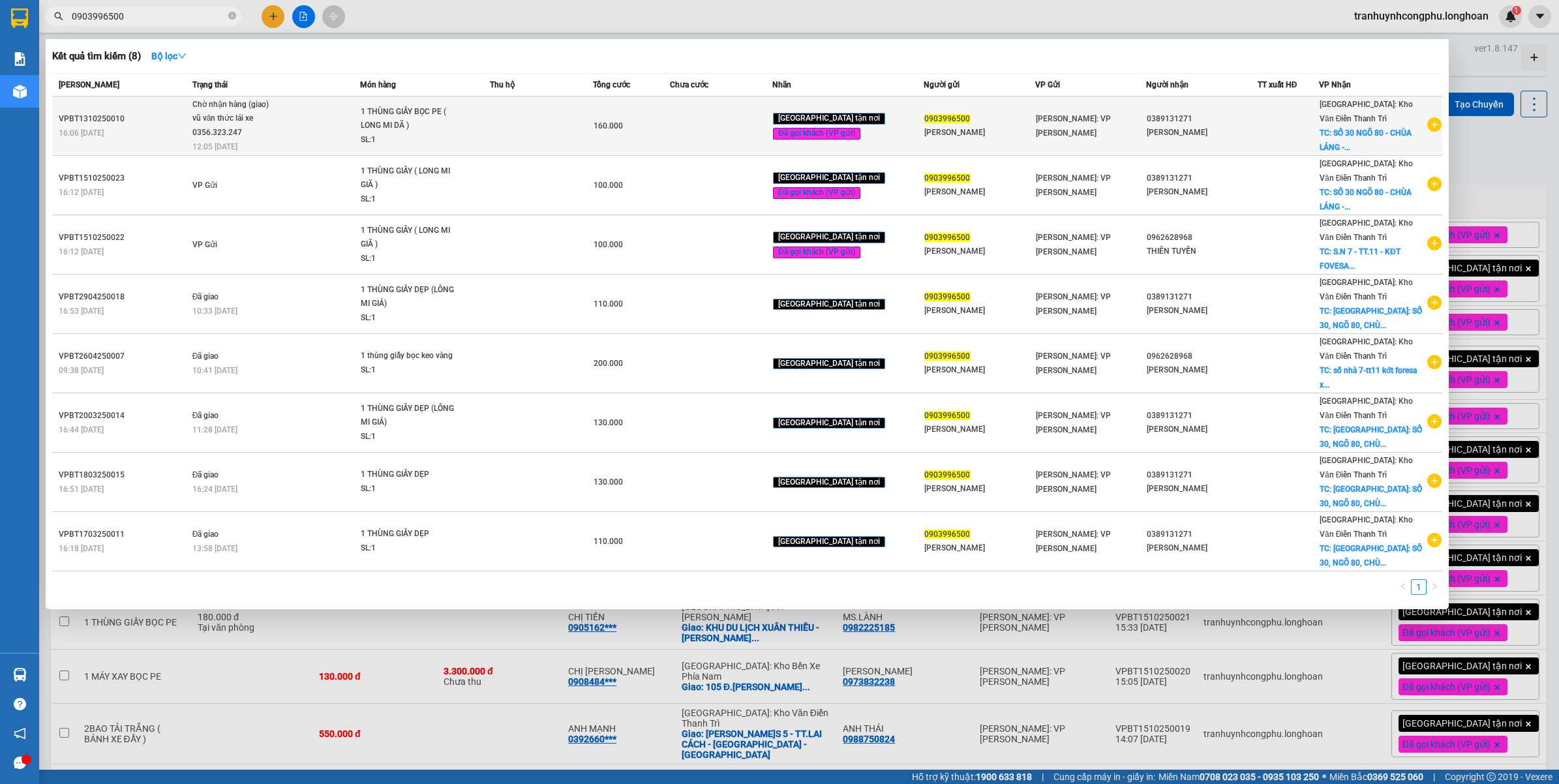
type input "0903996500"
click at [527, 146] on td at bounding box center [541, 126] width 102 height 59
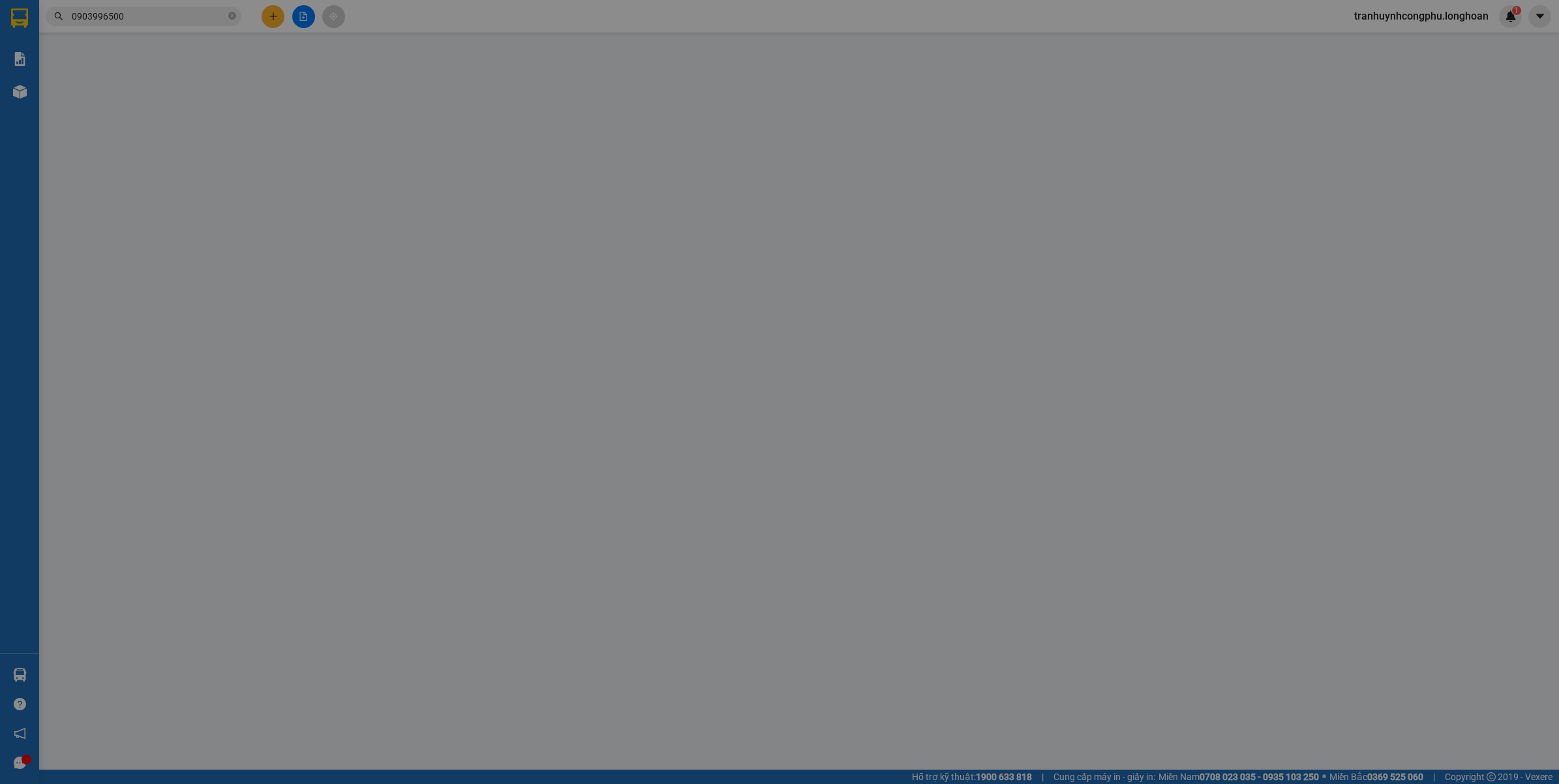
type input "0903996500"
type input "[PERSON_NAME]"
type input "0389131271"
type input "[PERSON_NAME]"
checkbox input "true"
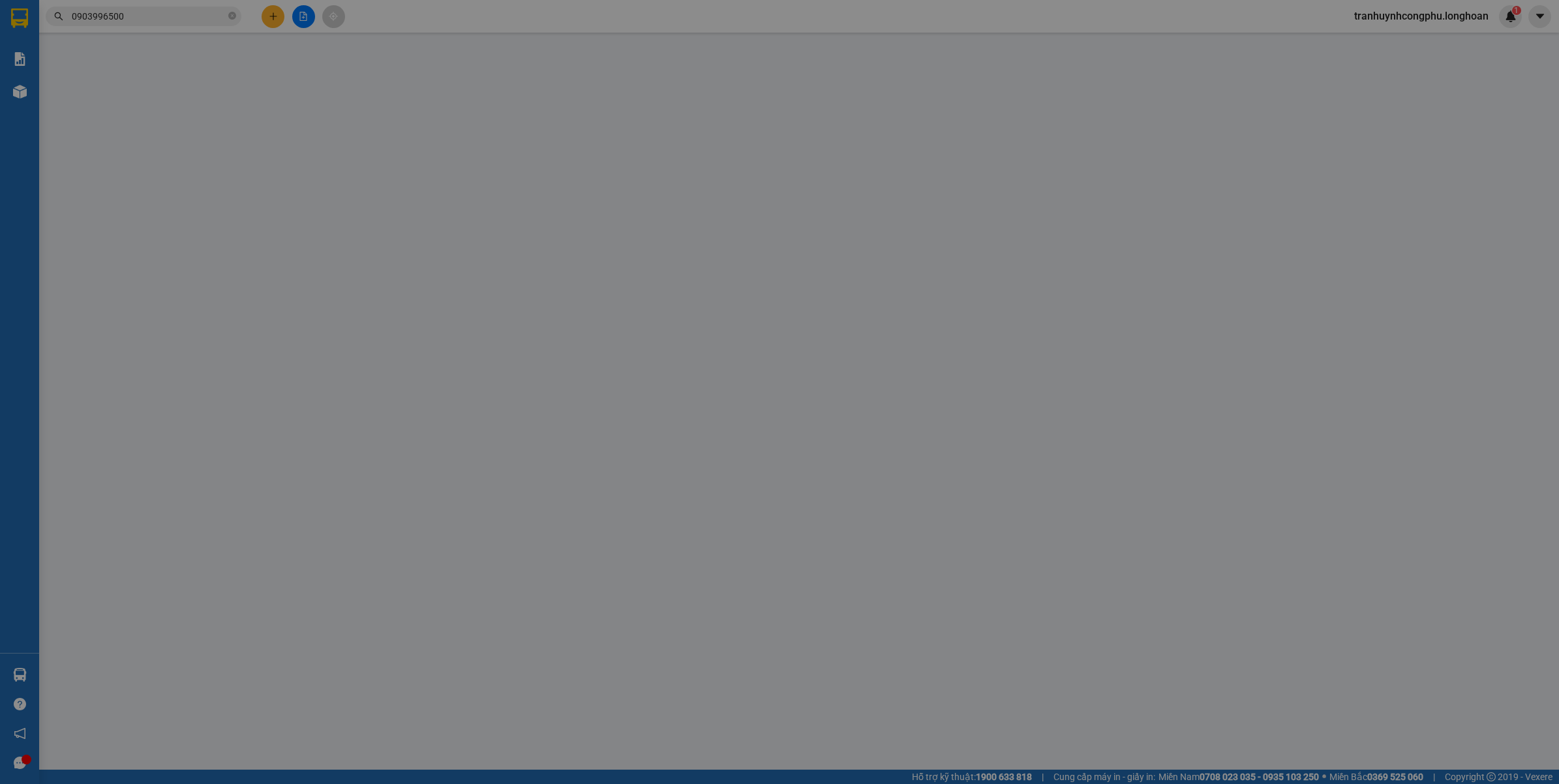
type input "SỐ 30 NGÕ 80 - CHÙA LÁNG - F.LÁNG THƯỢNG - [GEOGRAPHIC_DATA] - [GEOGRAPHIC_DATA]"
type input "VẬN CHUYỂN NHẸ TAY - HƯ VỠ KHÔNG ĐỀN"
type input "0"
type input "160.000"
